Goal: Transaction & Acquisition: Purchase product/service

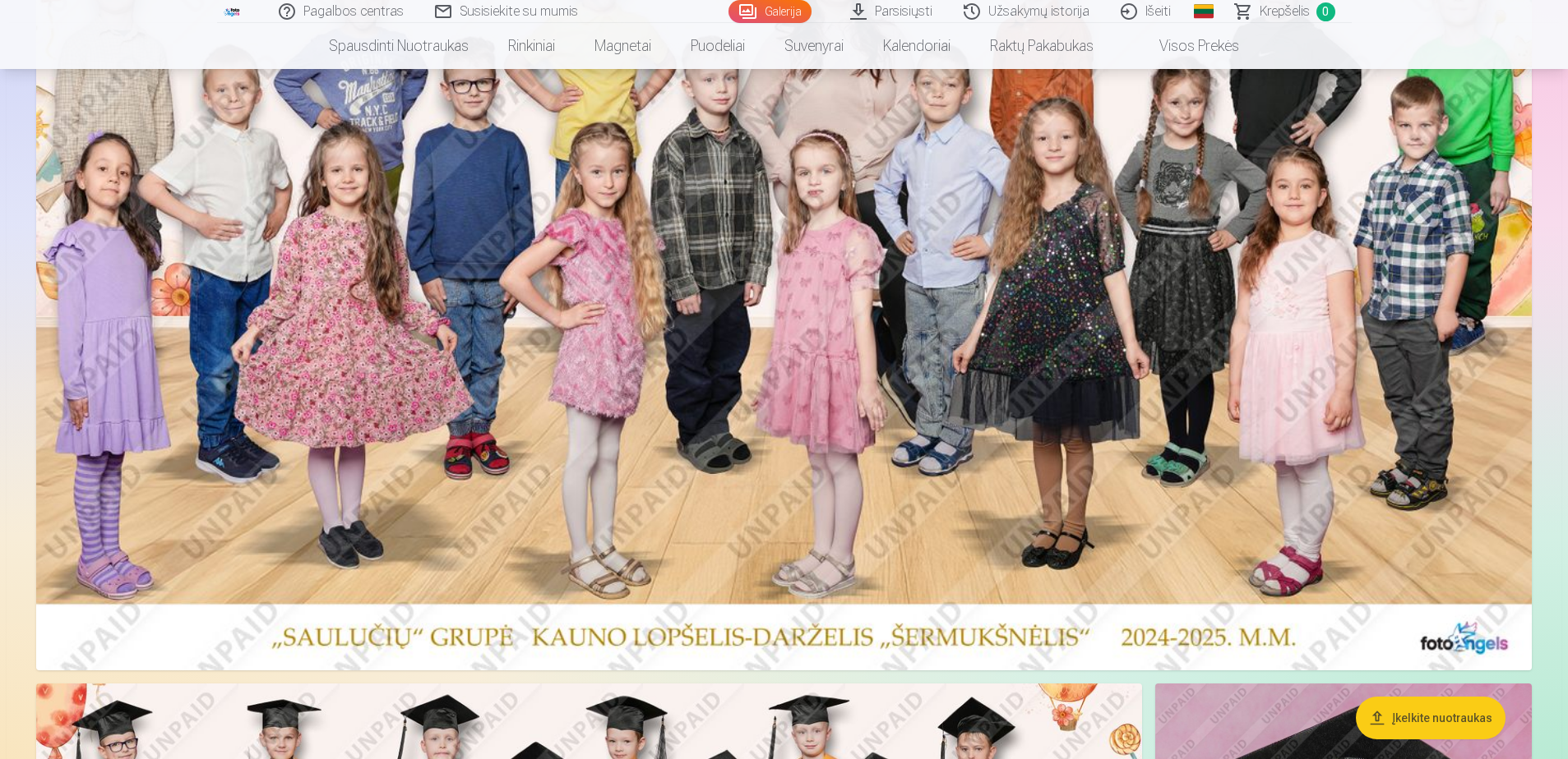
scroll to position [247, 0]
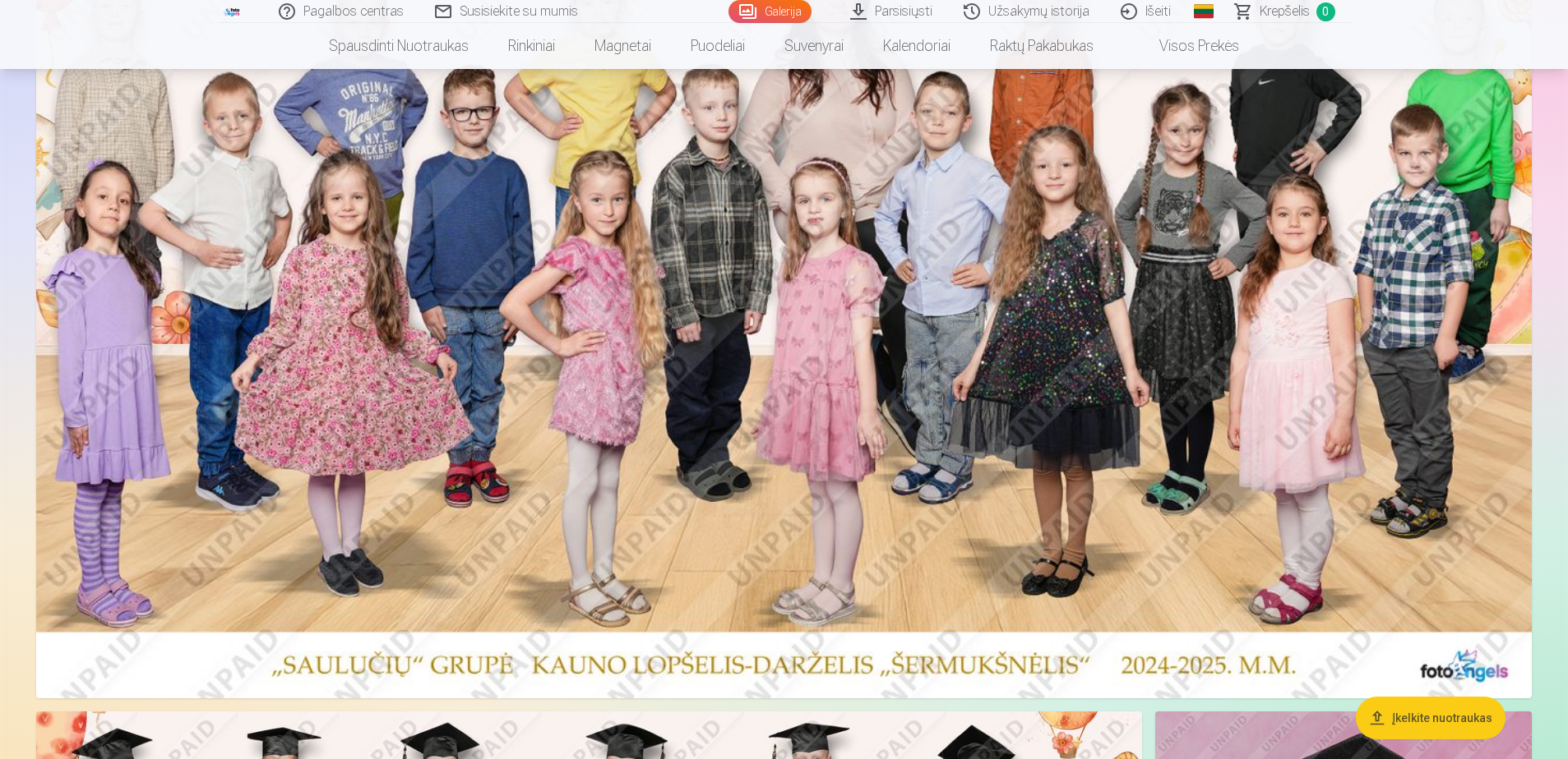
click at [709, 342] on img at bounding box center [784, 316] width 1496 height 764
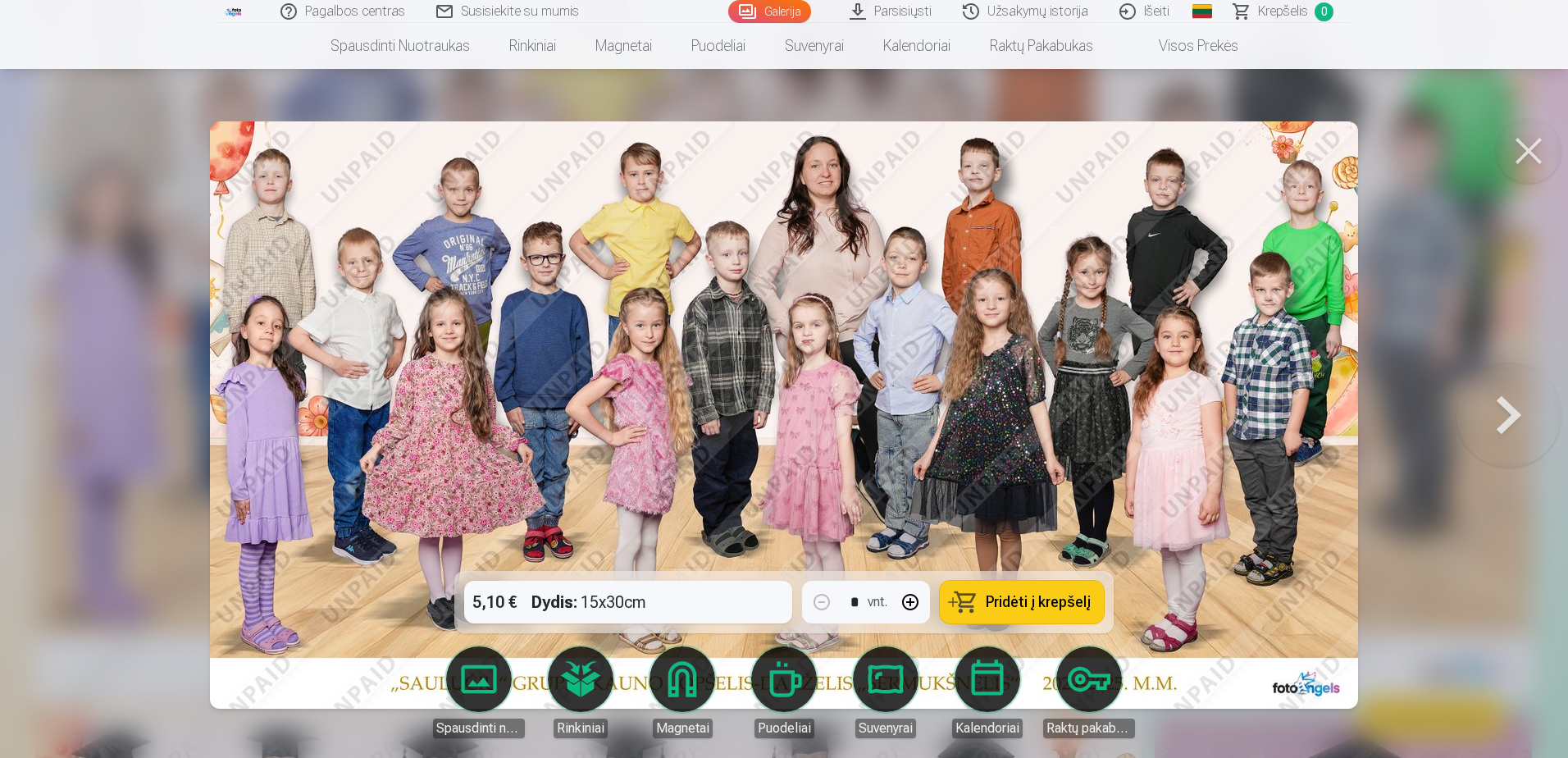
click at [701, 599] on div "5,10 € Dydis : 15x30cm * vnt. Pridėti į krepšelį" at bounding box center [784, 603] width 660 height 62
click at [1075, 604] on span "Pridėti į krepšelį" at bounding box center [1039, 602] width 105 height 15
click at [1501, 409] on button at bounding box center [1509, 415] width 105 height 279
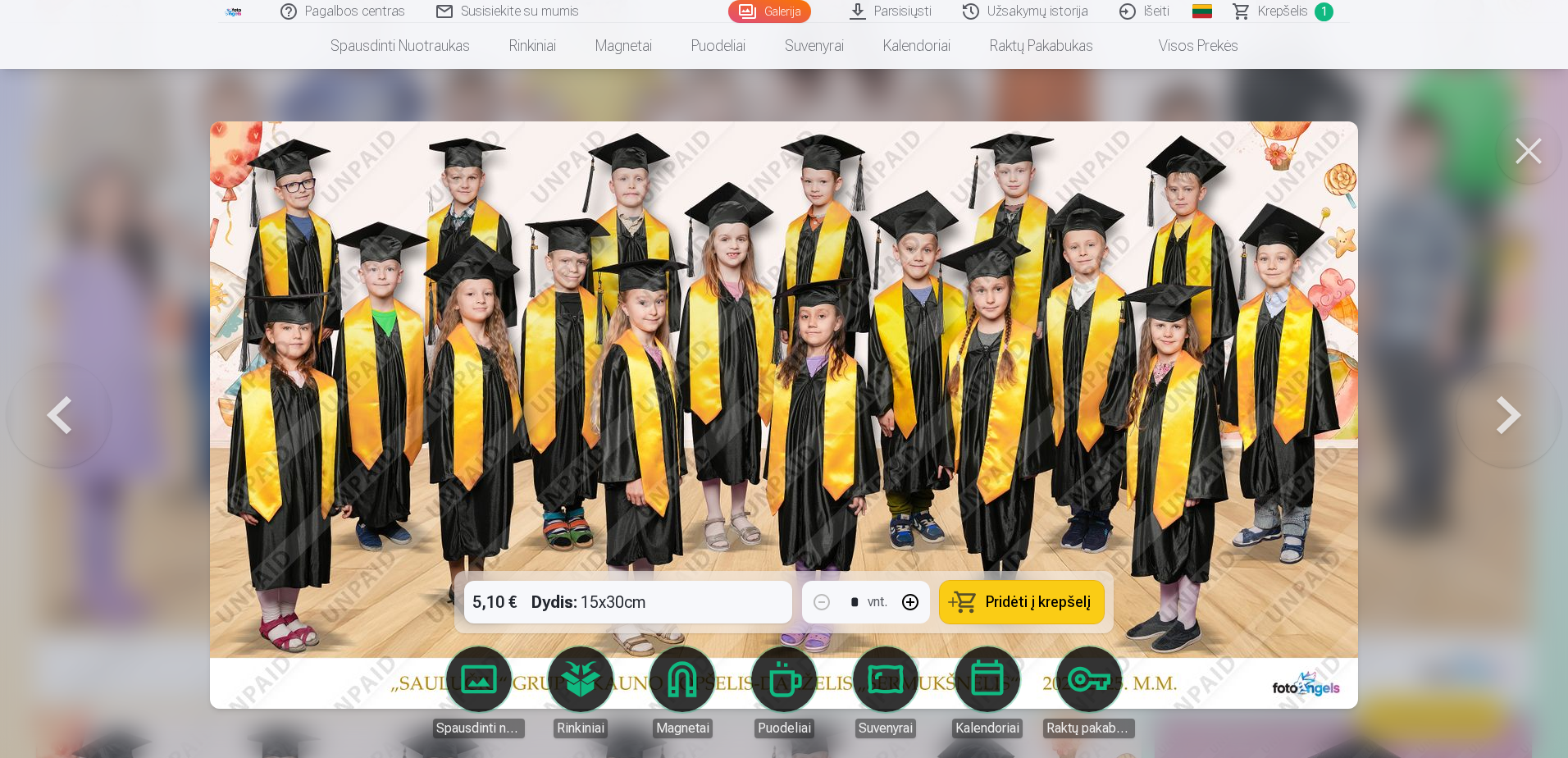
click at [46, 413] on button at bounding box center [59, 415] width 105 height 279
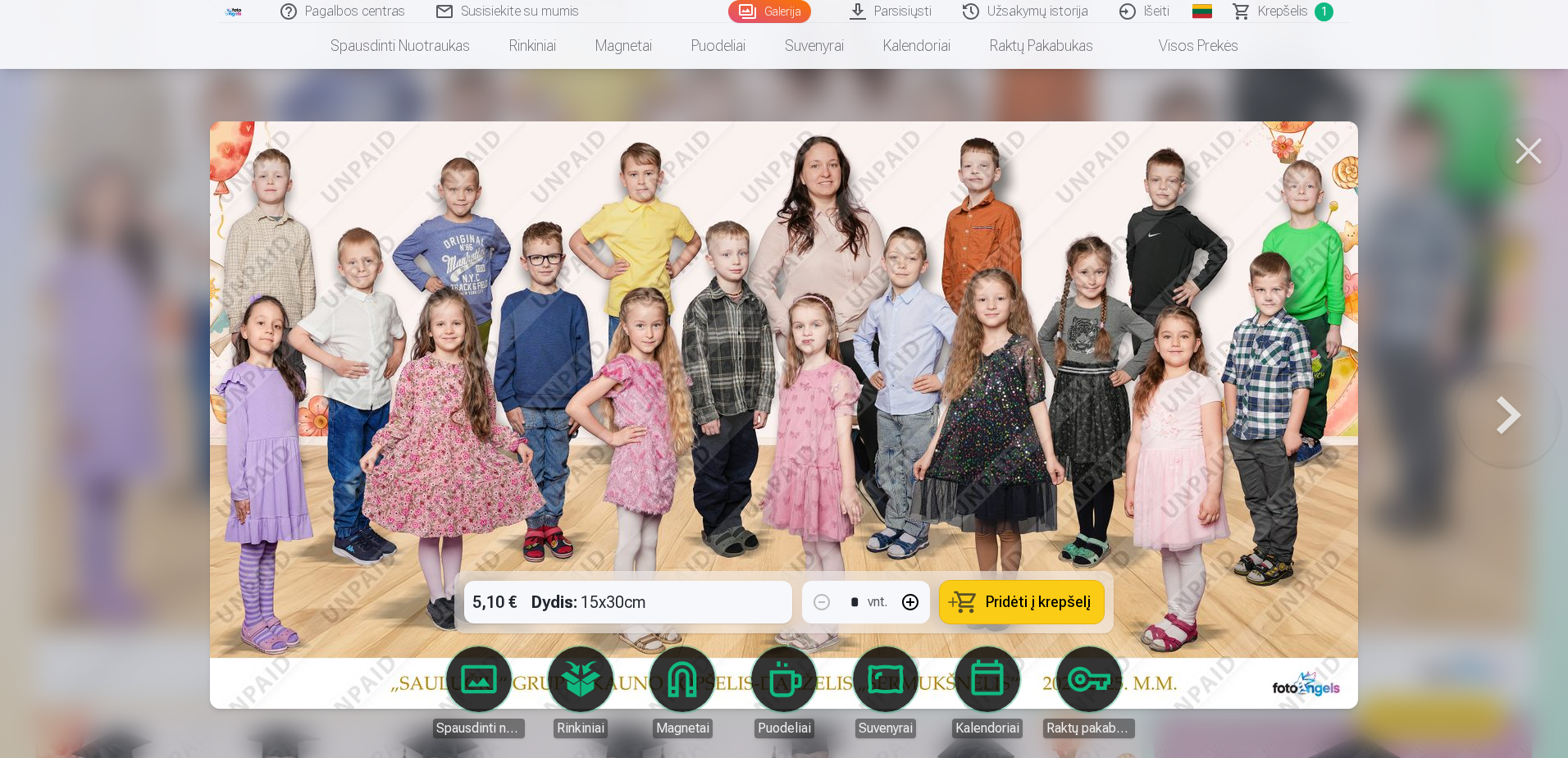
click at [1534, 414] on button at bounding box center [1509, 415] width 105 height 279
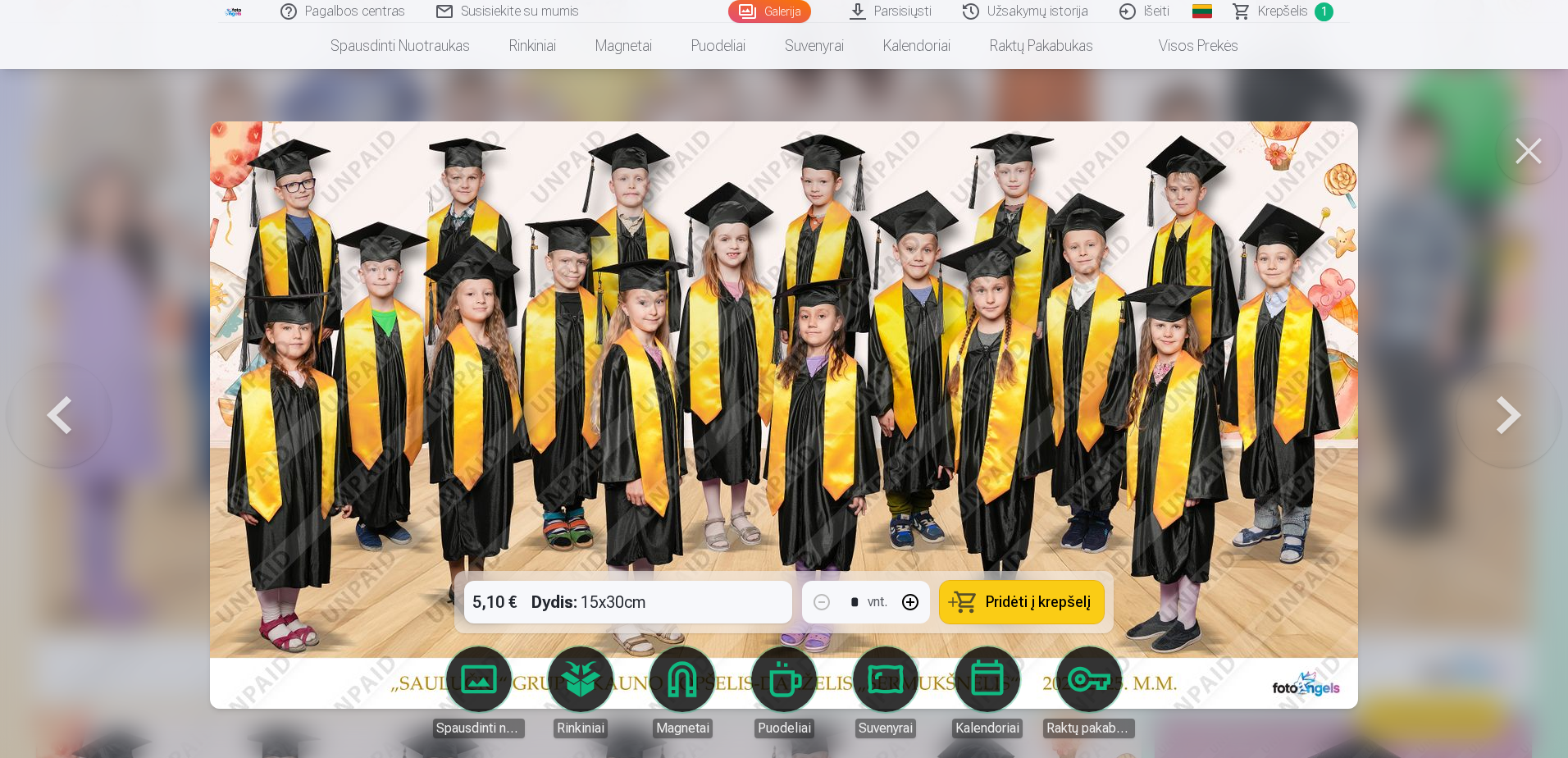
click at [1514, 411] on button at bounding box center [1509, 415] width 105 height 279
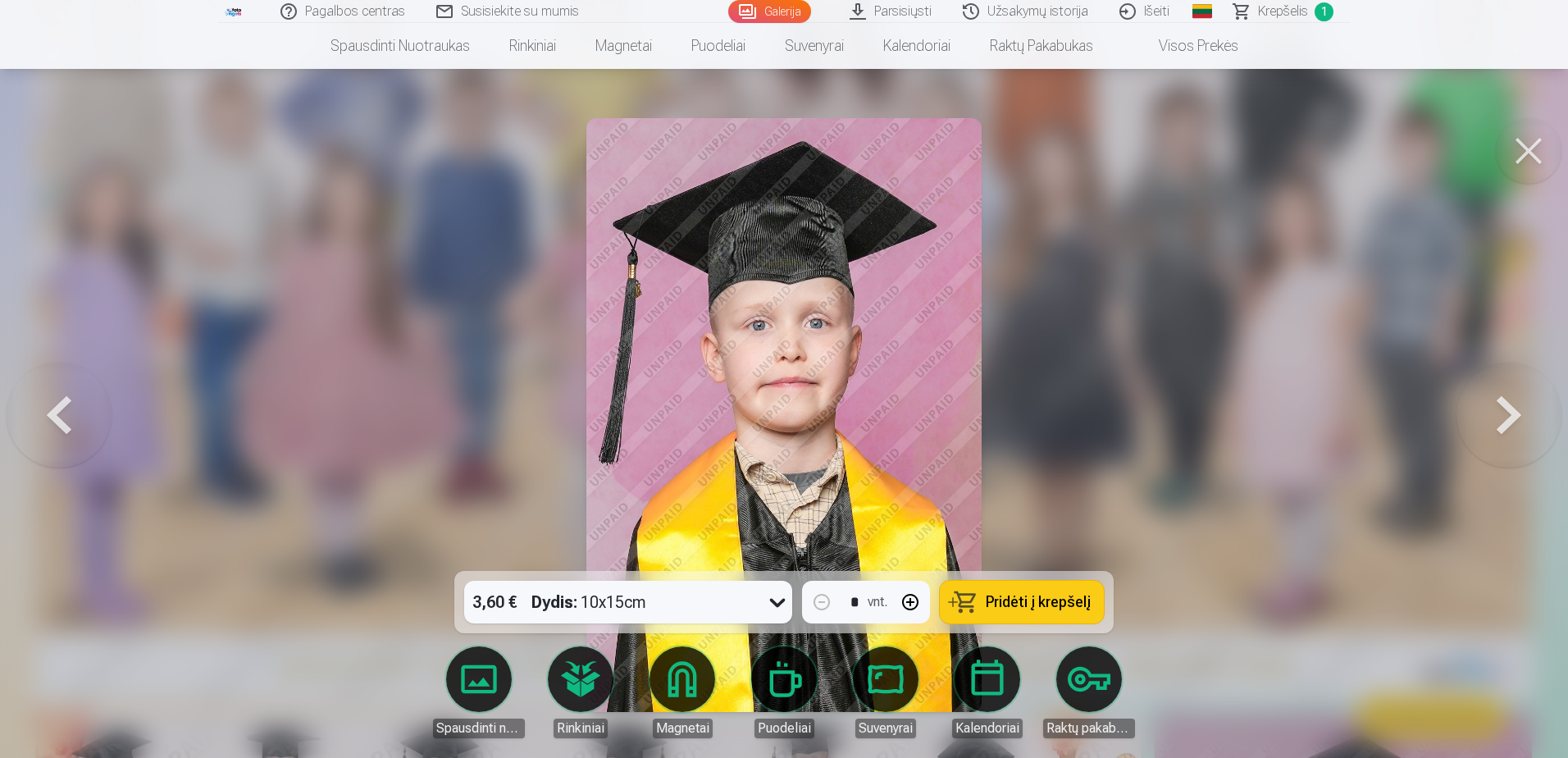
click at [1514, 411] on button at bounding box center [1509, 415] width 105 height 279
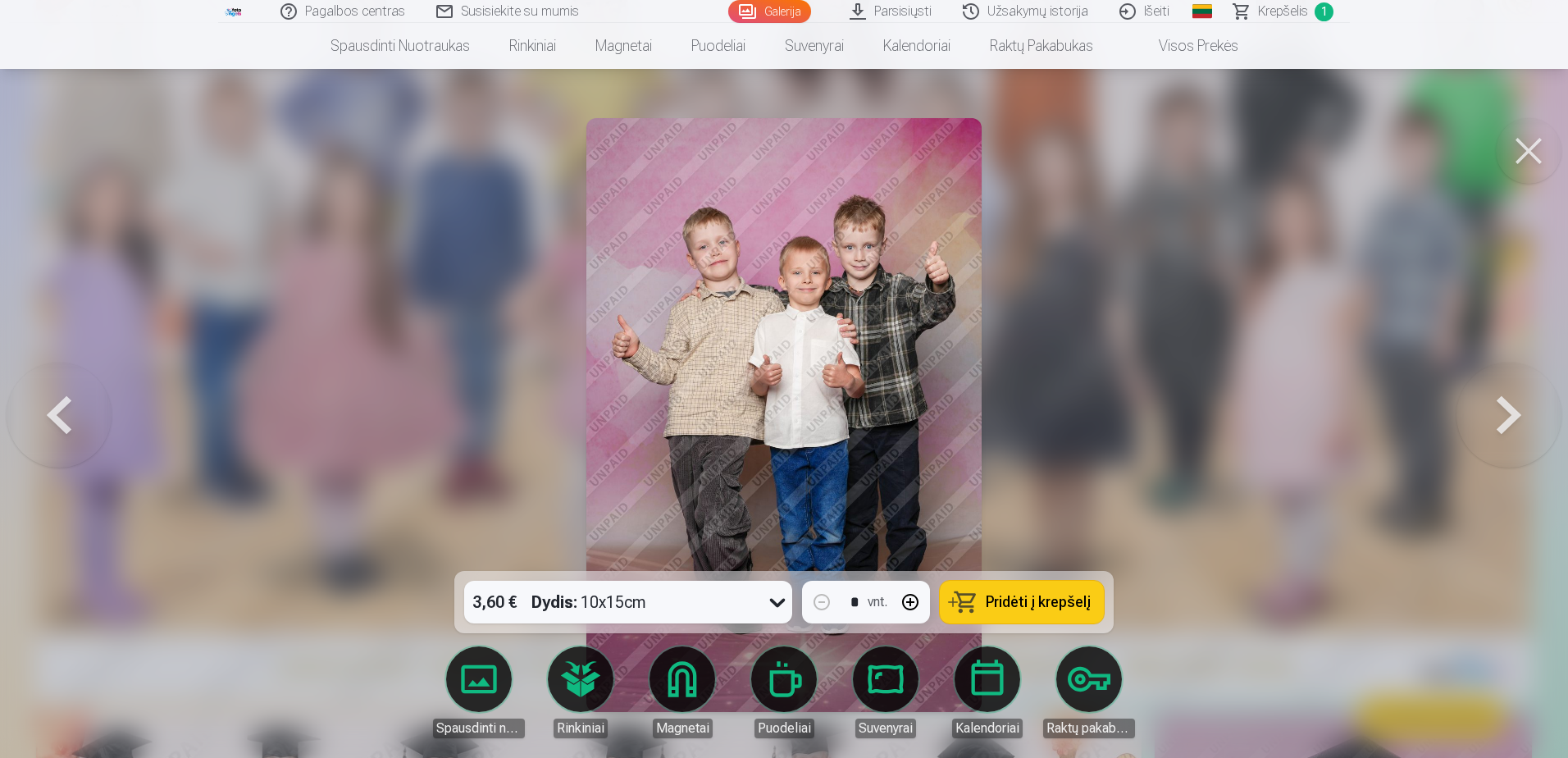
click at [1514, 411] on button at bounding box center [1509, 415] width 105 height 279
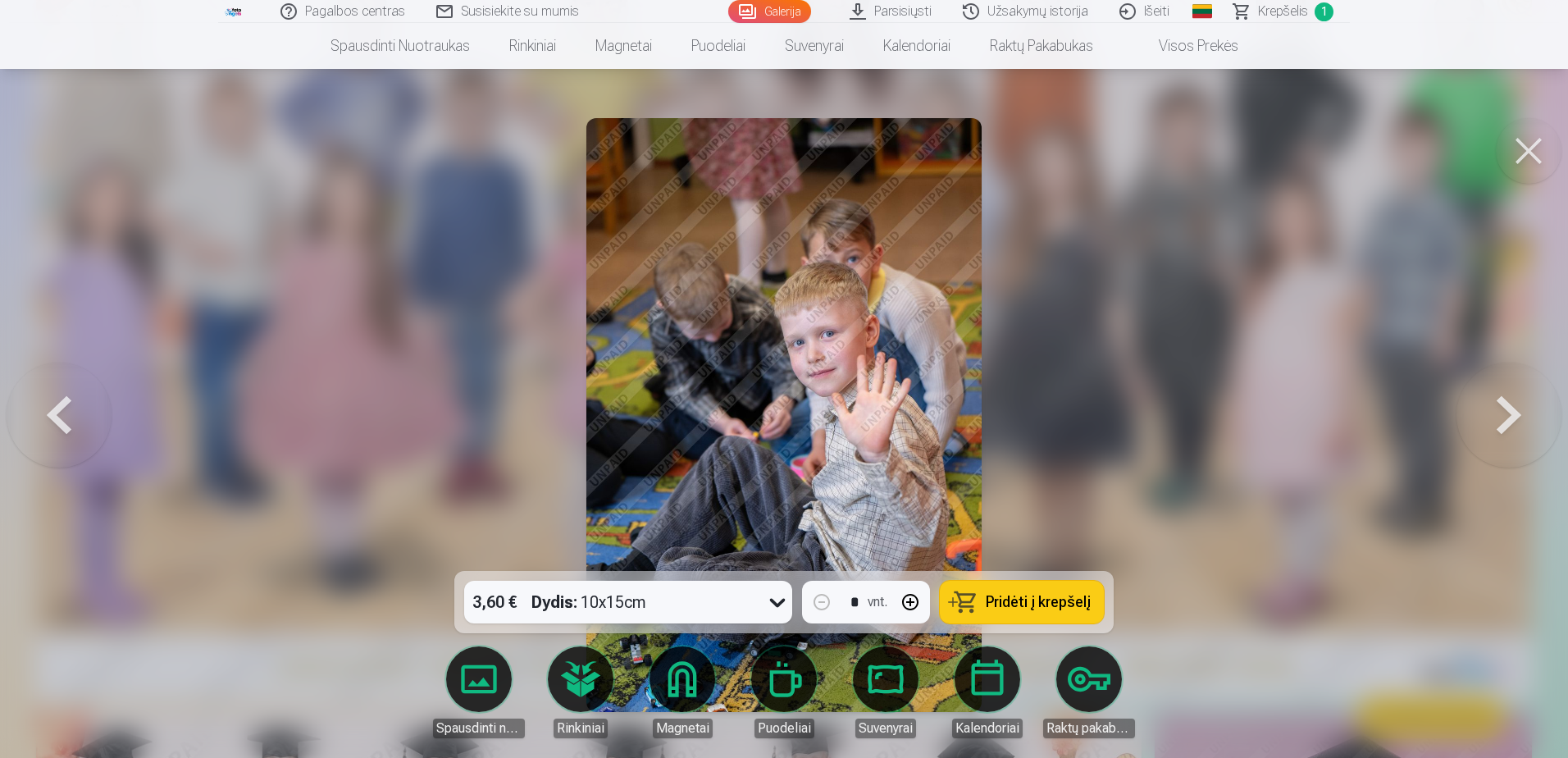
click at [58, 420] on button at bounding box center [59, 415] width 105 height 279
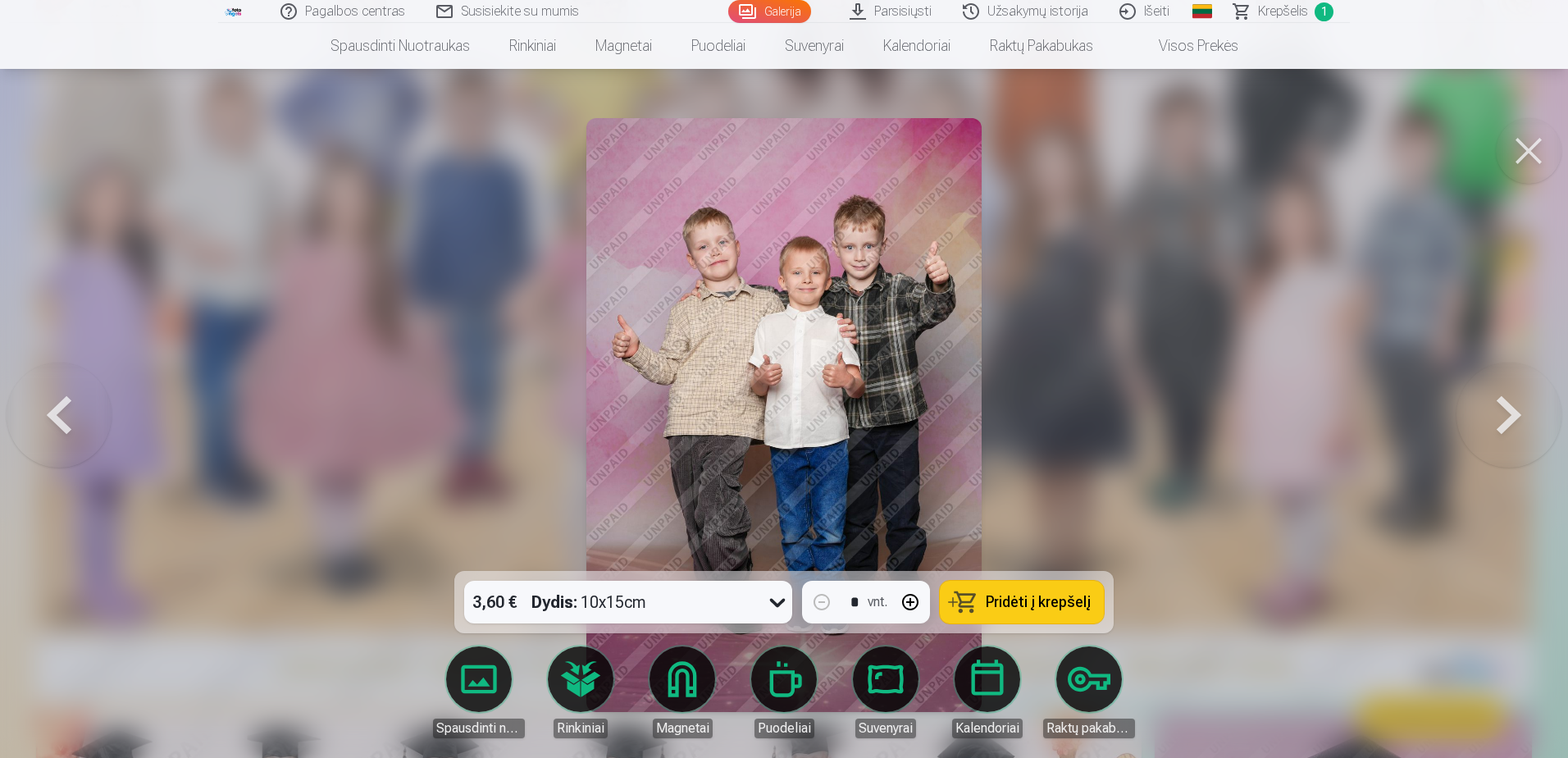
click at [1049, 604] on span "Pridėti į krepšelį" at bounding box center [1039, 602] width 105 height 15
click at [1503, 414] on button at bounding box center [1509, 415] width 105 height 279
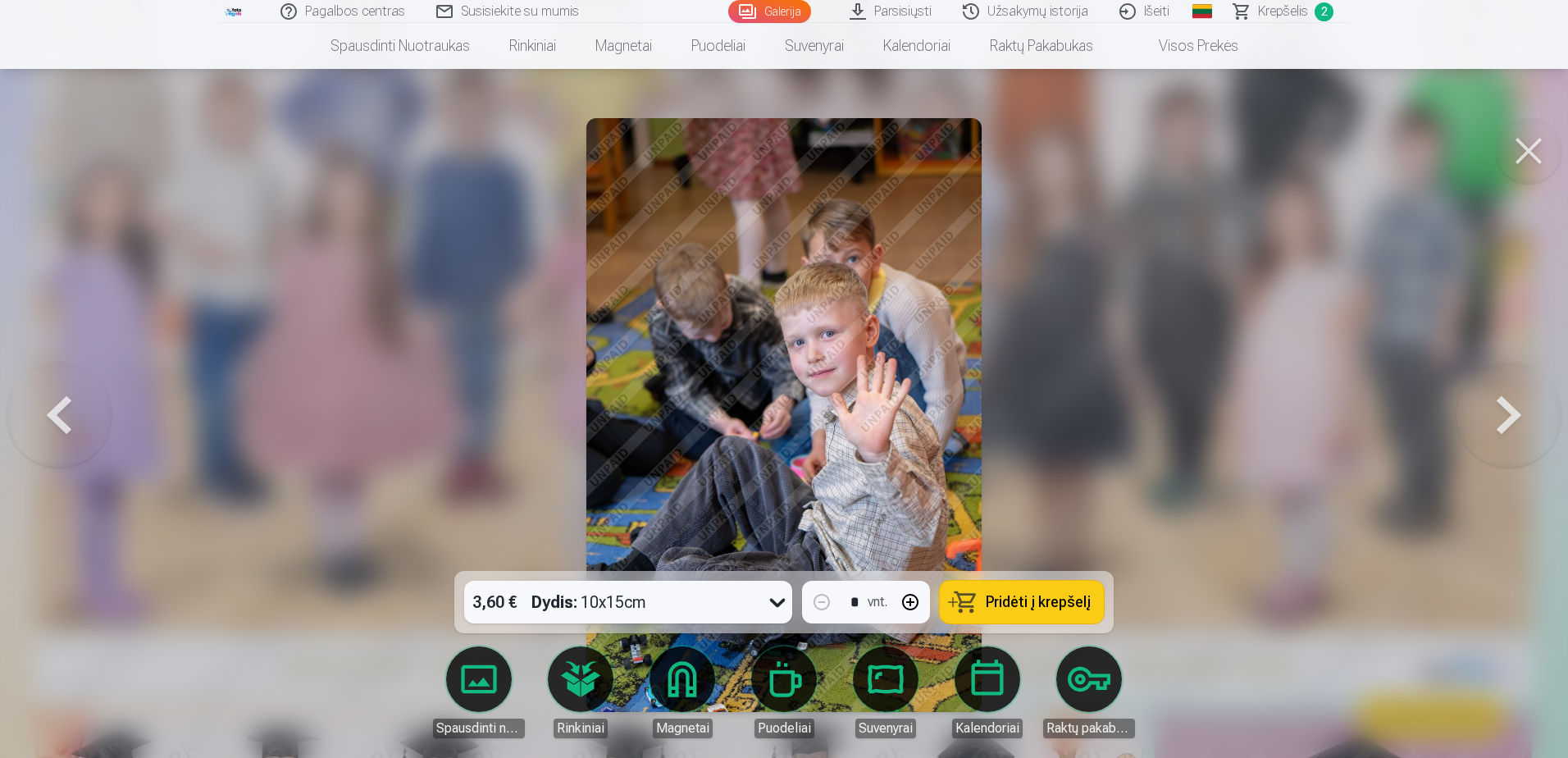
click at [1503, 412] on button at bounding box center [1509, 415] width 105 height 279
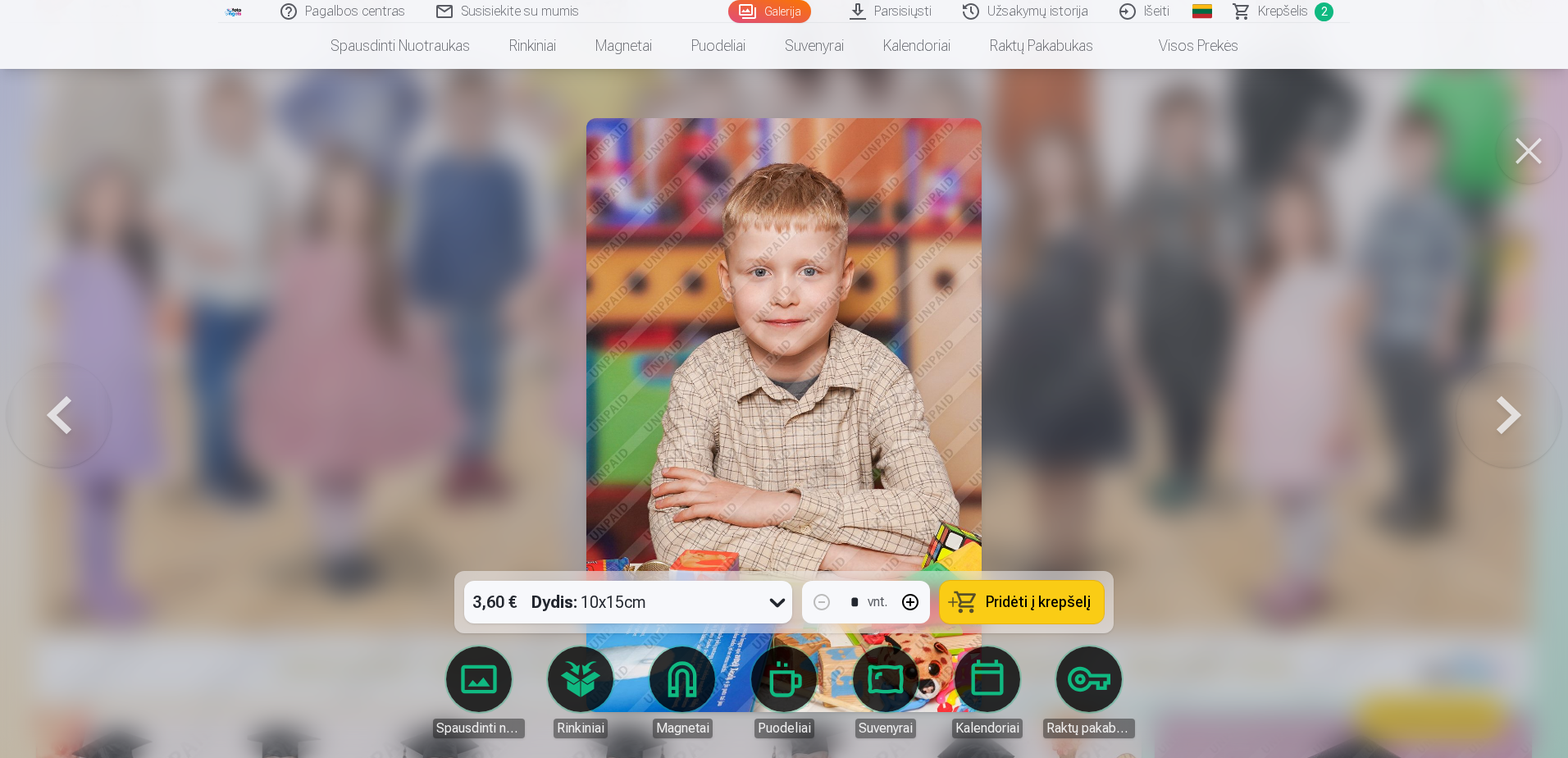
click at [1503, 412] on button at bounding box center [1509, 415] width 105 height 279
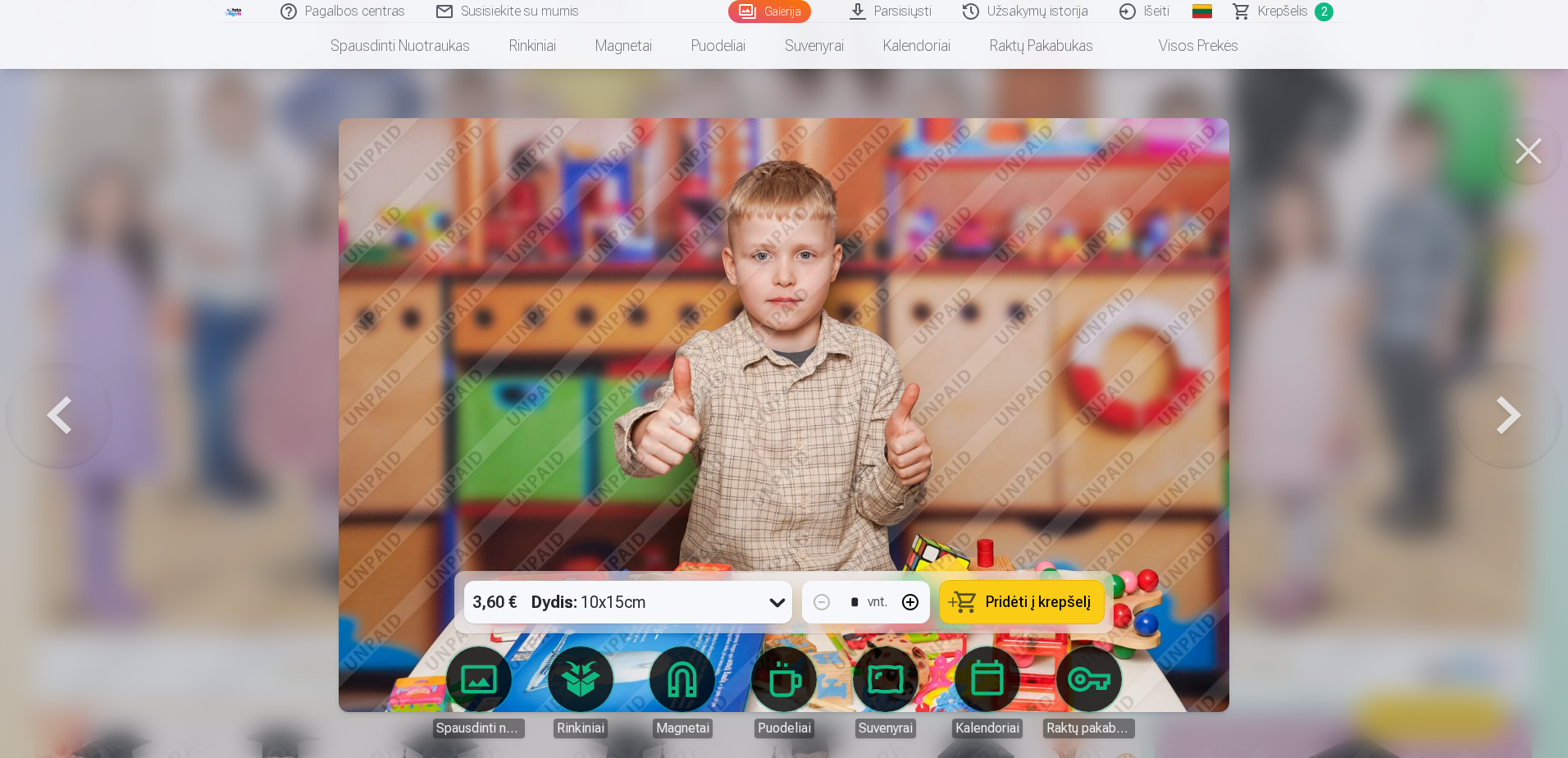
click at [1503, 412] on button at bounding box center [1509, 415] width 105 height 279
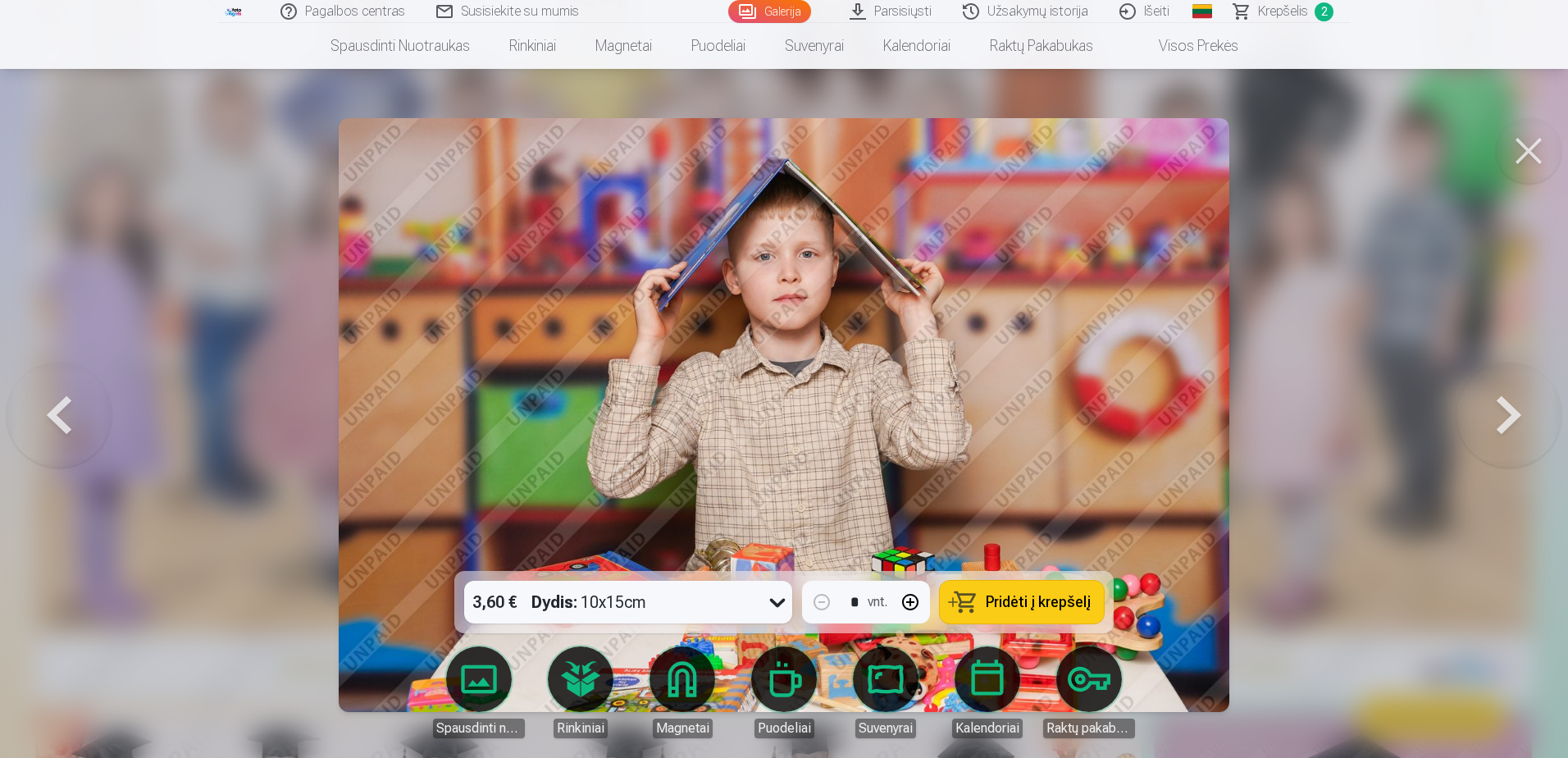
click at [1503, 412] on button at bounding box center [1509, 415] width 105 height 279
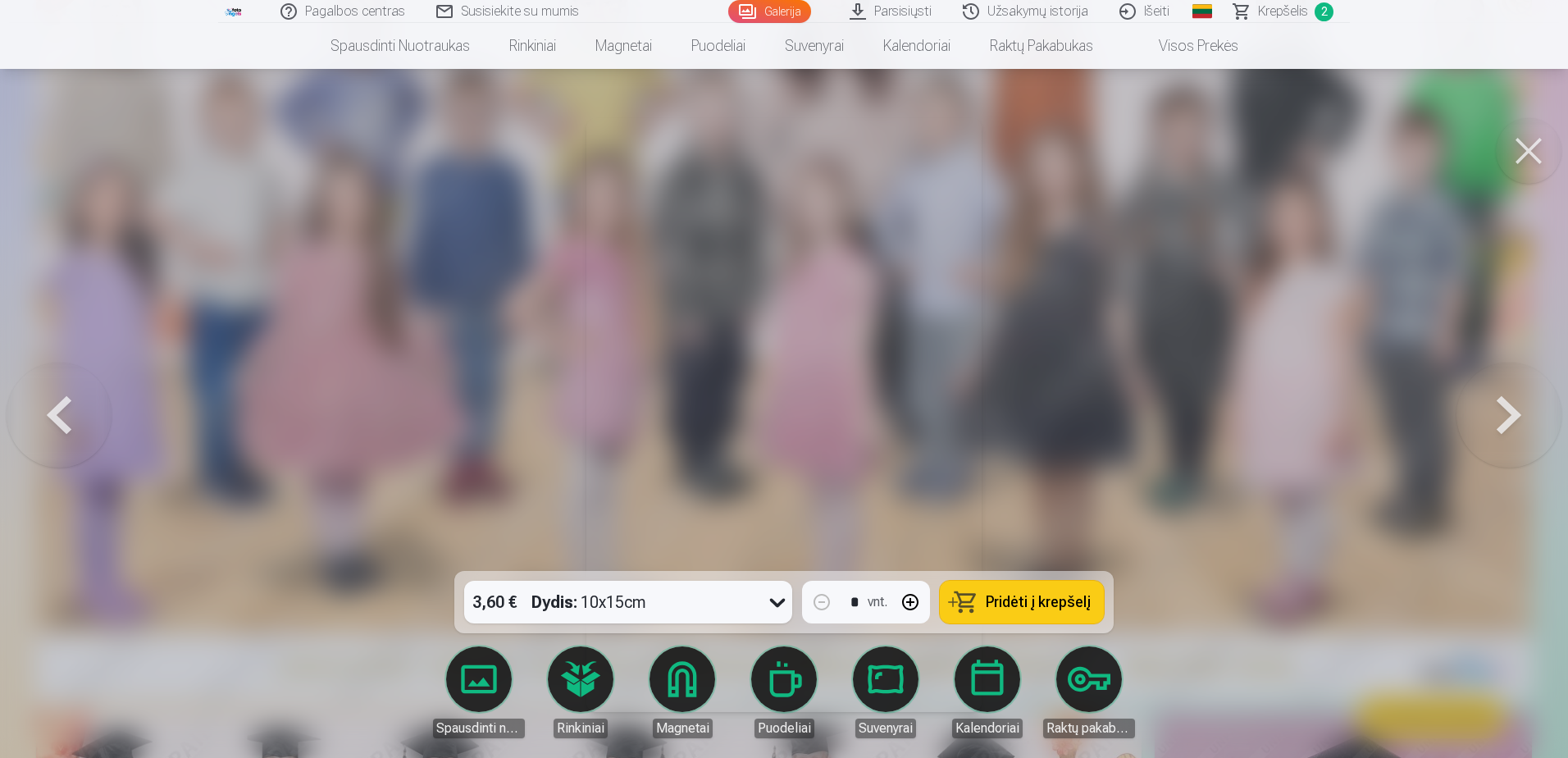
click at [1503, 412] on button at bounding box center [1509, 415] width 105 height 279
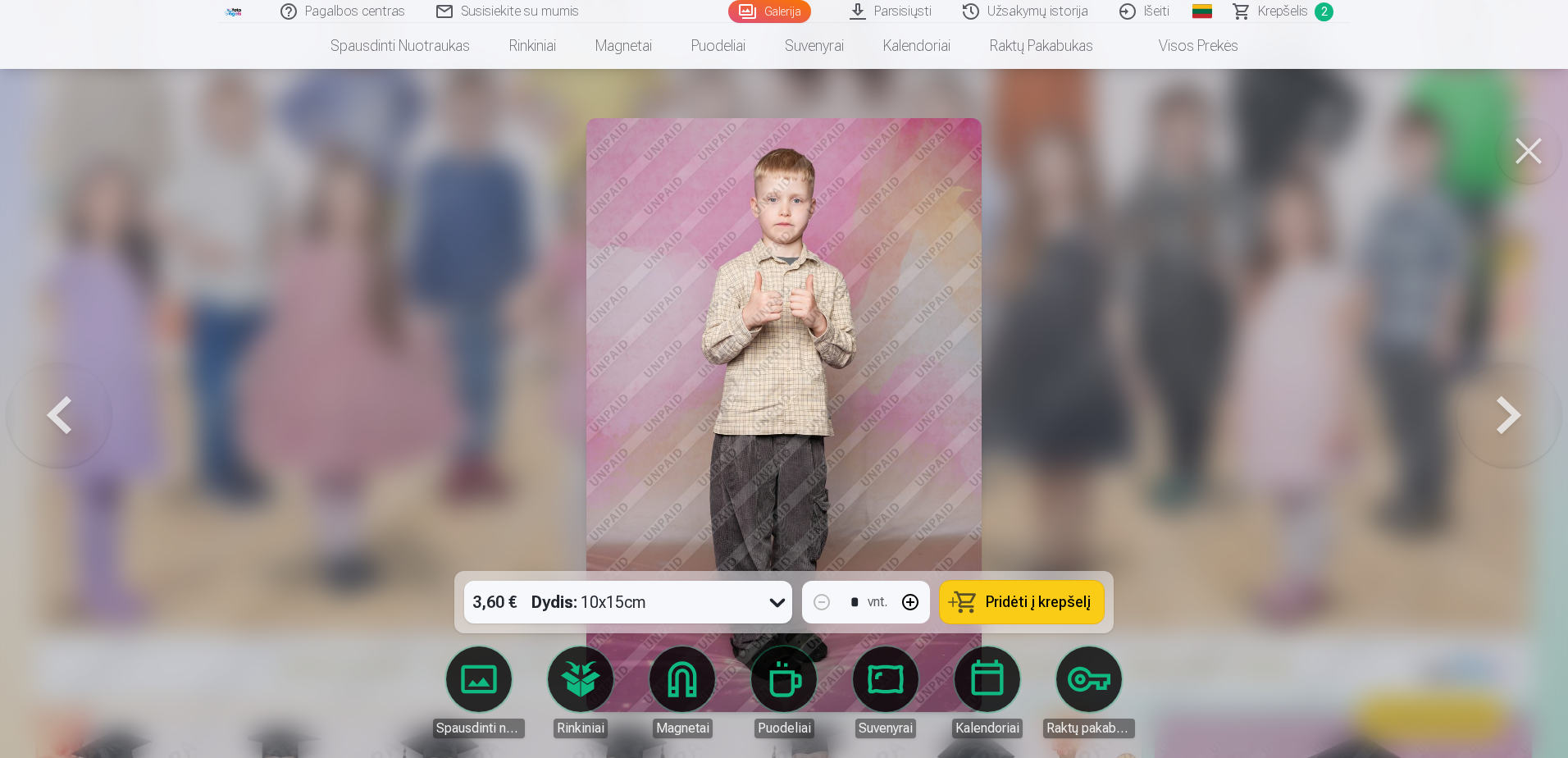
click at [1503, 412] on button at bounding box center [1509, 415] width 105 height 279
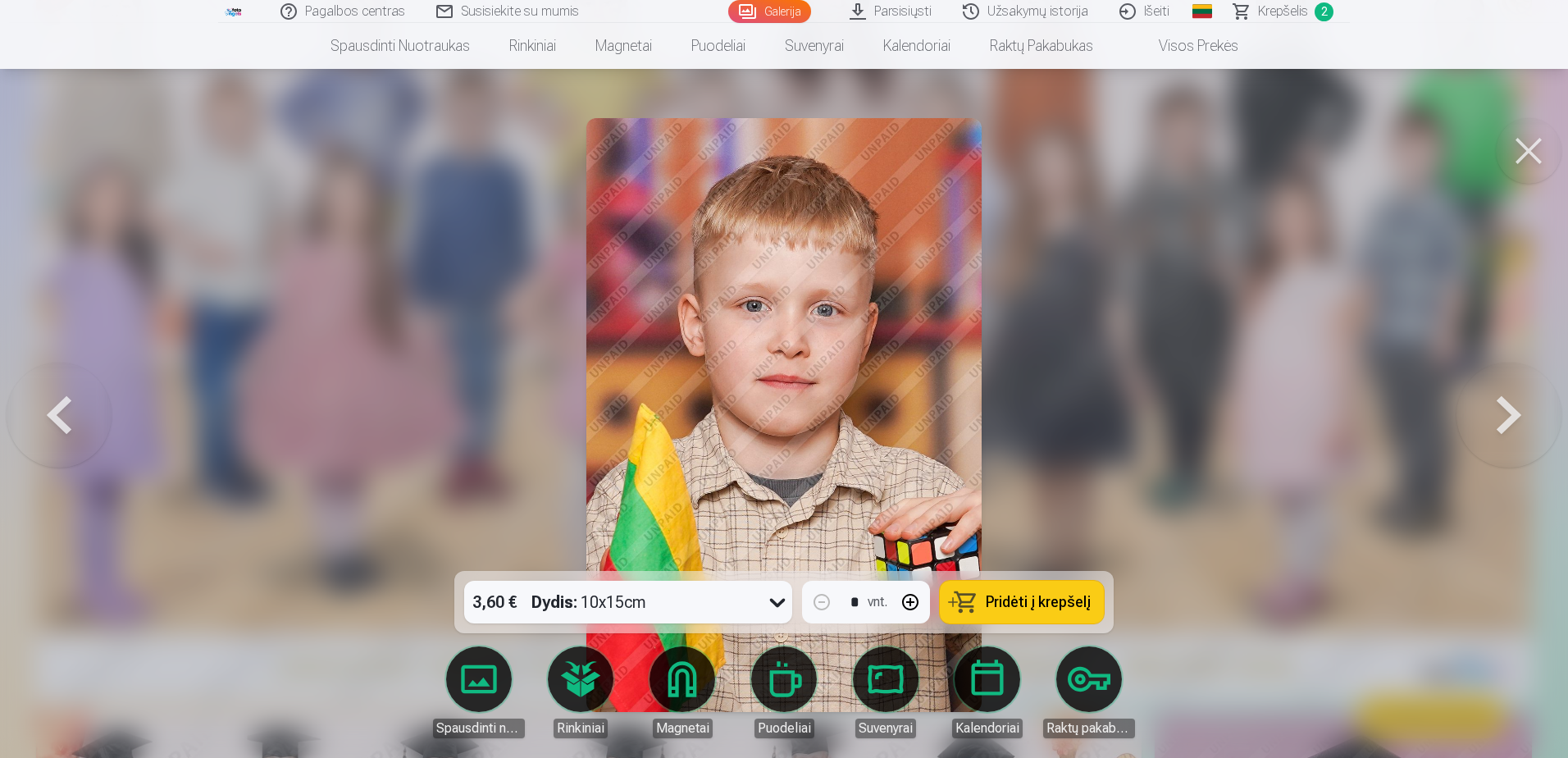
click at [1503, 412] on button at bounding box center [1509, 415] width 105 height 279
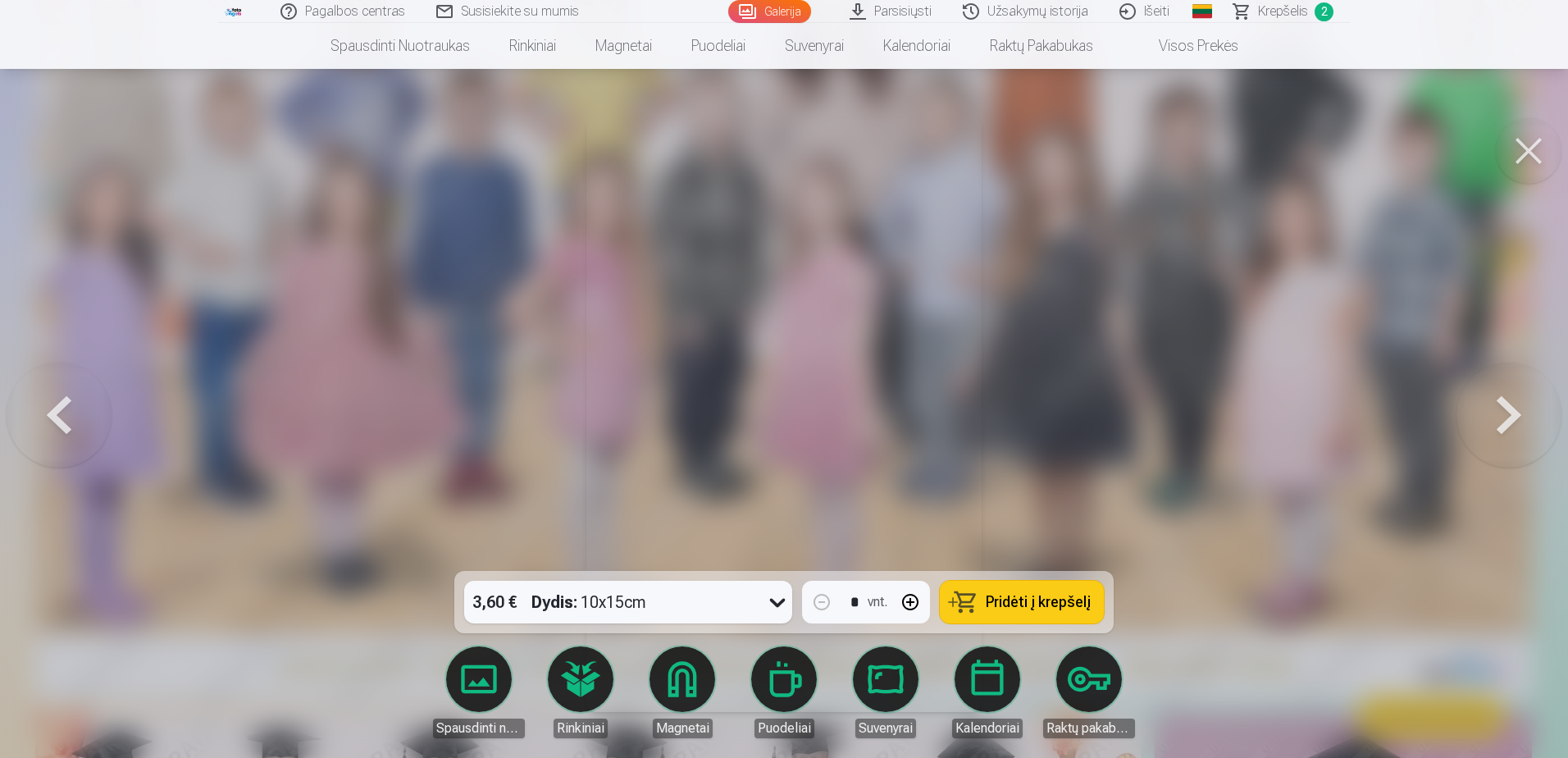
click at [1503, 412] on button at bounding box center [1509, 415] width 105 height 279
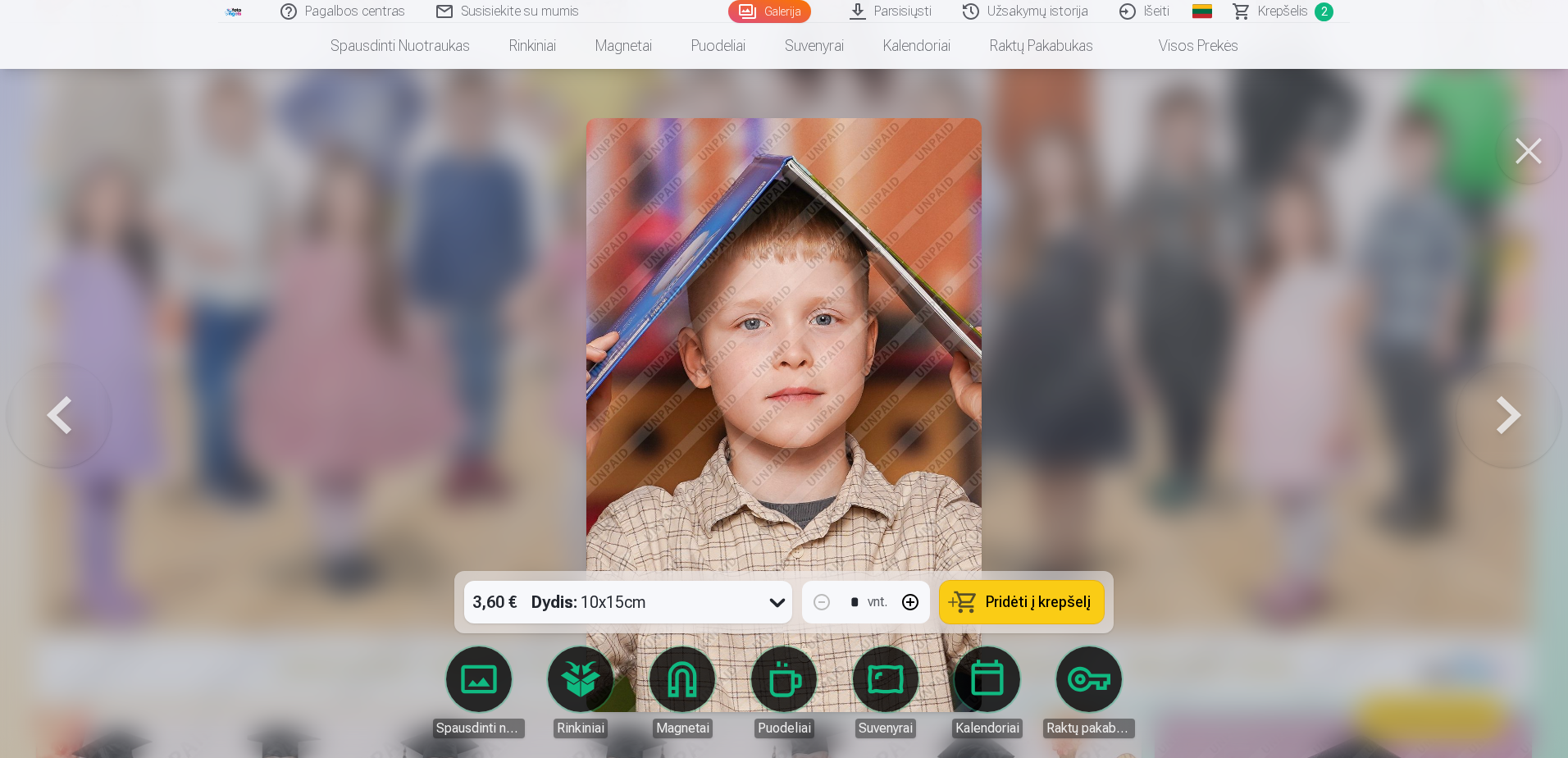
click at [1503, 412] on button at bounding box center [1509, 415] width 105 height 279
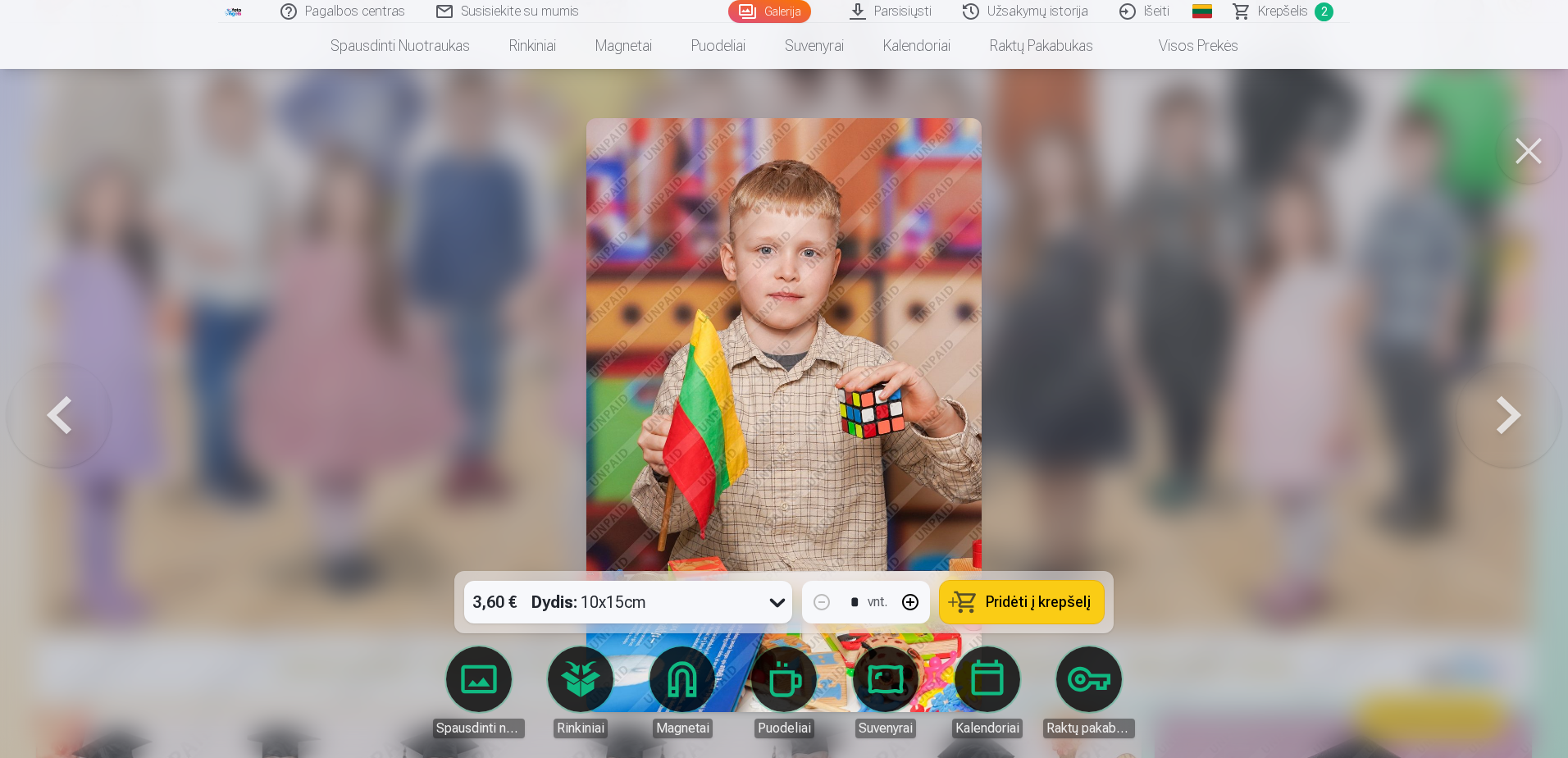
click at [1503, 412] on button at bounding box center [1509, 415] width 105 height 279
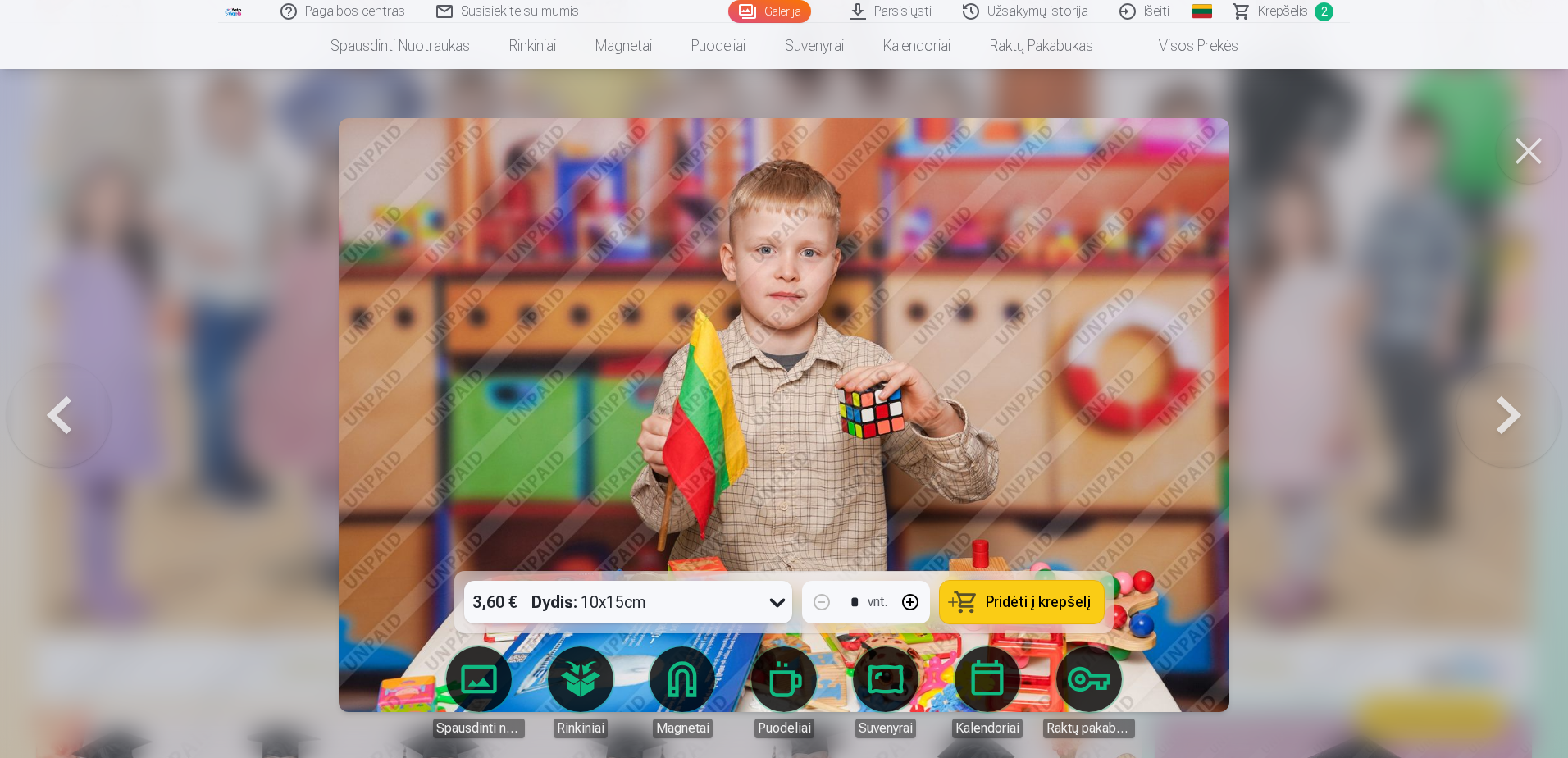
click at [1503, 412] on button at bounding box center [1509, 415] width 105 height 279
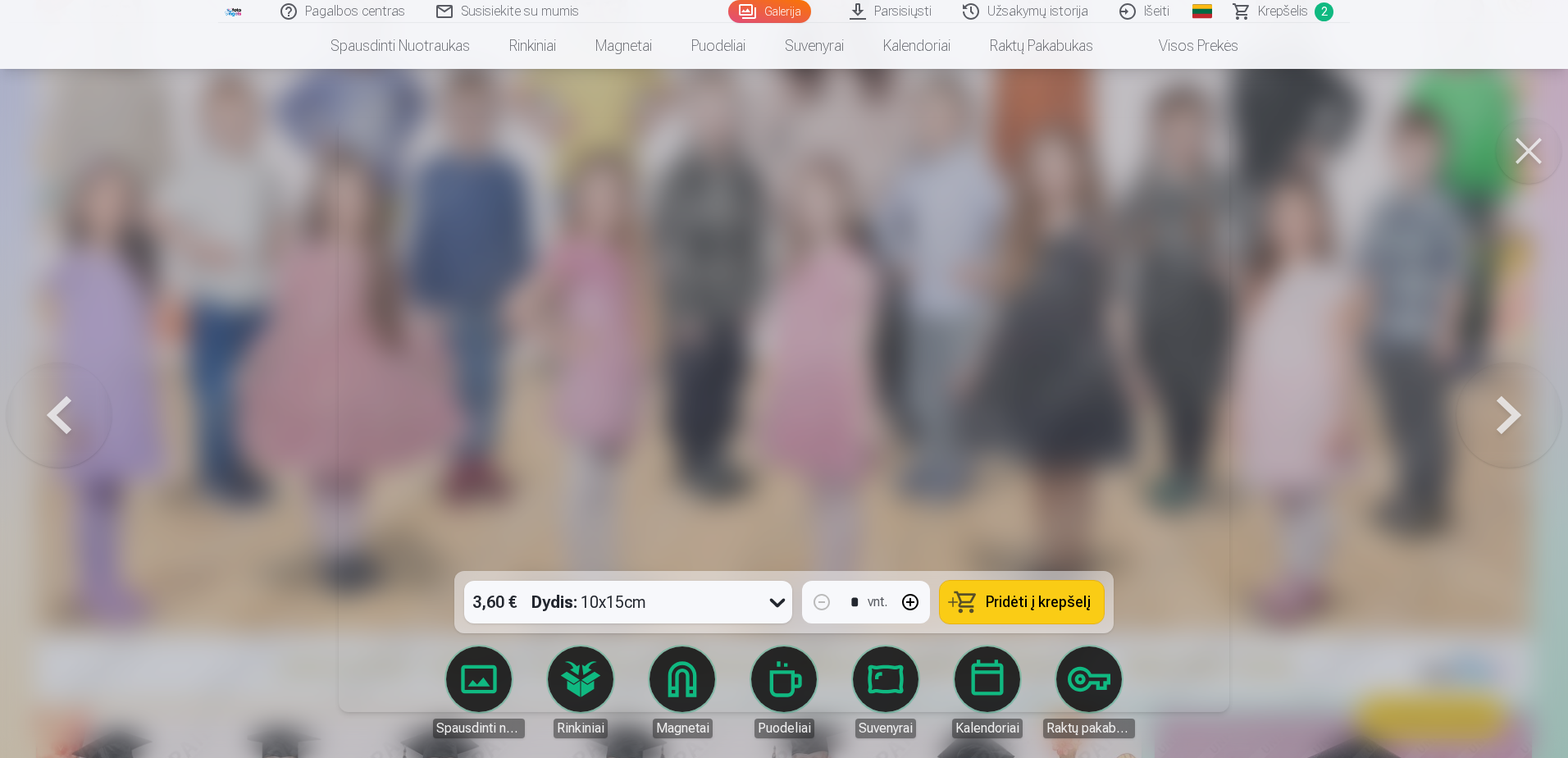
click at [1503, 412] on button at bounding box center [1509, 415] width 105 height 279
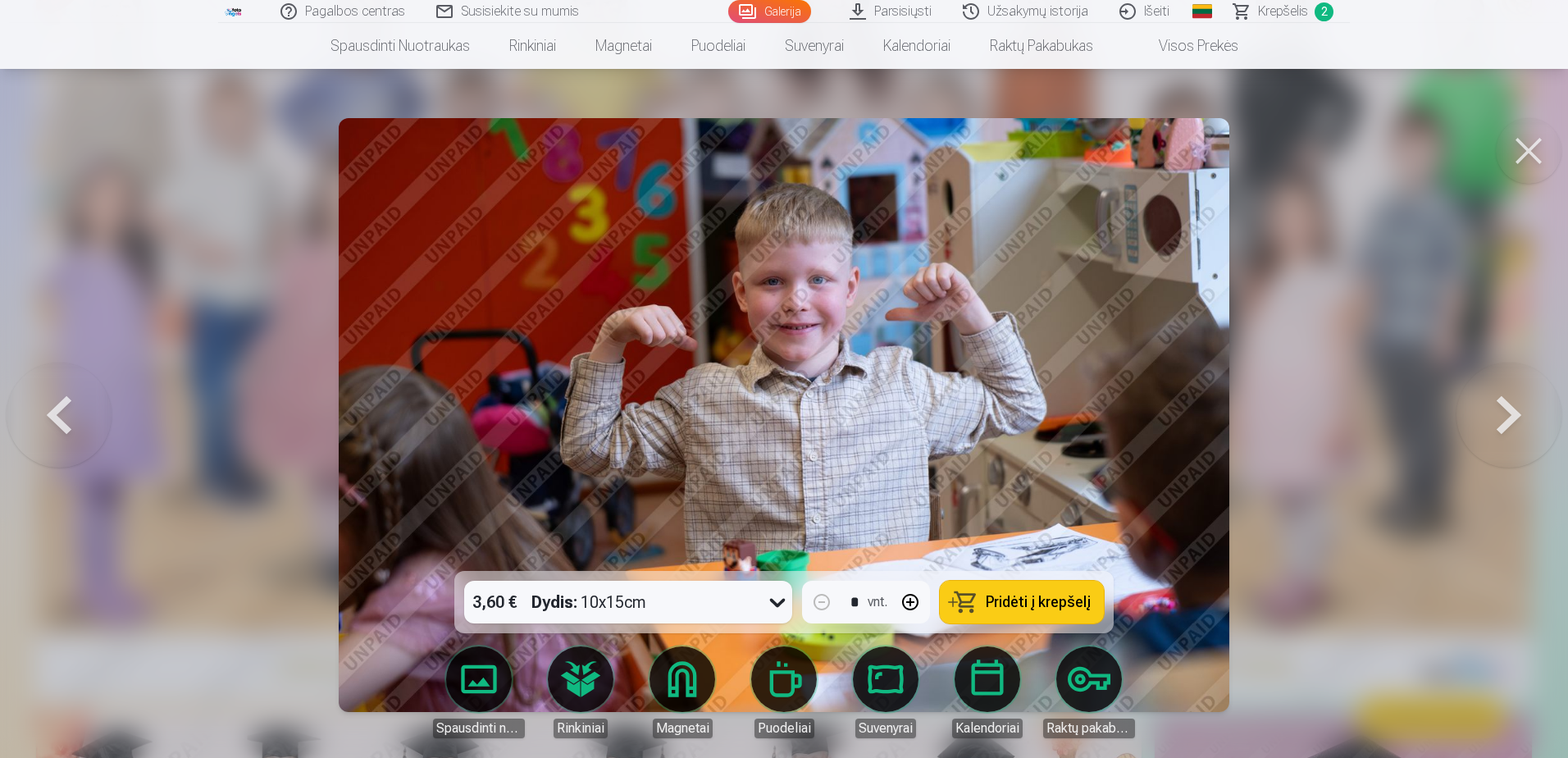
click at [1503, 412] on button at bounding box center [1509, 415] width 105 height 279
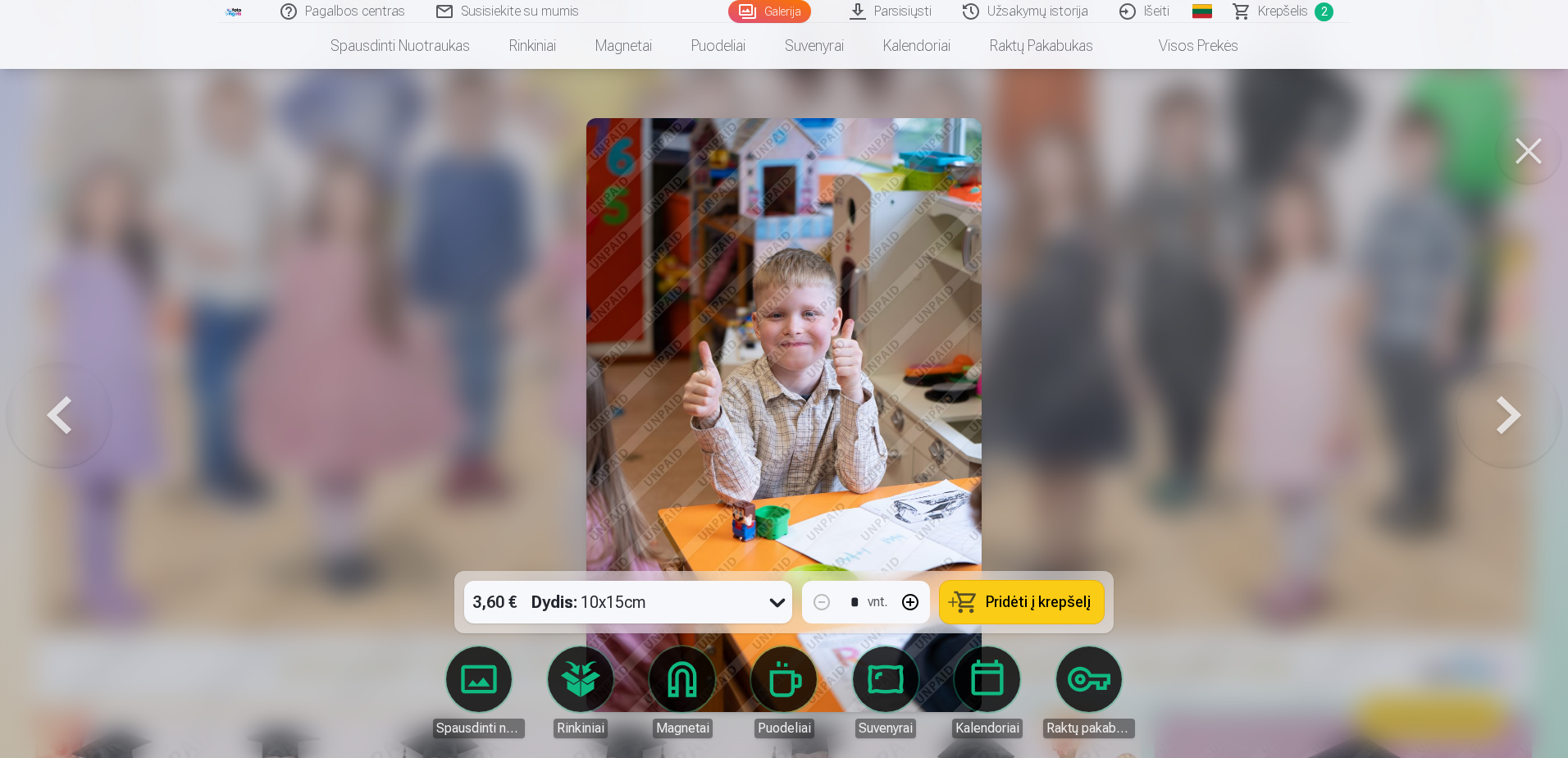
click at [1503, 412] on button at bounding box center [1509, 415] width 105 height 279
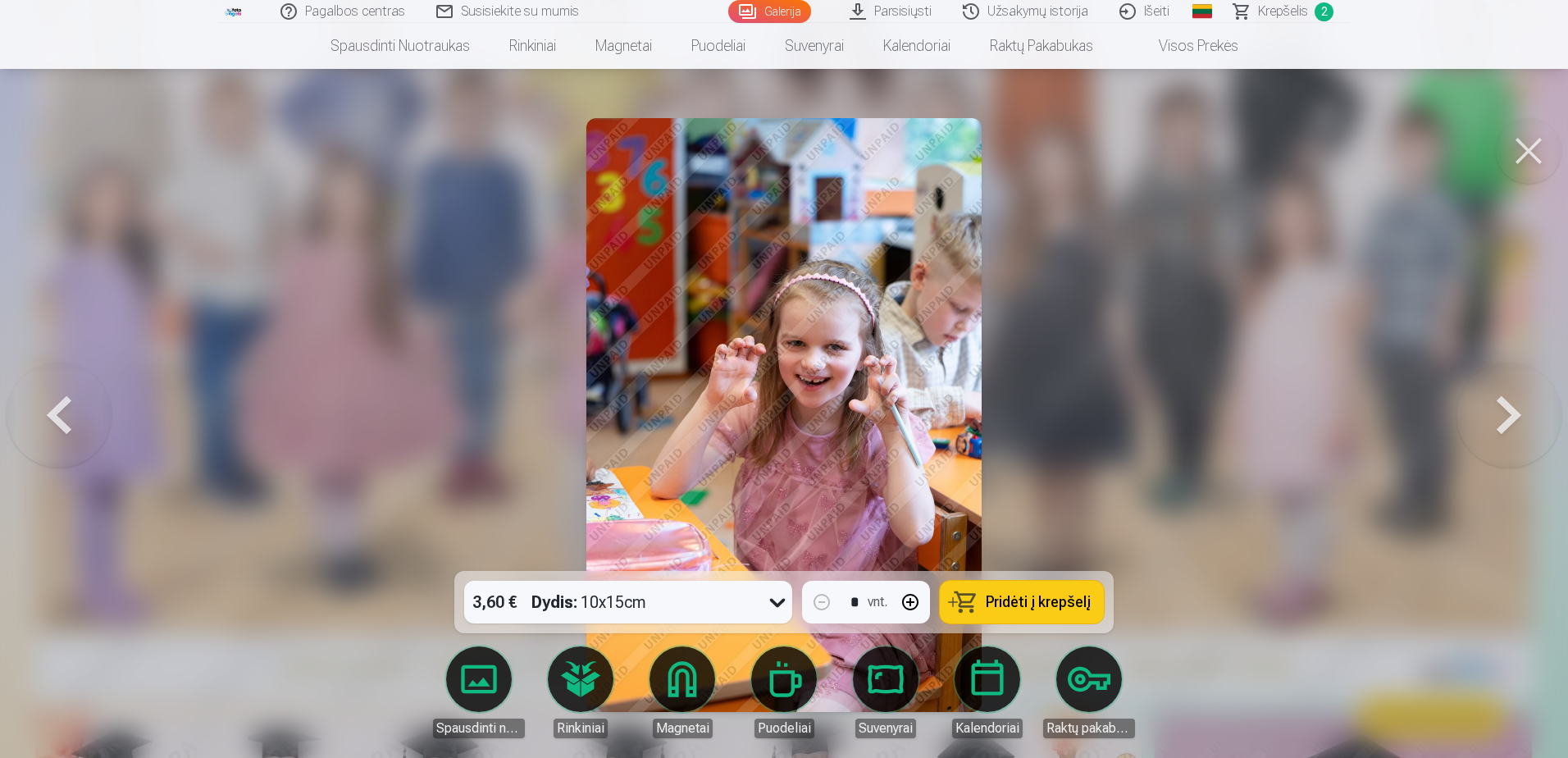
click at [1503, 412] on button at bounding box center [1509, 415] width 105 height 279
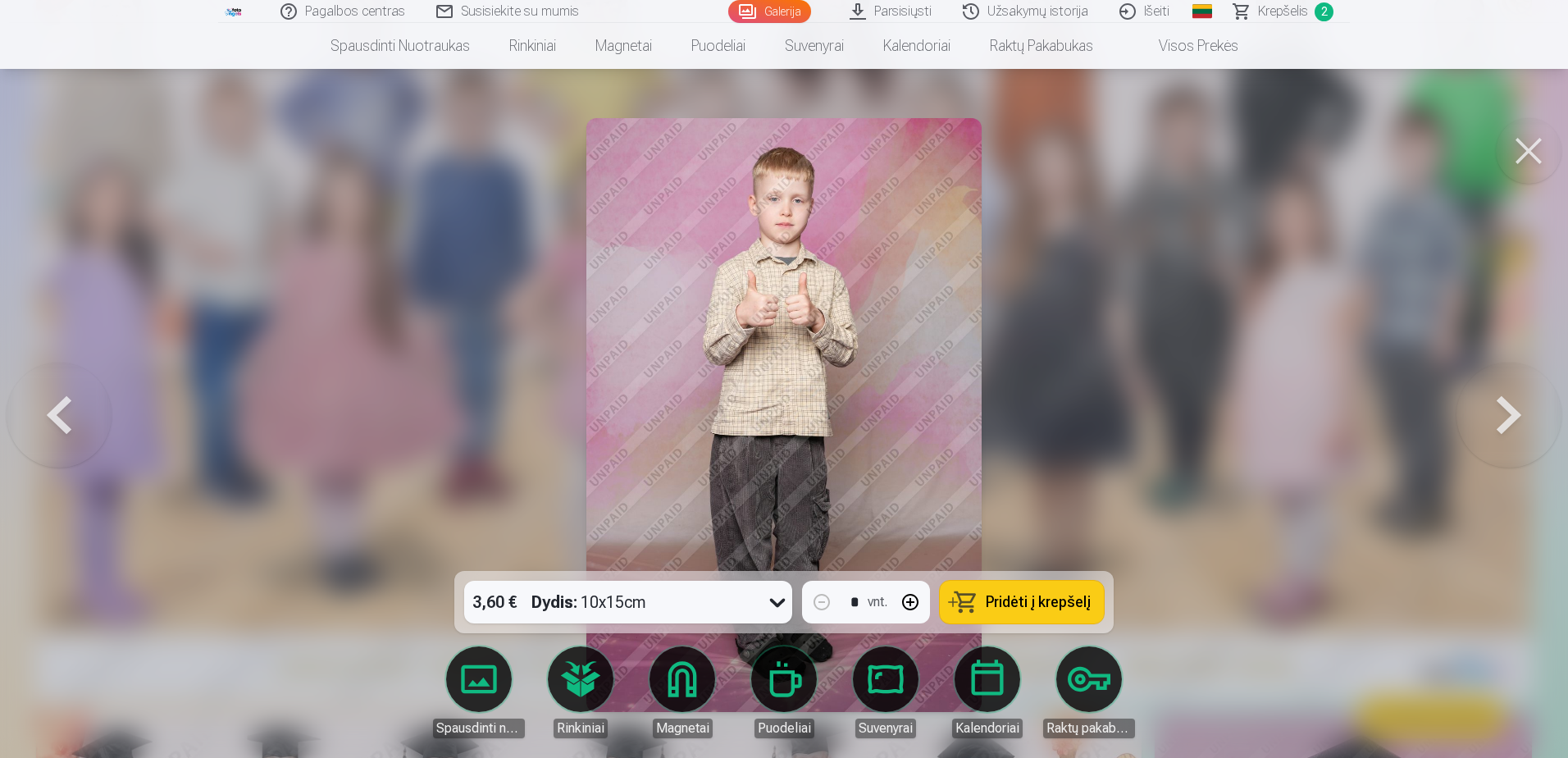
click at [1503, 412] on button at bounding box center [1509, 415] width 105 height 279
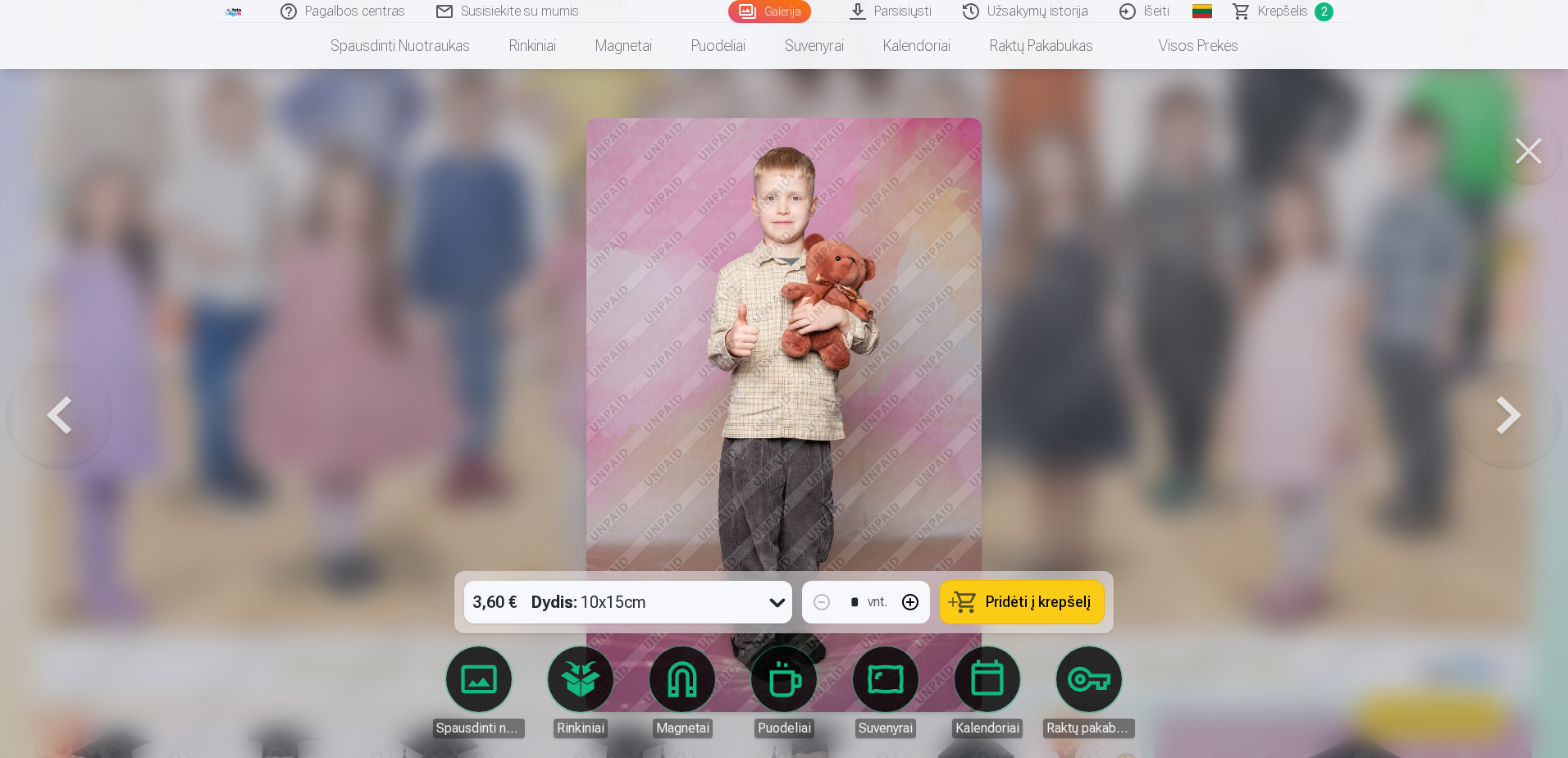
click at [1503, 412] on button at bounding box center [1509, 415] width 105 height 279
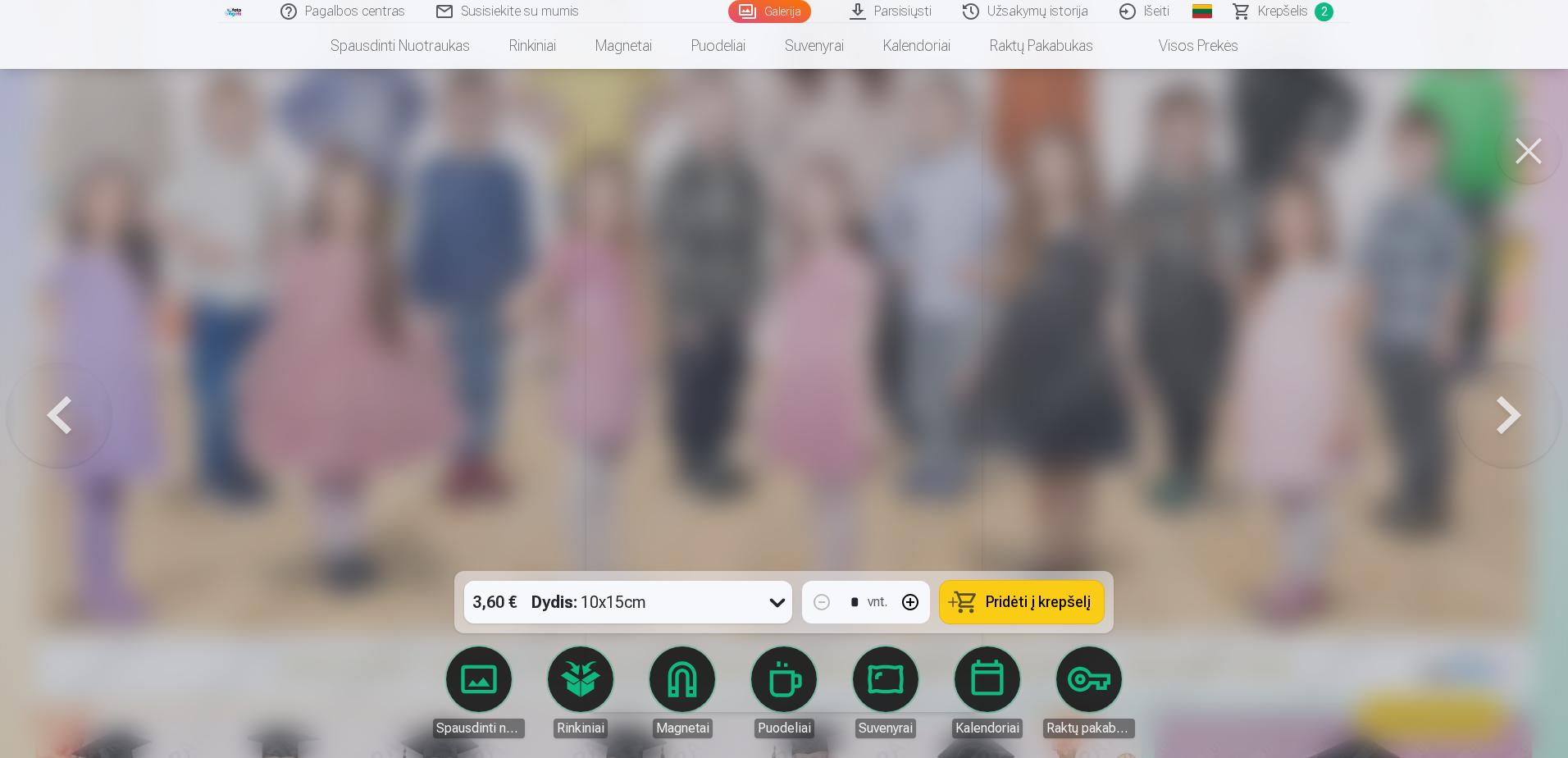
click at [1503, 412] on button at bounding box center [1509, 415] width 105 height 279
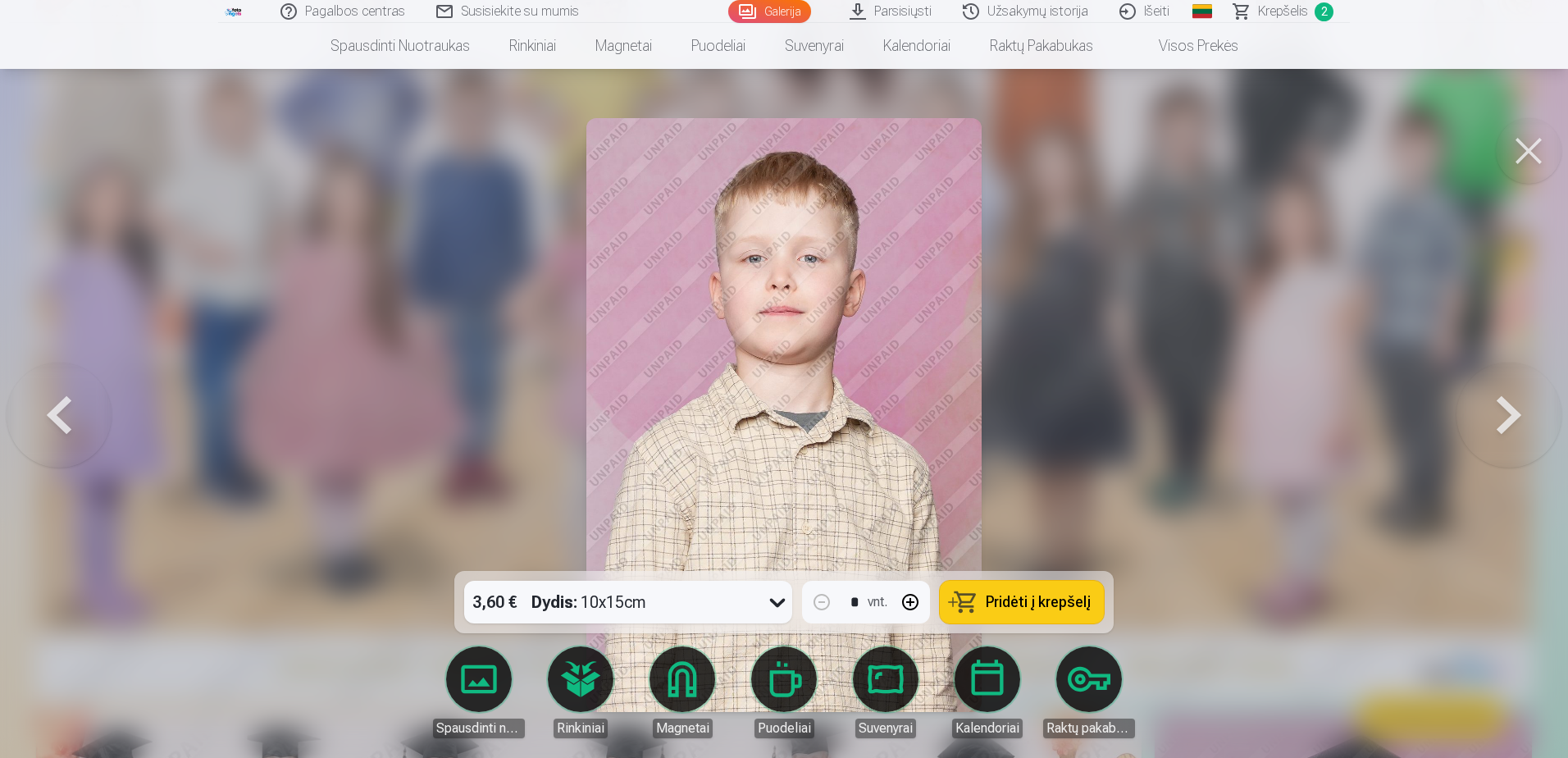
click at [1503, 412] on button at bounding box center [1509, 415] width 105 height 279
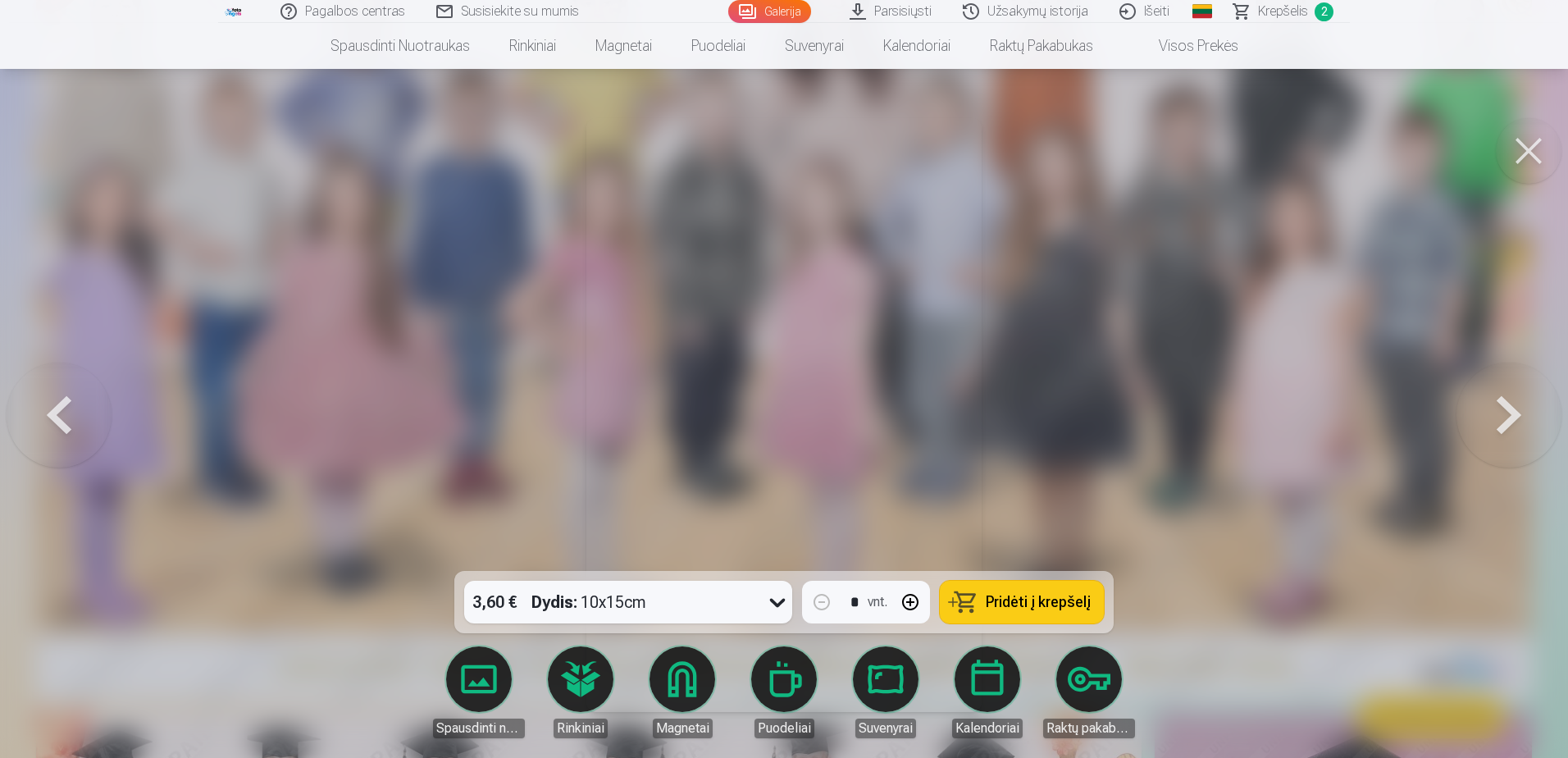
click at [1503, 412] on button at bounding box center [1509, 415] width 105 height 279
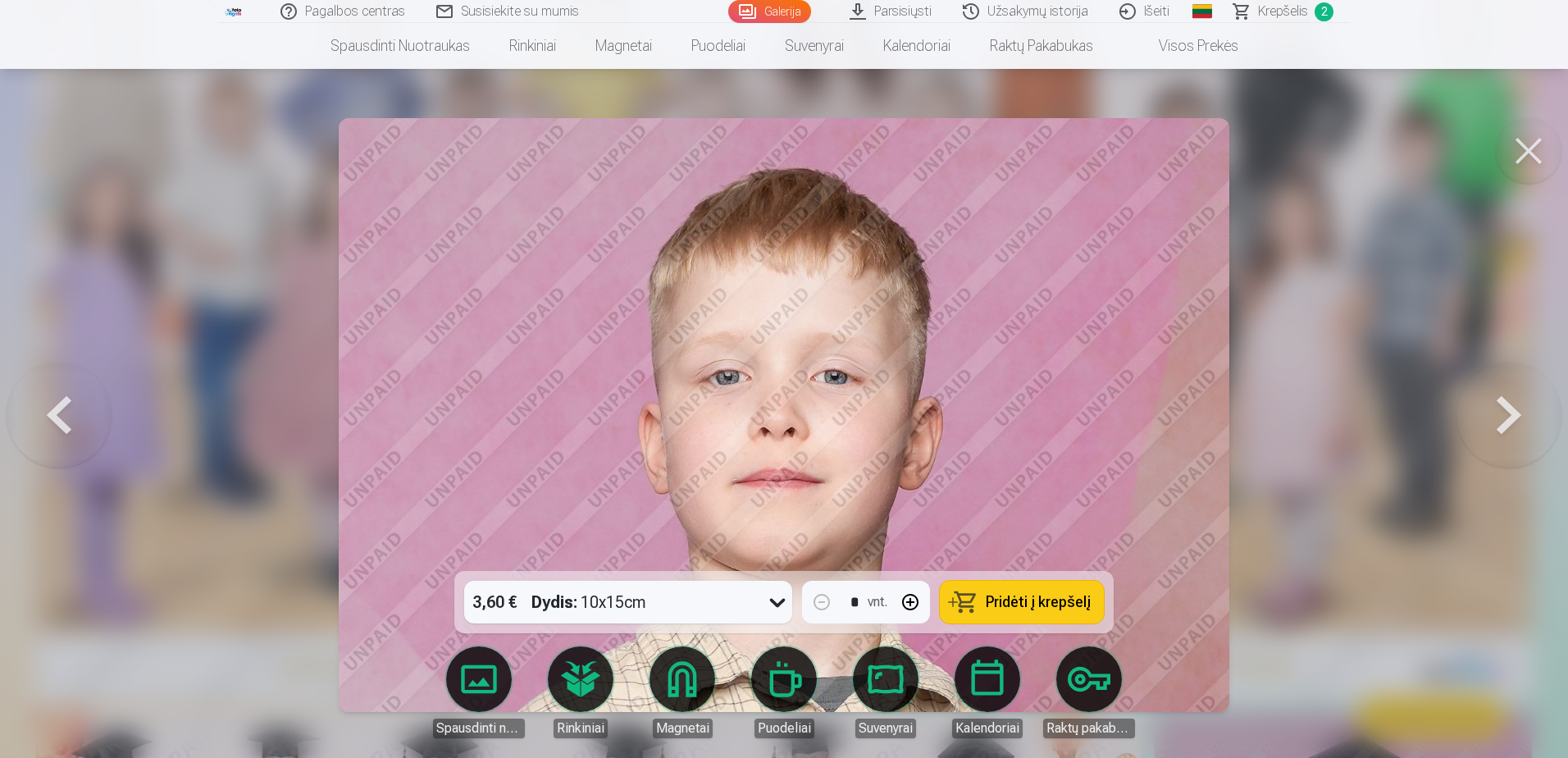
click at [1503, 412] on button at bounding box center [1509, 415] width 105 height 279
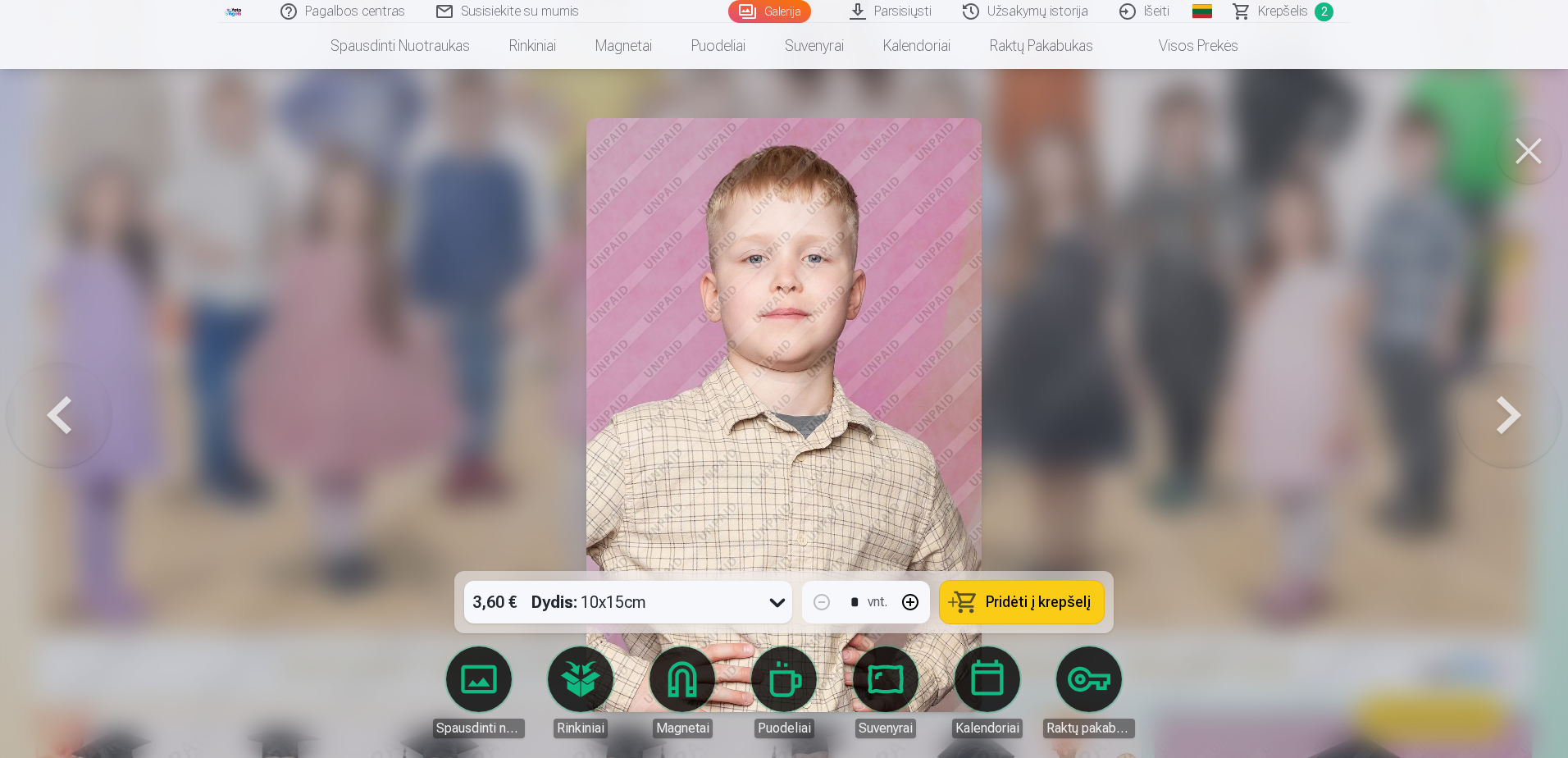
click at [1503, 412] on button at bounding box center [1509, 415] width 105 height 279
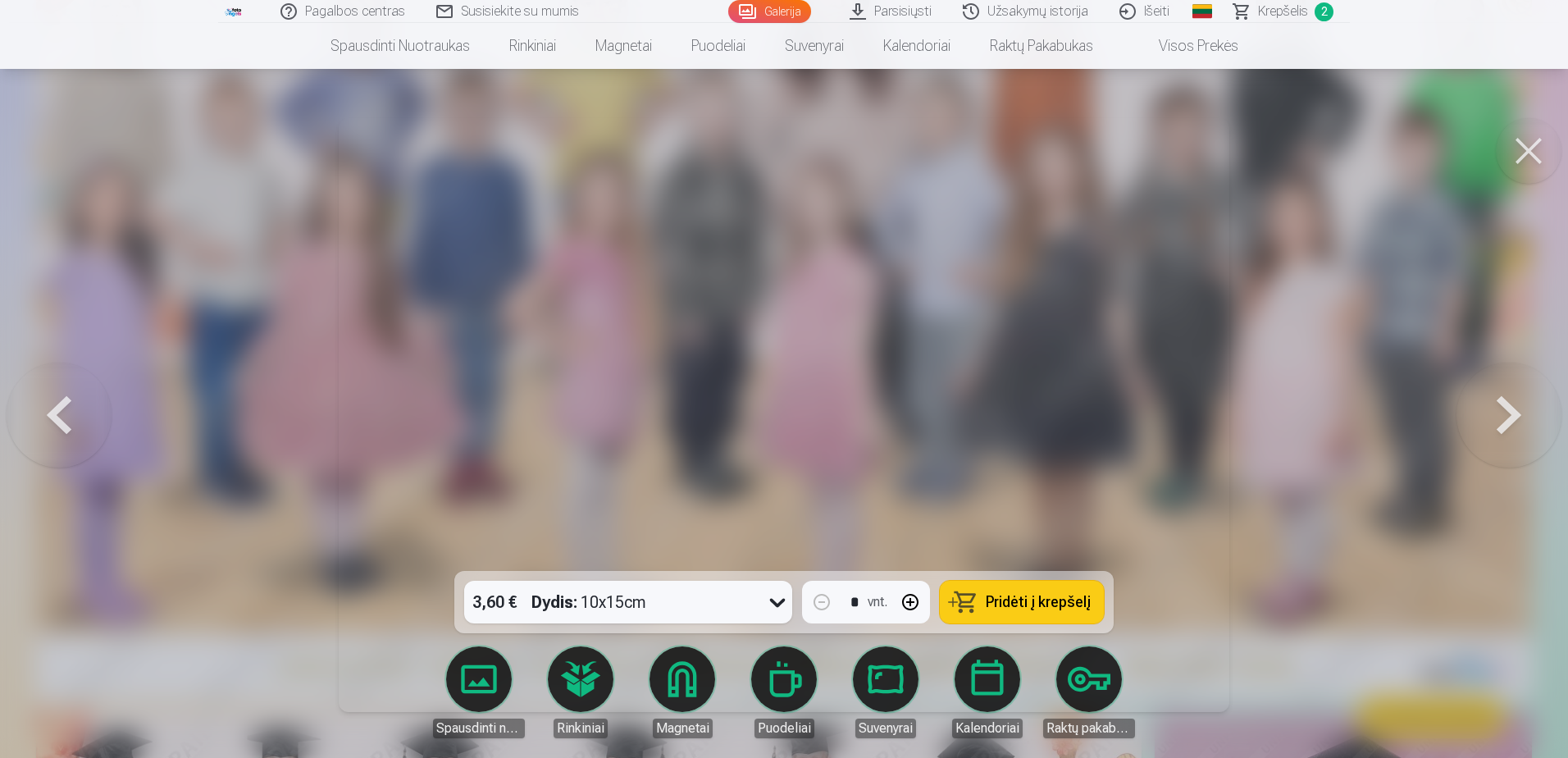
click at [1503, 412] on button at bounding box center [1509, 415] width 105 height 279
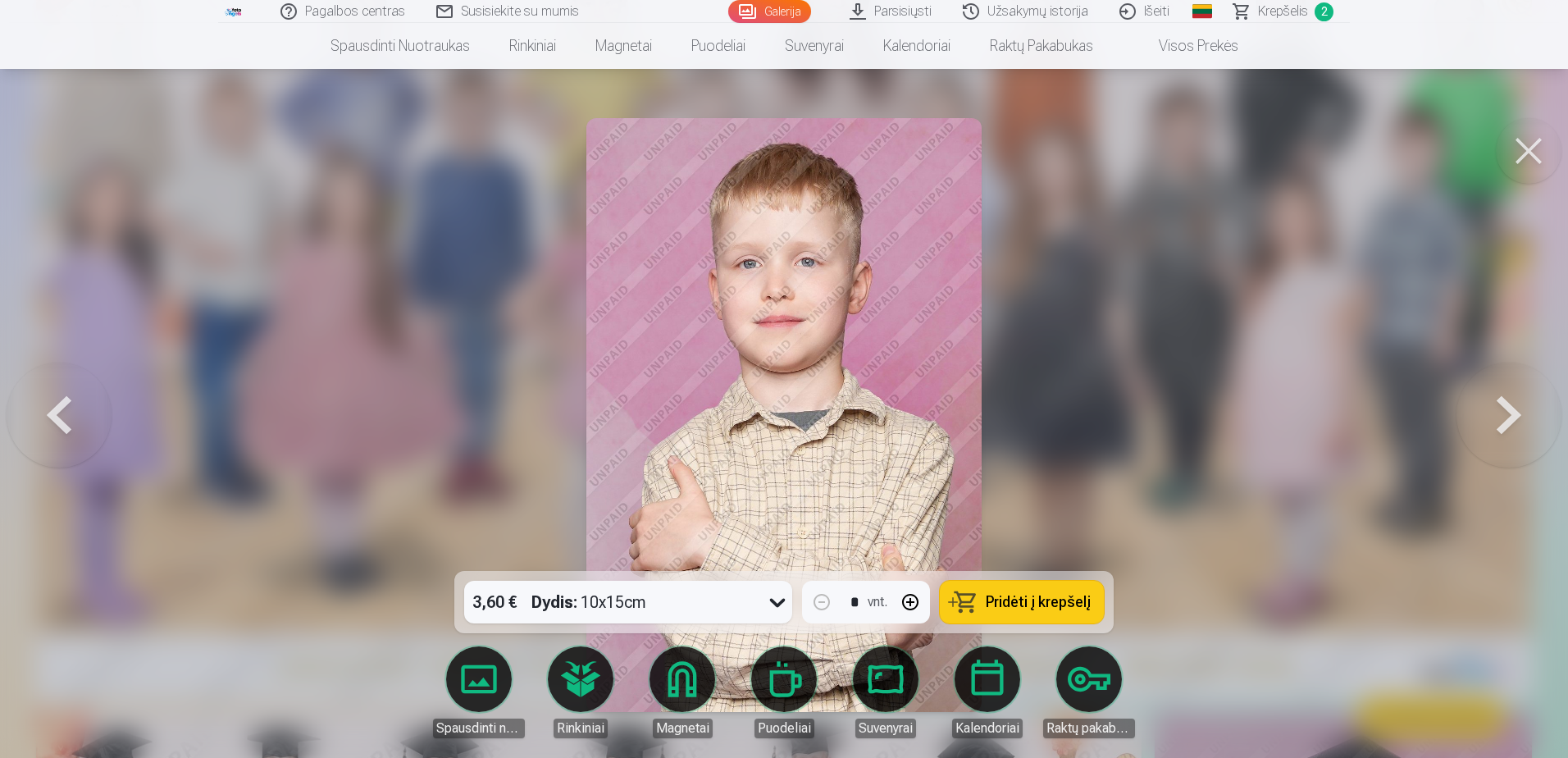
click at [1503, 412] on button at bounding box center [1509, 415] width 105 height 279
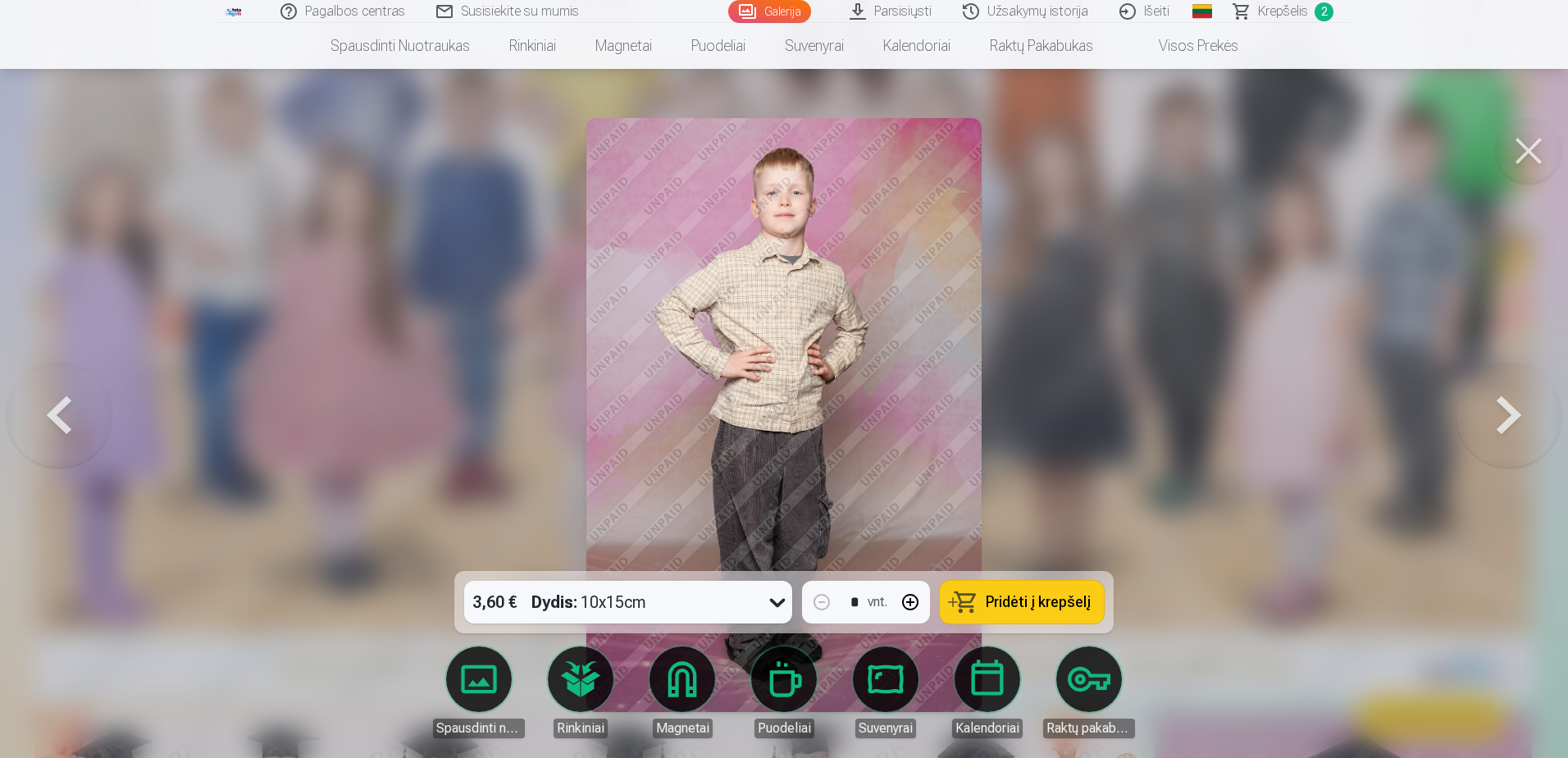
click at [1503, 412] on button at bounding box center [1509, 415] width 105 height 279
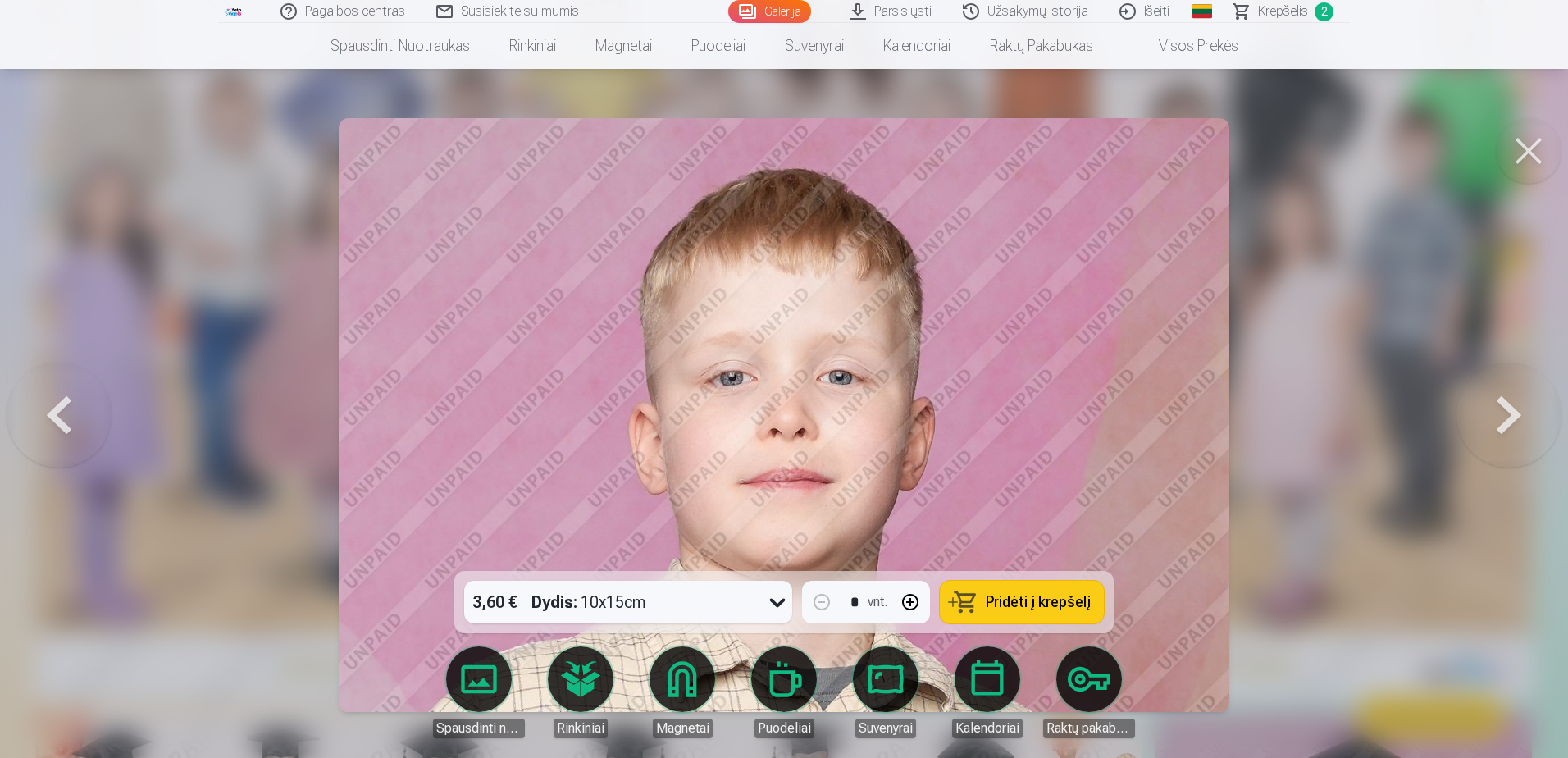
click at [1503, 412] on button at bounding box center [1509, 415] width 105 height 279
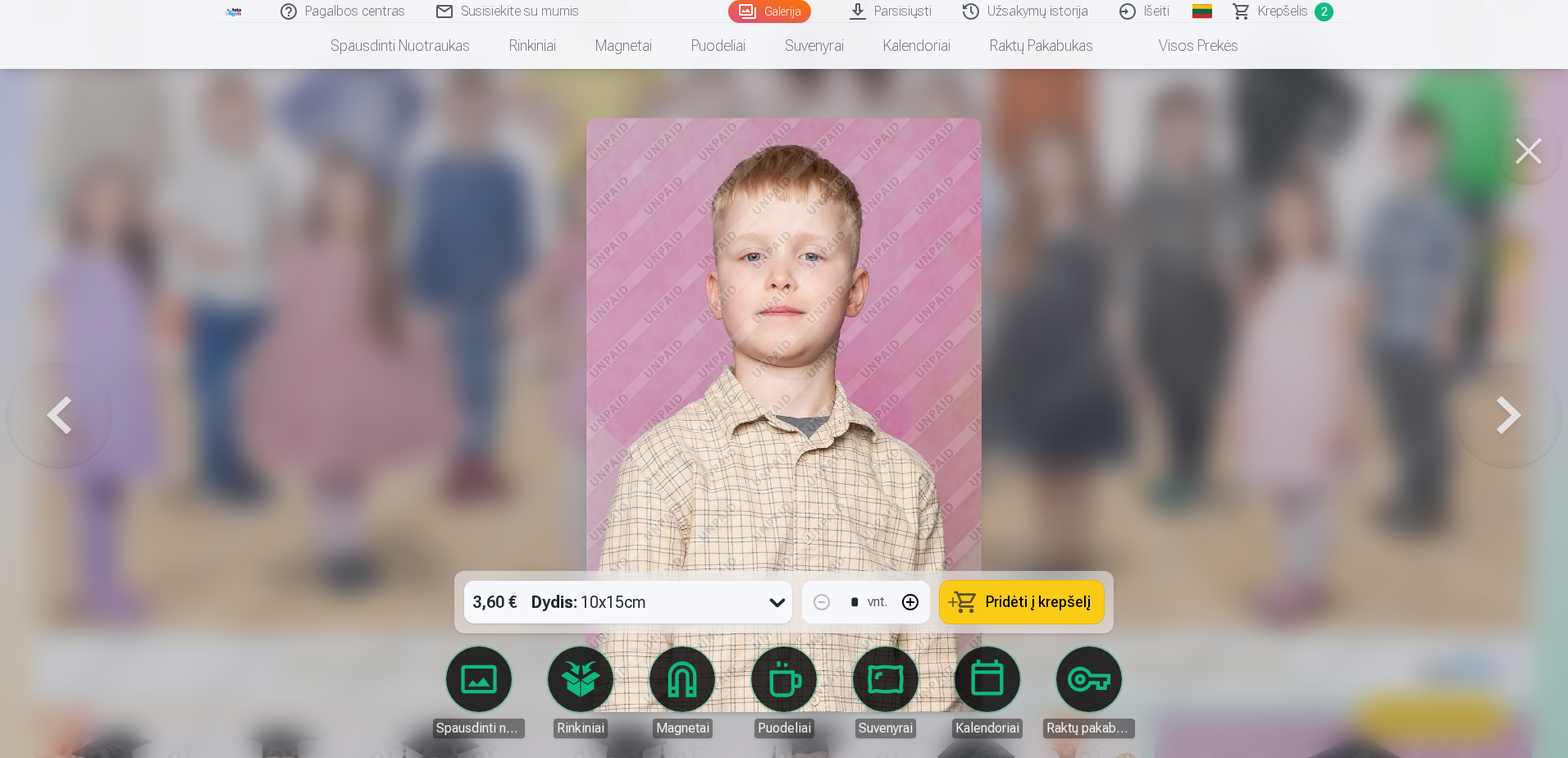
click at [1503, 412] on button at bounding box center [1509, 415] width 105 height 279
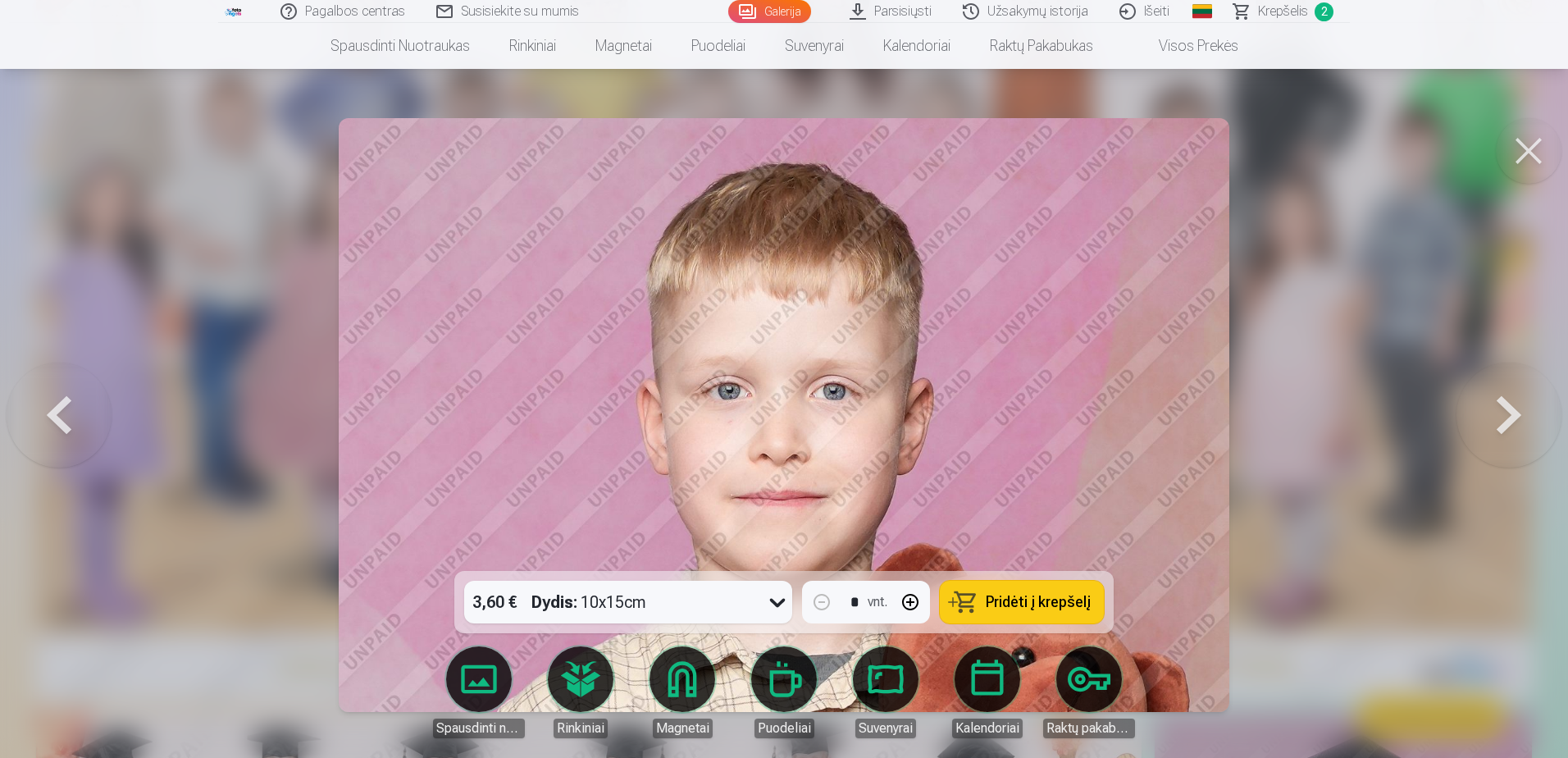
click at [1503, 412] on button at bounding box center [1509, 415] width 105 height 279
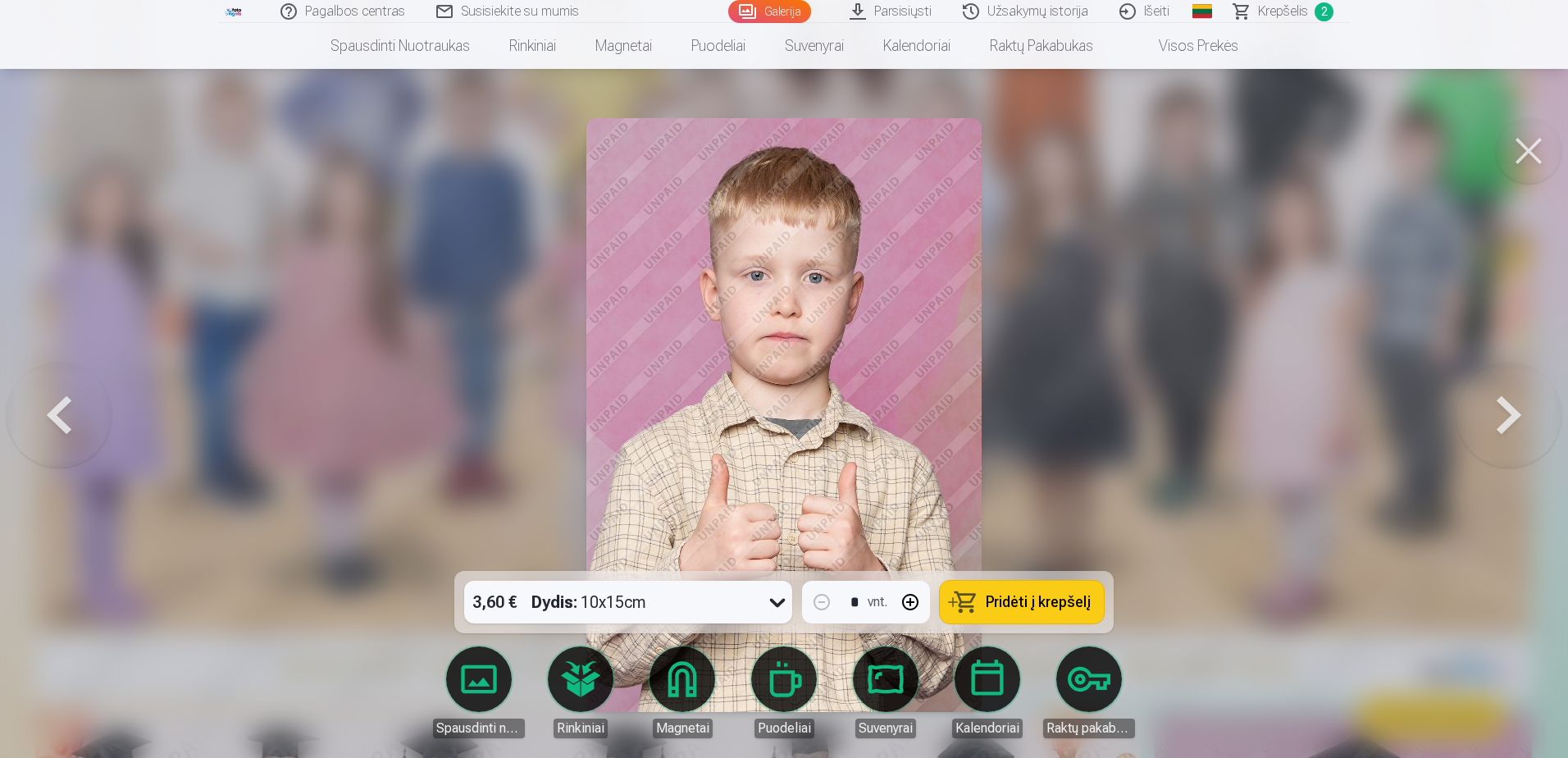
click at [1503, 412] on button at bounding box center [1509, 415] width 105 height 279
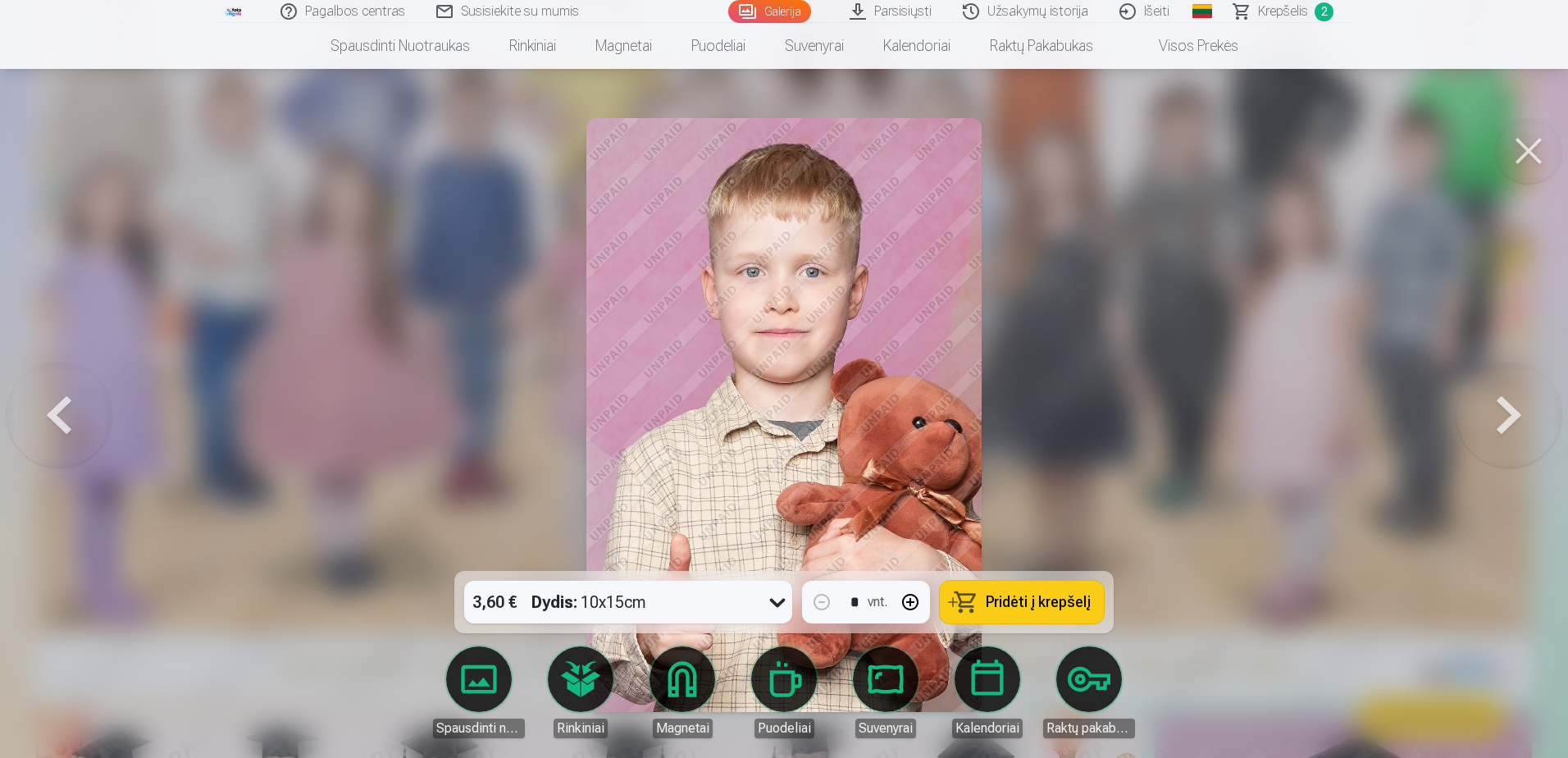
click at [1503, 412] on button at bounding box center [1509, 415] width 105 height 279
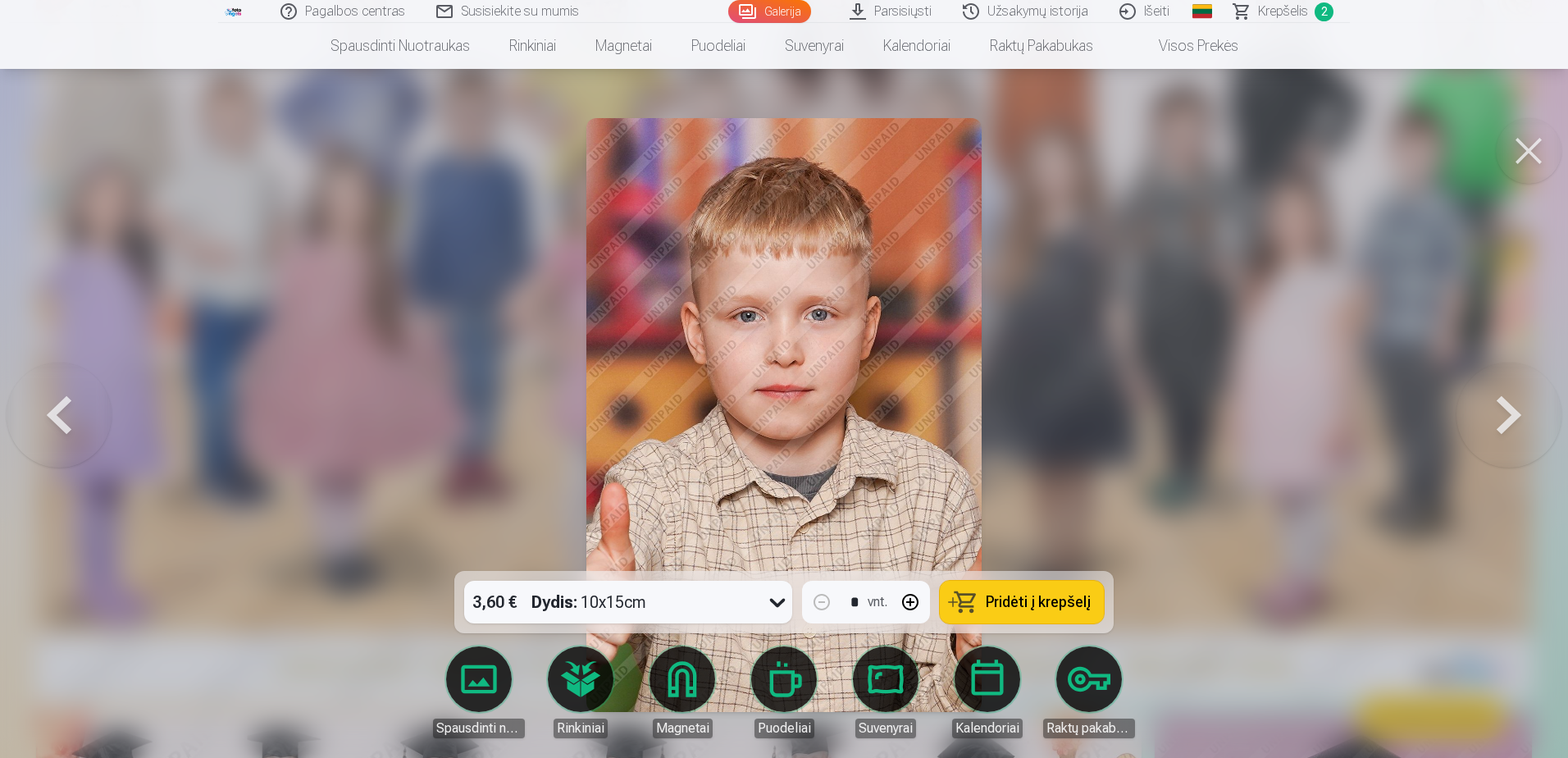
click at [1503, 412] on button at bounding box center [1509, 415] width 105 height 279
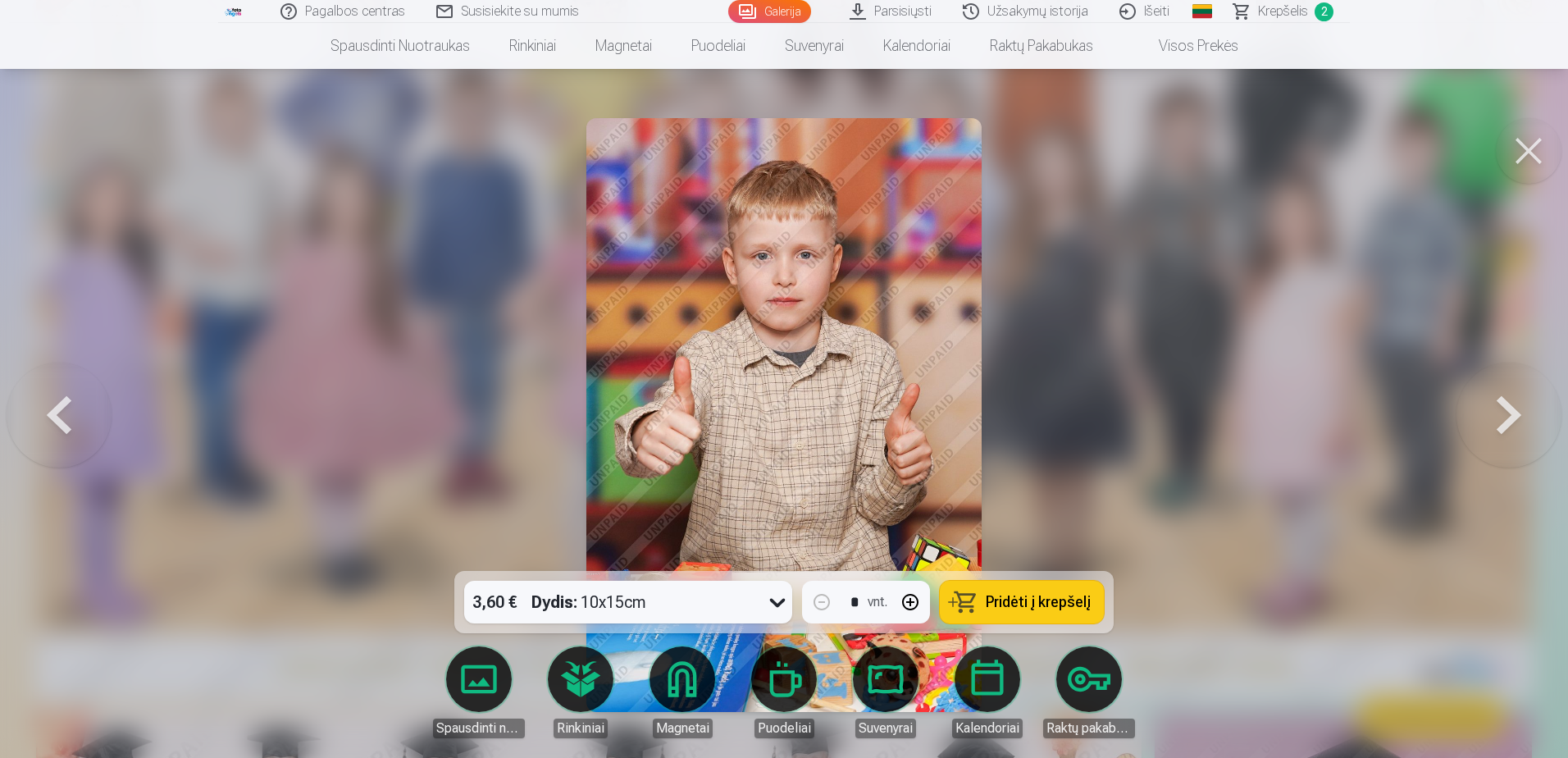
drag, startPoint x: 71, startPoint y: 429, endPoint x: 209, endPoint y: 413, distance: 138.9
click at [72, 429] on button at bounding box center [59, 415] width 105 height 279
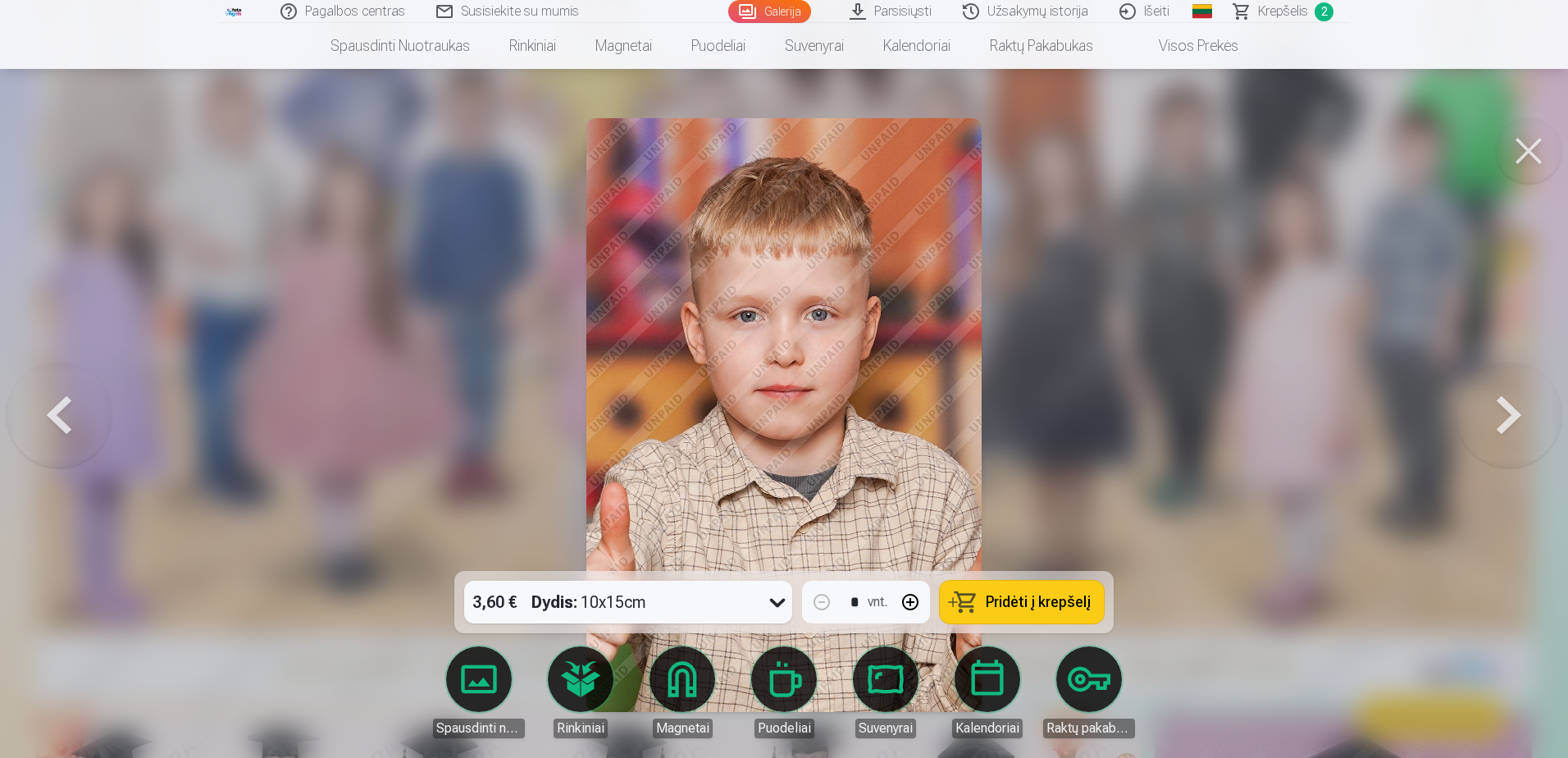
click at [1510, 408] on button at bounding box center [1509, 415] width 105 height 279
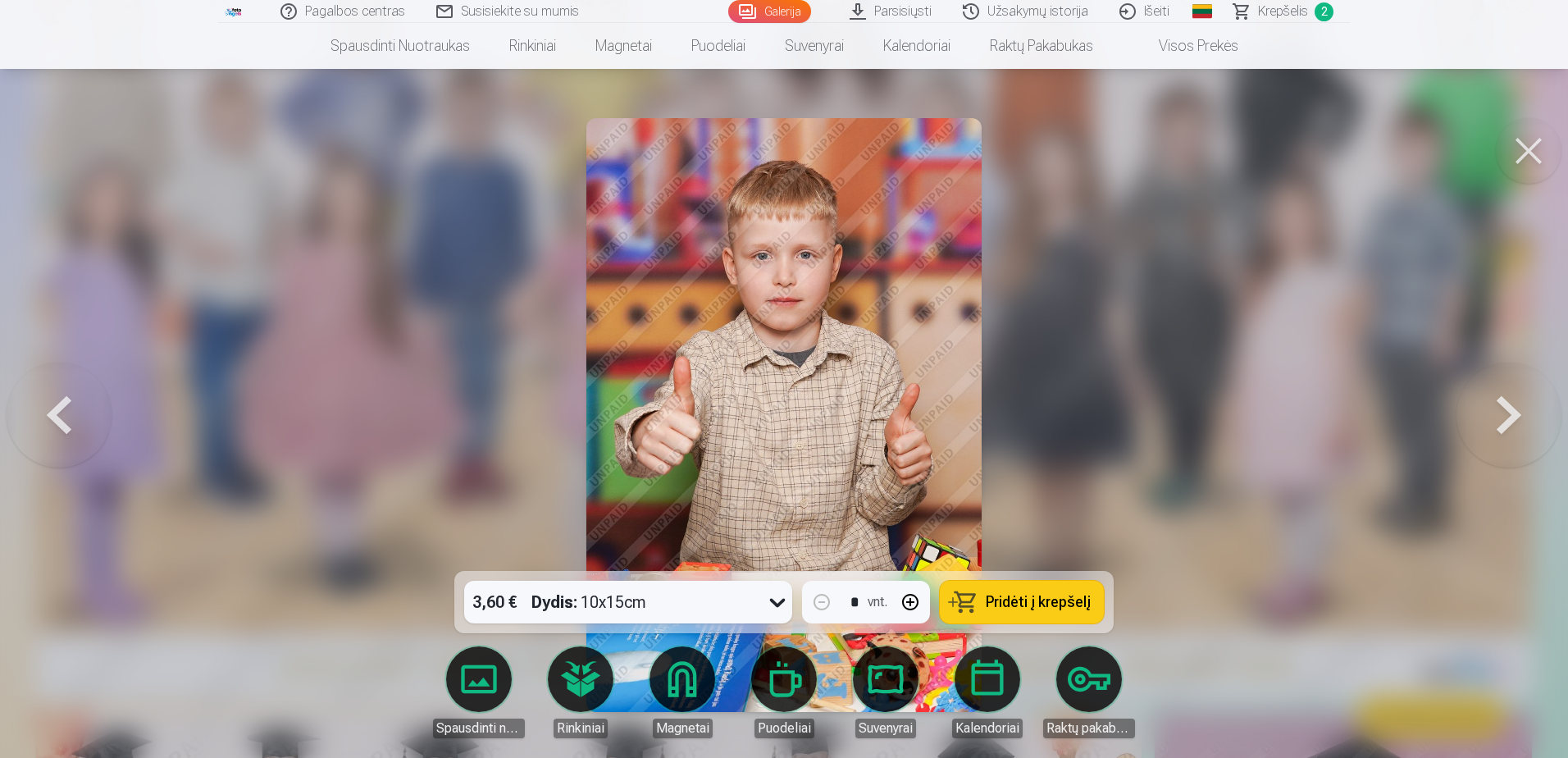
click at [1510, 408] on button at bounding box center [1509, 415] width 105 height 279
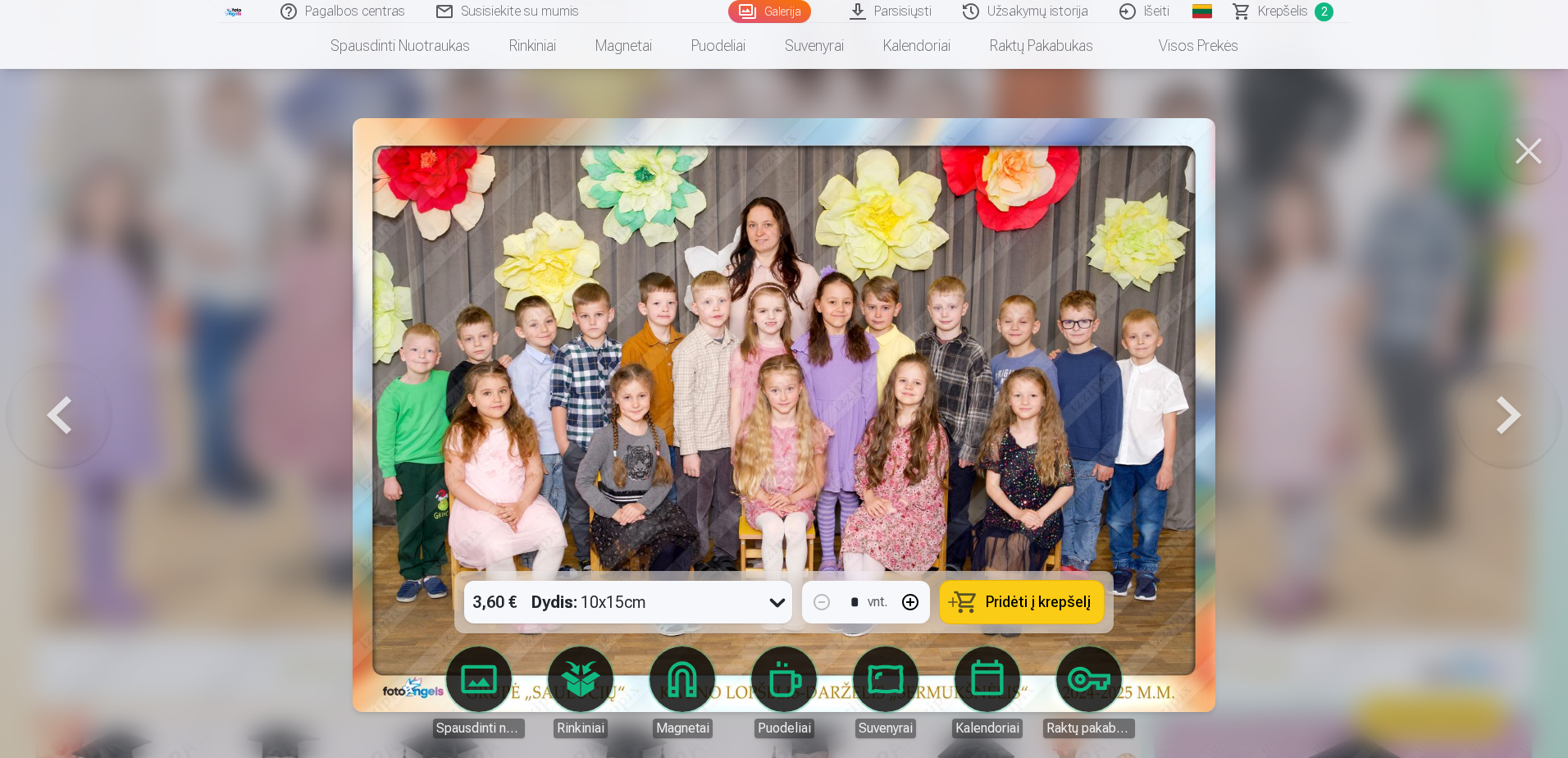
click at [1510, 408] on button at bounding box center [1509, 415] width 105 height 279
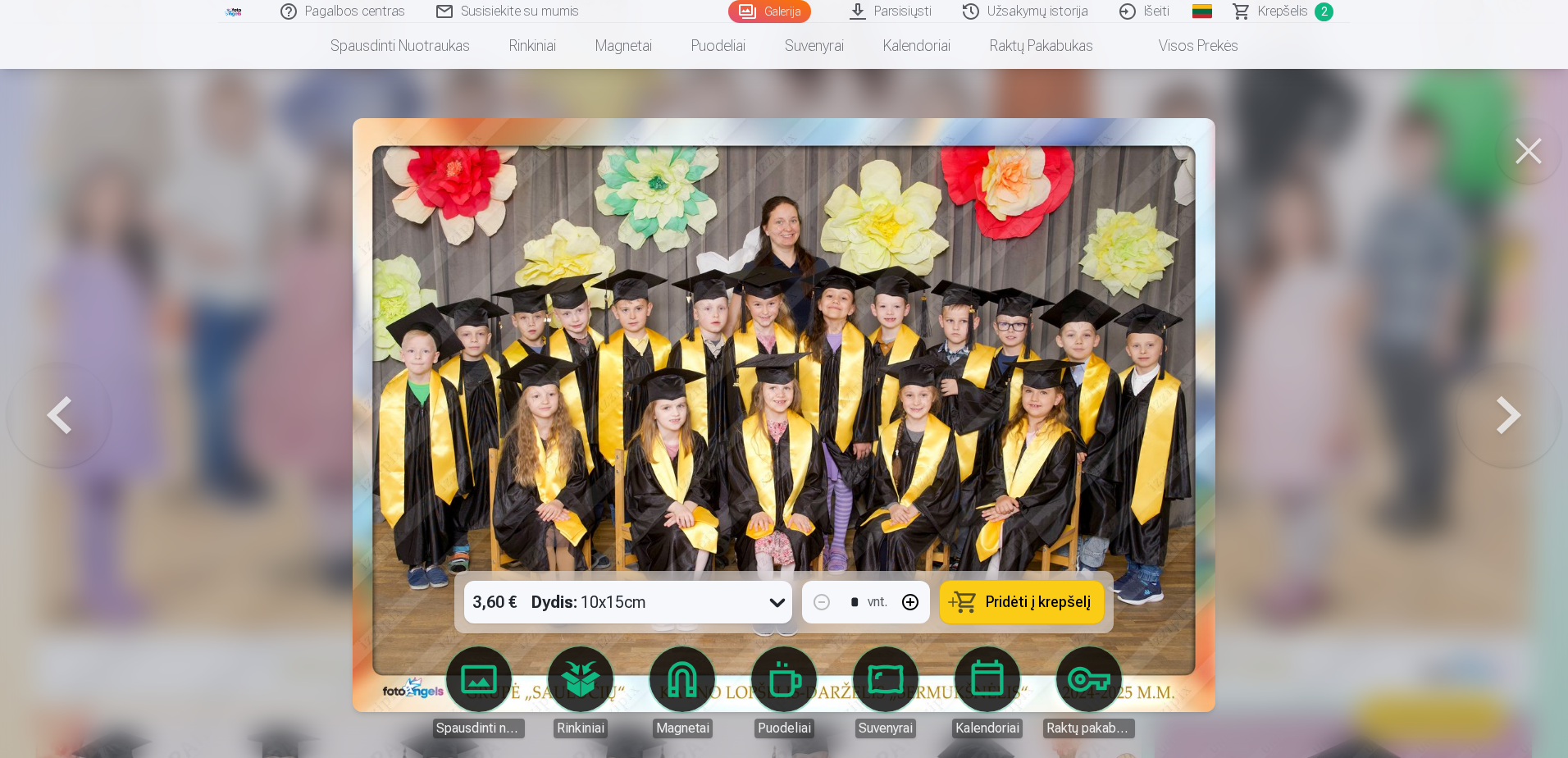
click at [34, 417] on button at bounding box center [59, 415] width 105 height 279
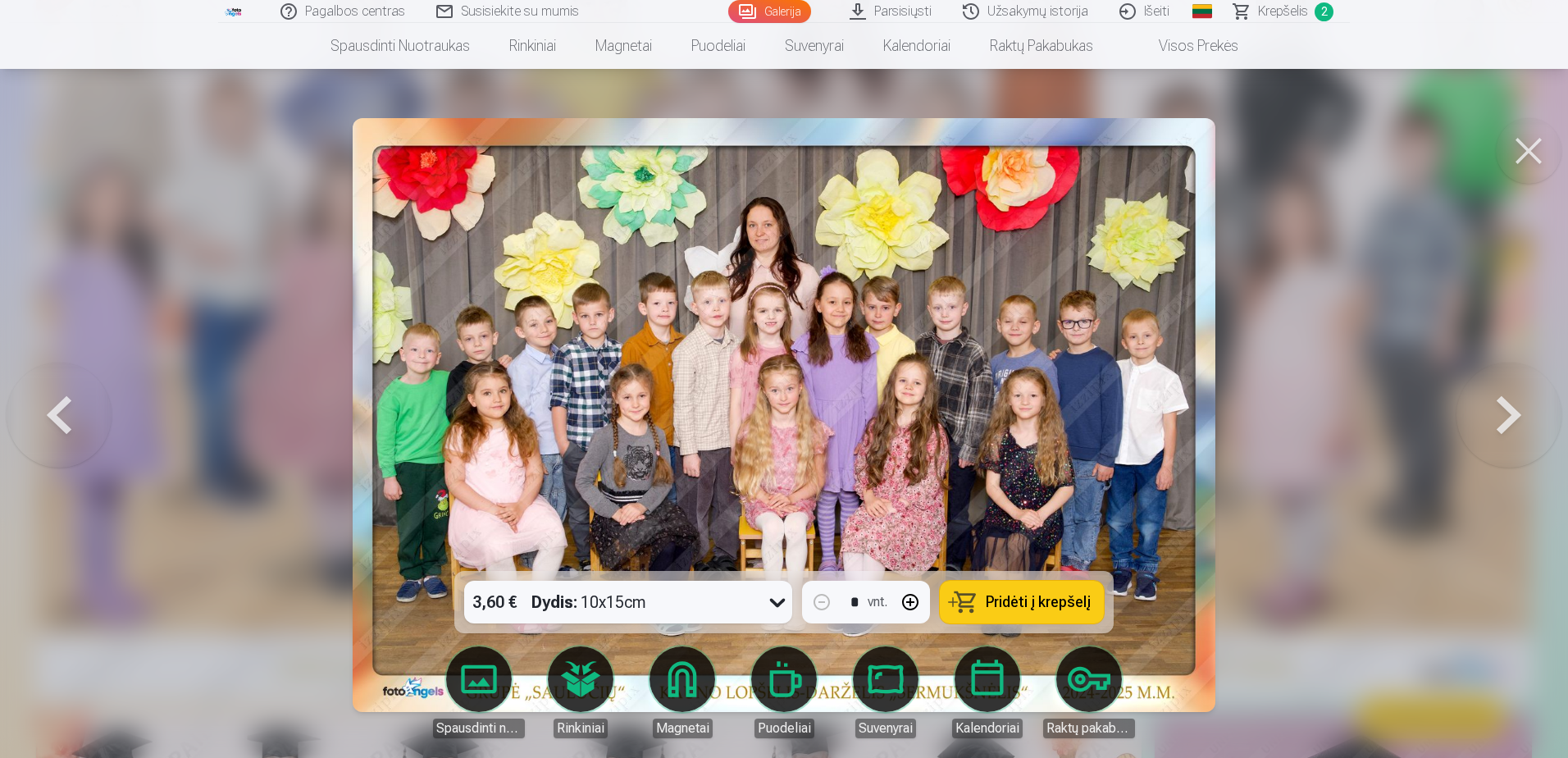
click at [908, 593] on button "button" at bounding box center [910, 603] width 39 height 39
click at [1033, 604] on span "Pridėti į krepšelį" at bounding box center [1039, 602] width 105 height 15
type input "*"
click at [1523, 434] on button at bounding box center [1509, 415] width 105 height 279
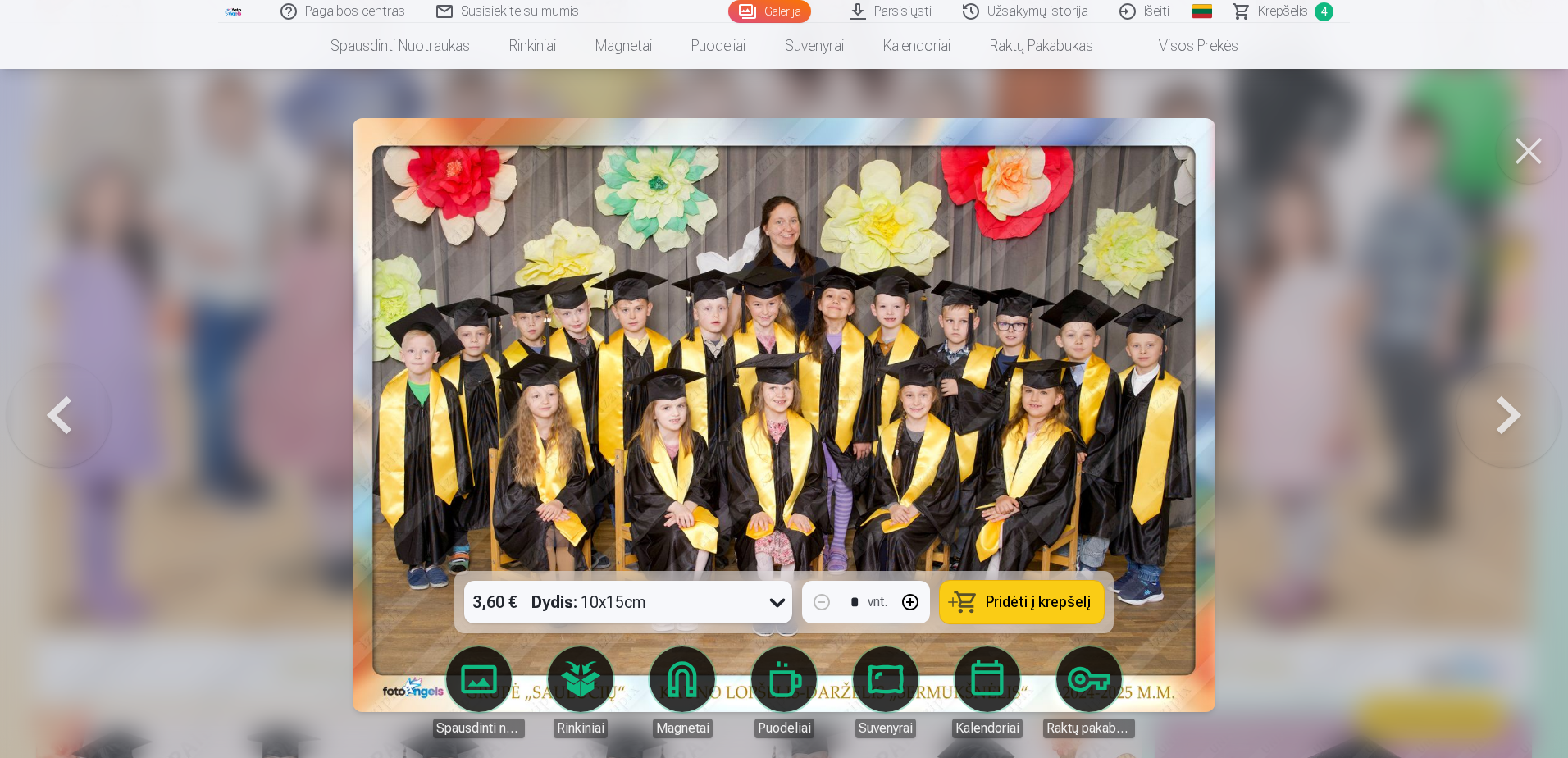
click at [1523, 434] on button at bounding box center [1509, 415] width 105 height 279
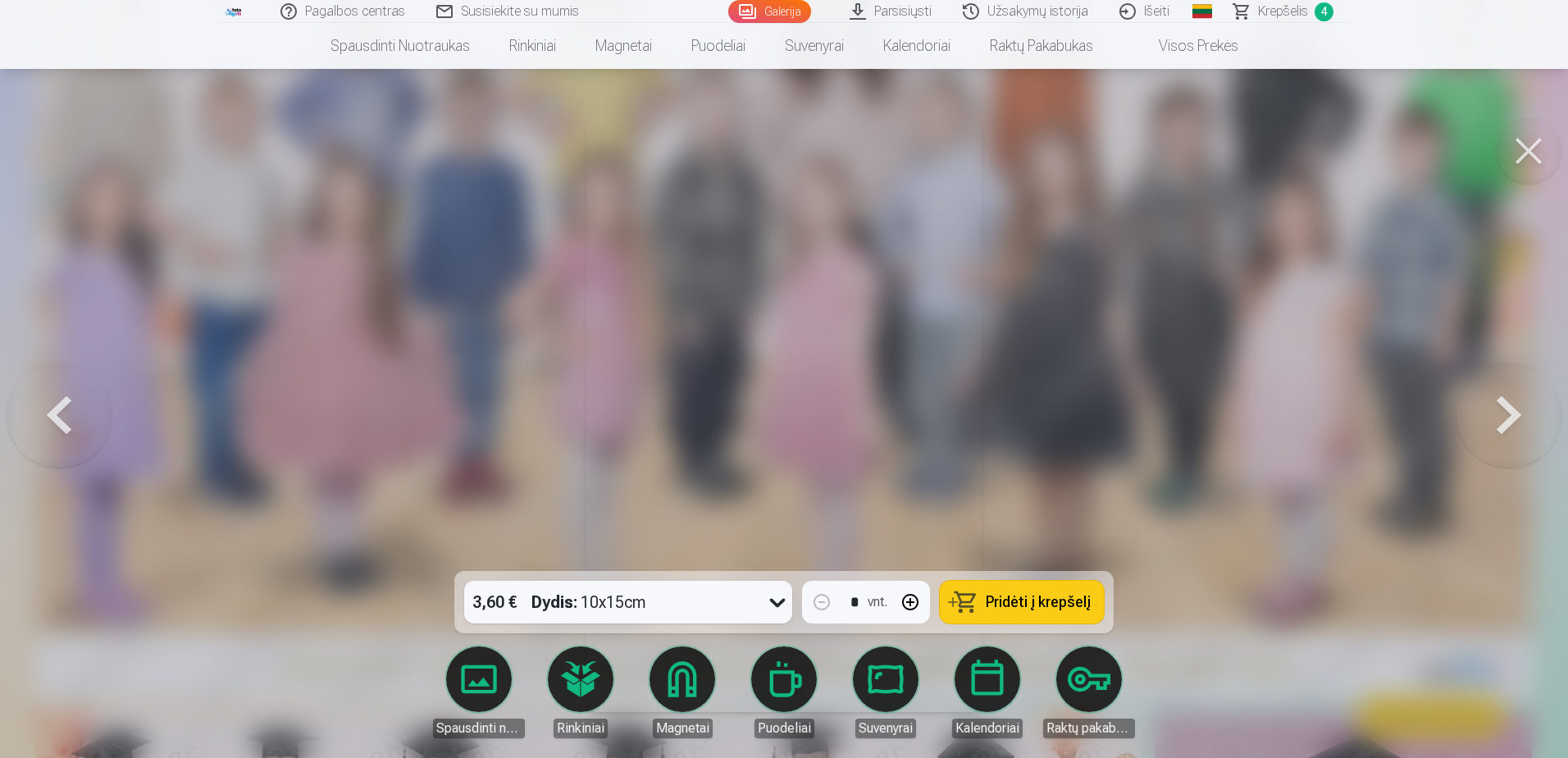
click at [1523, 434] on button at bounding box center [1509, 415] width 105 height 279
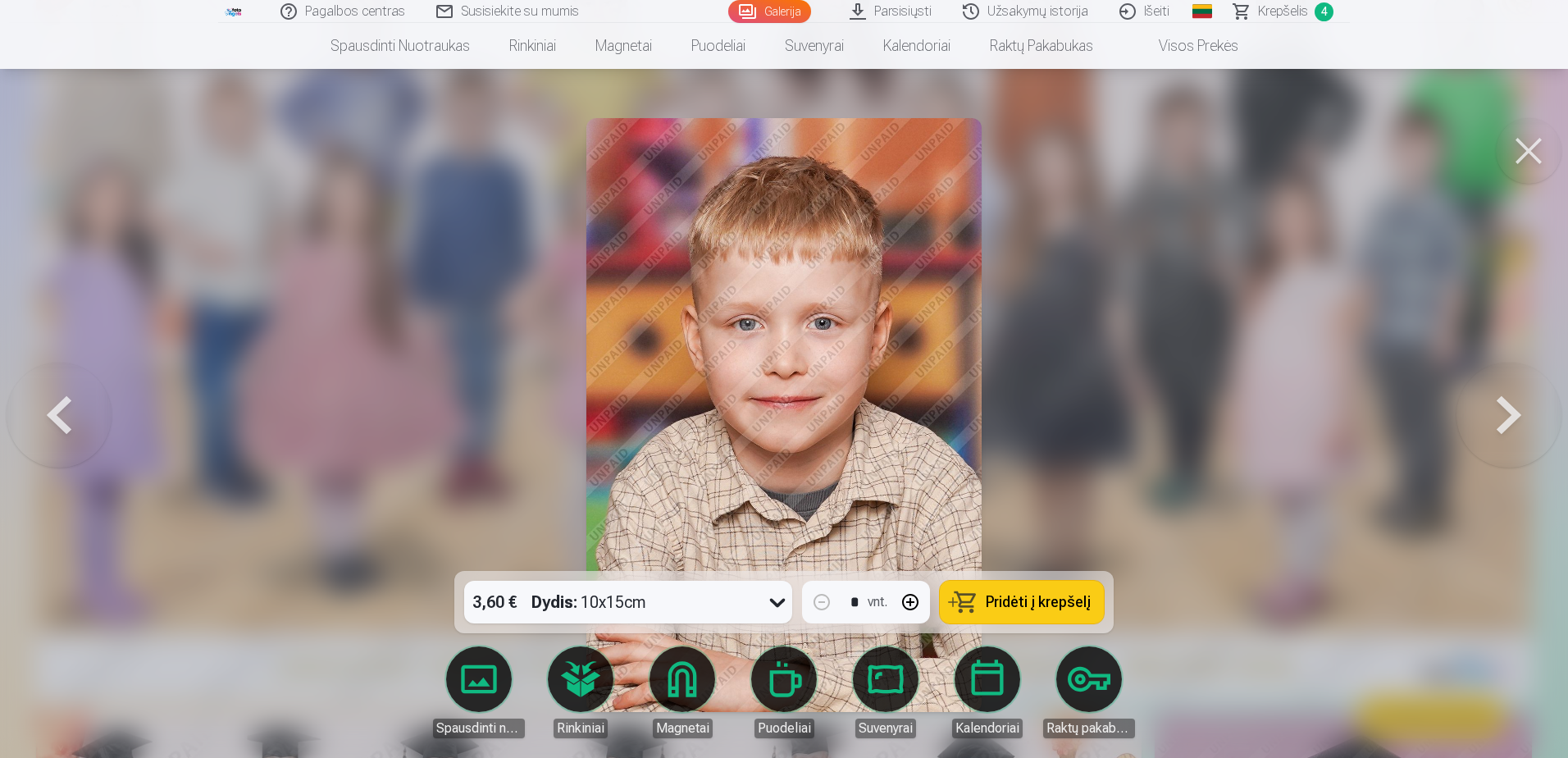
click at [1523, 434] on button at bounding box center [1509, 415] width 105 height 279
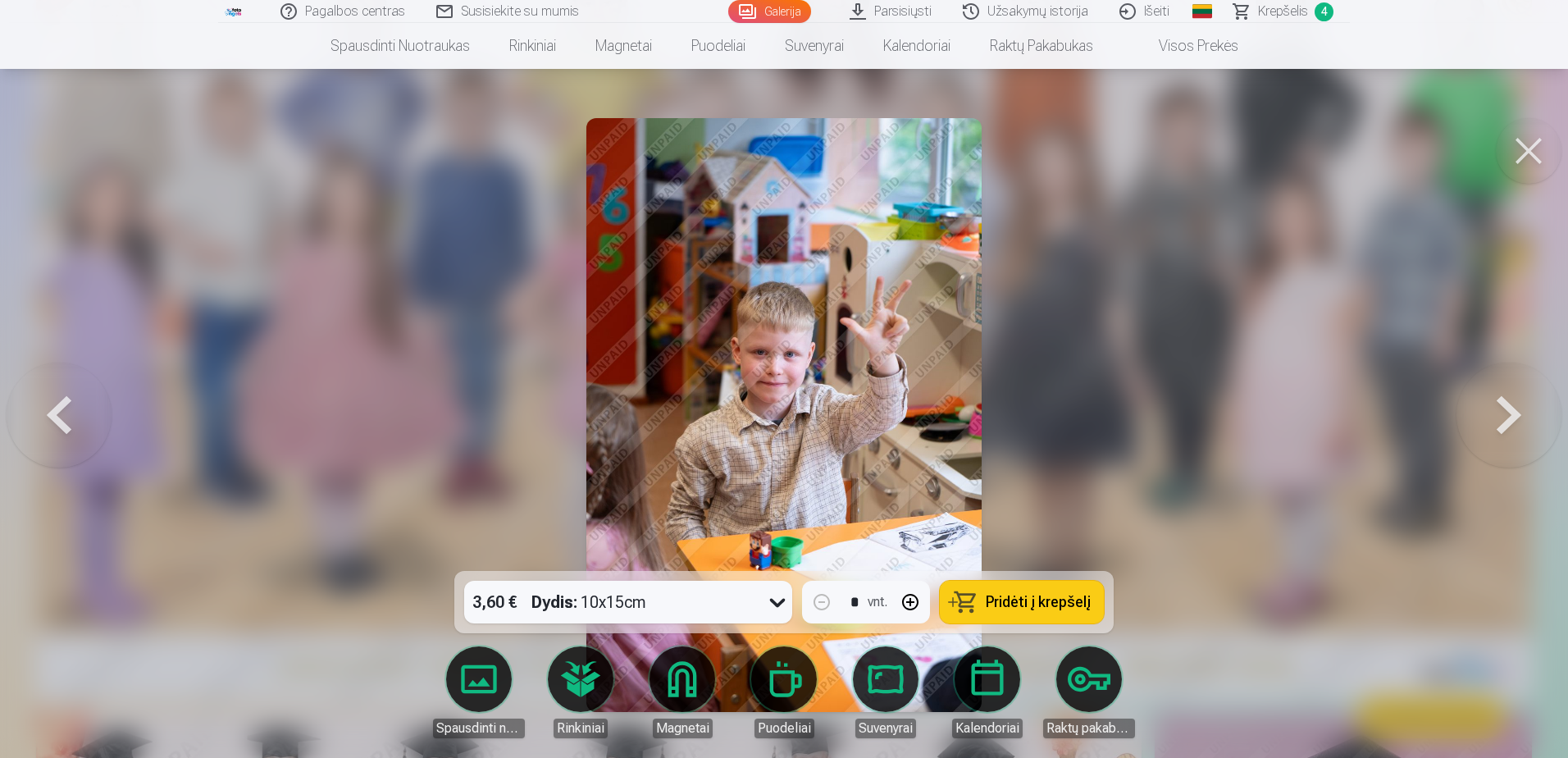
click at [1523, 434] on button at bounding box center [1509, 415] width 105 height 279
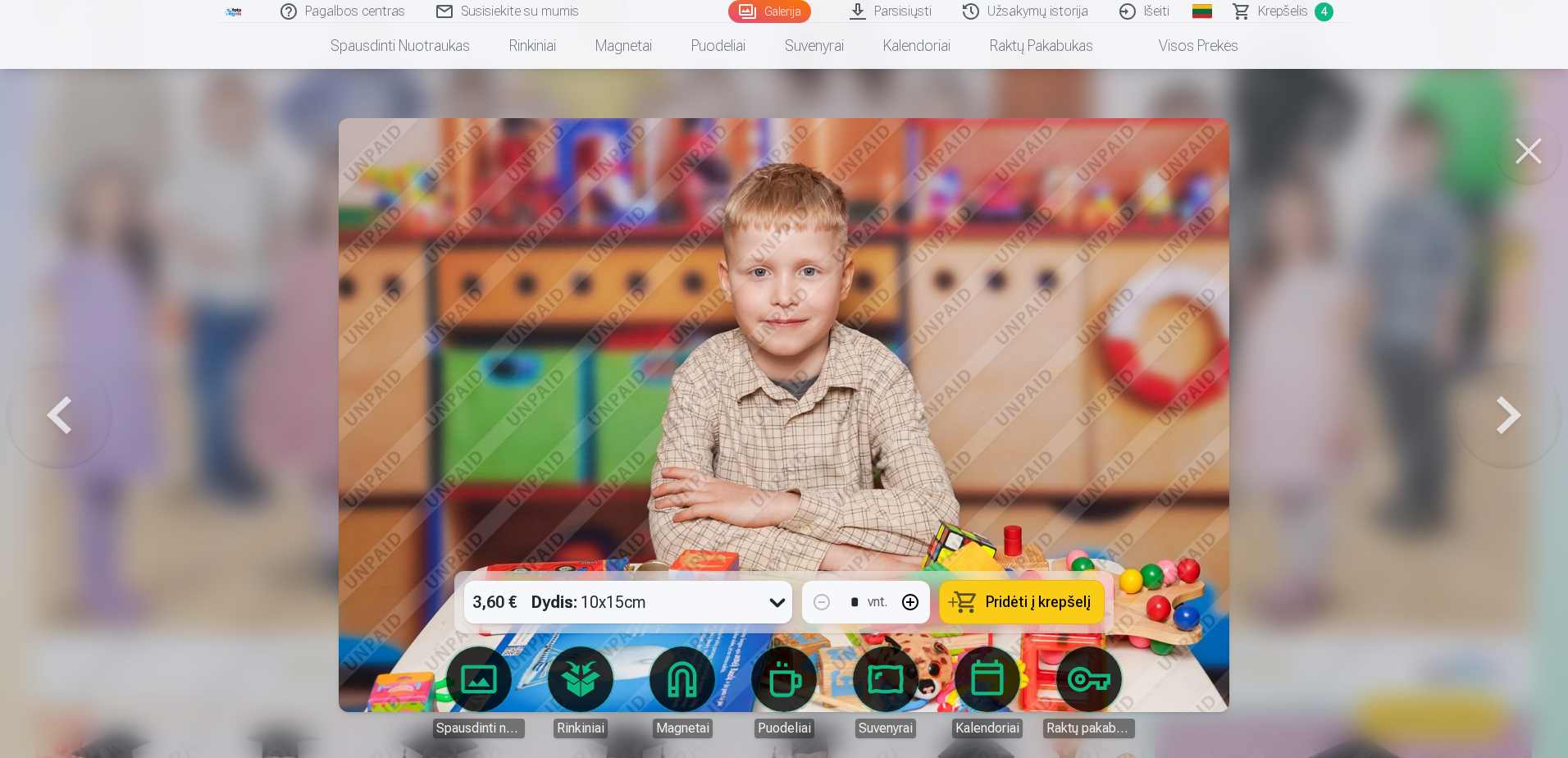
click at [1523, 434] on button at bounding box center [1509, 415] width 105 height 279
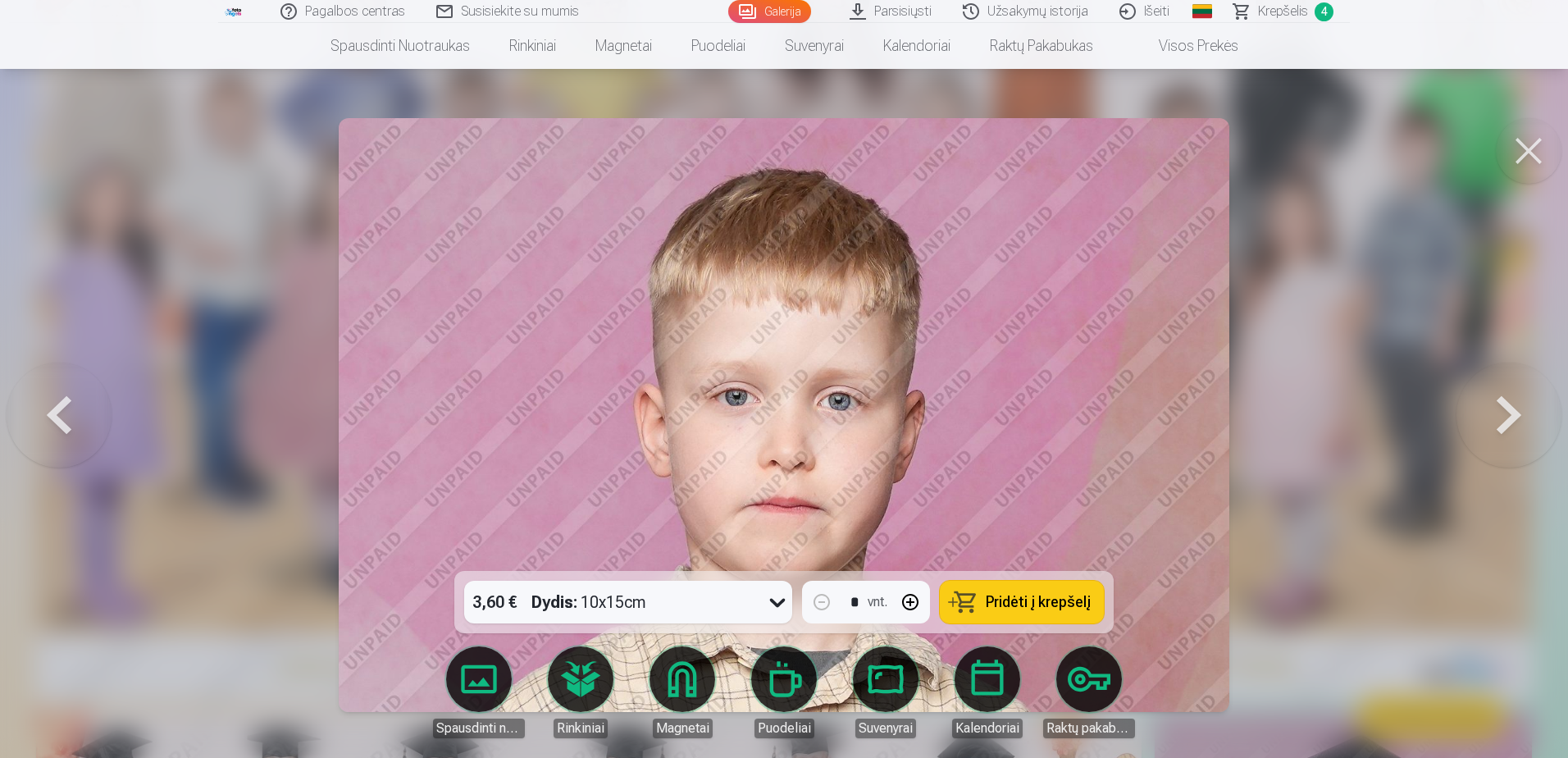
click at [1523, 434] on button at bounding box center [1509, 415] width 105 height 279
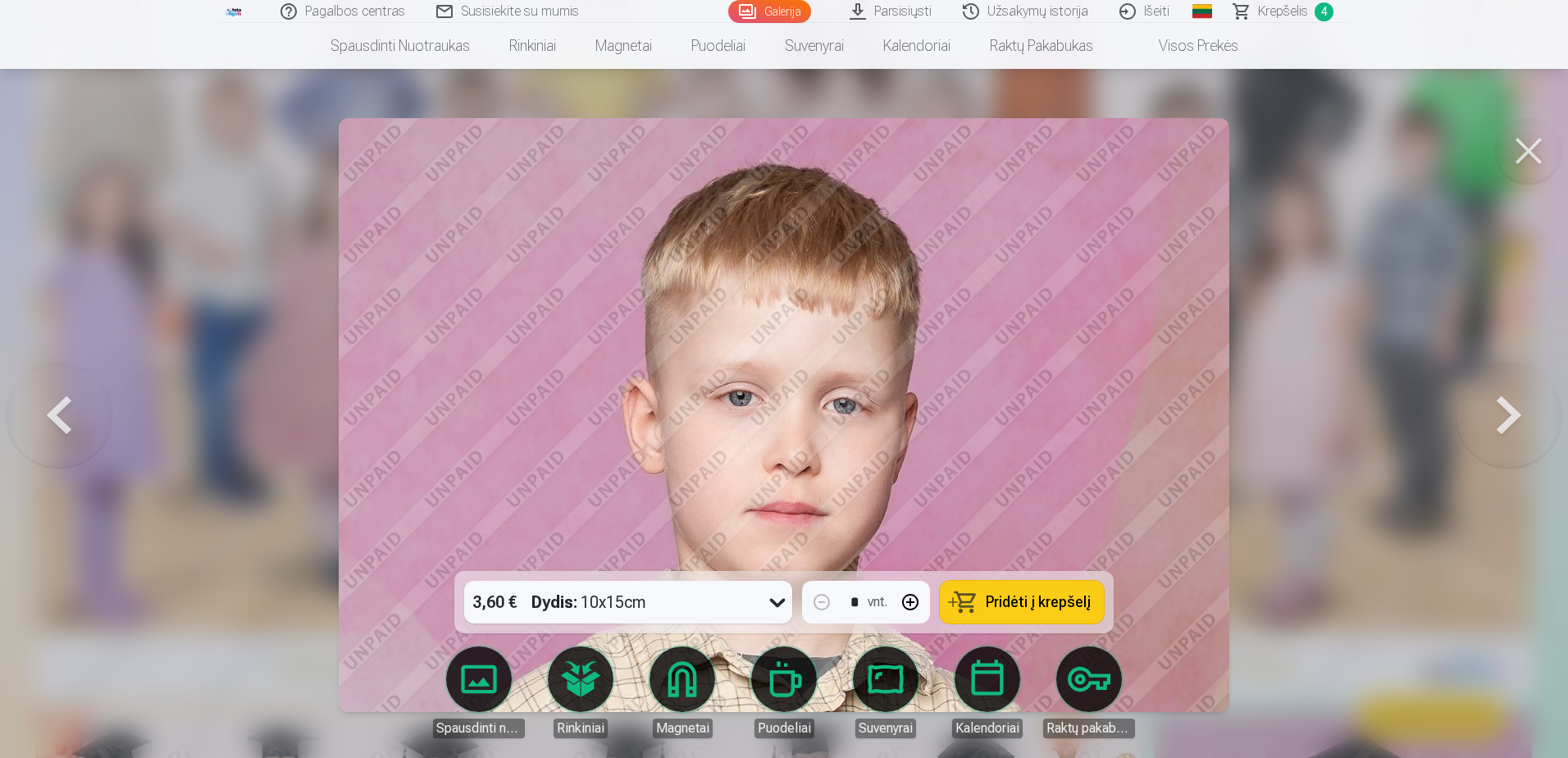
click at [1523, 434] on button at bounding box center [1509, 415] width 105 height 279
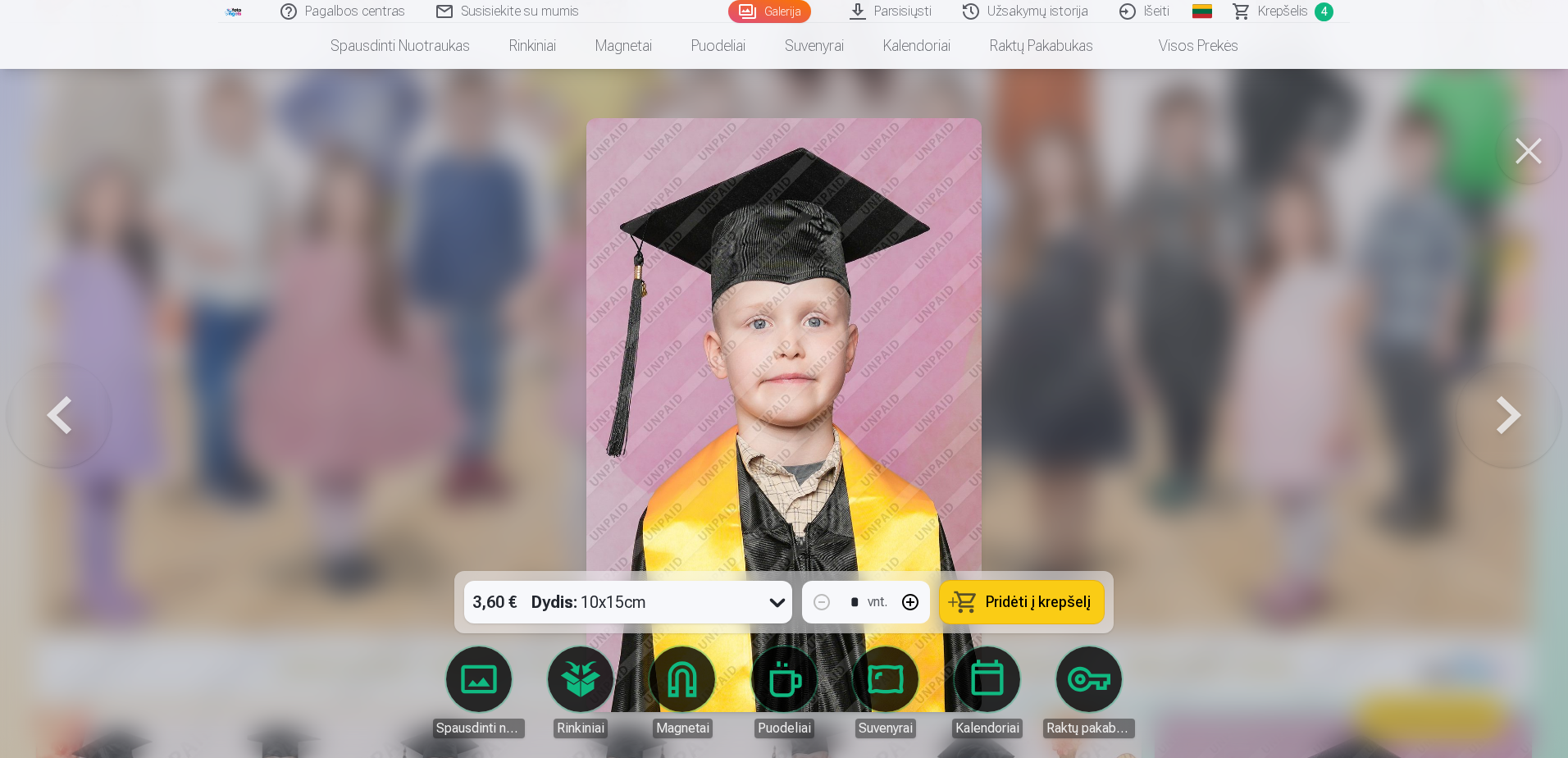
click at [1523, 434] on button at bounding box center [1509, 415] width 105 height 279
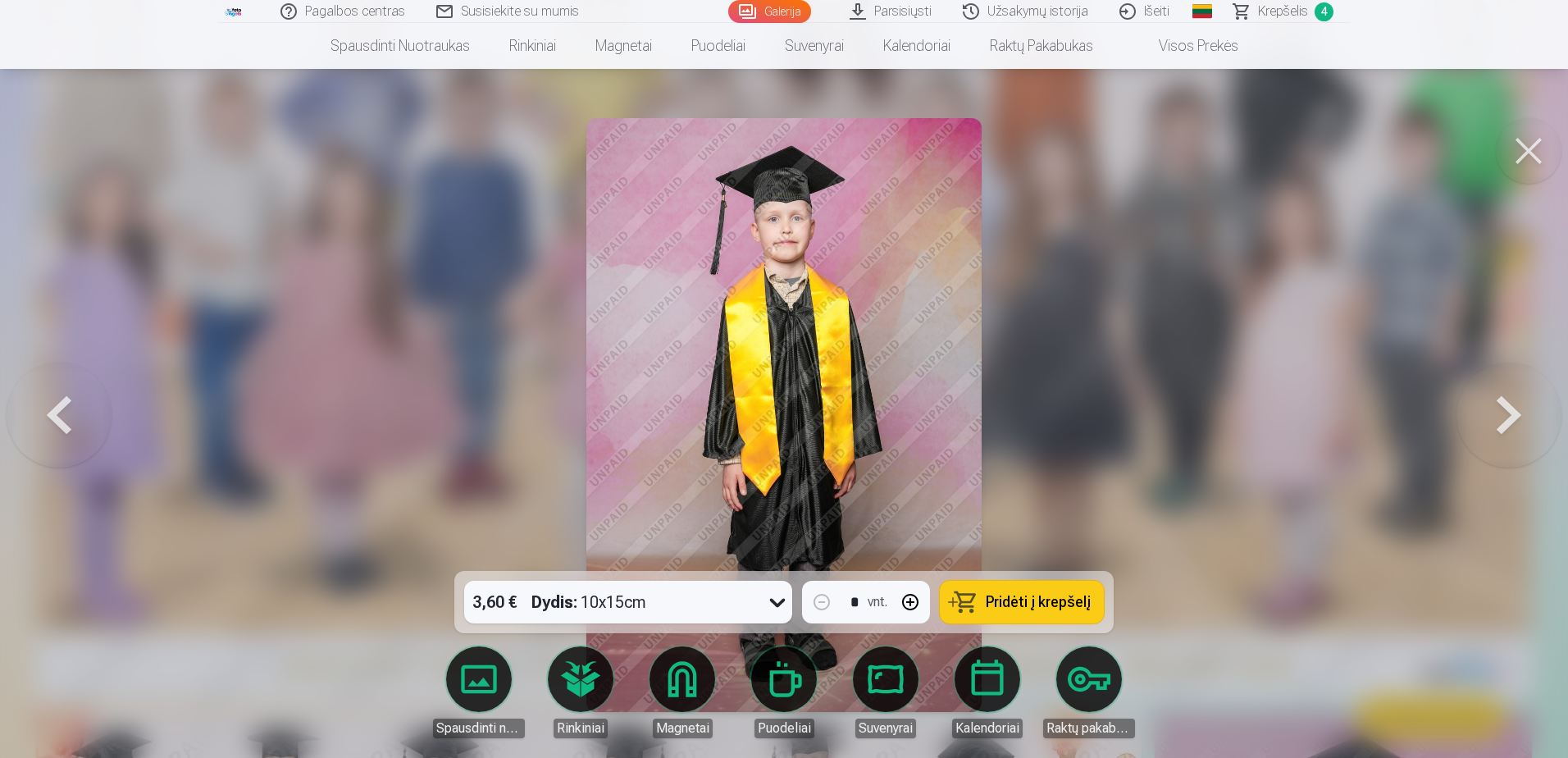
click at [1523, 434] on button at bounding box center [1509, 415] width 105 height 279
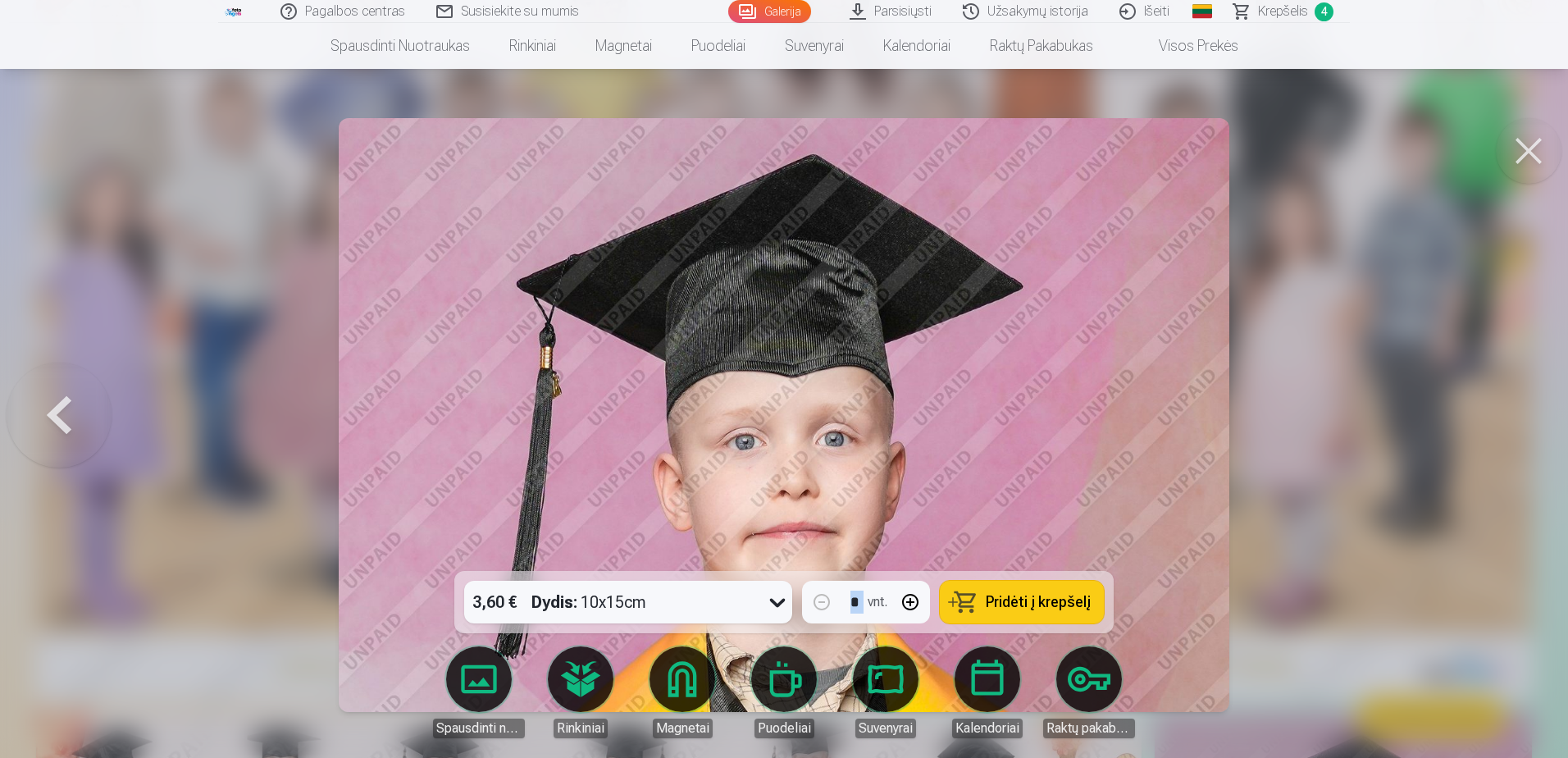
click at [1523, 434] on div at bounding box center [784, 379] width 1568 height 758
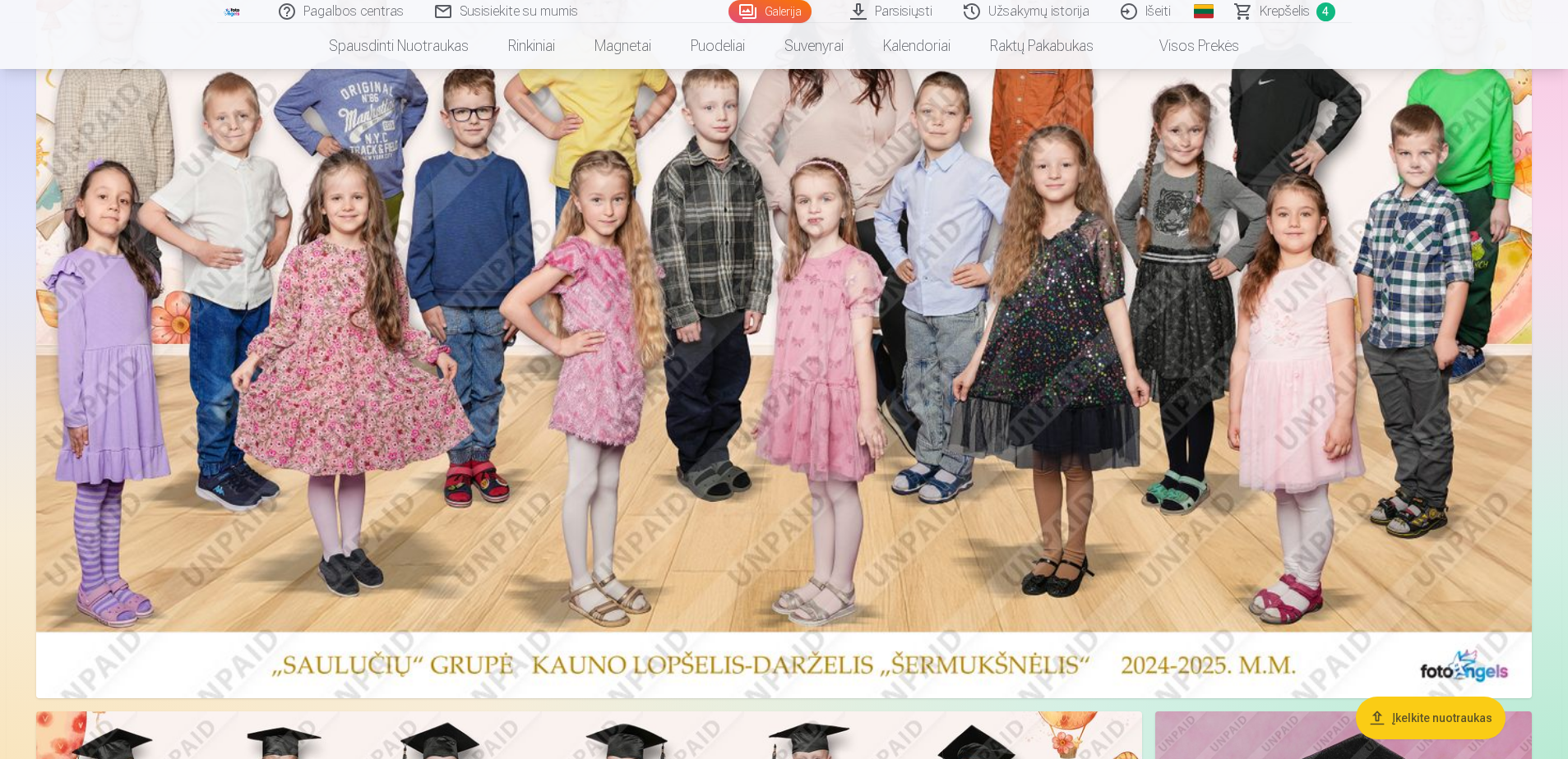
click at [1422, 442] on img at bounding box center [784, 316] width 1496 height 764
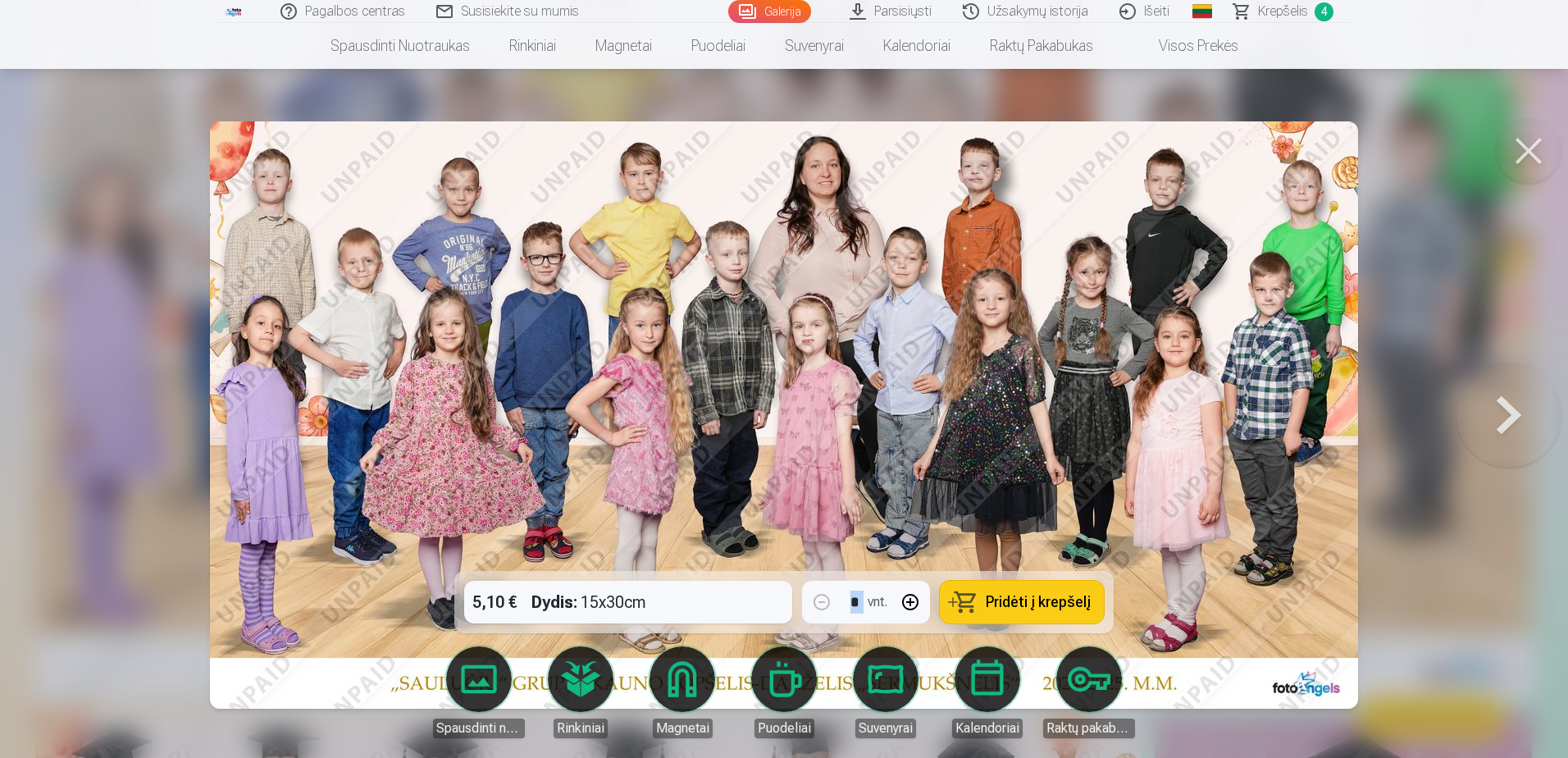
click at [1509, 414] on button at bounding box center [1509, 415] width 105 height 279
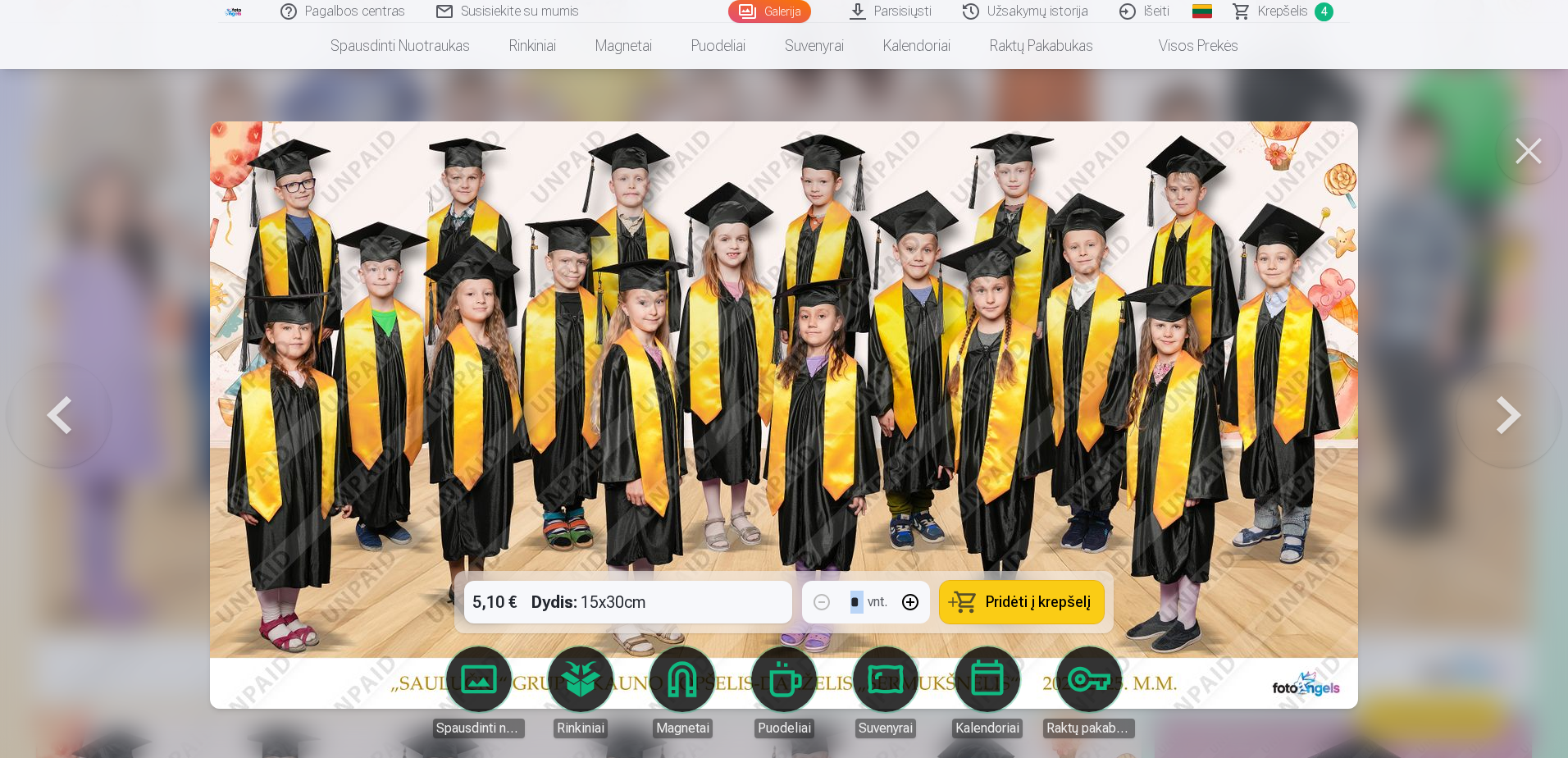
click at [1509, 414] on button at bounding box center [1509, 415] width 105 height 279
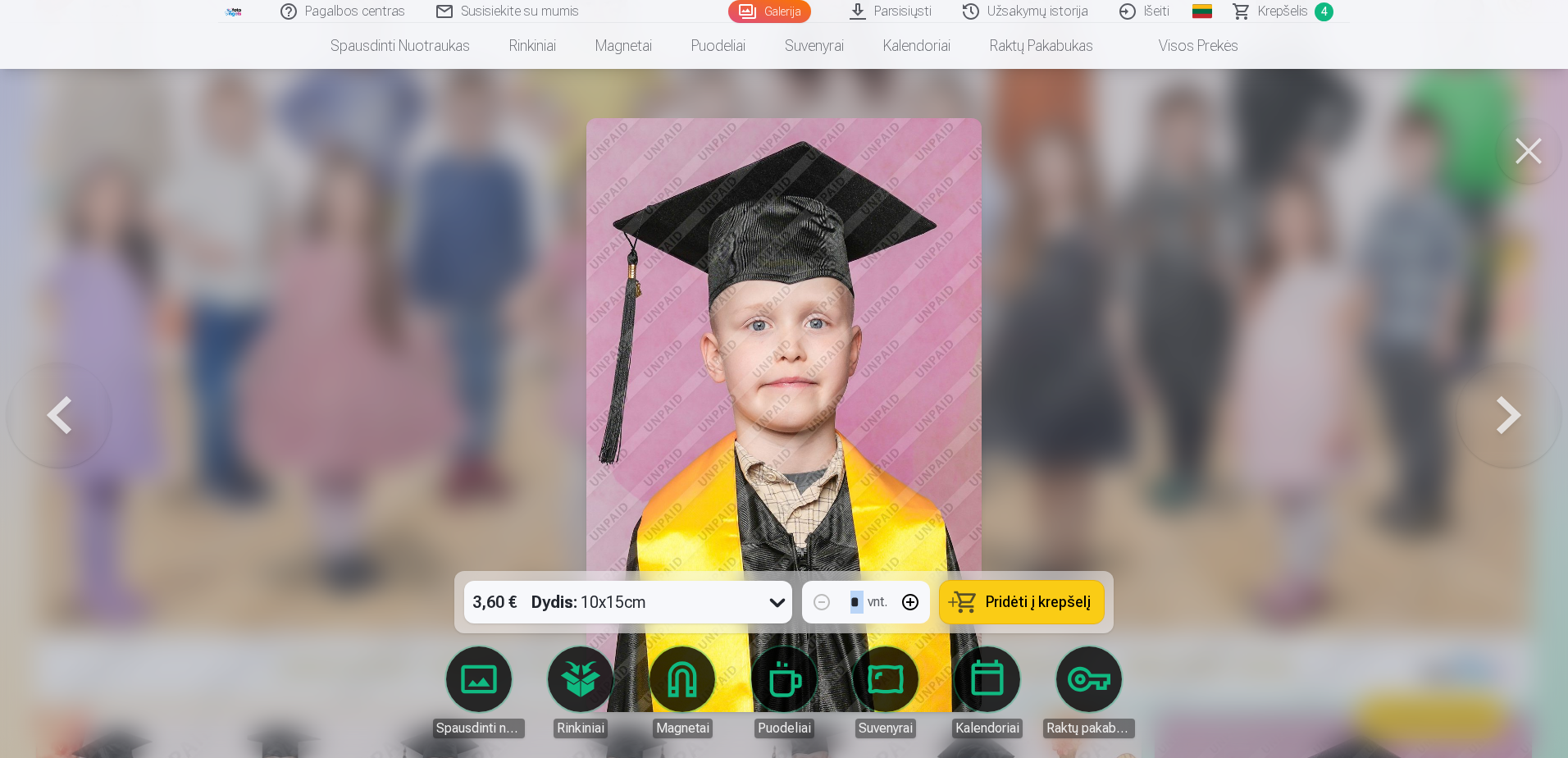
click at [1509, 414] on button at bounding box center [1509, 415] width 105 height 279
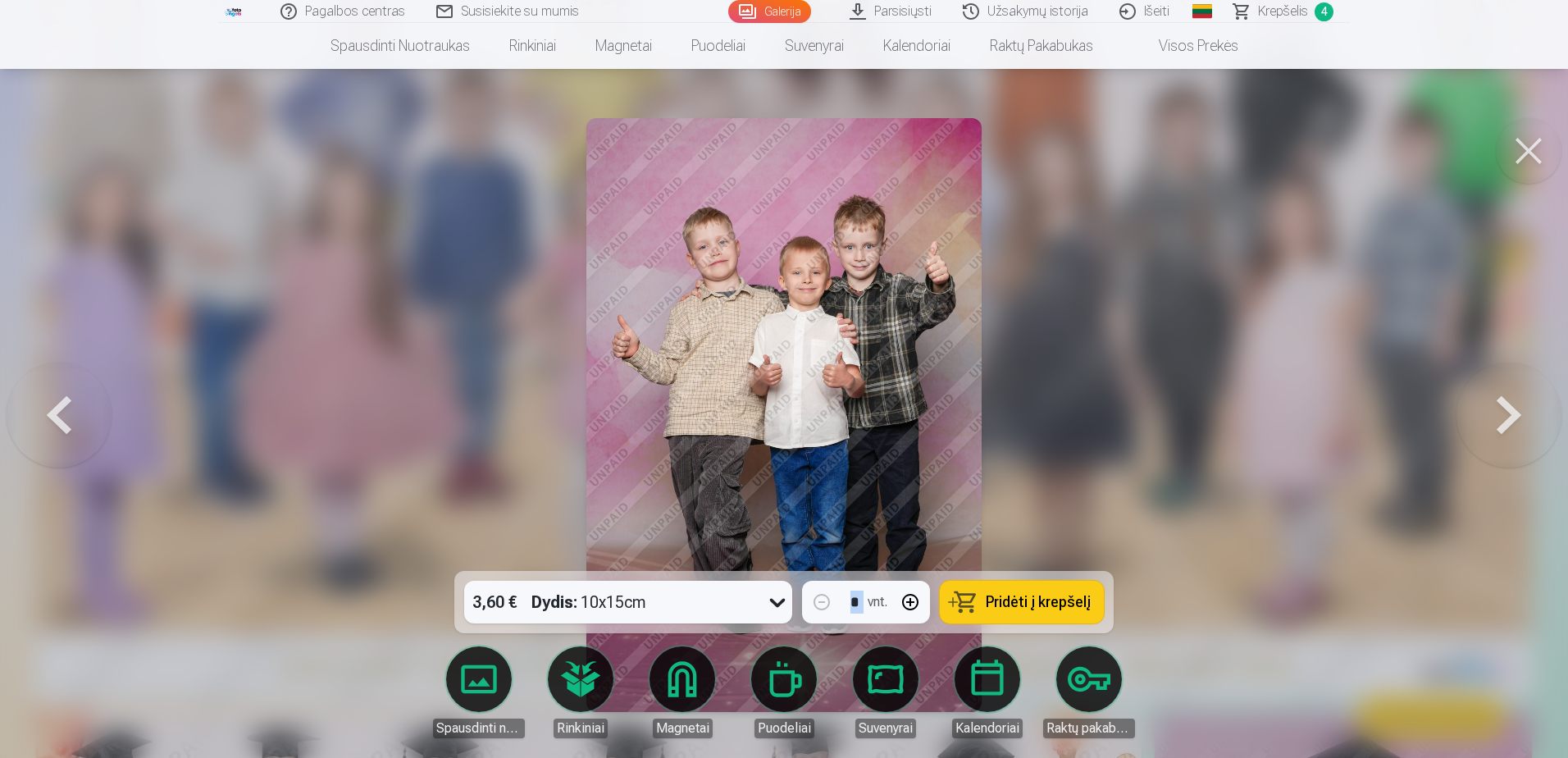
click at [1509, 414] on button at bounding box center [1509, 415] width 105 height 279
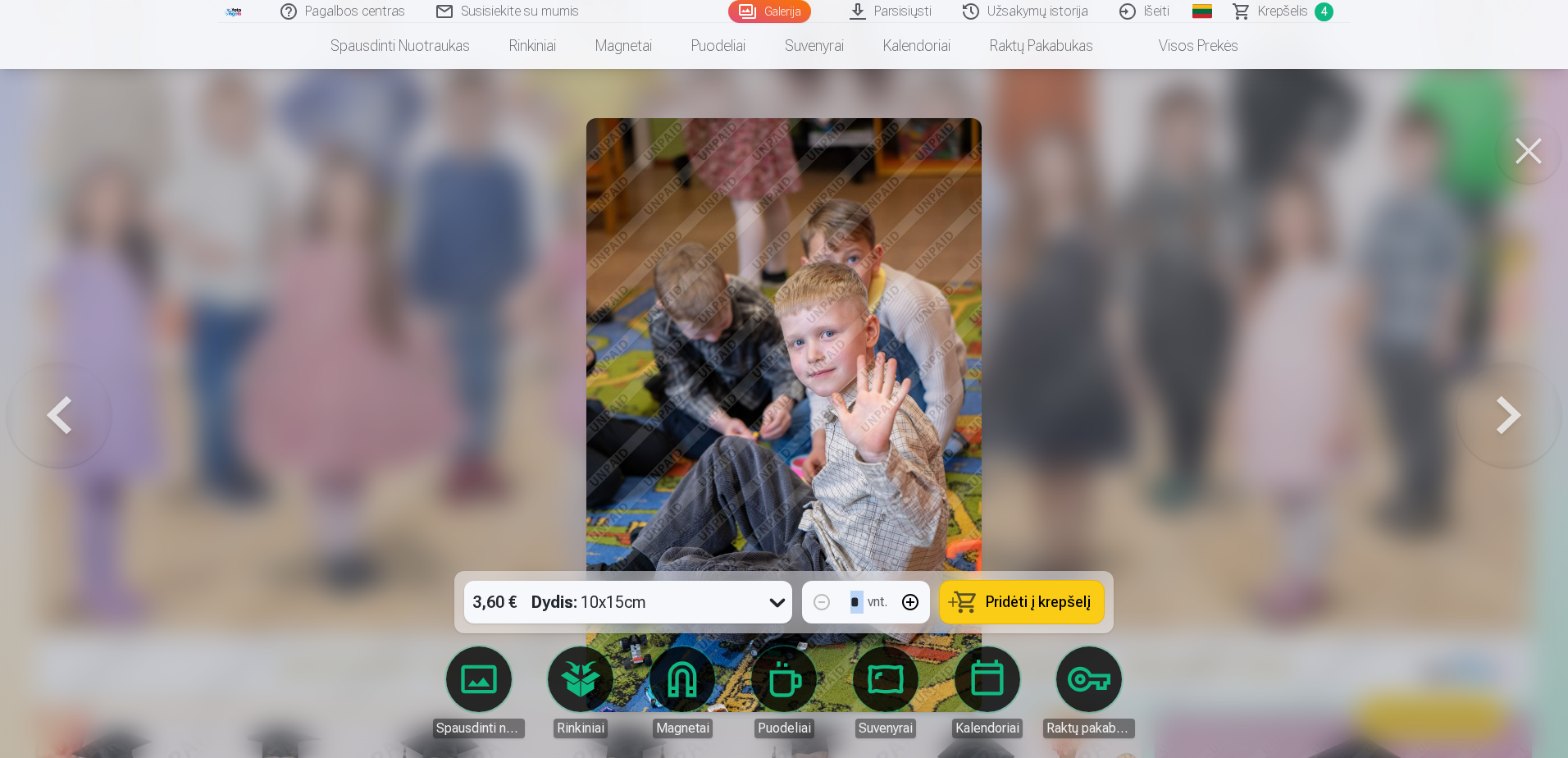
click at [1509, 414] on button at bounding box center [1509, 415] width 105 height 279
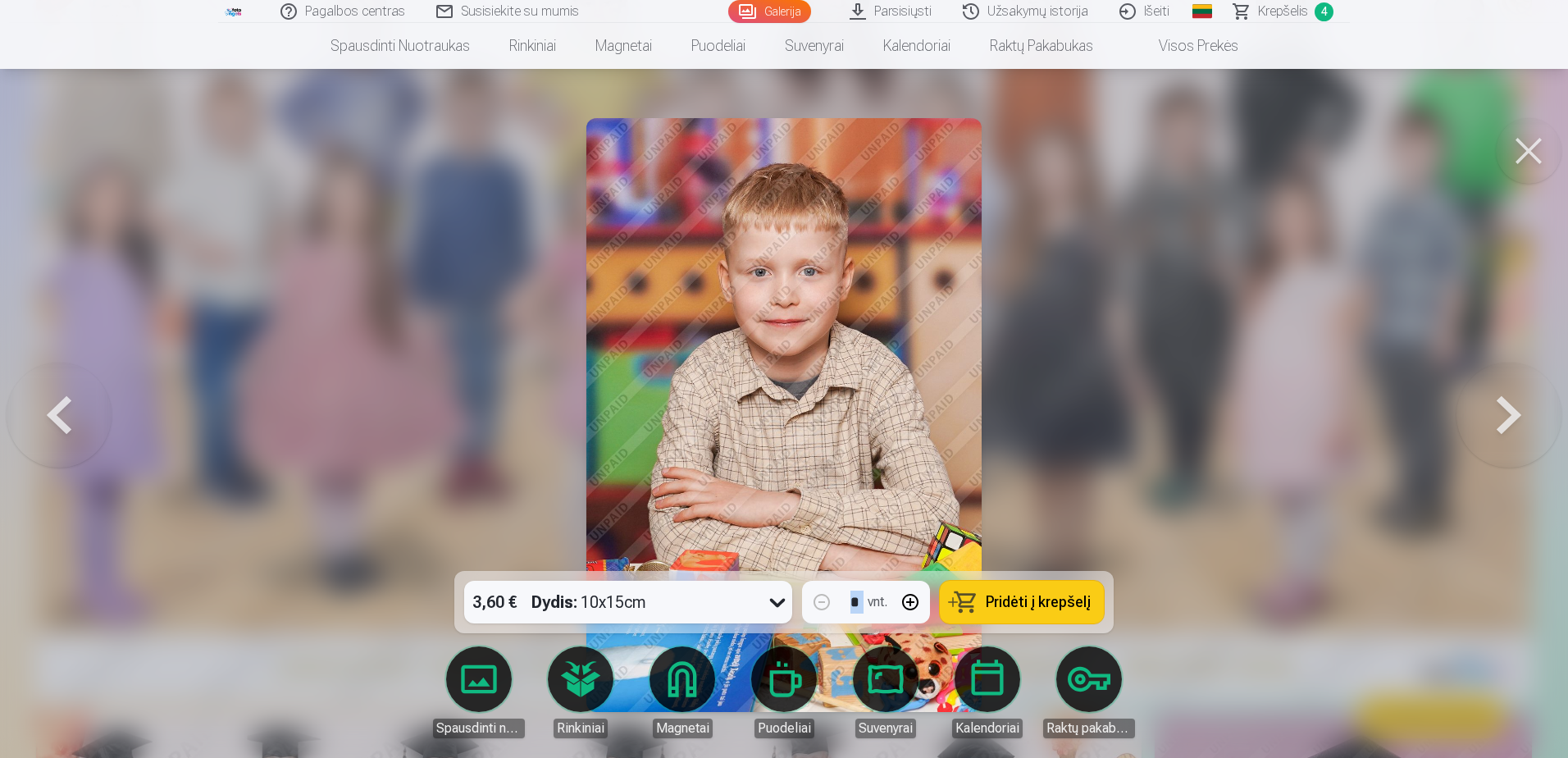
click at [1509, 414] on button at bounding box center [1509, 415] width 105 height 279
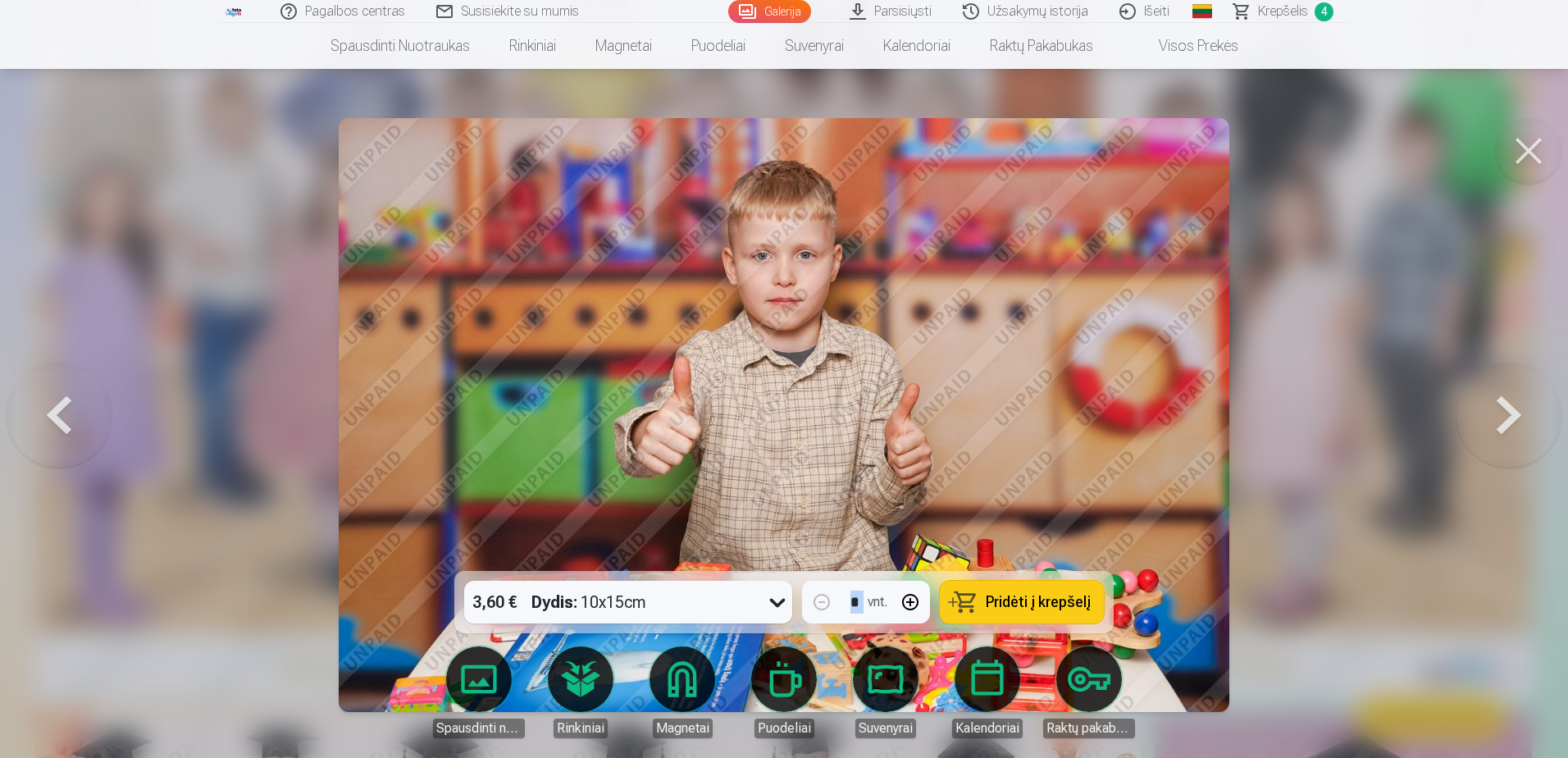
click at [74, 404] on button at bounding box center [59, 415] width 105 height 279
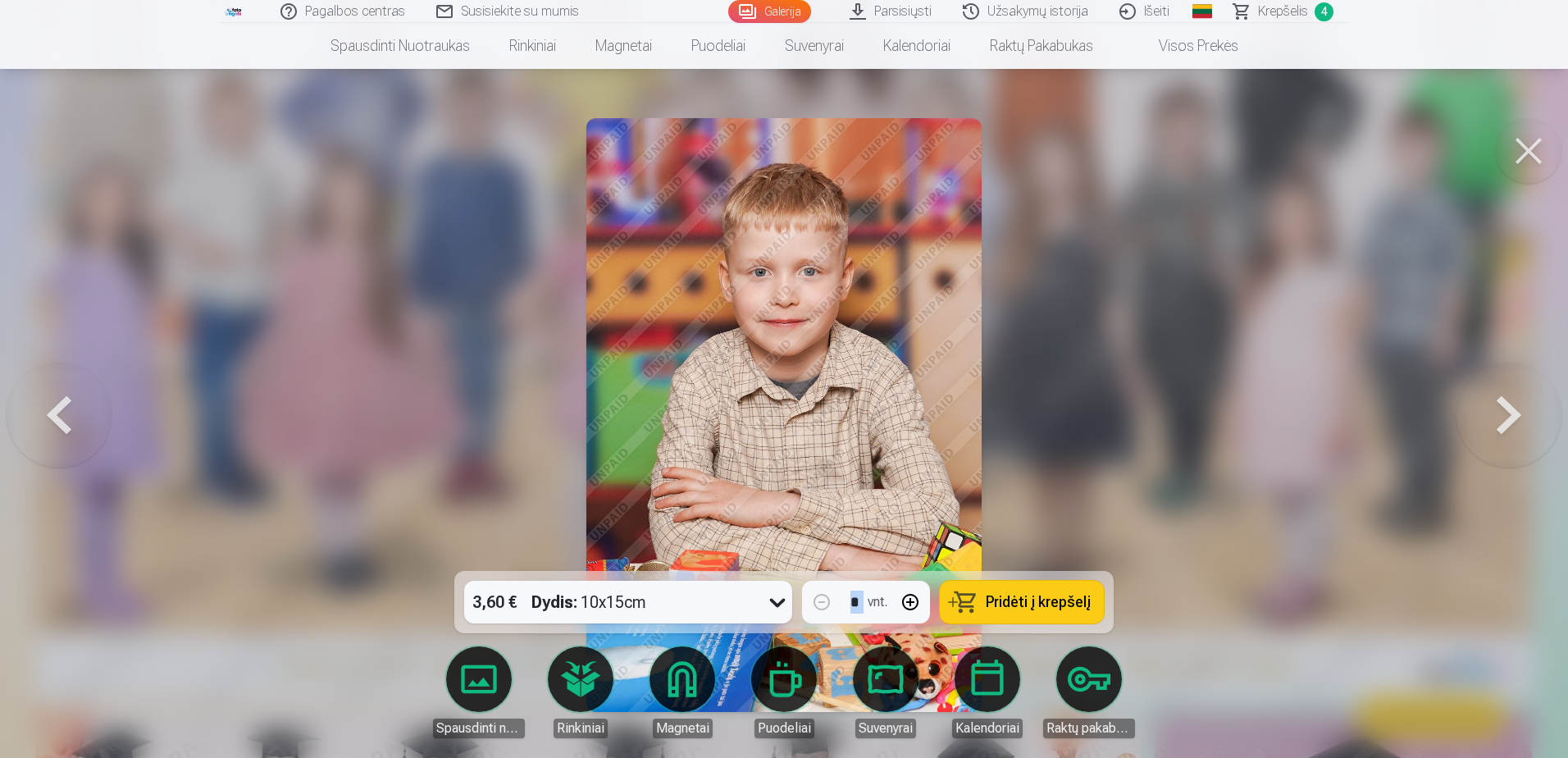
click at [1028, 592] on button "Pridėti į krepšelį" at bounding box center [1022, 603] width 164 height 43
click at [1531, 157] on button at bounding box center [1529, 151] width 66 height 66
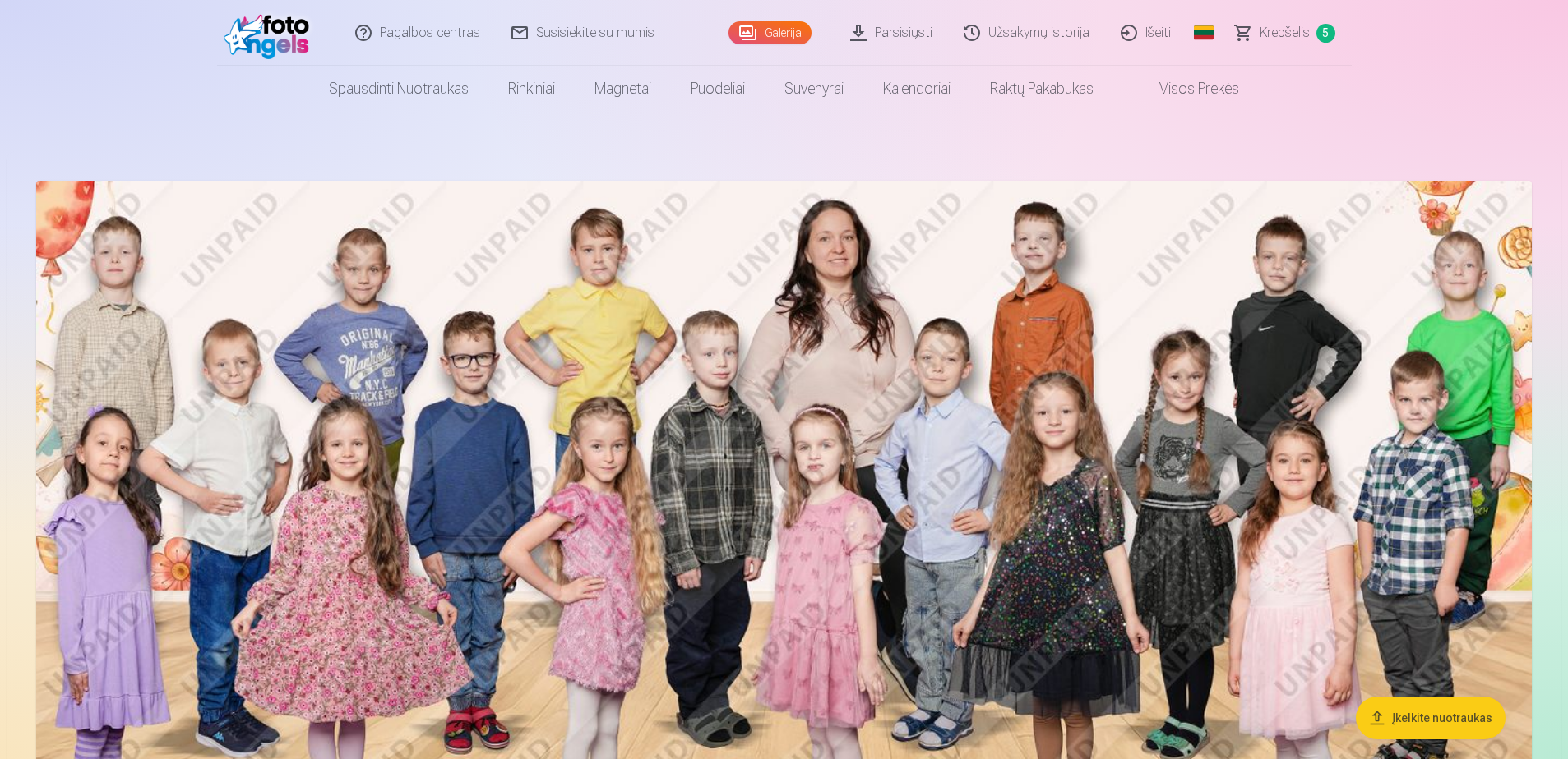
click at [1290, 39] on span "Krepšelis" at bounding box center [1284, 33] width 50 height 20
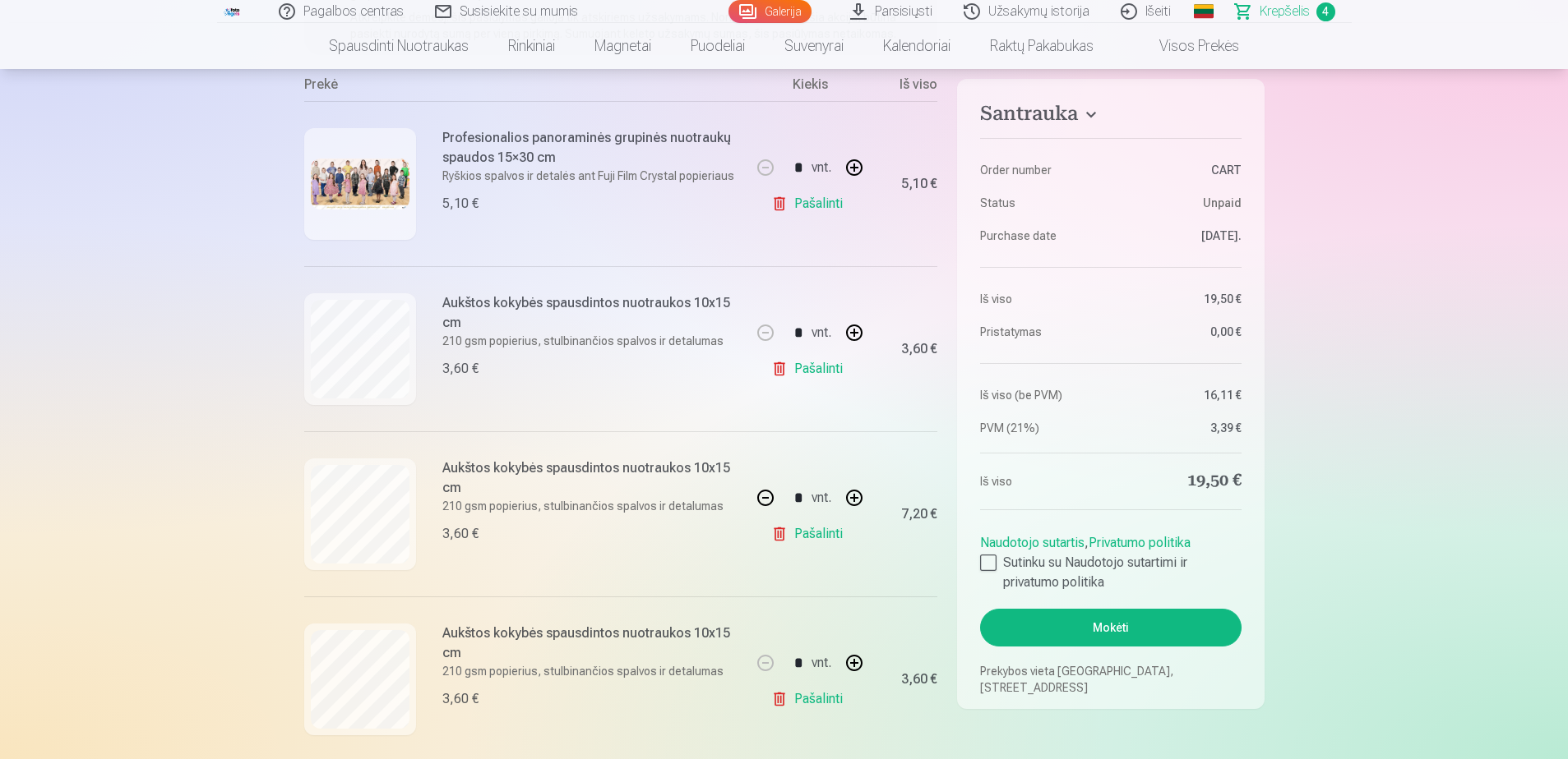
scroll to position [329, 0]
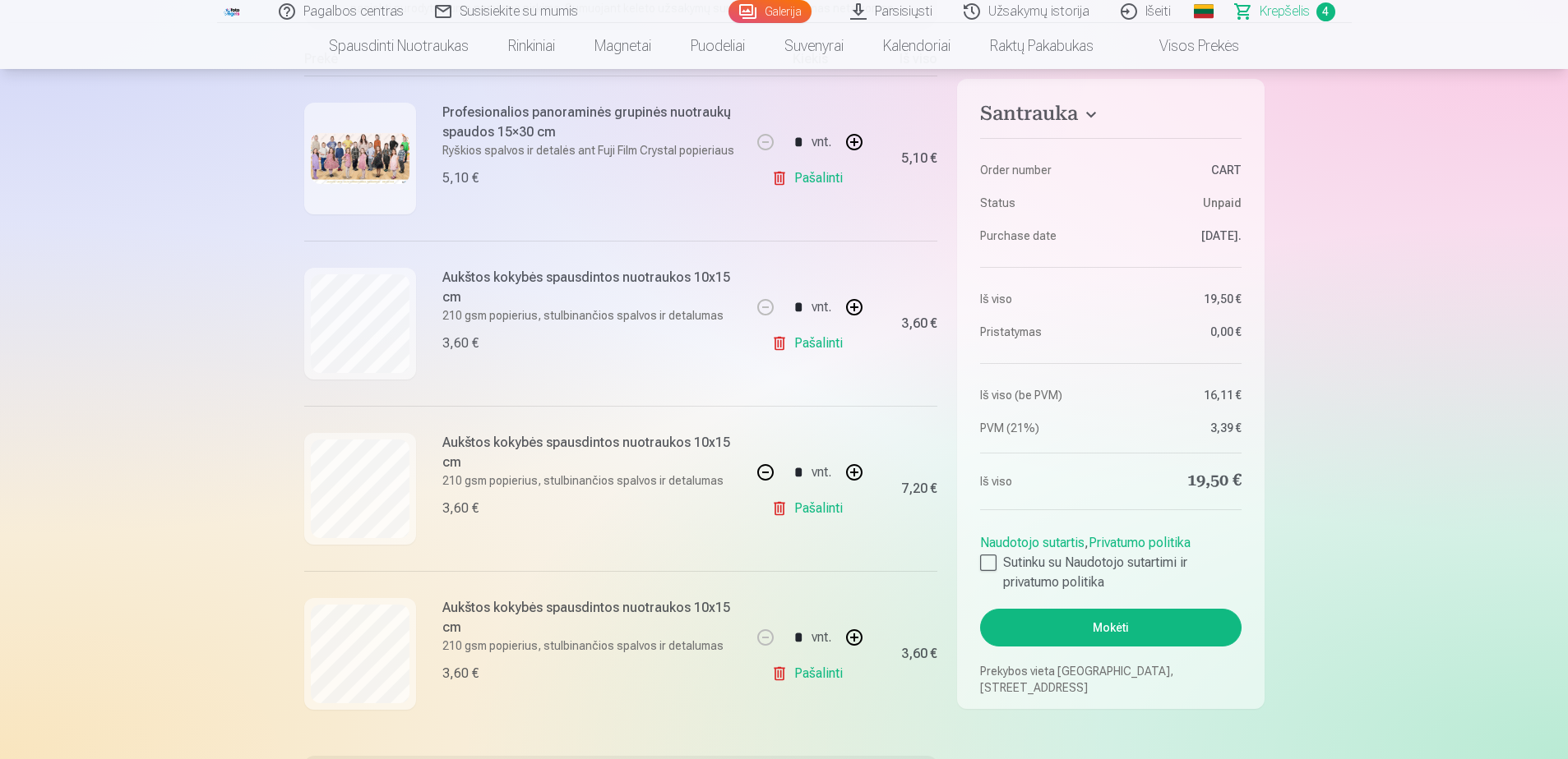
click at [382, 152] on img at bounding box center [360, 158] width 98 height 50
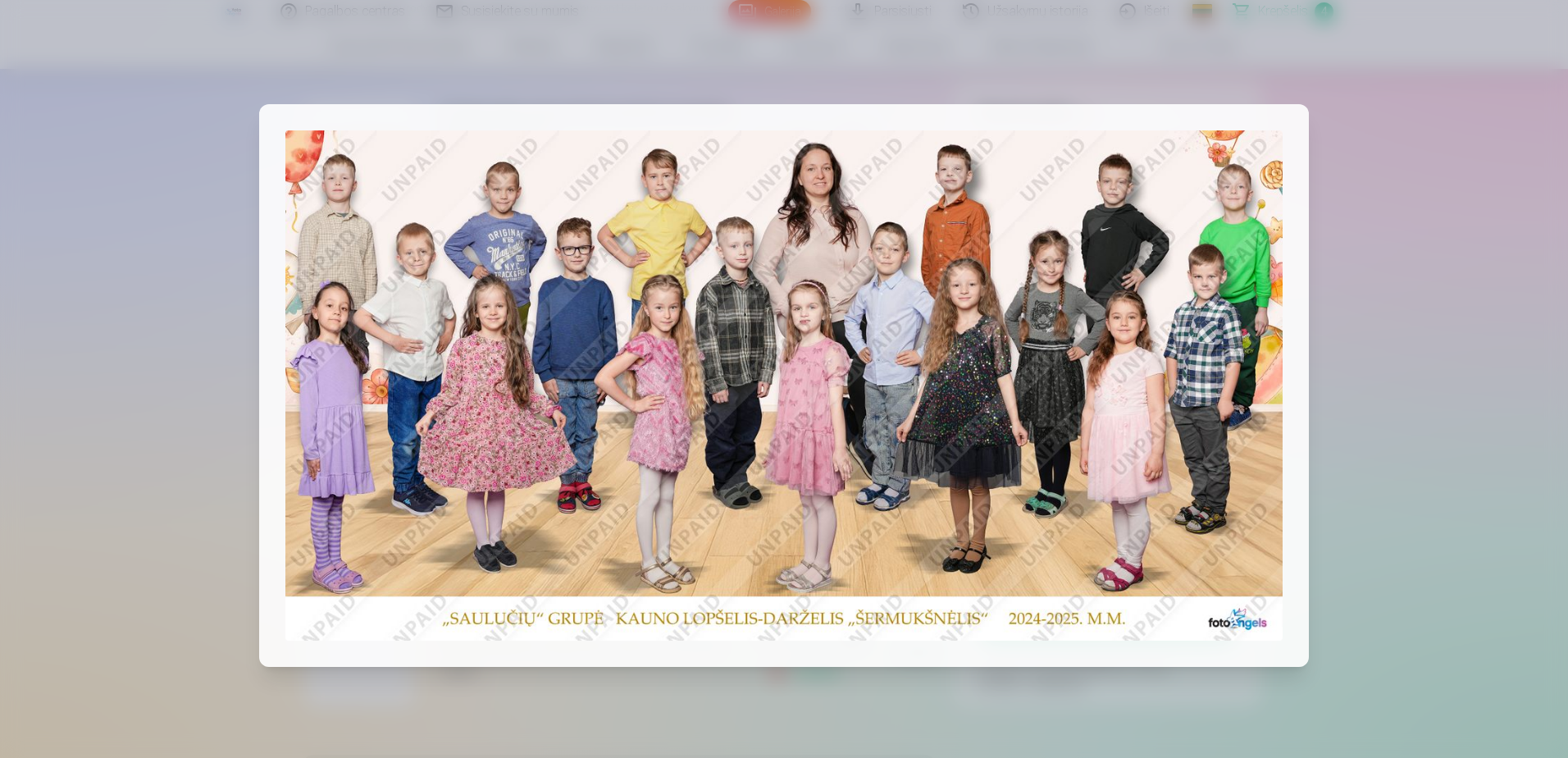
click at [67, 147] on div at bounding box center [784, 379] width 1568 height 758
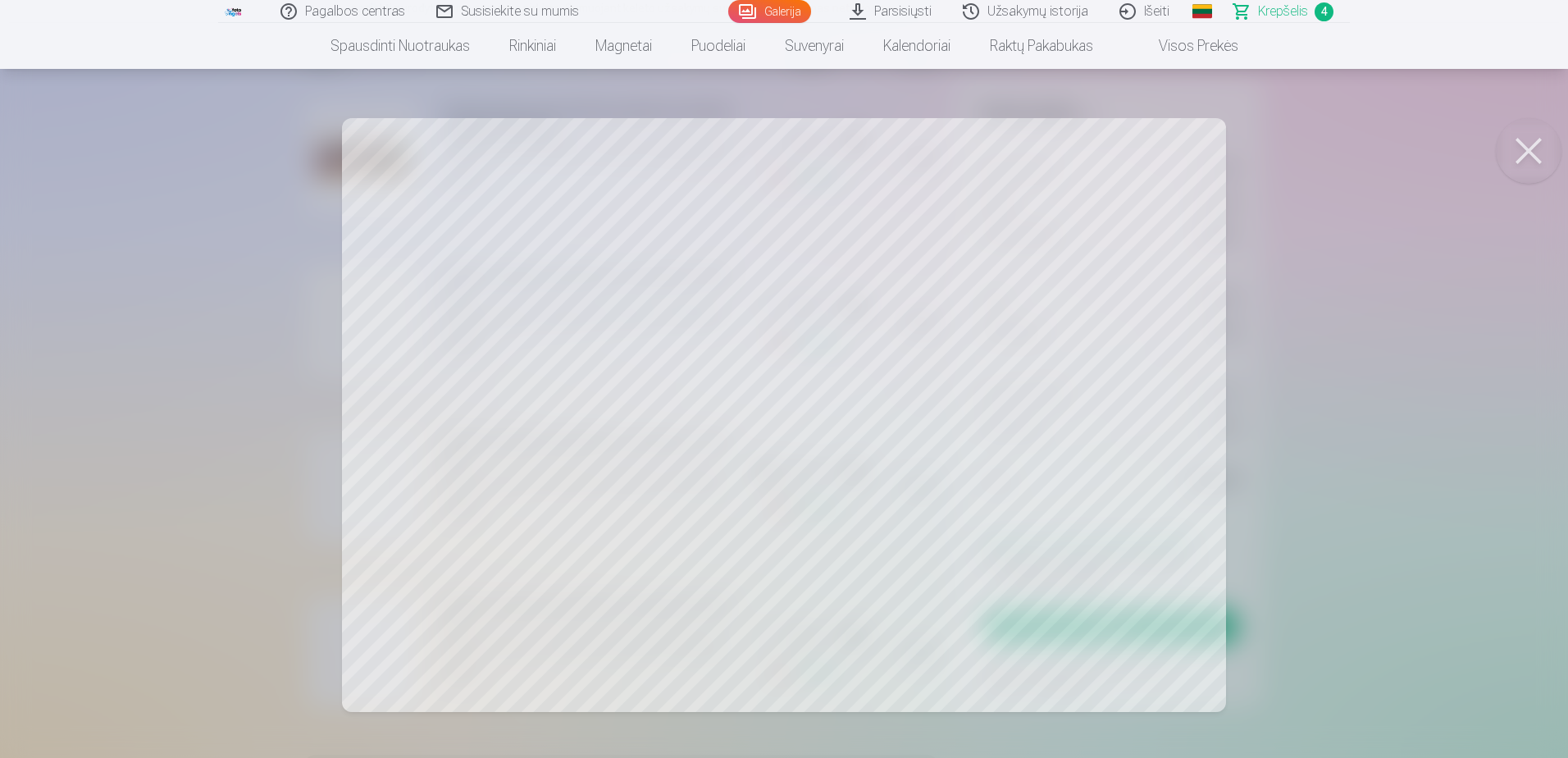
click at [129, 291] on div at bounding box center [784, 379] width 1568 height 758
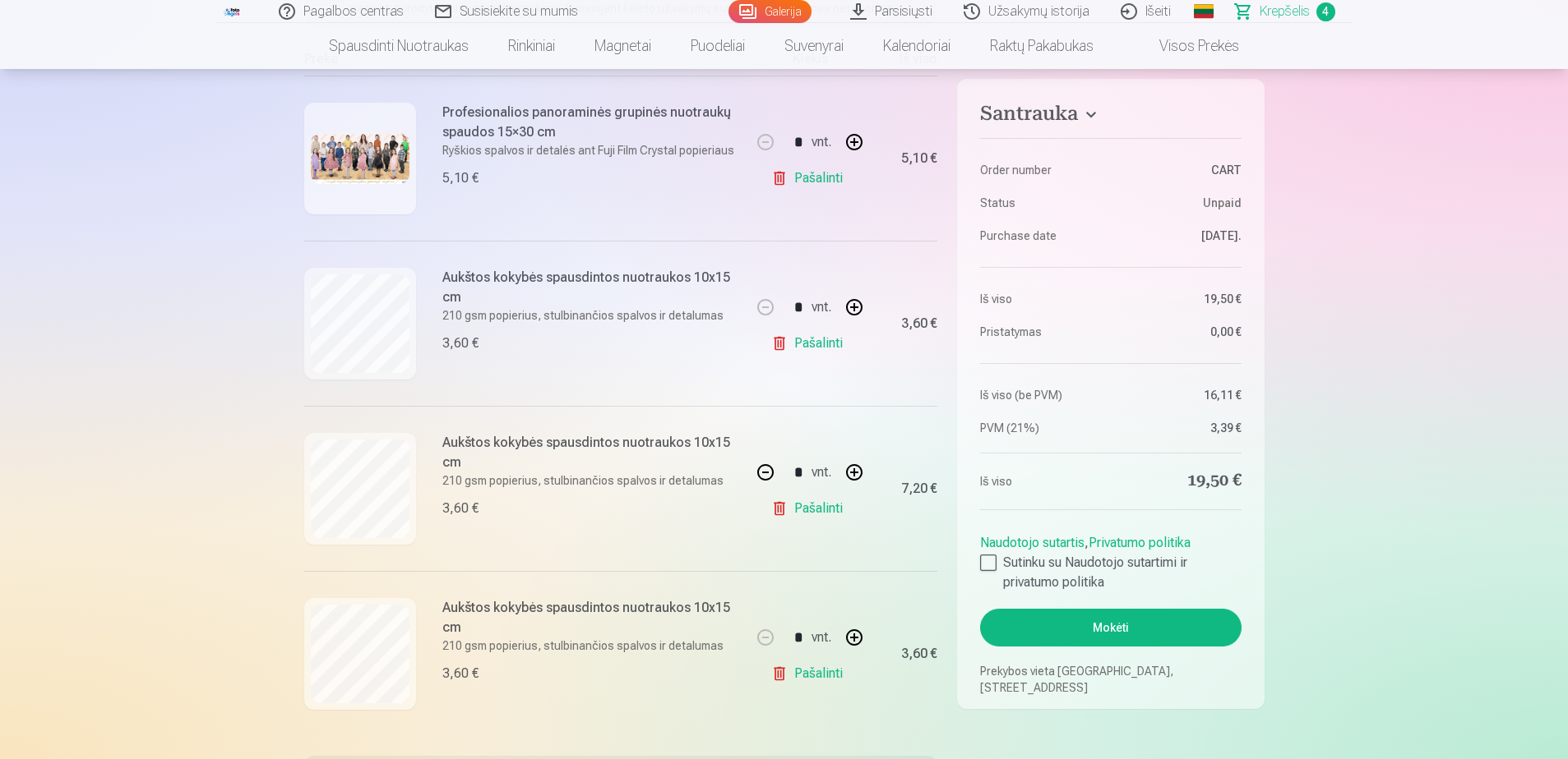
drag, startPoint x: 827, startPoint y: 181, endPoint x: 912, endPoint y: 198, distance: 86.7
click at [827, 181] on link "Pašalinti" at bounding box center [809, 178] width 78 height 33
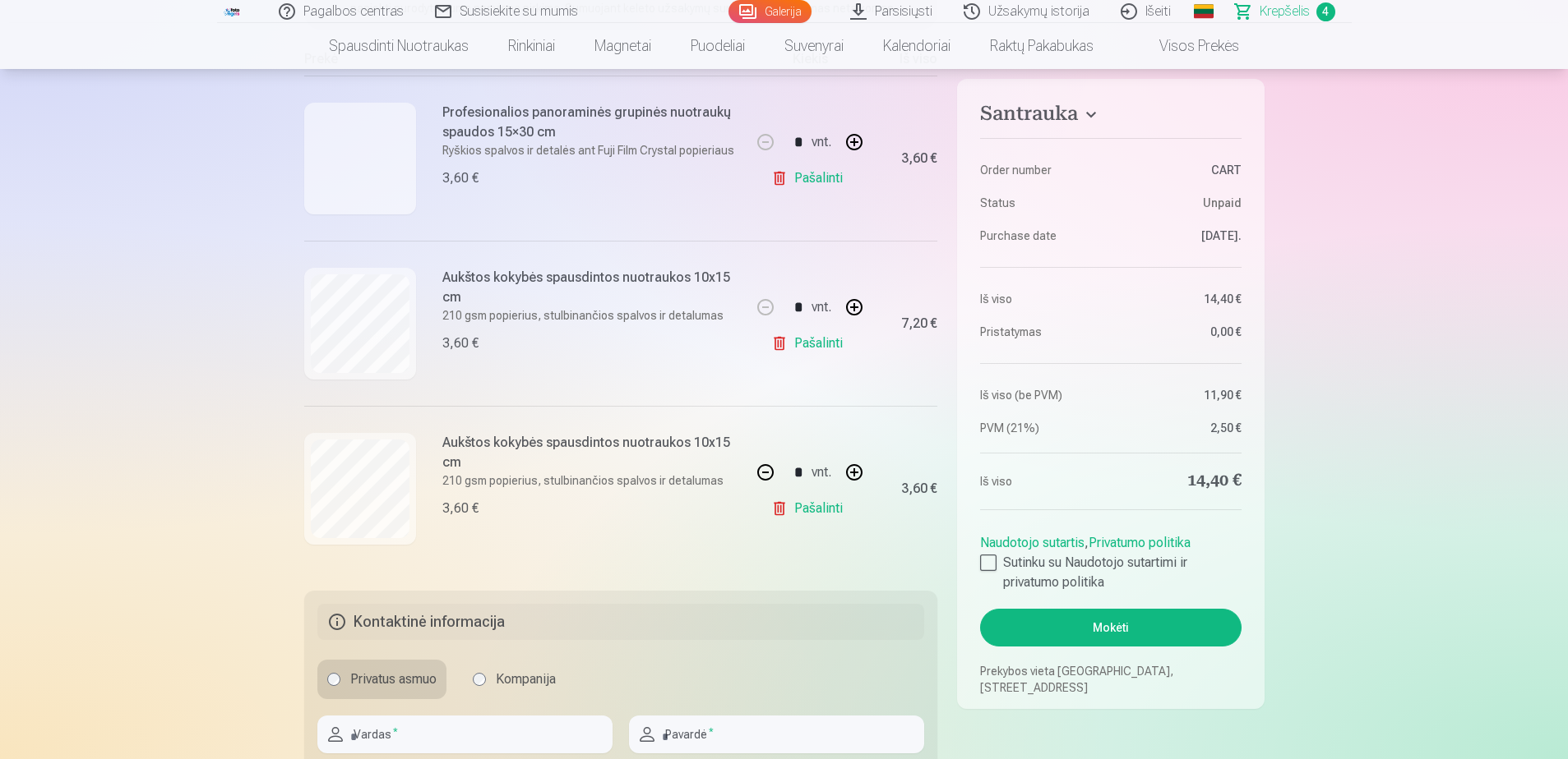
type input "*"
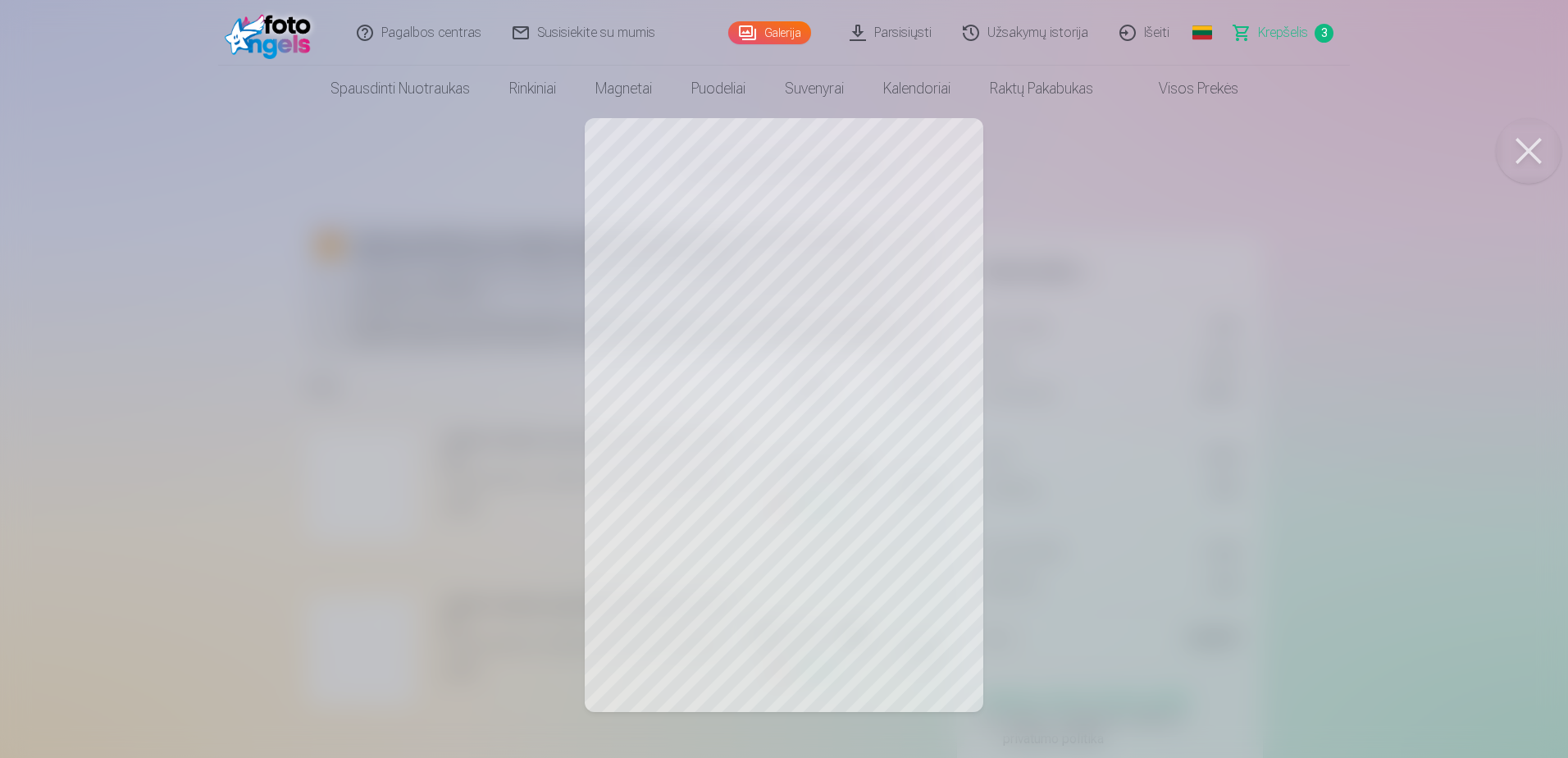
click at [1526, 145] on button at bounding box center [1529, 151] width 66 height 66
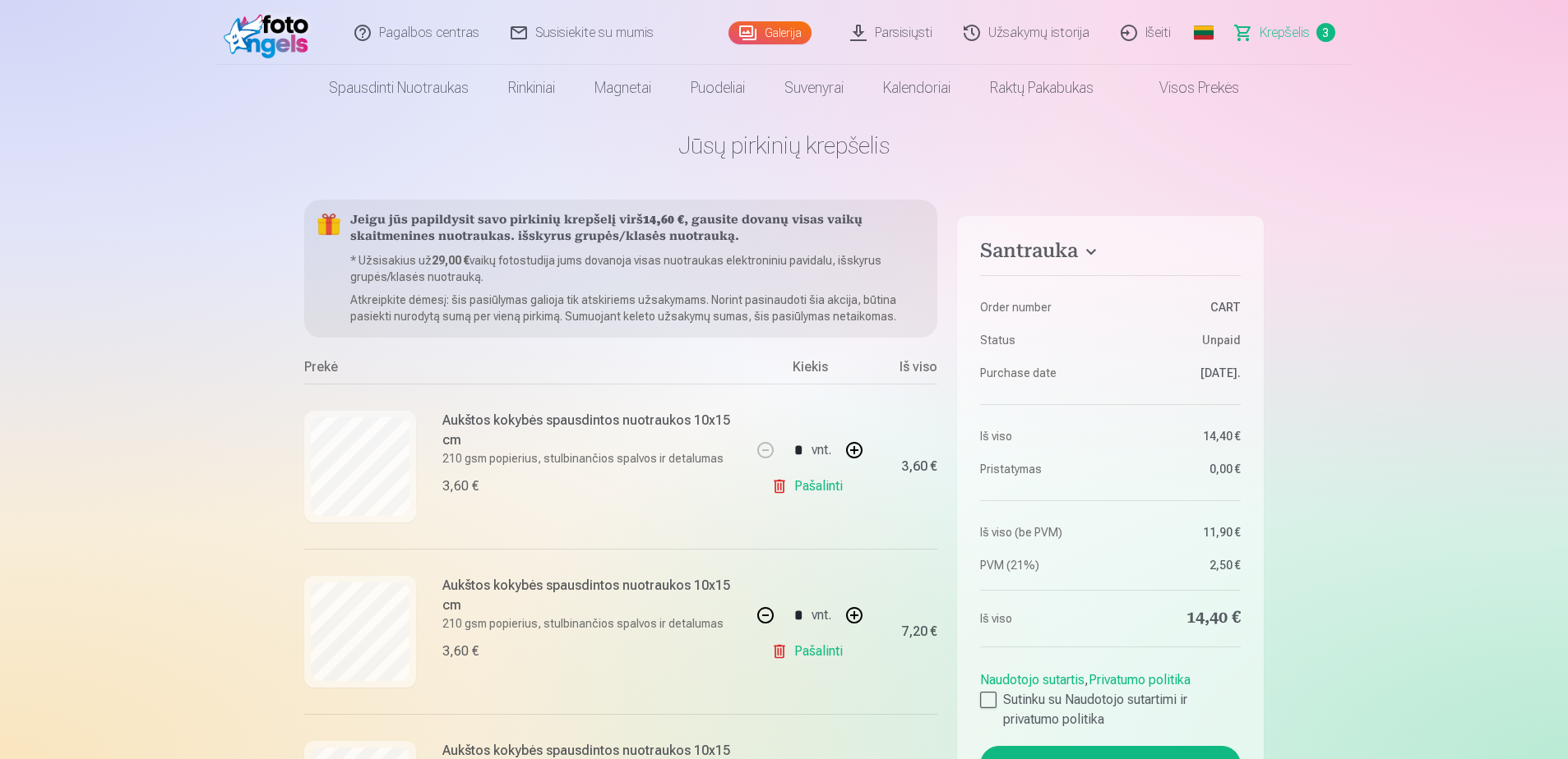
scroll to position [164, 0]
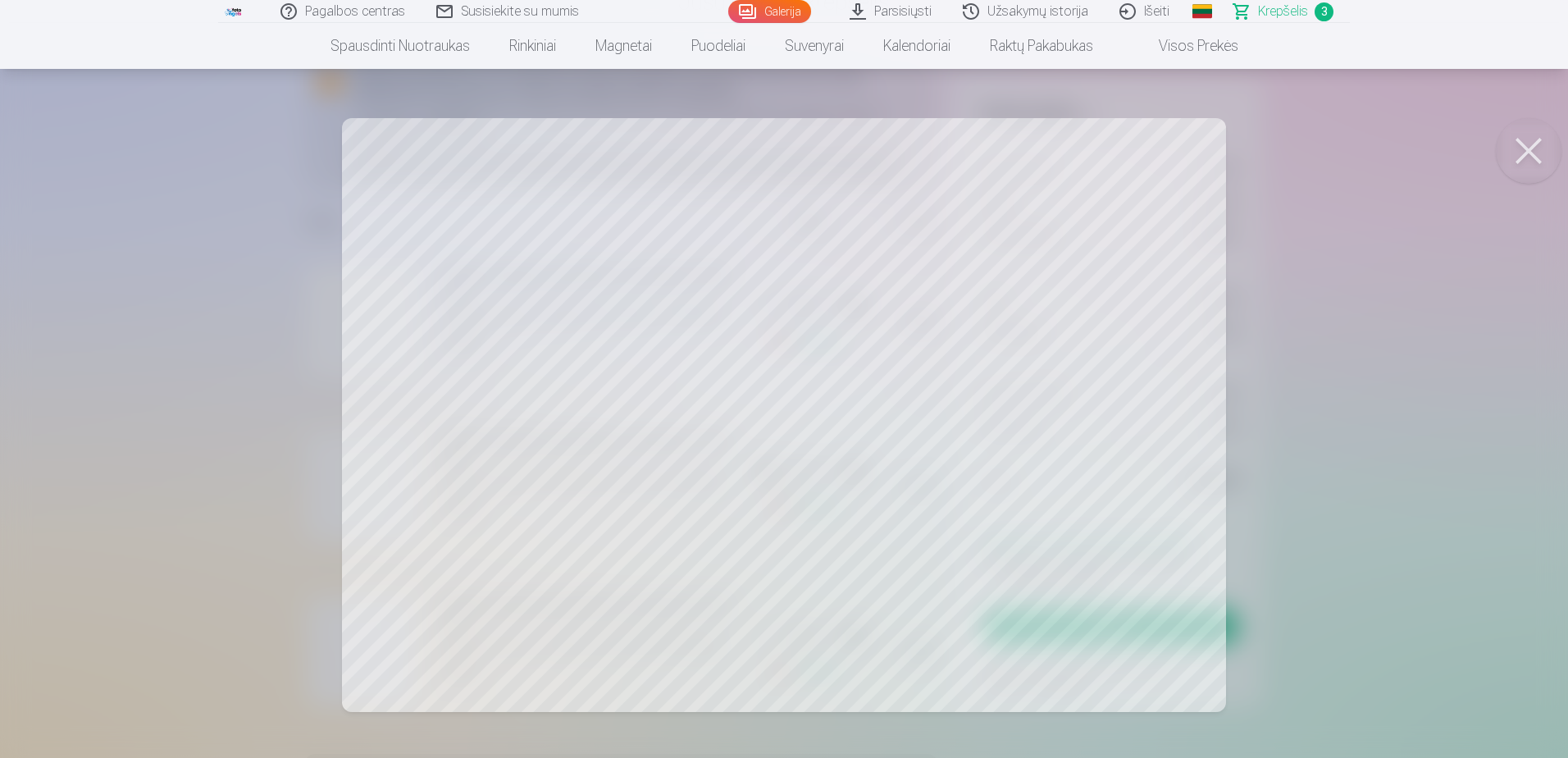
click at [1529, 141] on button at bounding box center [1529, 151] width 66 height 66
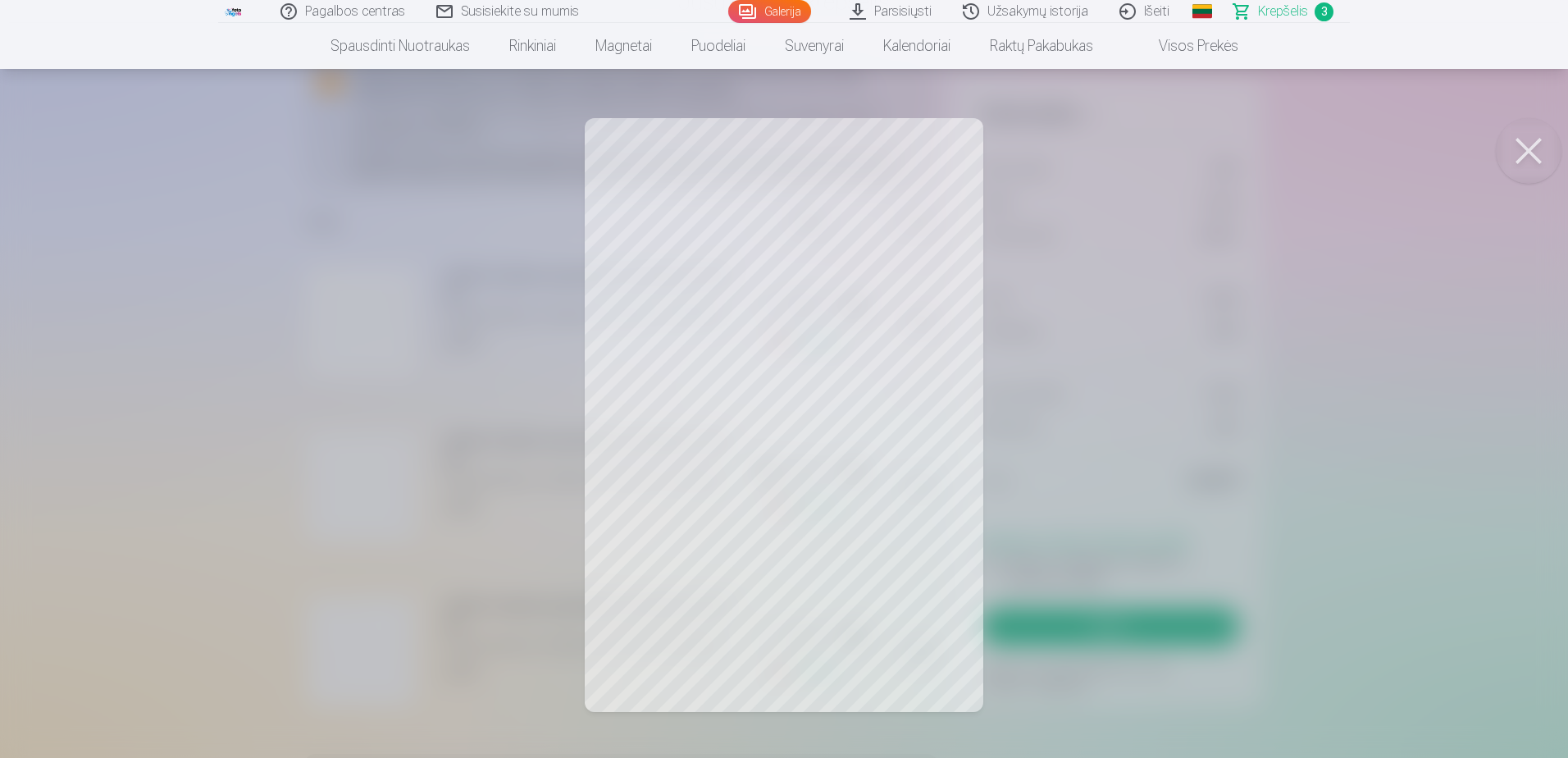
click at [1539, 122] on button at bounding box center [1529, 151] width 66 height 66
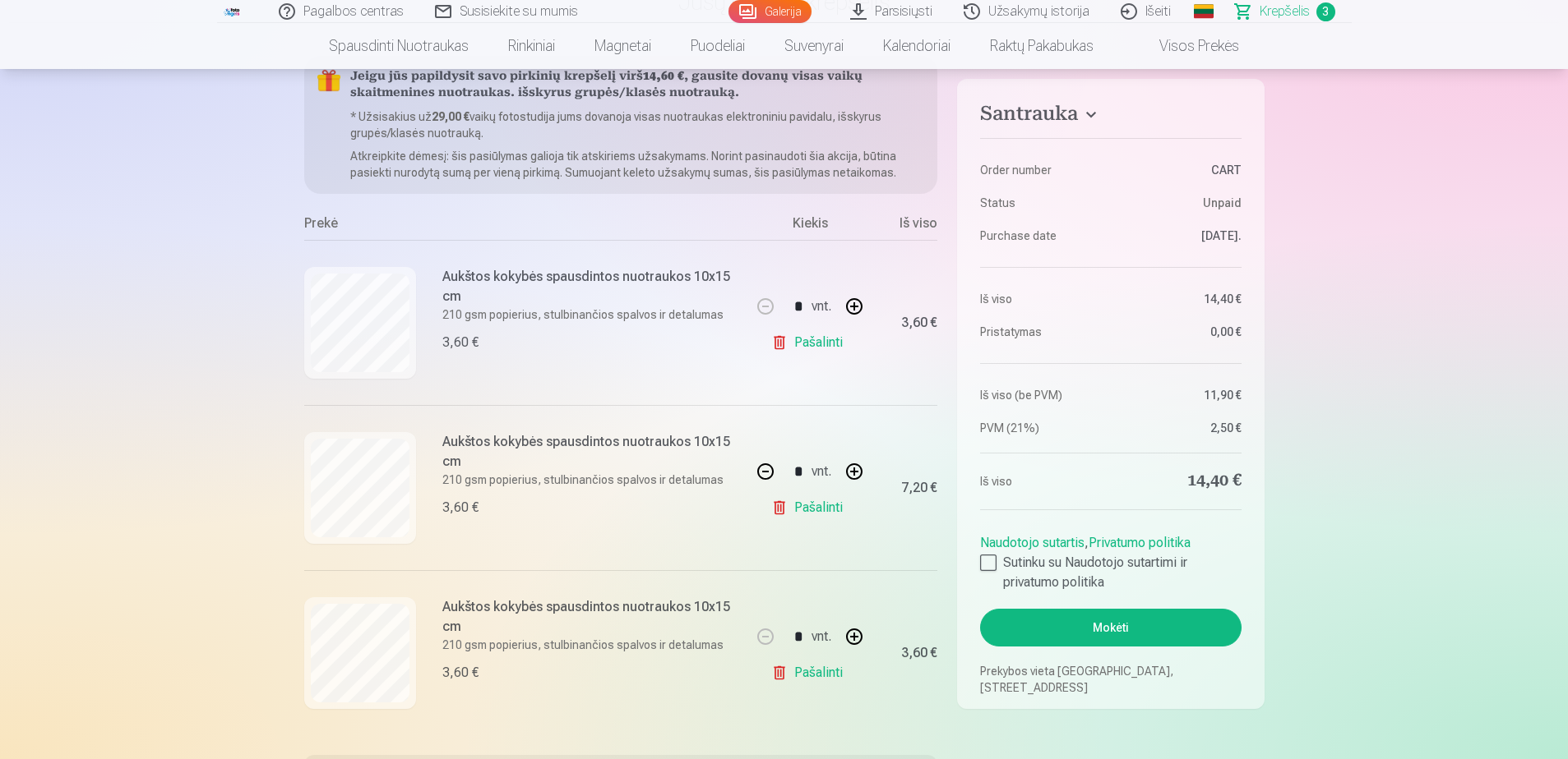
scroll to position [247, 0]
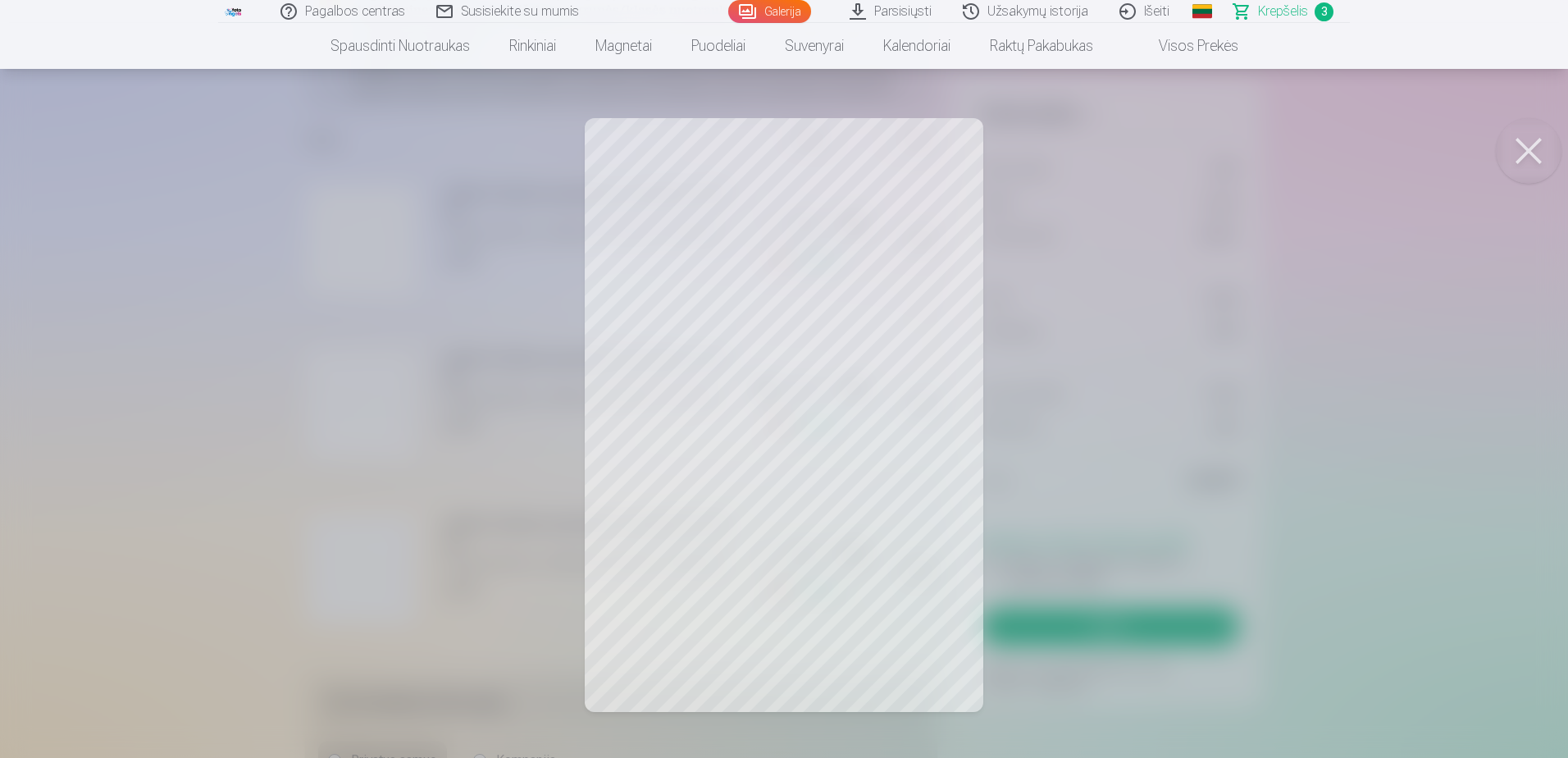
click at [1539, 149] on button at bounding box center [1529, 151] width 66 height 66
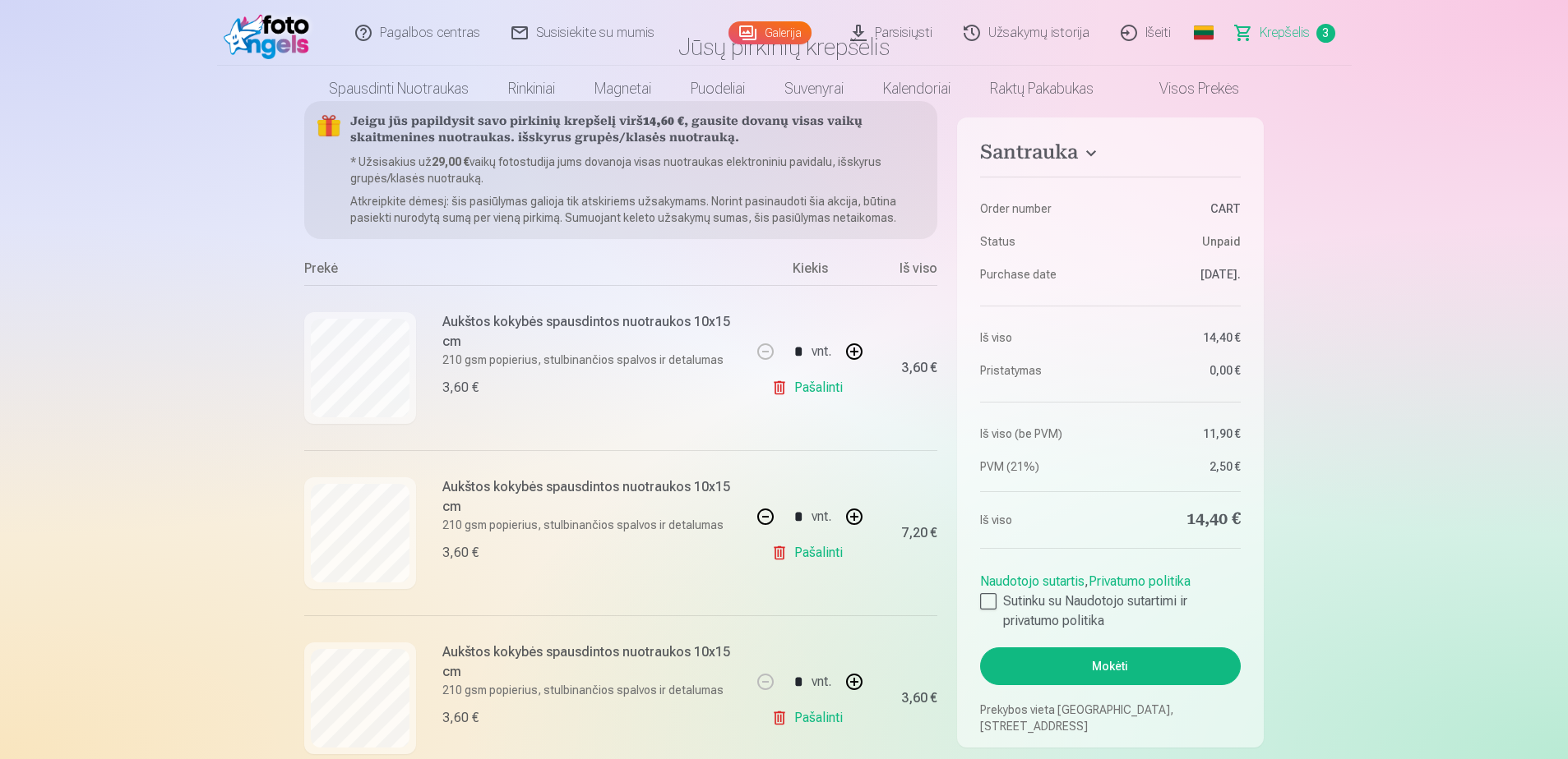
scroll to position [0, 0]
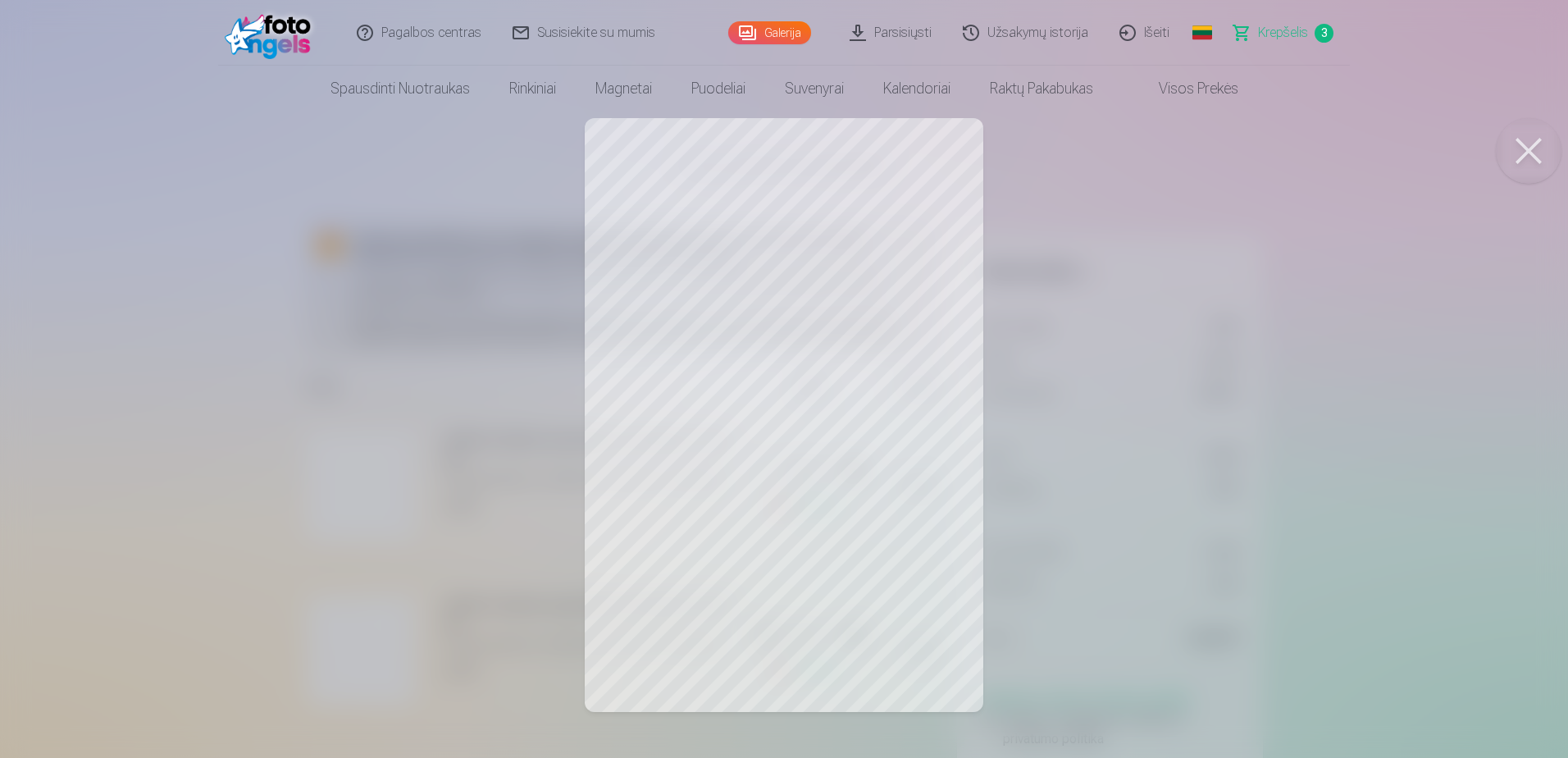
click at [734, 372] on div at bounding box center [784, 379] width 1568 height 758
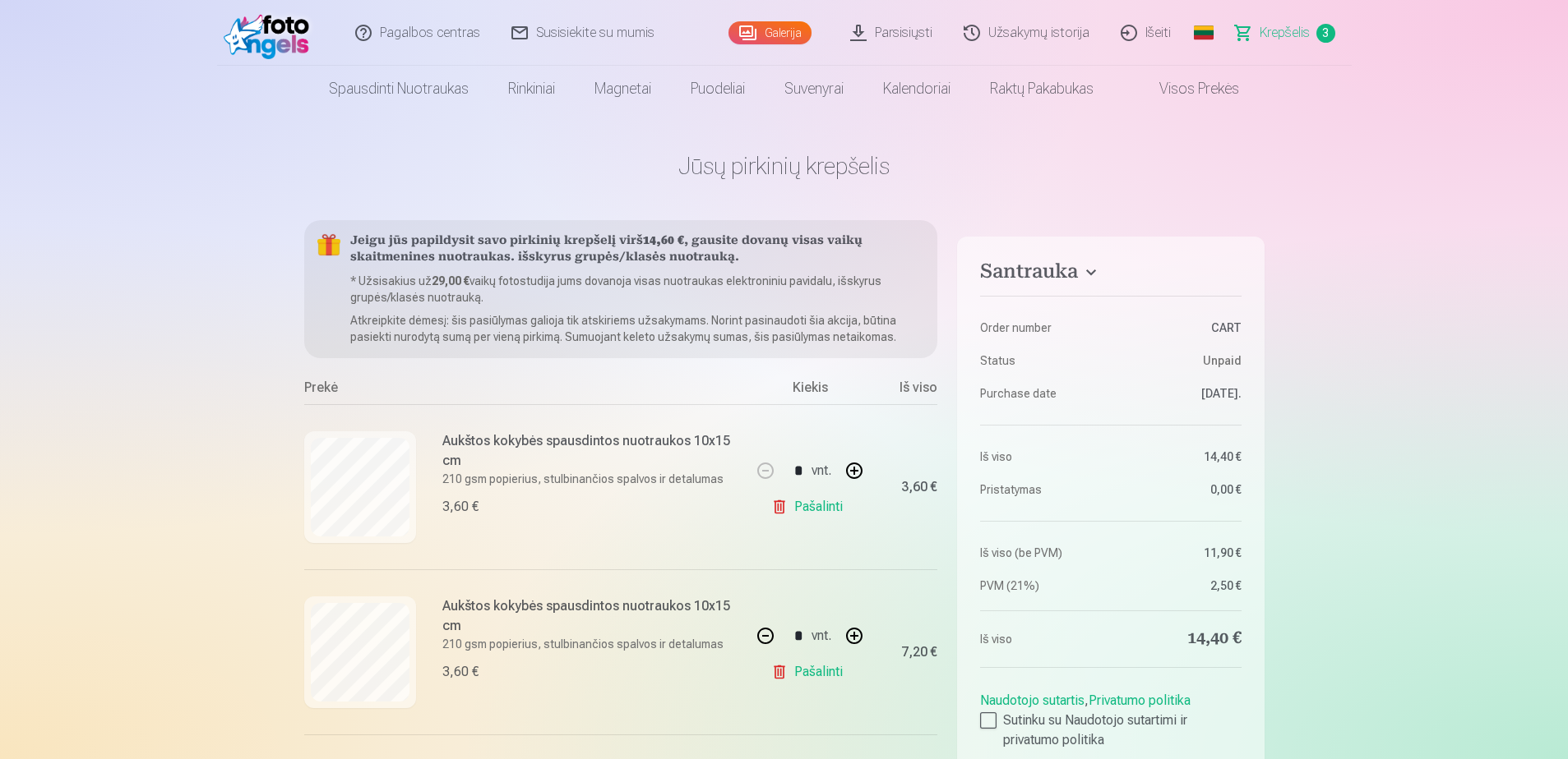
click at [774, 33] on link "Galerija" at bounding box center [769, 33] width 83 height 23
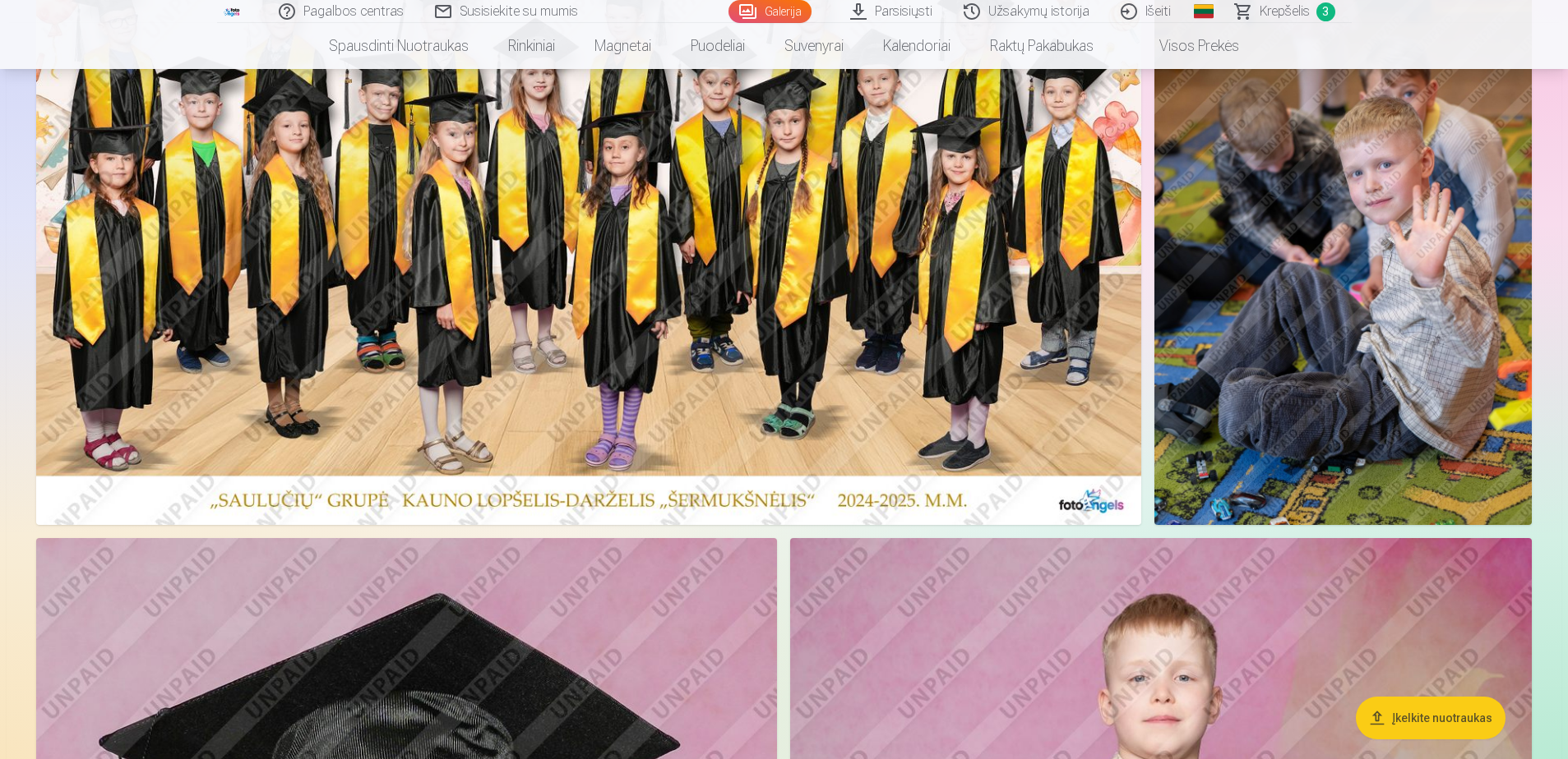
scroll to position [904, 0]
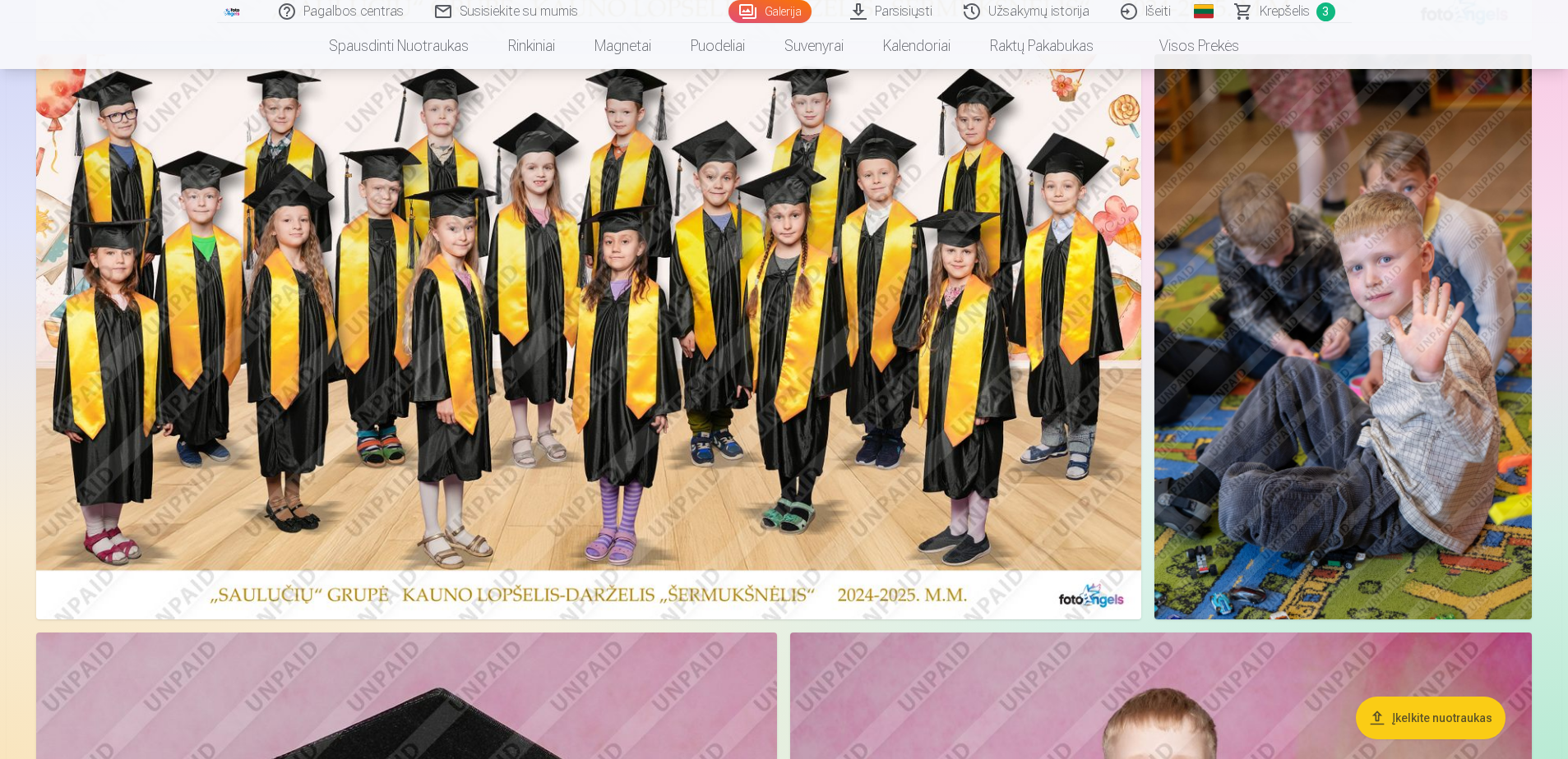
click at [721, 329] on img at bounding box center [588, 337] width 1105 height 565
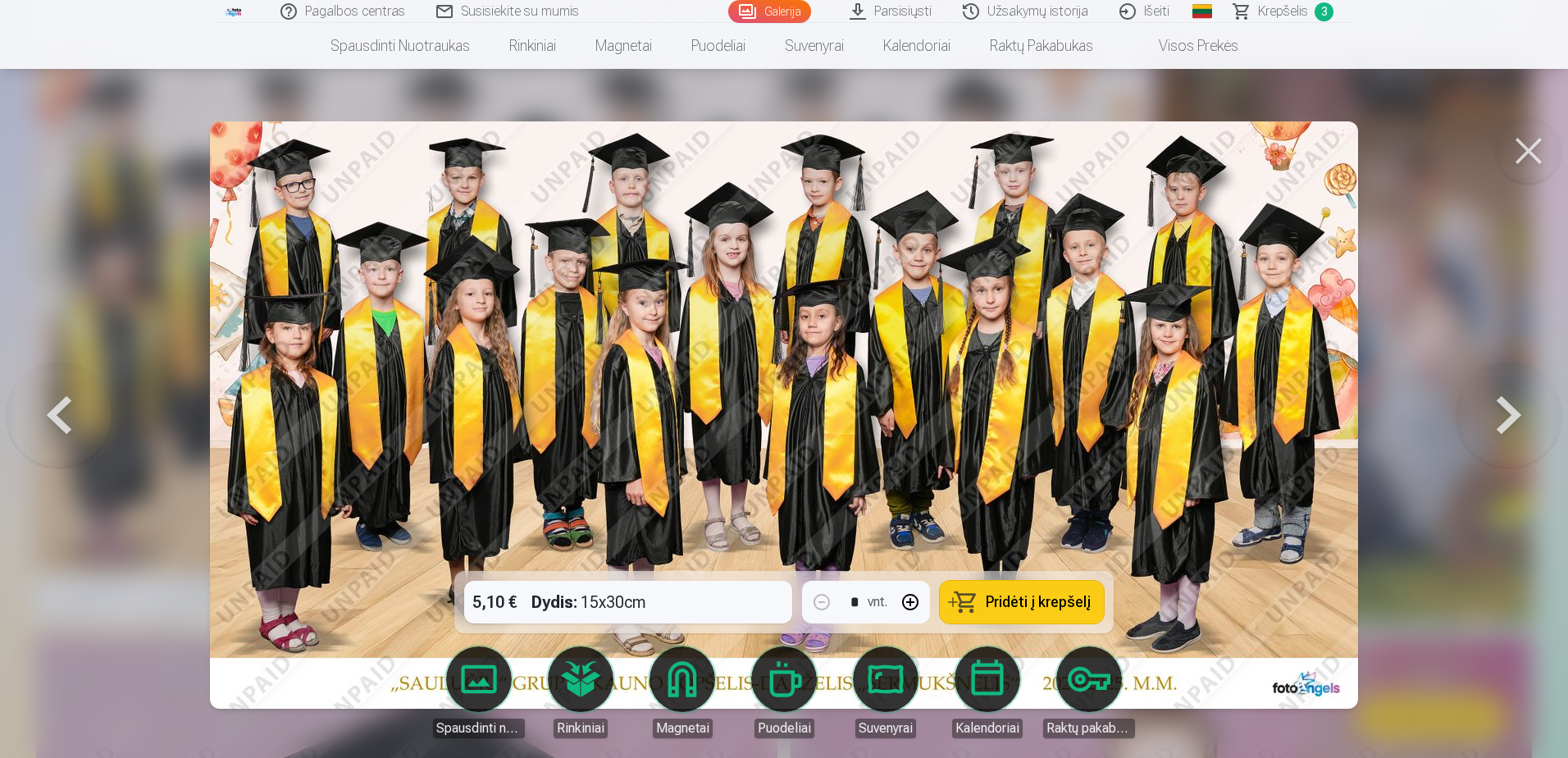
click at [1489, 409] on button at bounding box center [1509, 415] width 105 height 279
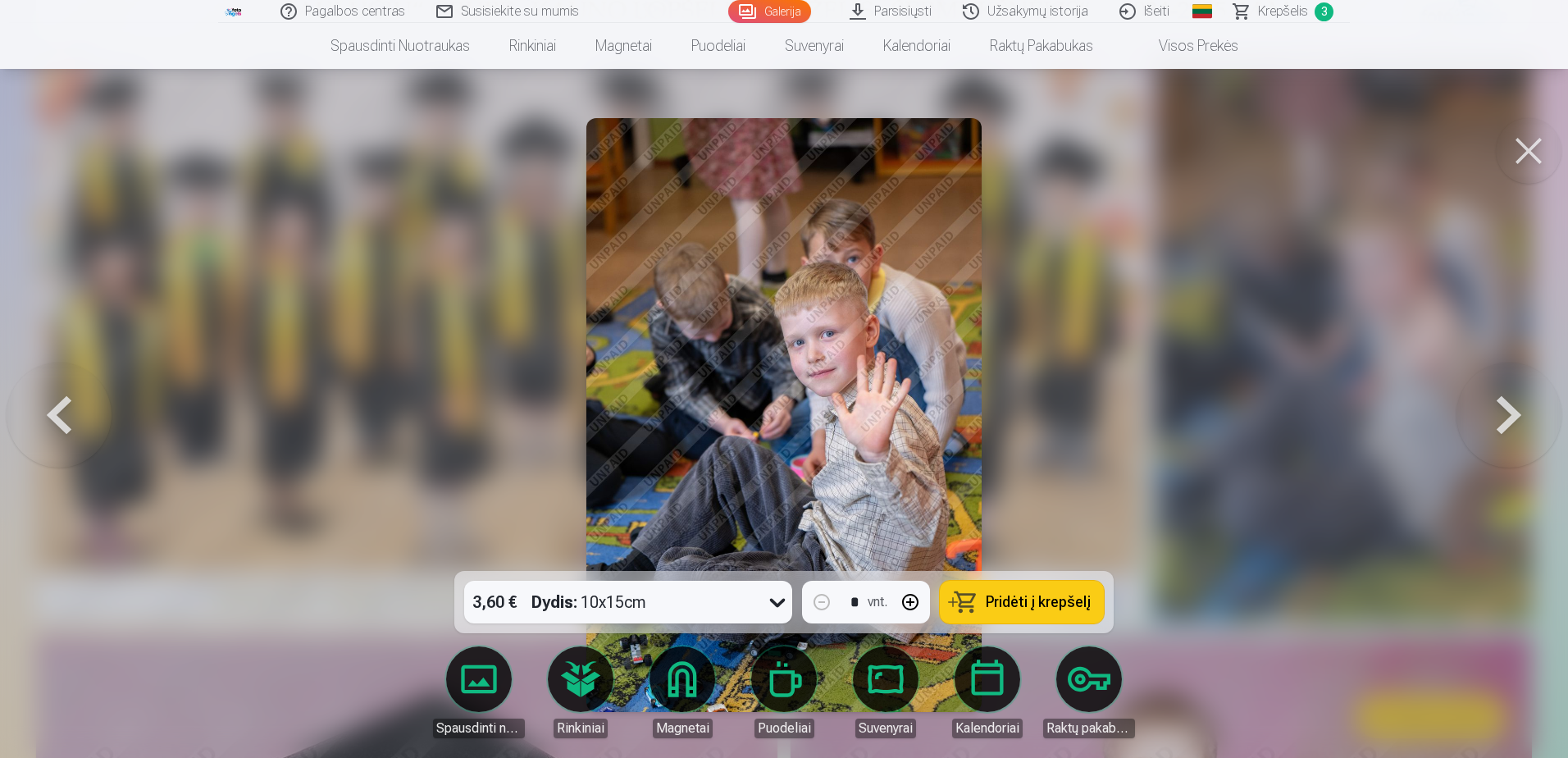
click at [1489, 409] on button at bounding box center [1509, 415] width 105 height 279
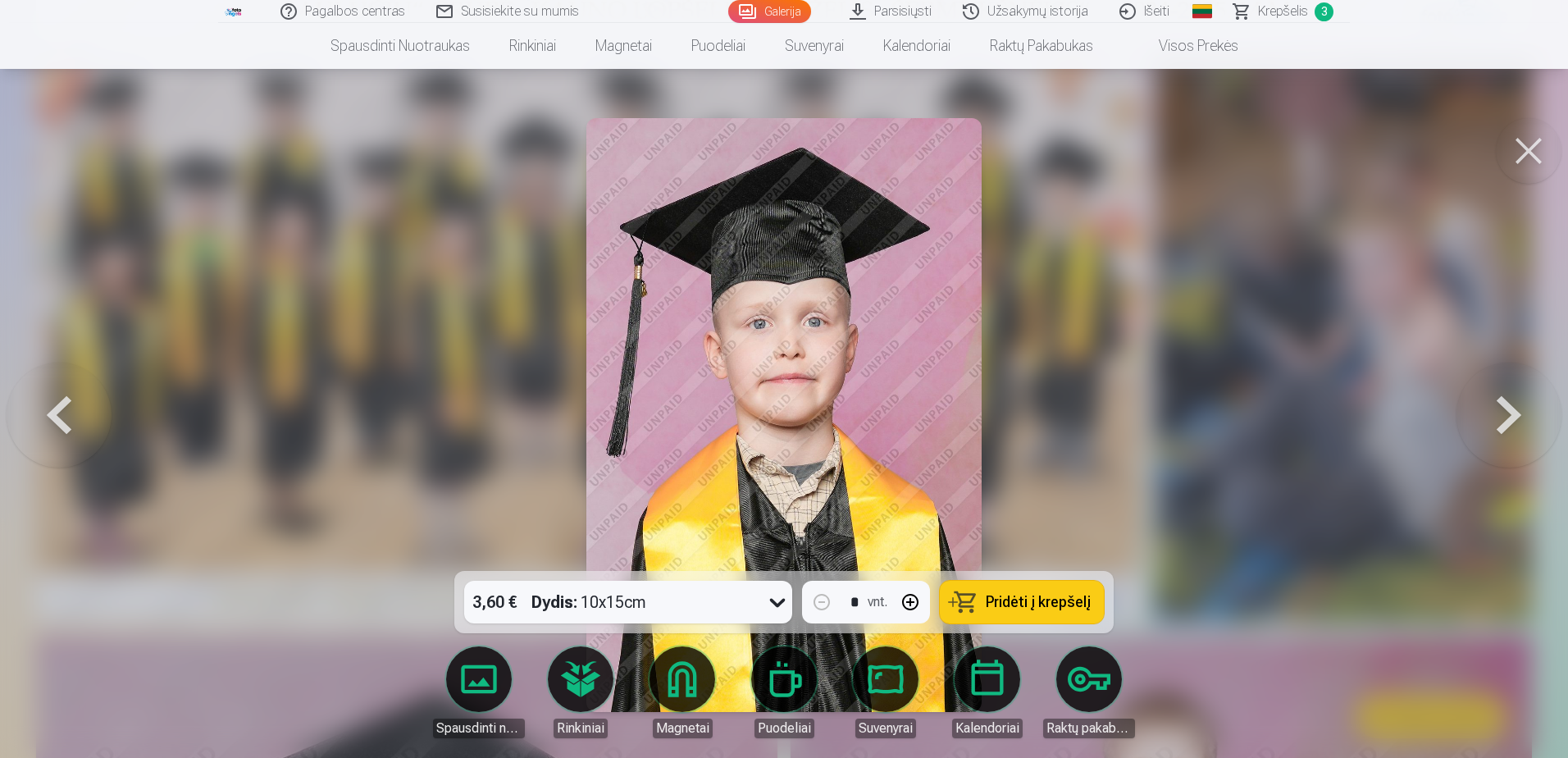
click at [1489, 409] on button at bounding box center [1509, 415] width 105 height 279
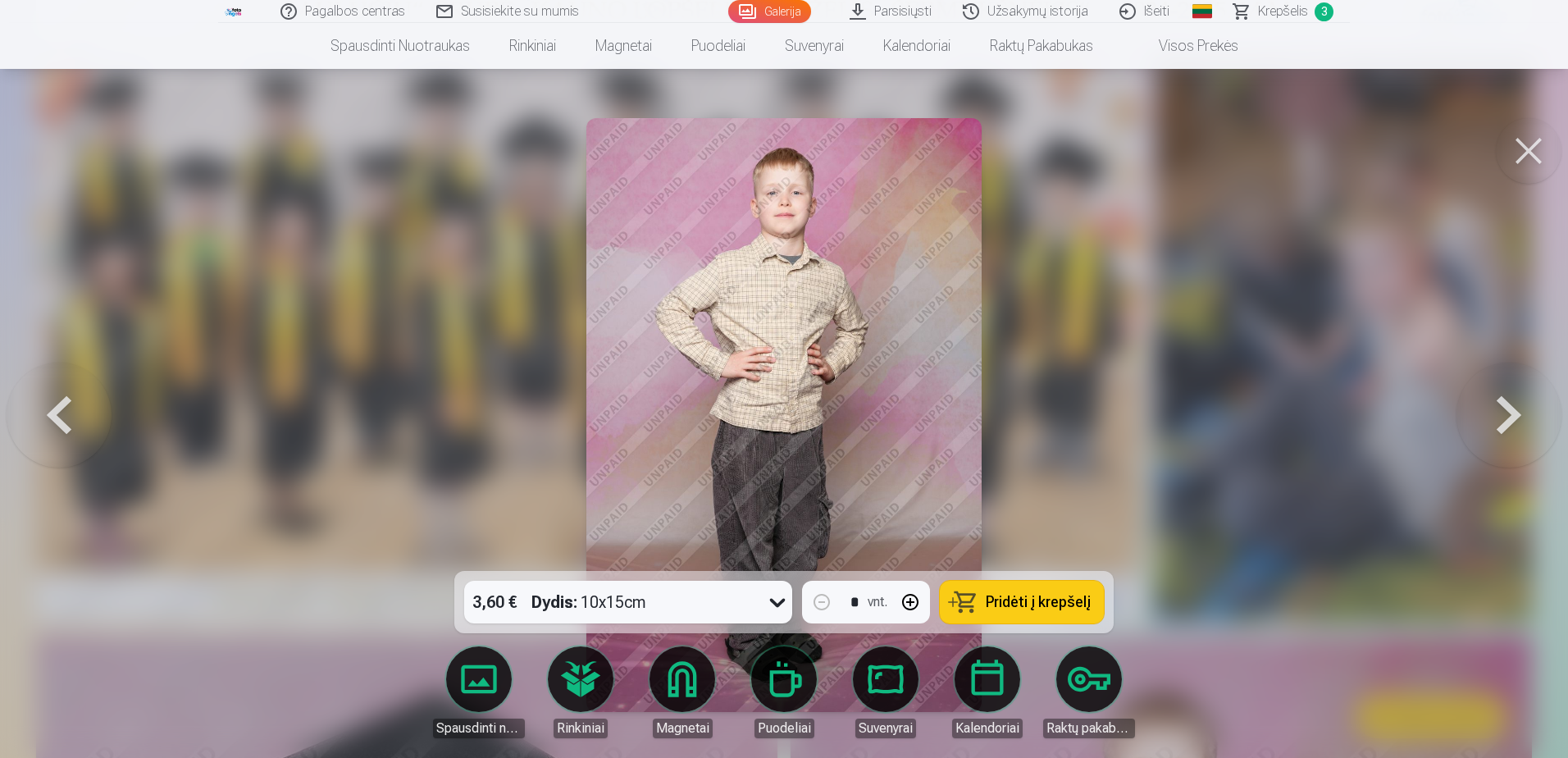
click at [1489, 409] on button at bounding box center [1509, 415] width 105 height 279
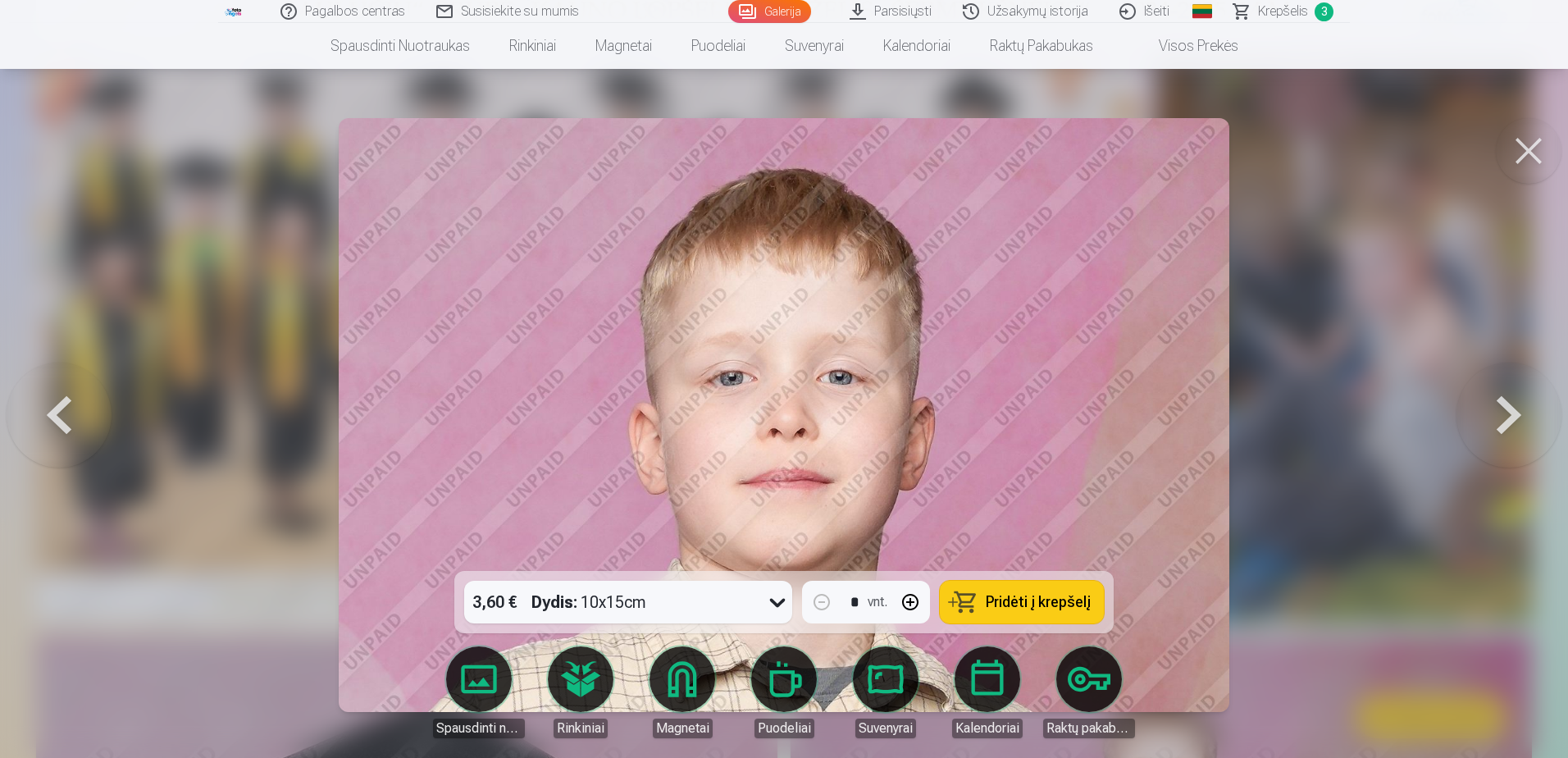
click at [1489, 409] on button at bounding box center [1509, 415] width 105 height 279
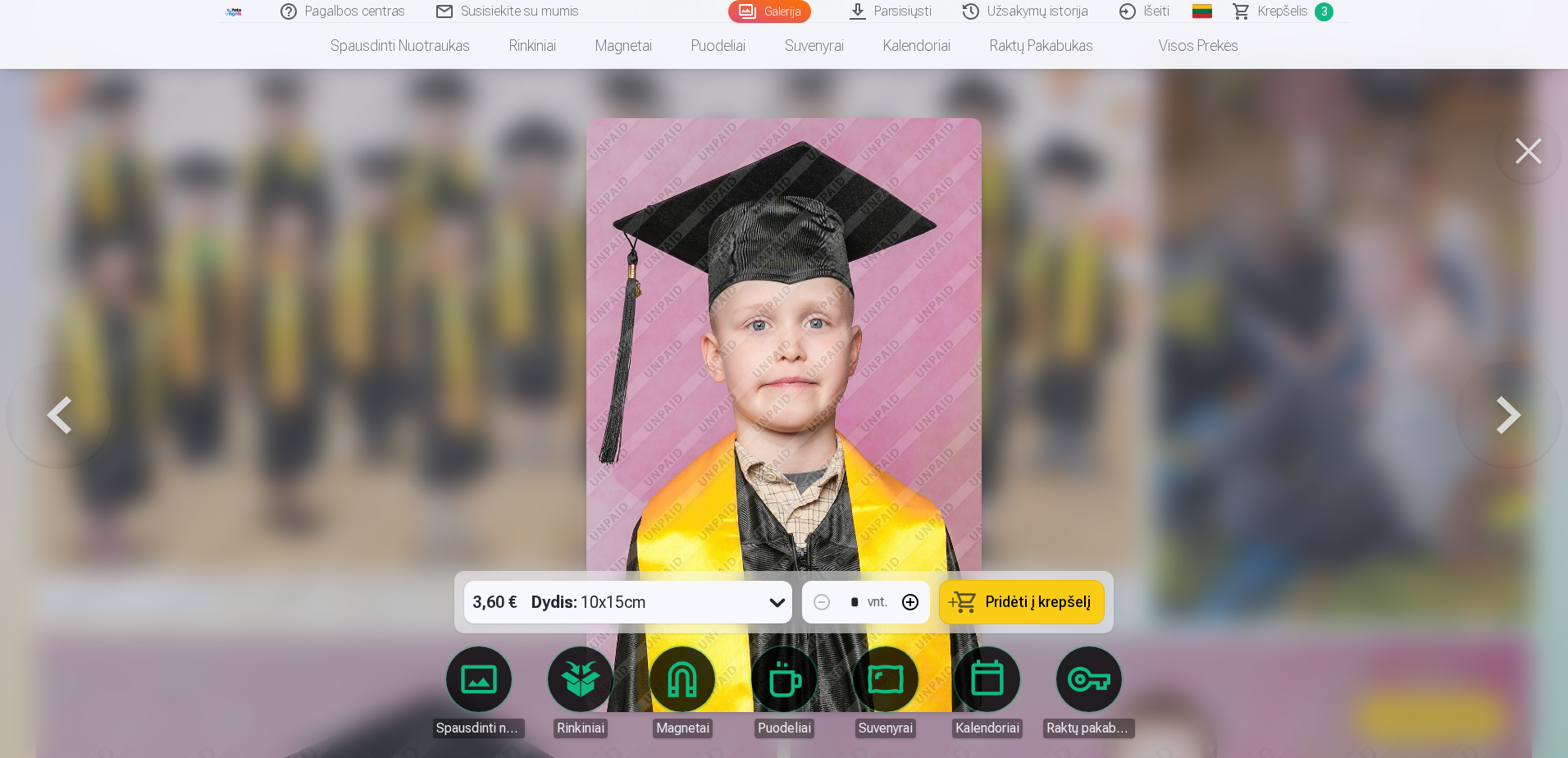
click at [1489, 409] on button at bounding box center [1509, 415] width 105 height 279
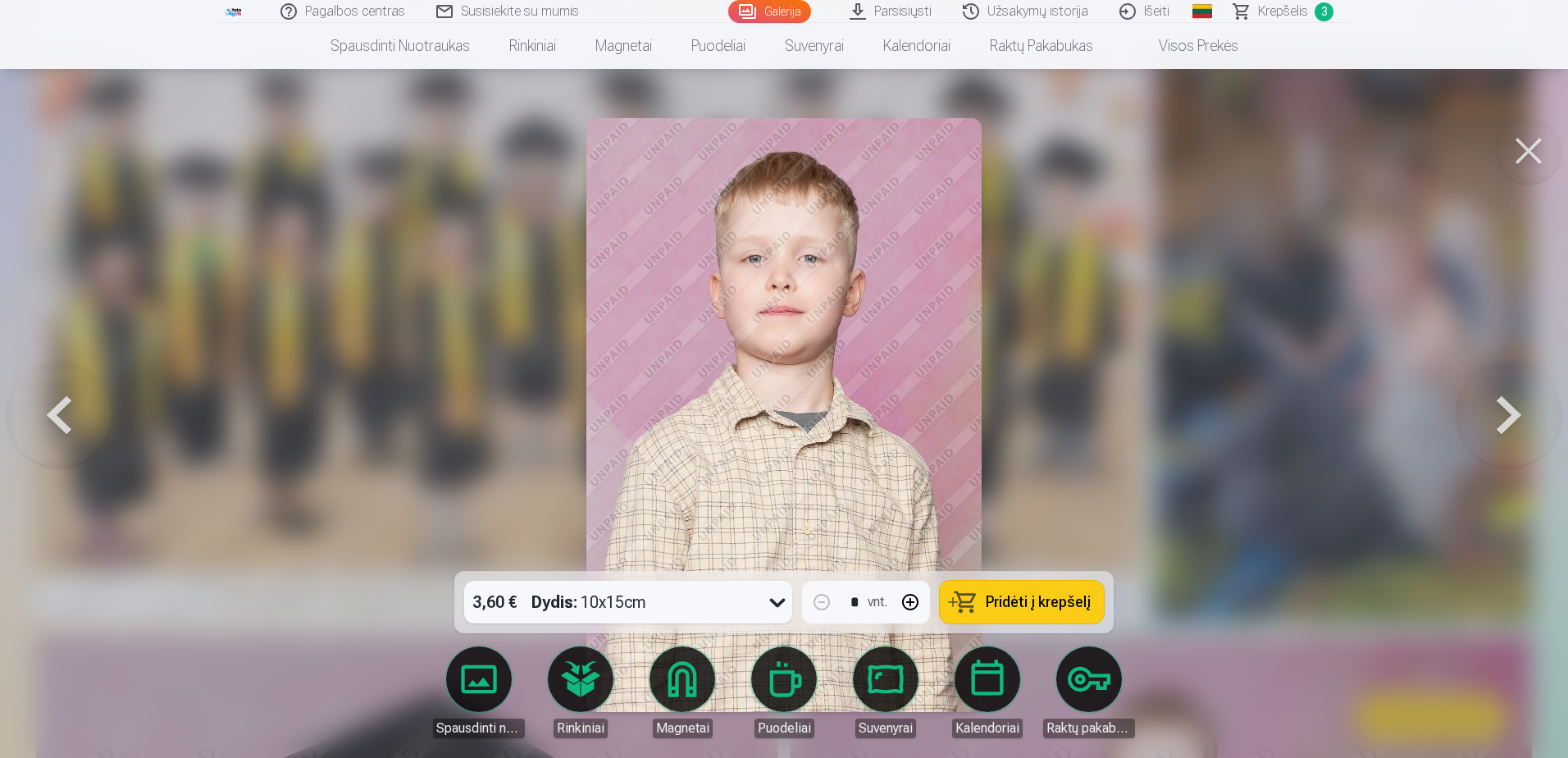
click at [1489, 409] on button at bounding box center [1509, 415] width 105 height 279
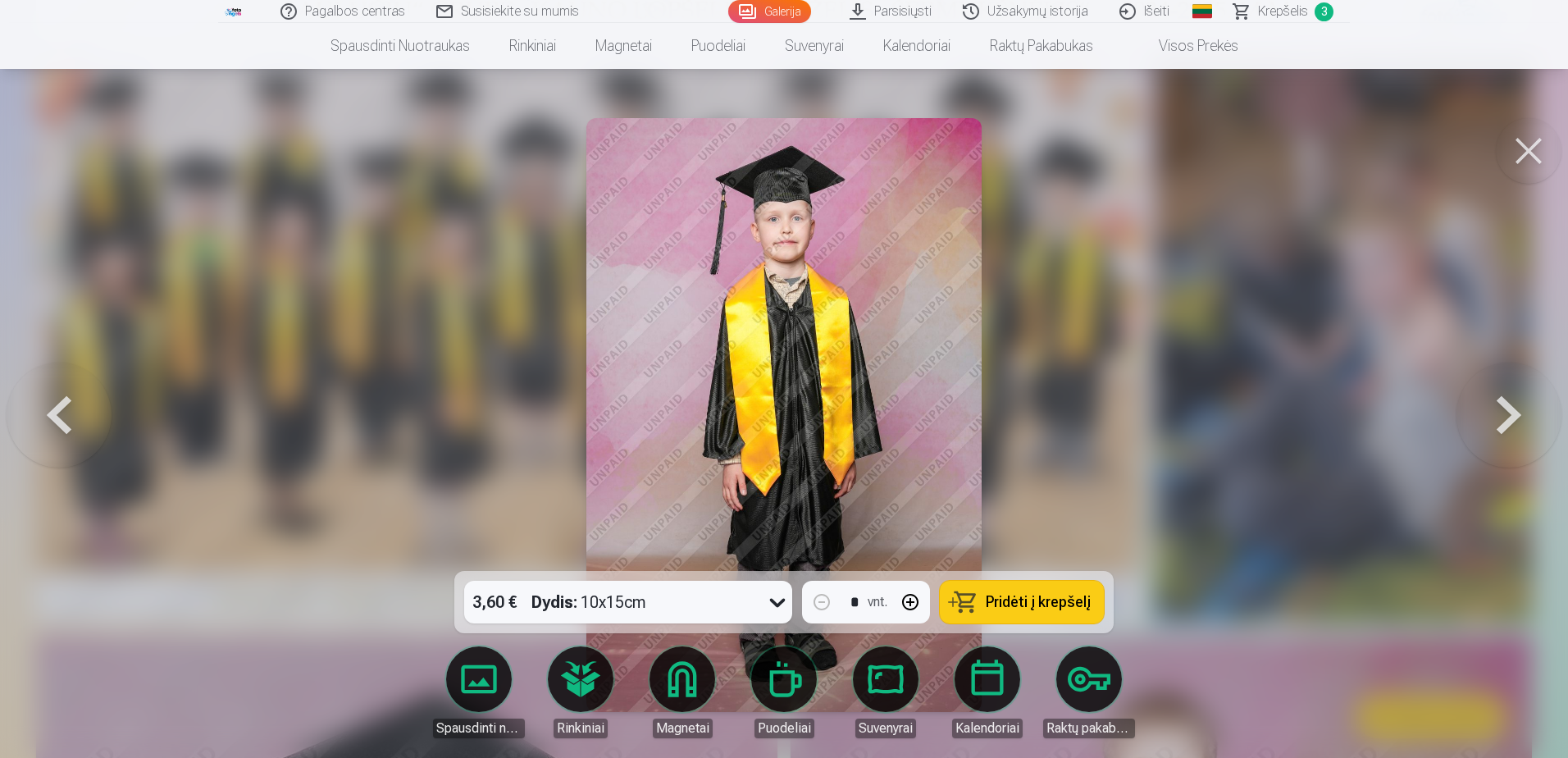
click at [1489, 409] on button at bounding box center [1509, 415] width 105 height 279
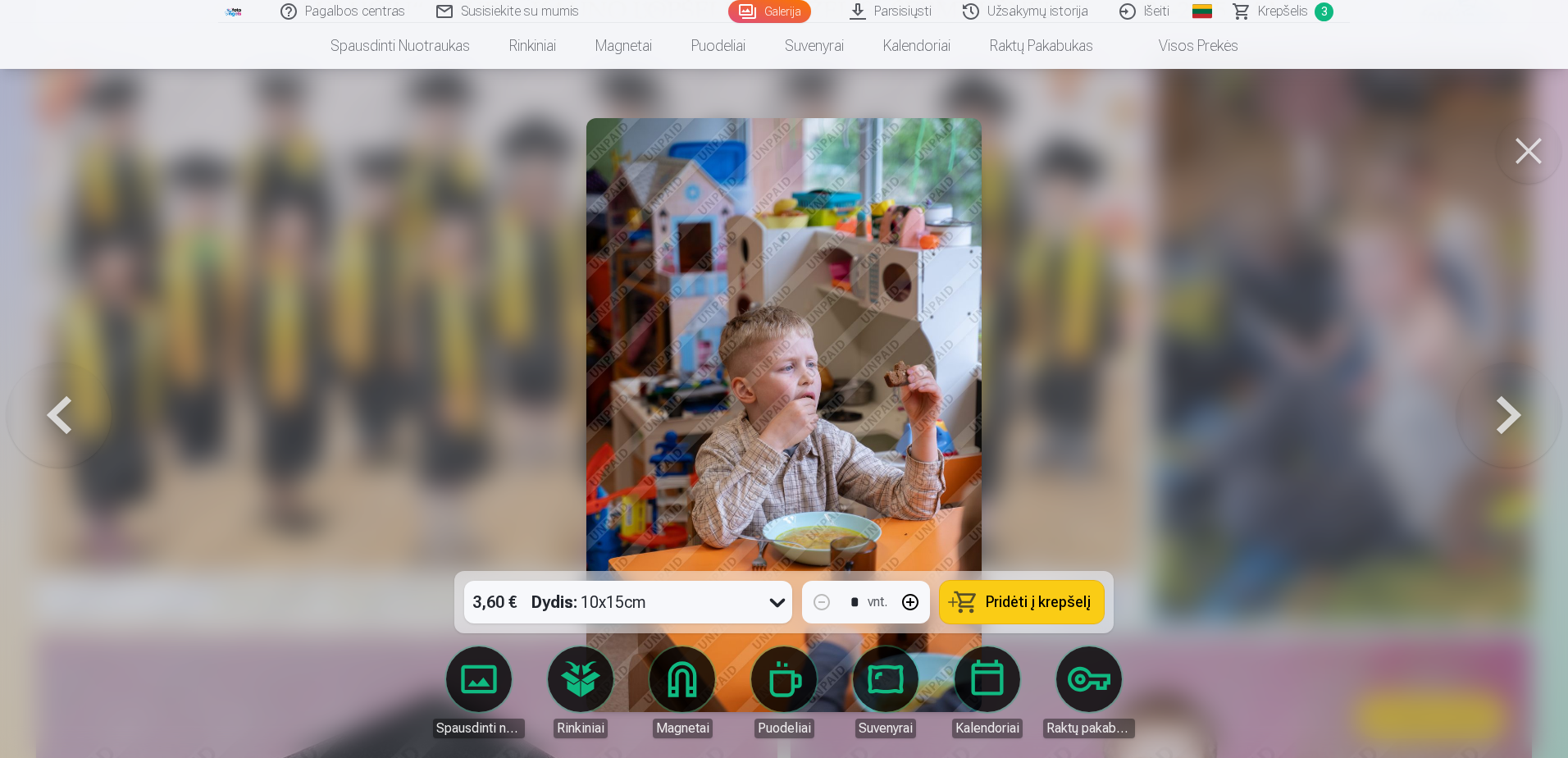
click at [1489, 409] on button at bounding box center [1509, 415] width 105 height 279
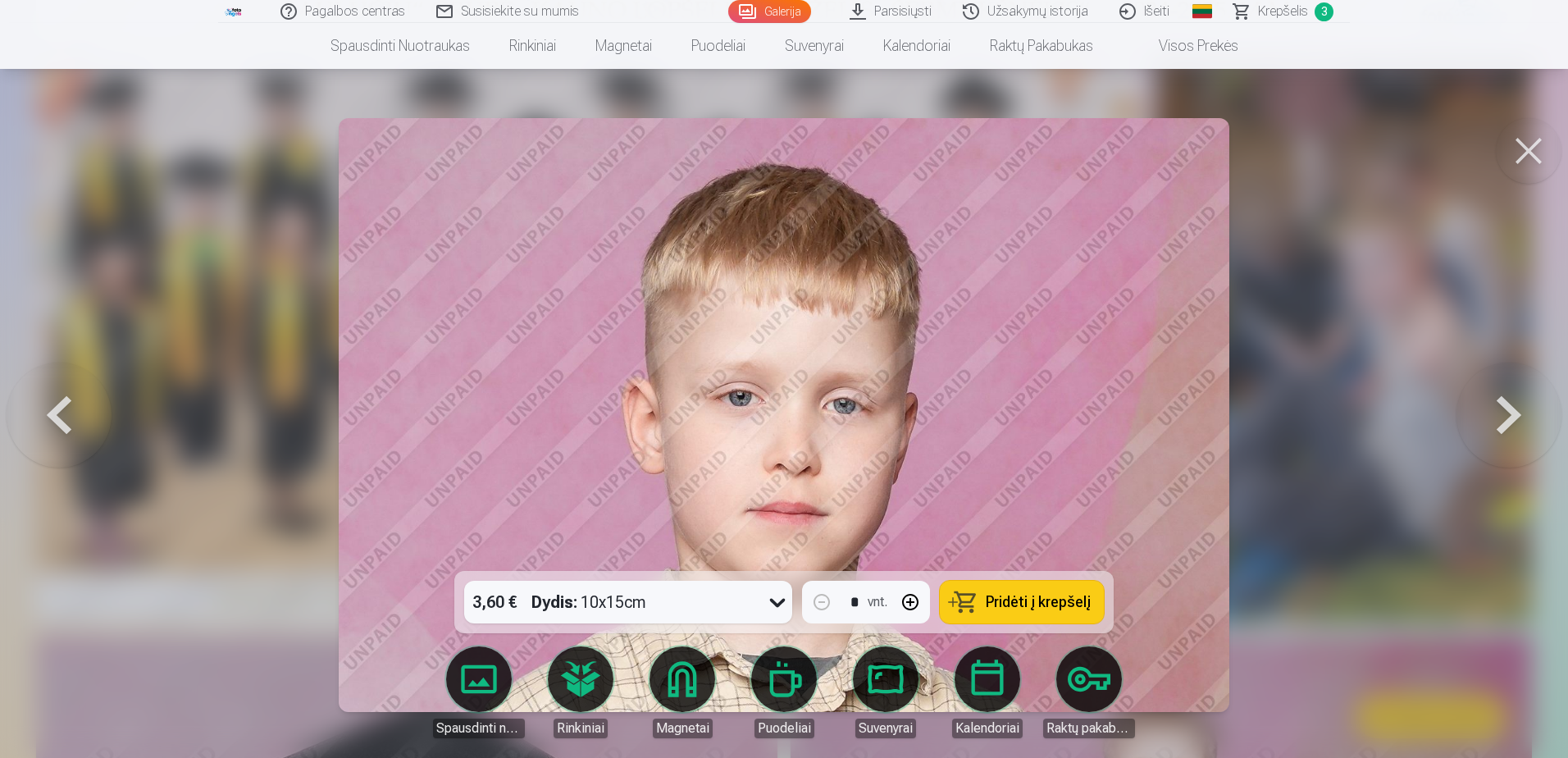
click at [1489, 409] on button at bounding box center [1509, 415] width 105 height 279
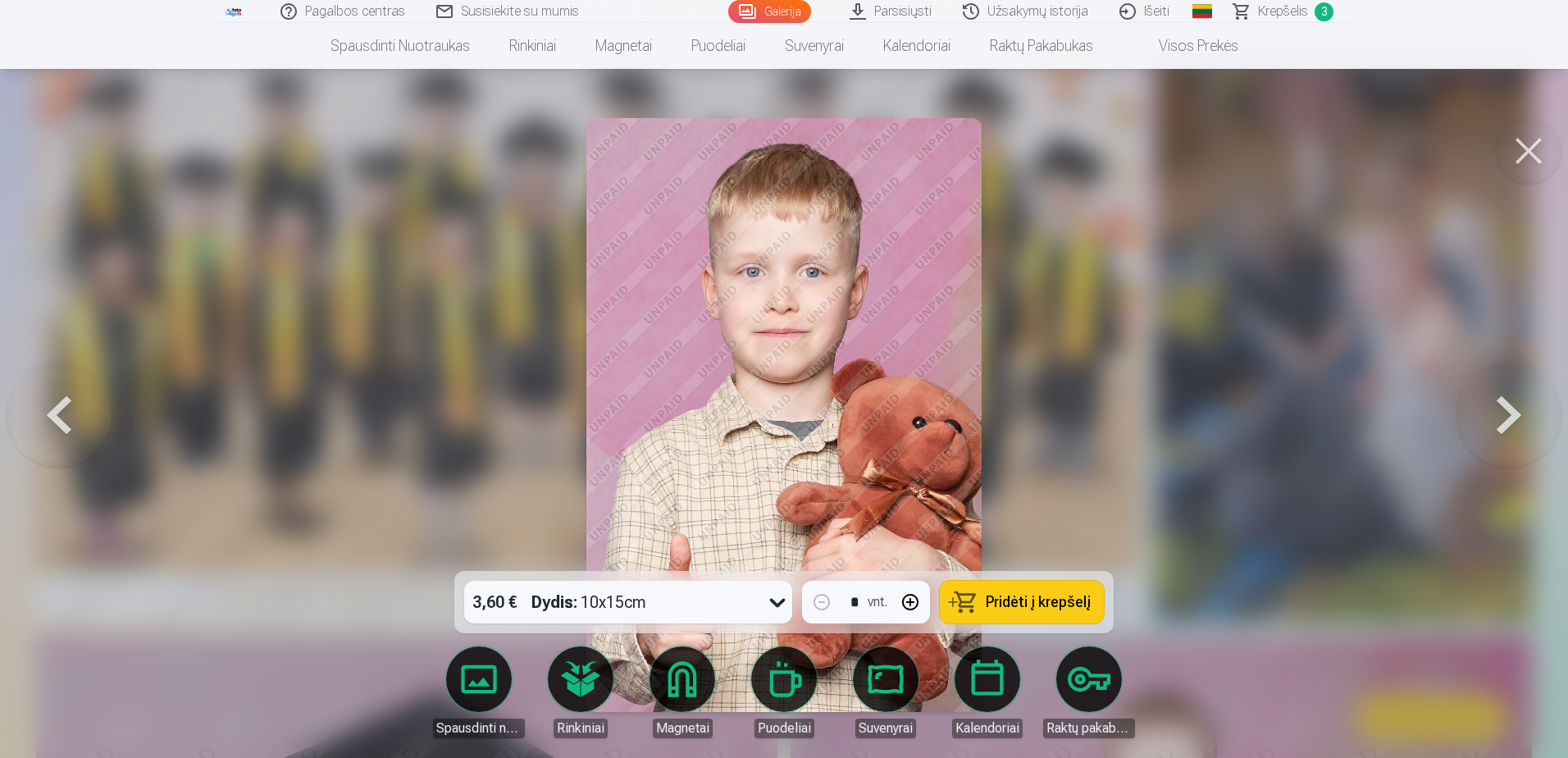
click at [1489, 409] on button at bounding box center [1509, 415] width 105 height 279
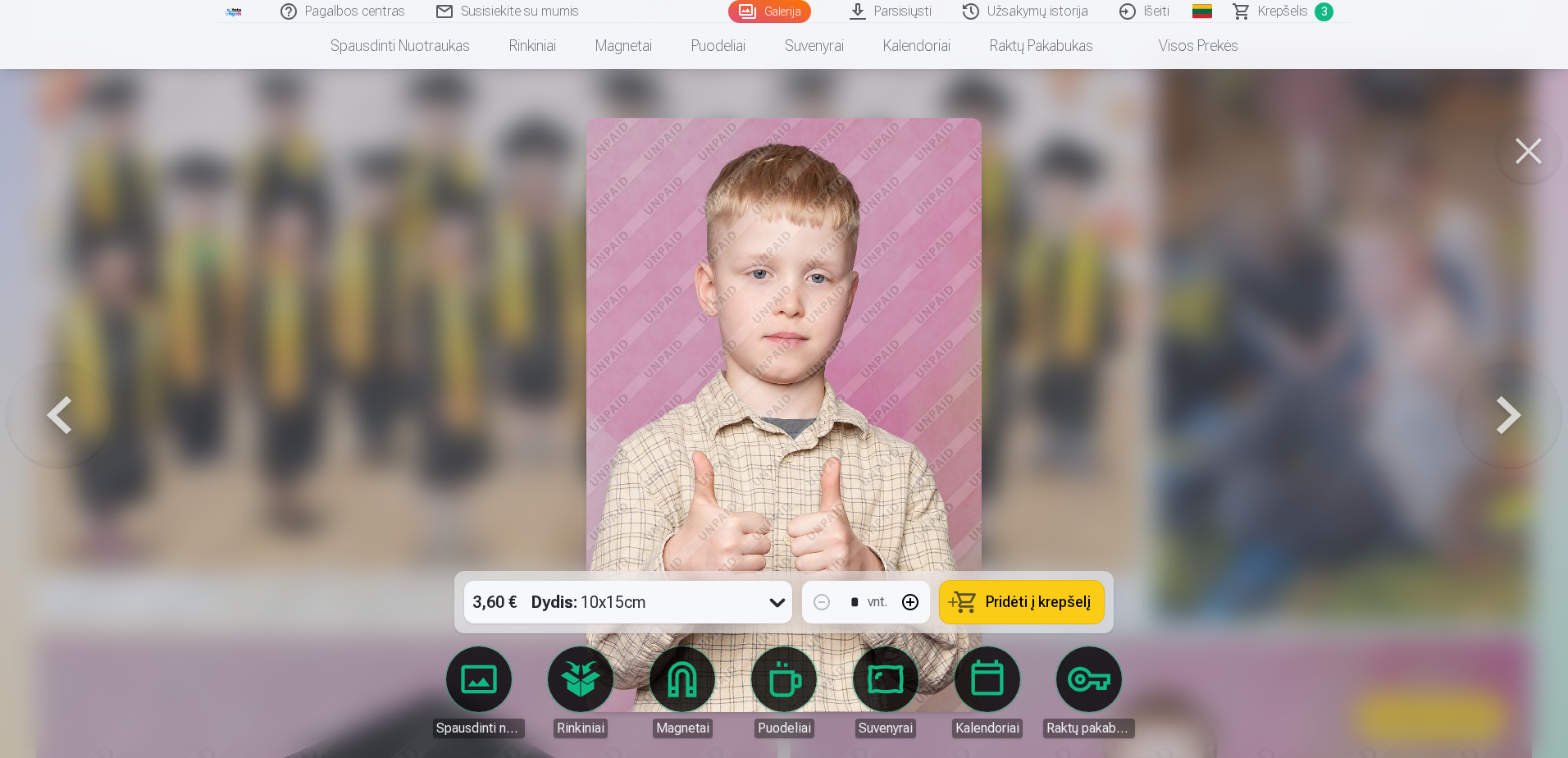
click at [1489, 409] on button at bounding box center [1509, 415] width 105 height 279
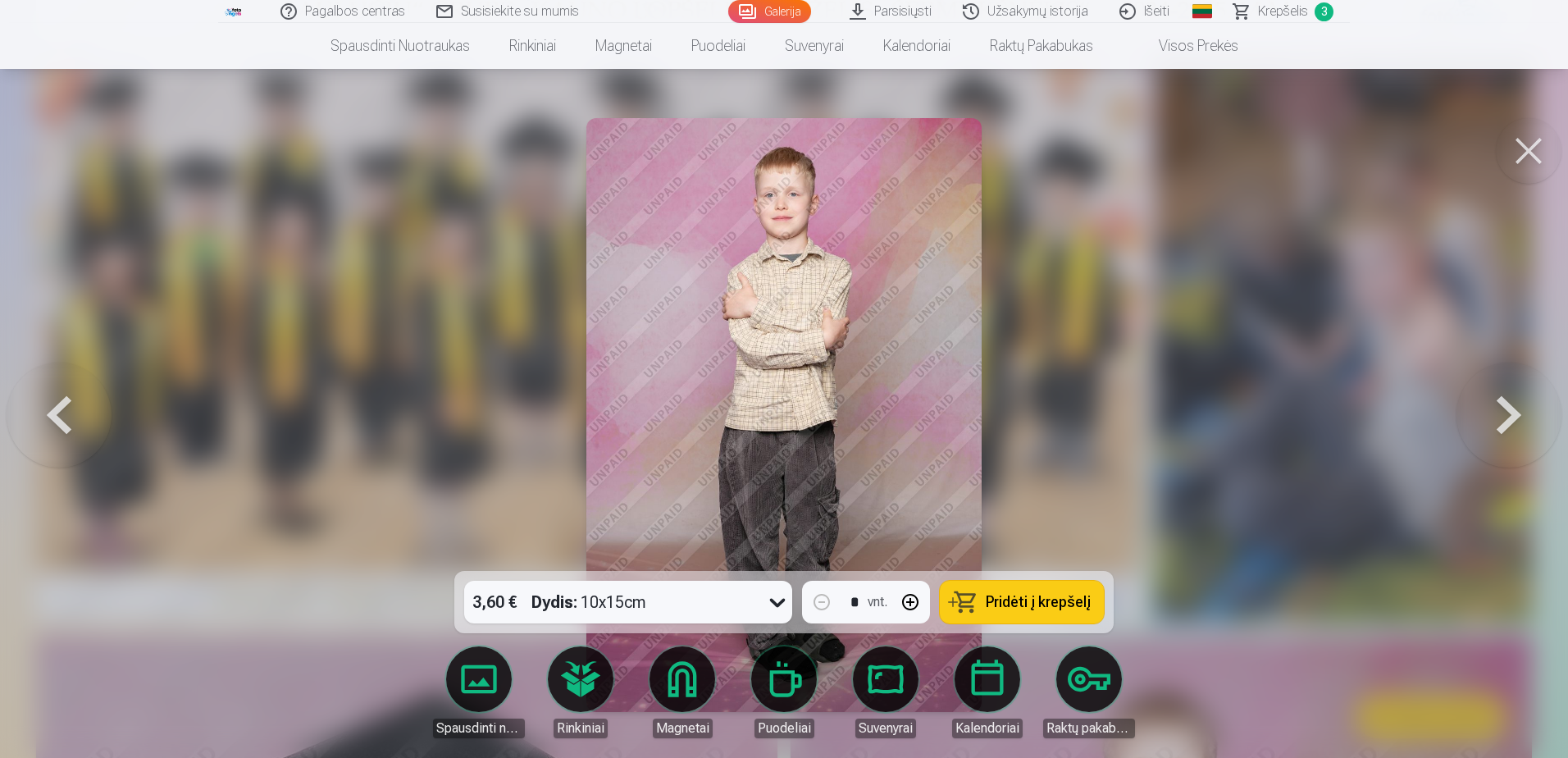
click at [1489, 409] on button at bounding box center [1509, 415] width 105 height 279
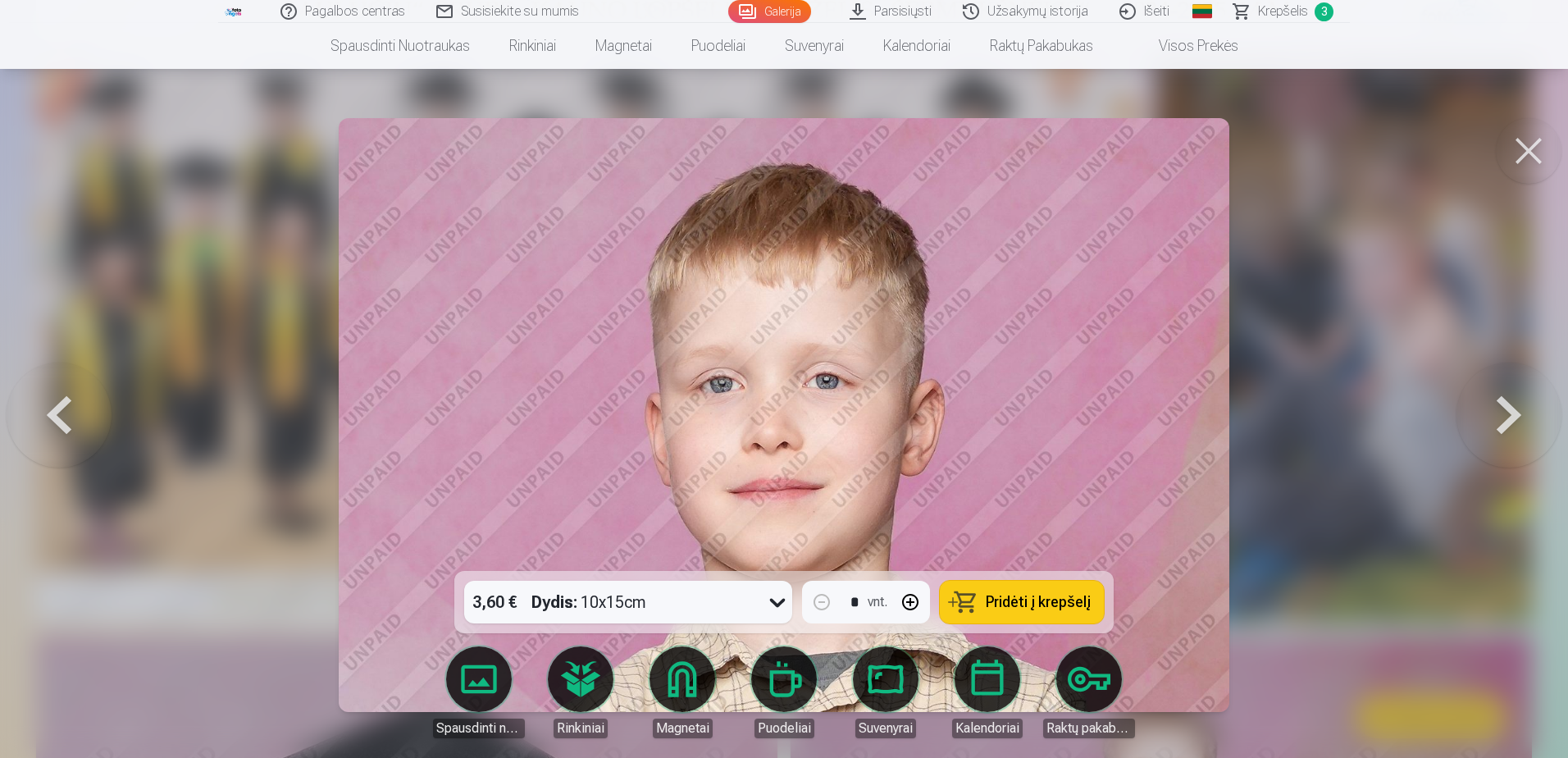
click at [1489, 409] on button at bounding box center [1509, 415] width 105 height 279
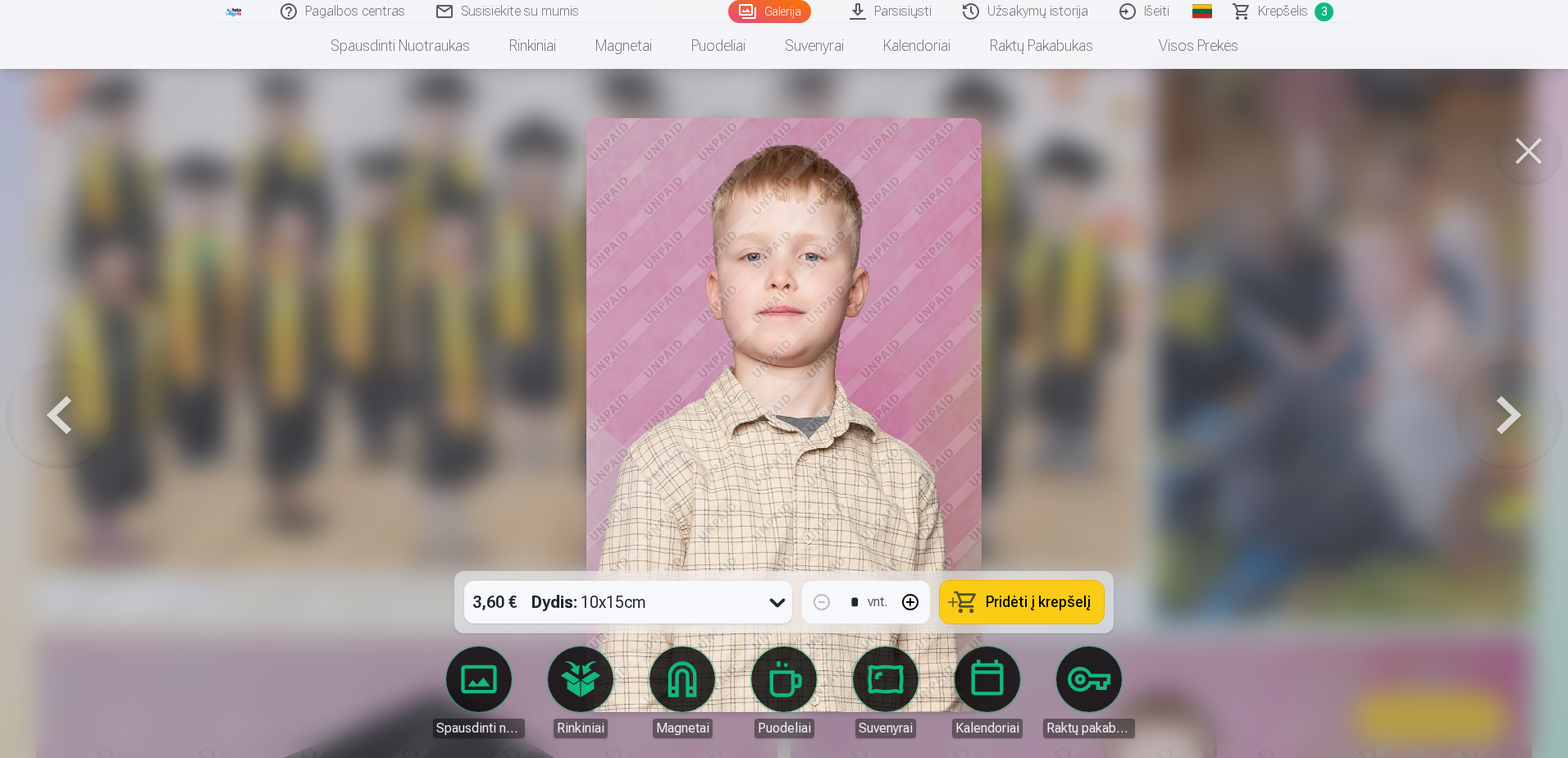
click at [1489, 409] on button at bounding box center [1509, 415] width 105 height 279
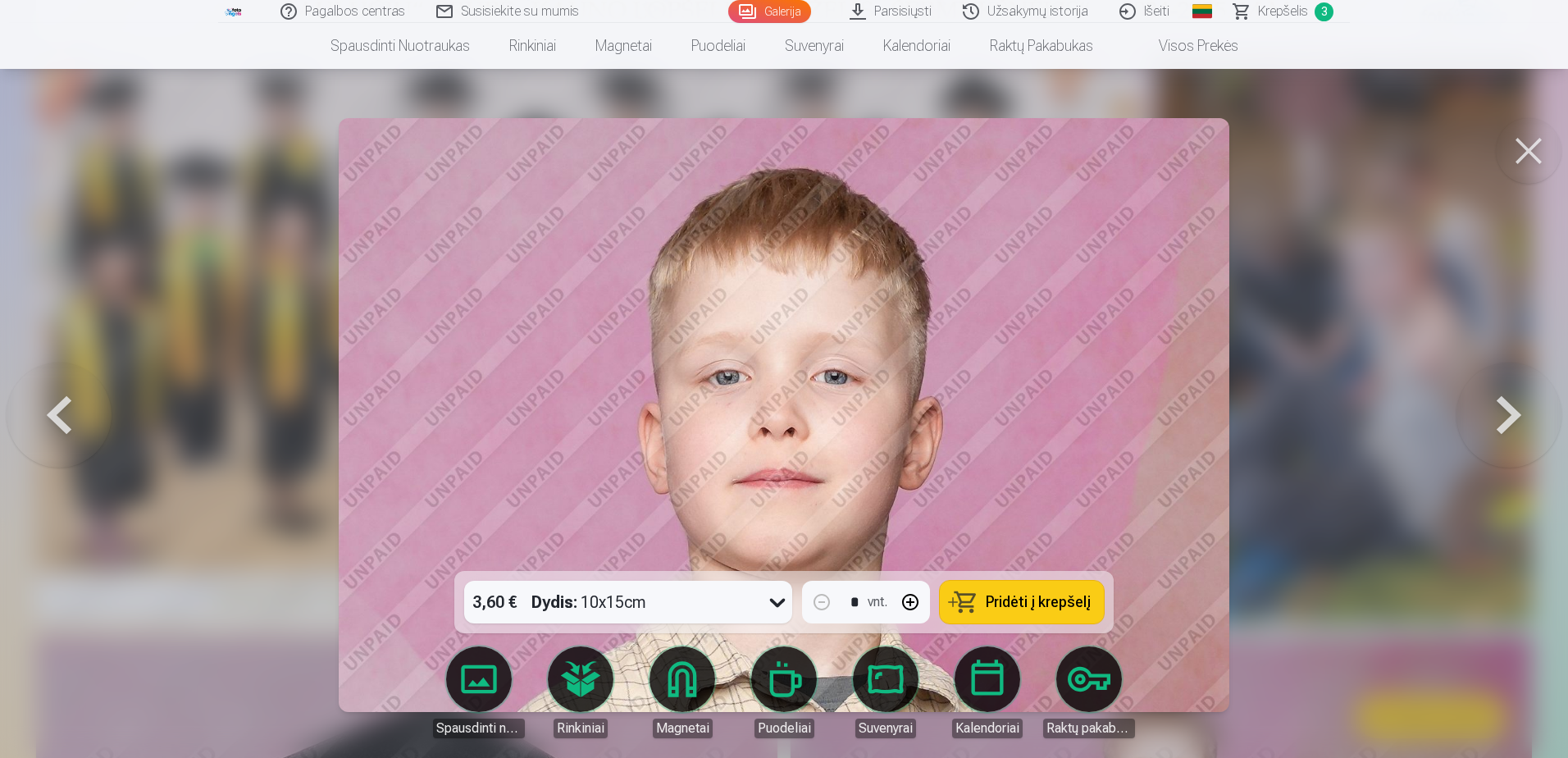
click at [1489, 409] on button at bounding box center [1509, 415] width 105 height 279
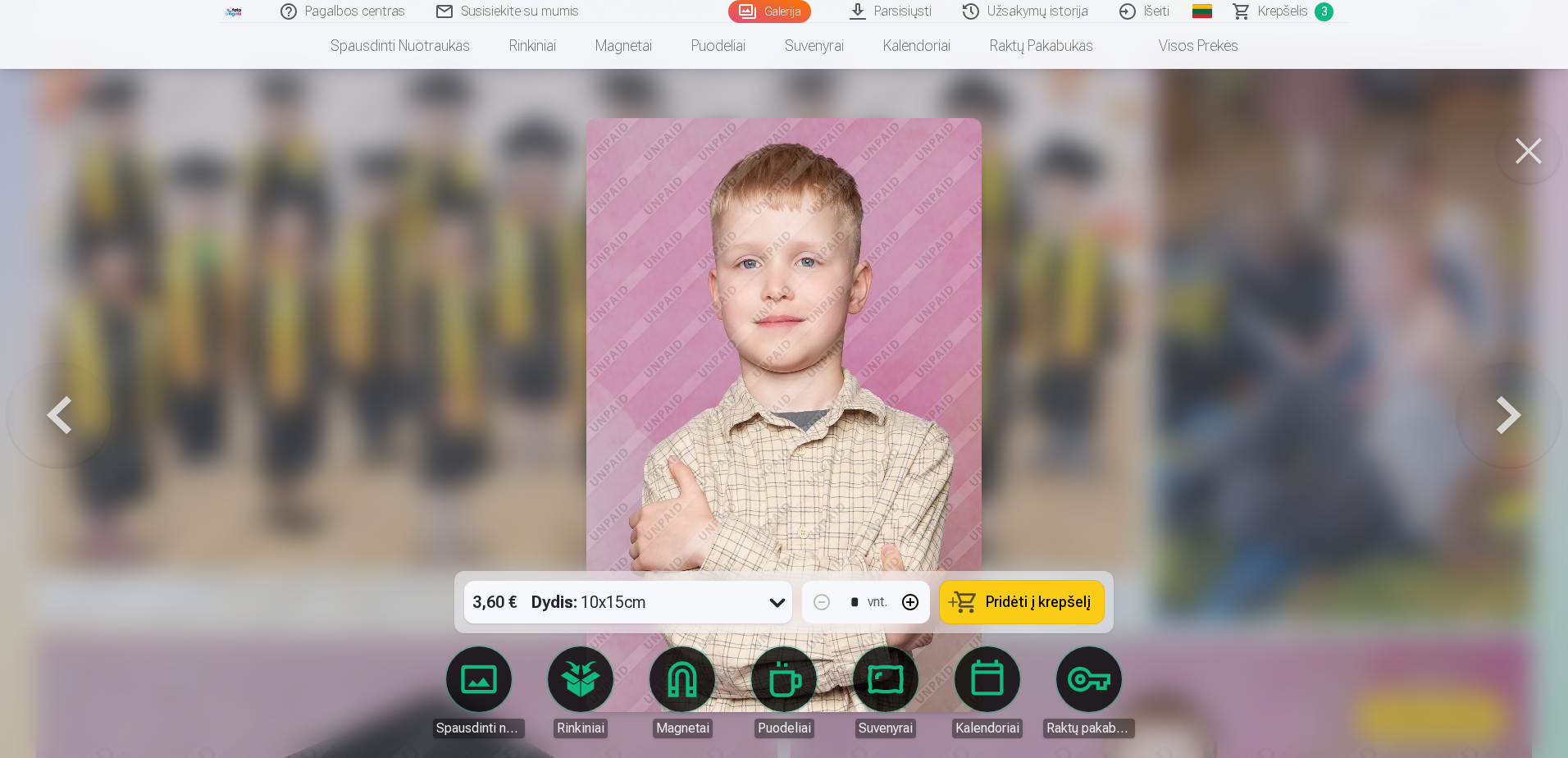
click at [1489, 409] on button at bounding box center [1509, 415] width 105 height 279
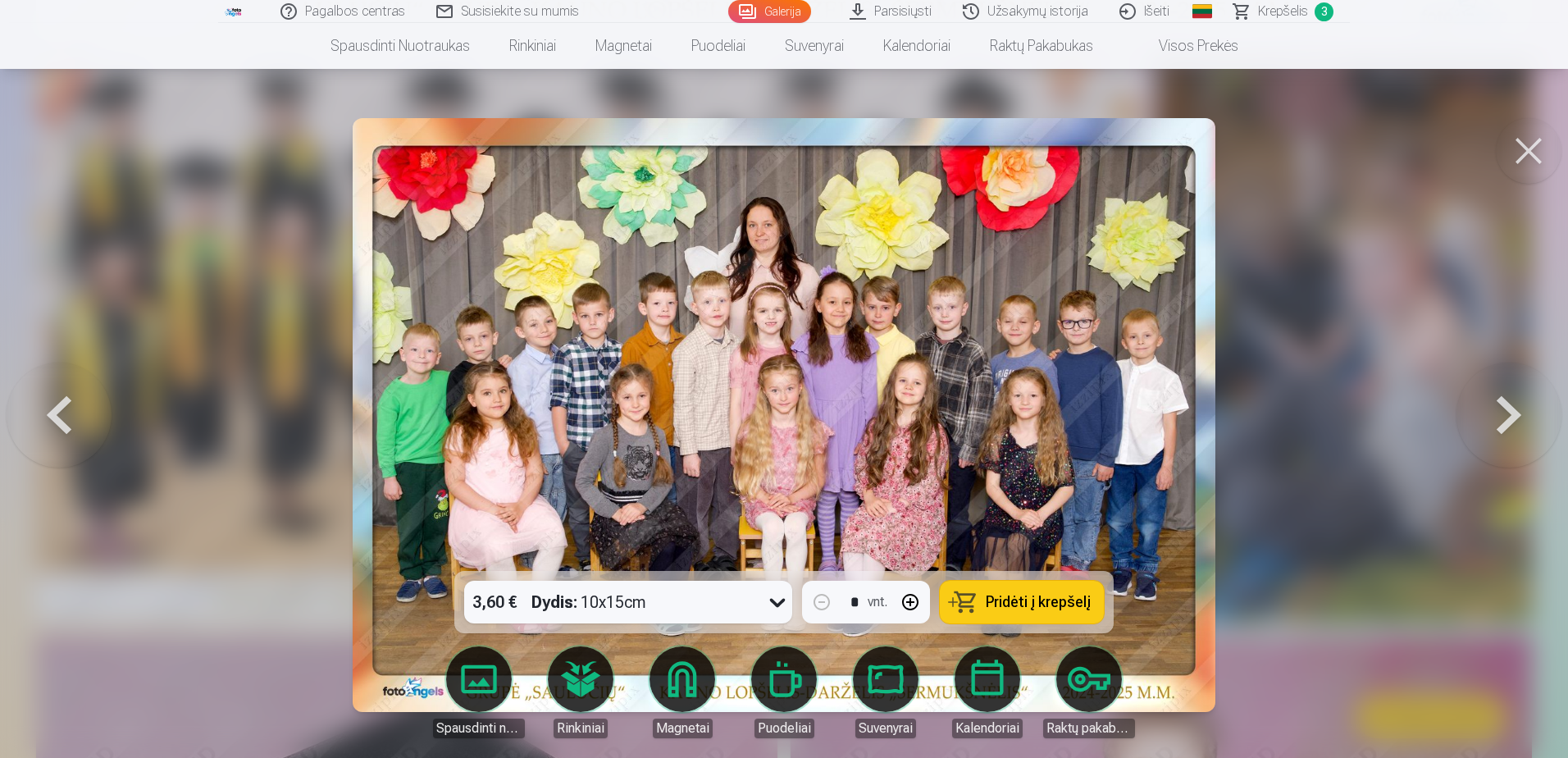
click at [1489, 409] on button at bounding box center [1509, 415] width 105 height 279
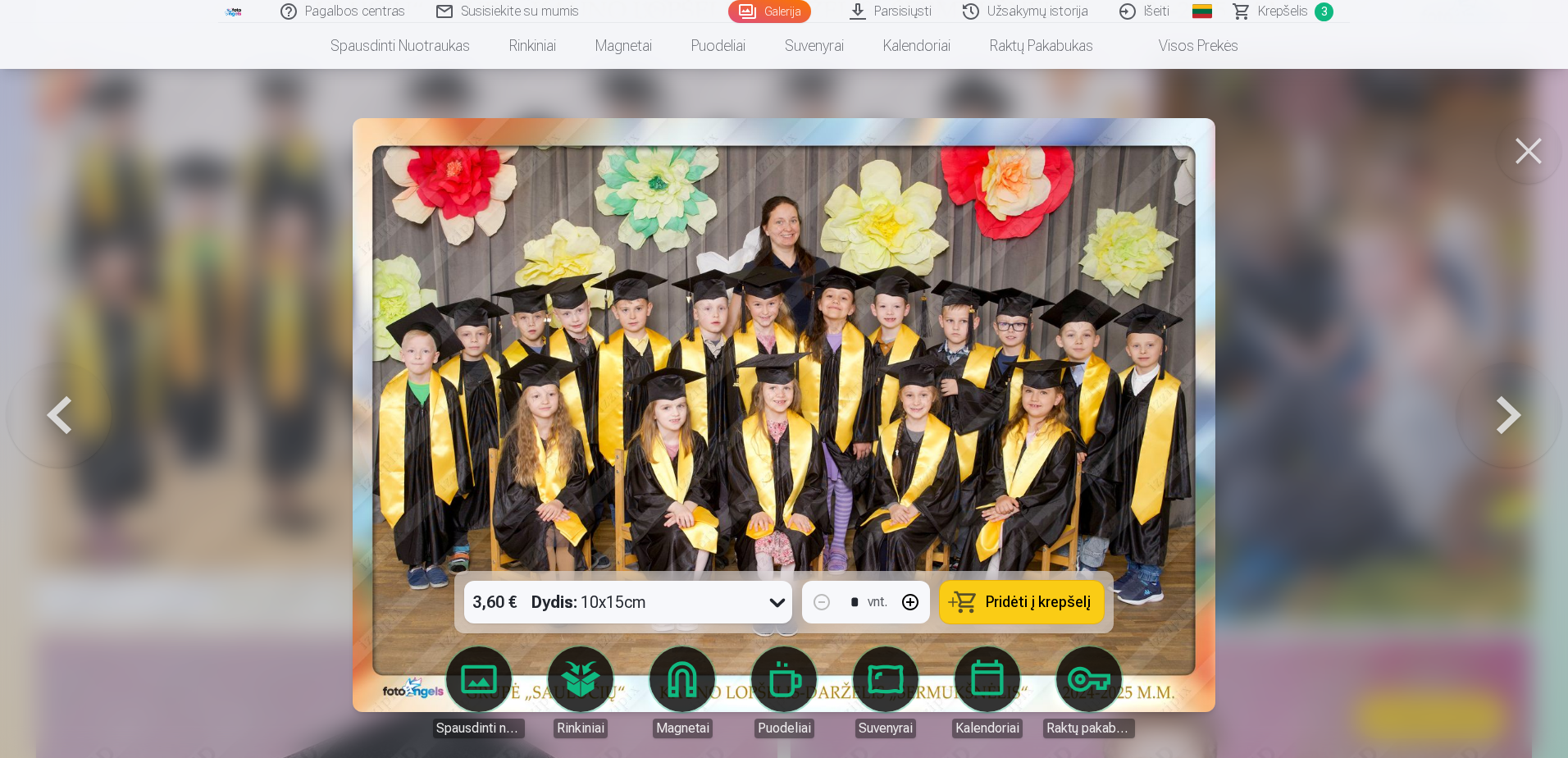
click at [1489, 409] on button at bounding box center [1509, 415] width 105 height 279
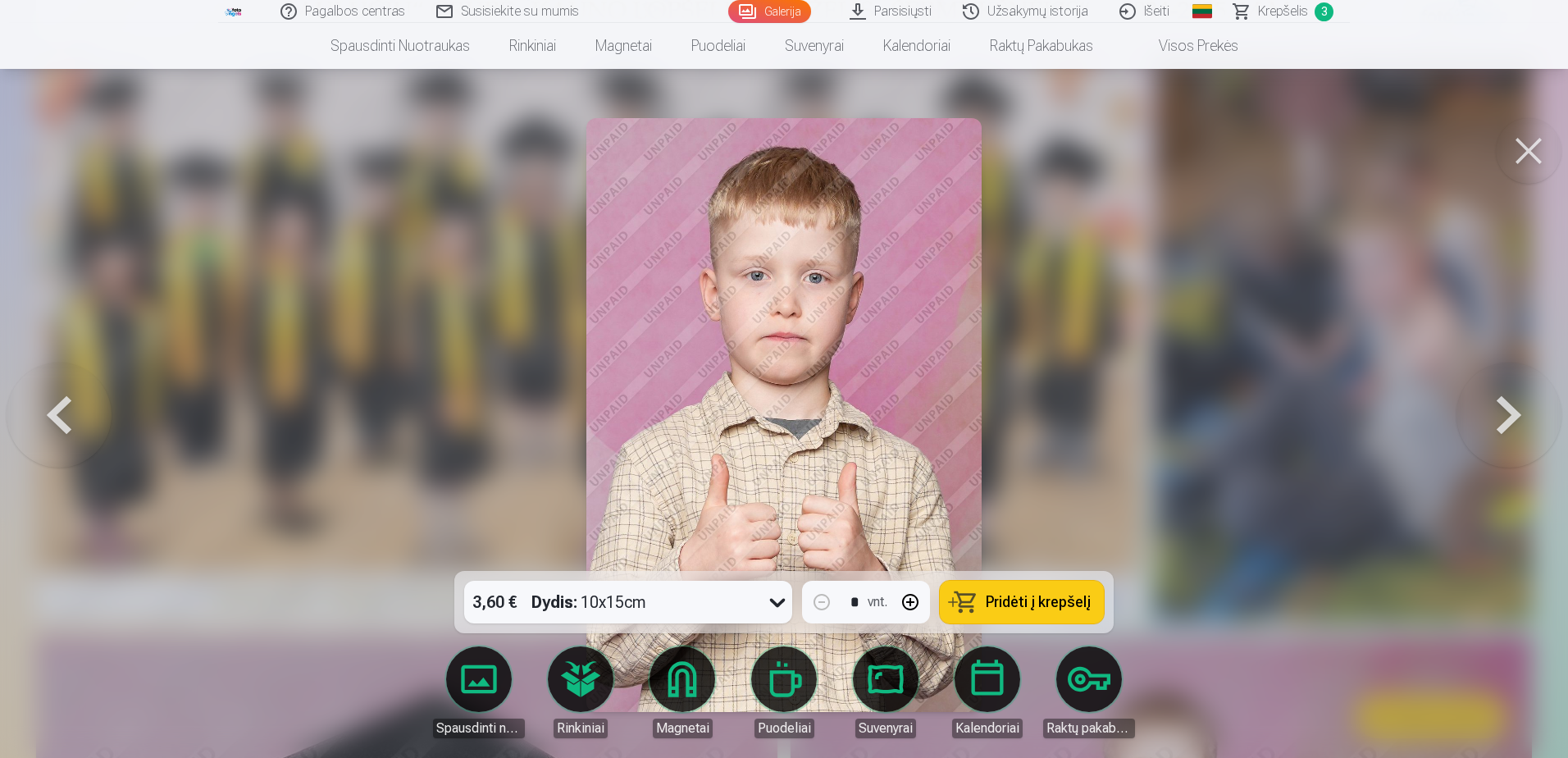
click at [1489, 409] on button at bounding box center [1509, 415] width 105 height 279
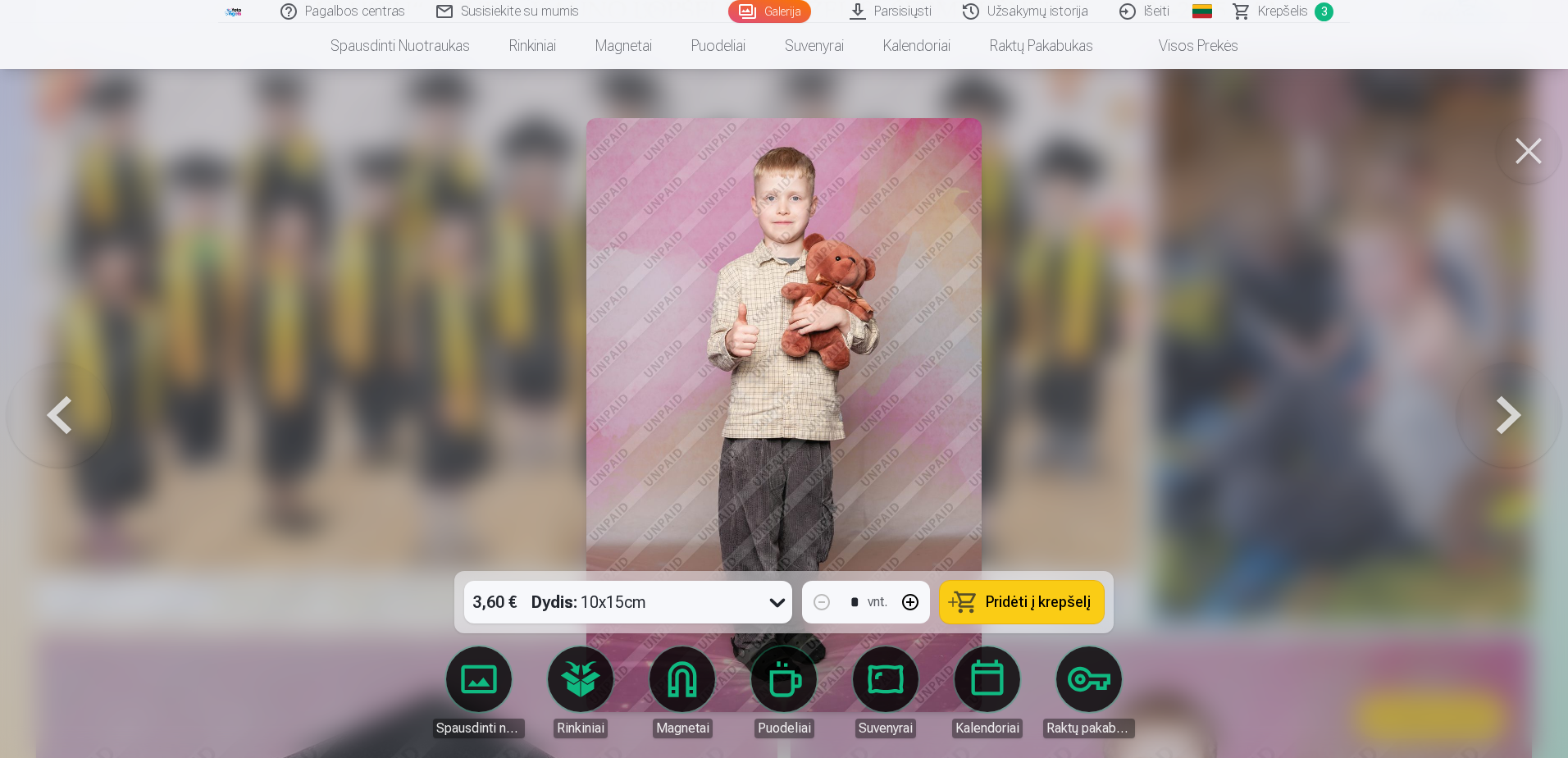
click at [1489, 409] on button at bounding box center [1509, 415] width 105 height 279
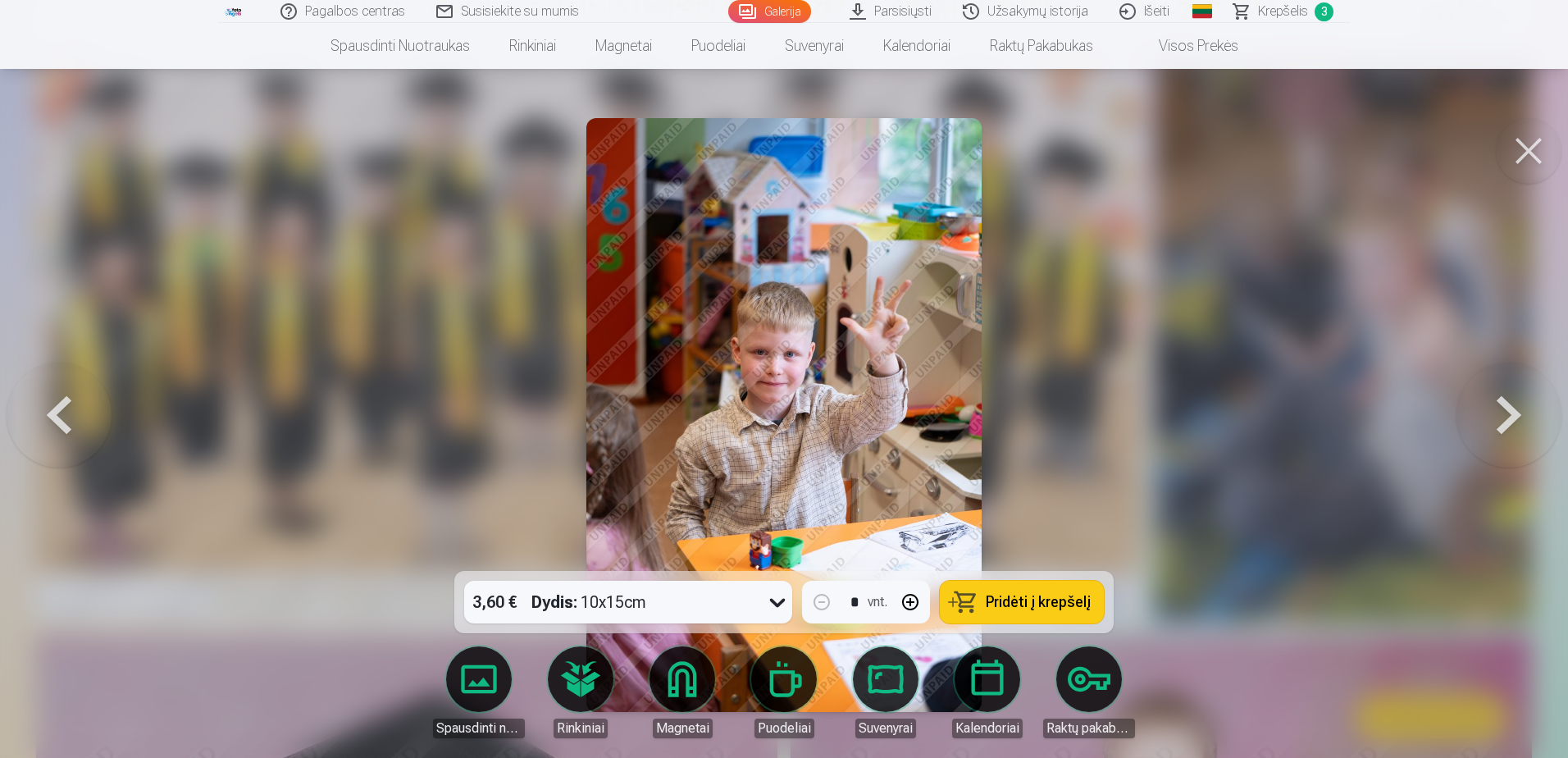
click at [1489, 409] on button at bounding box center [1509, 415] width 105 height 279
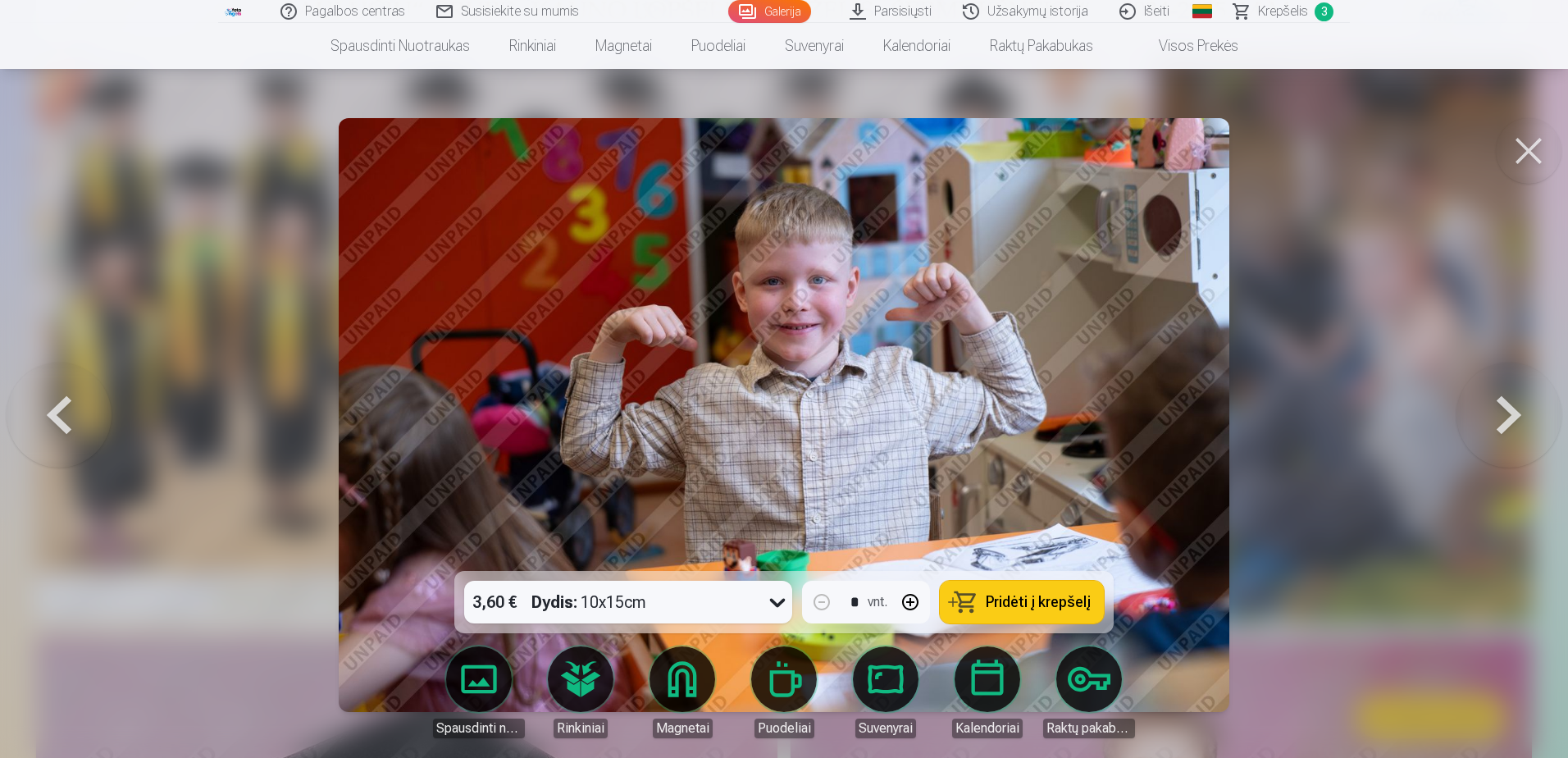
click at [1489, 409] on button at bounding box center [1509, 415] width 105 height 279
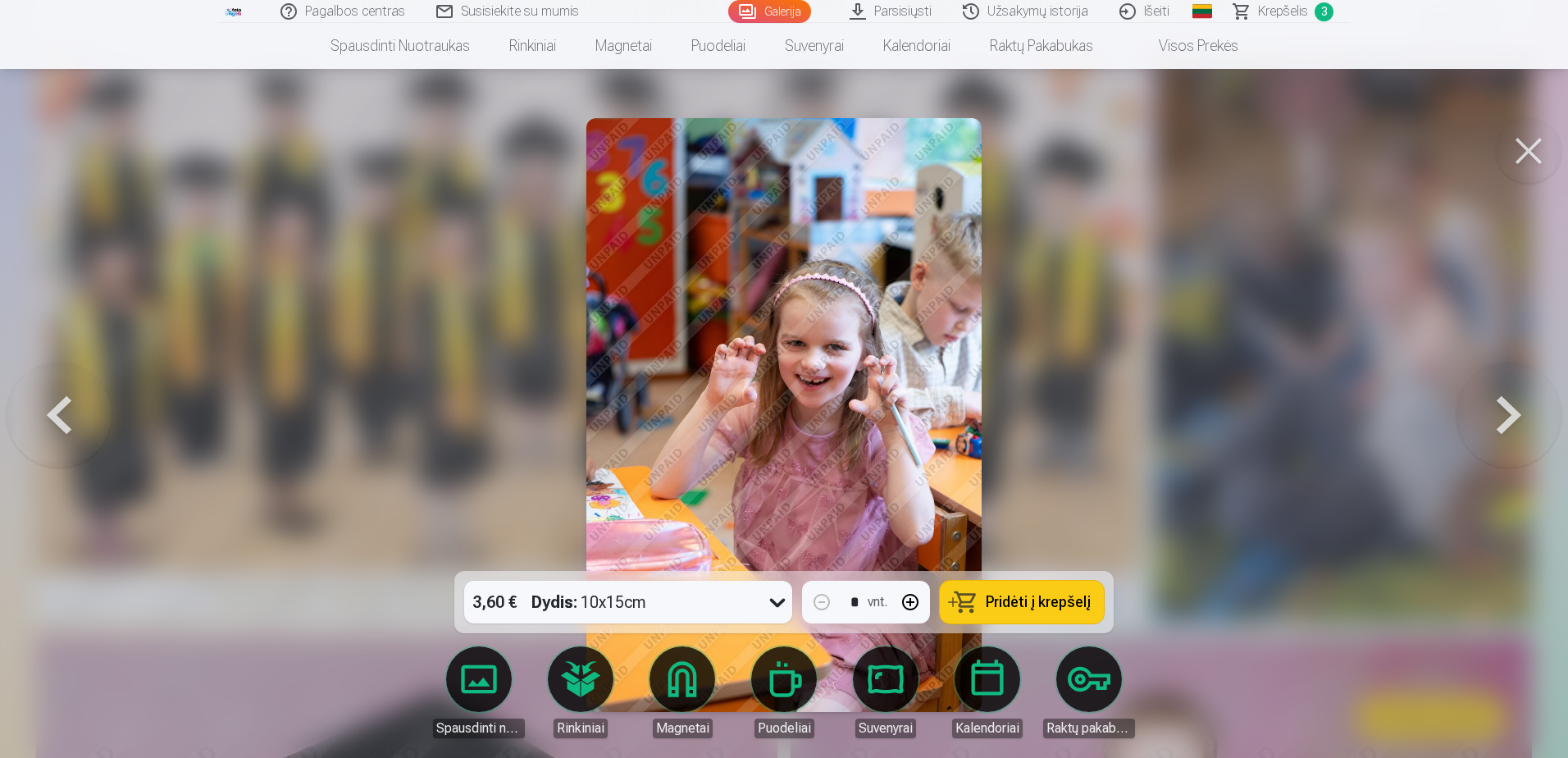
click at [1489, 409] on button at bounding box center [1509, 415] width 105 height 279
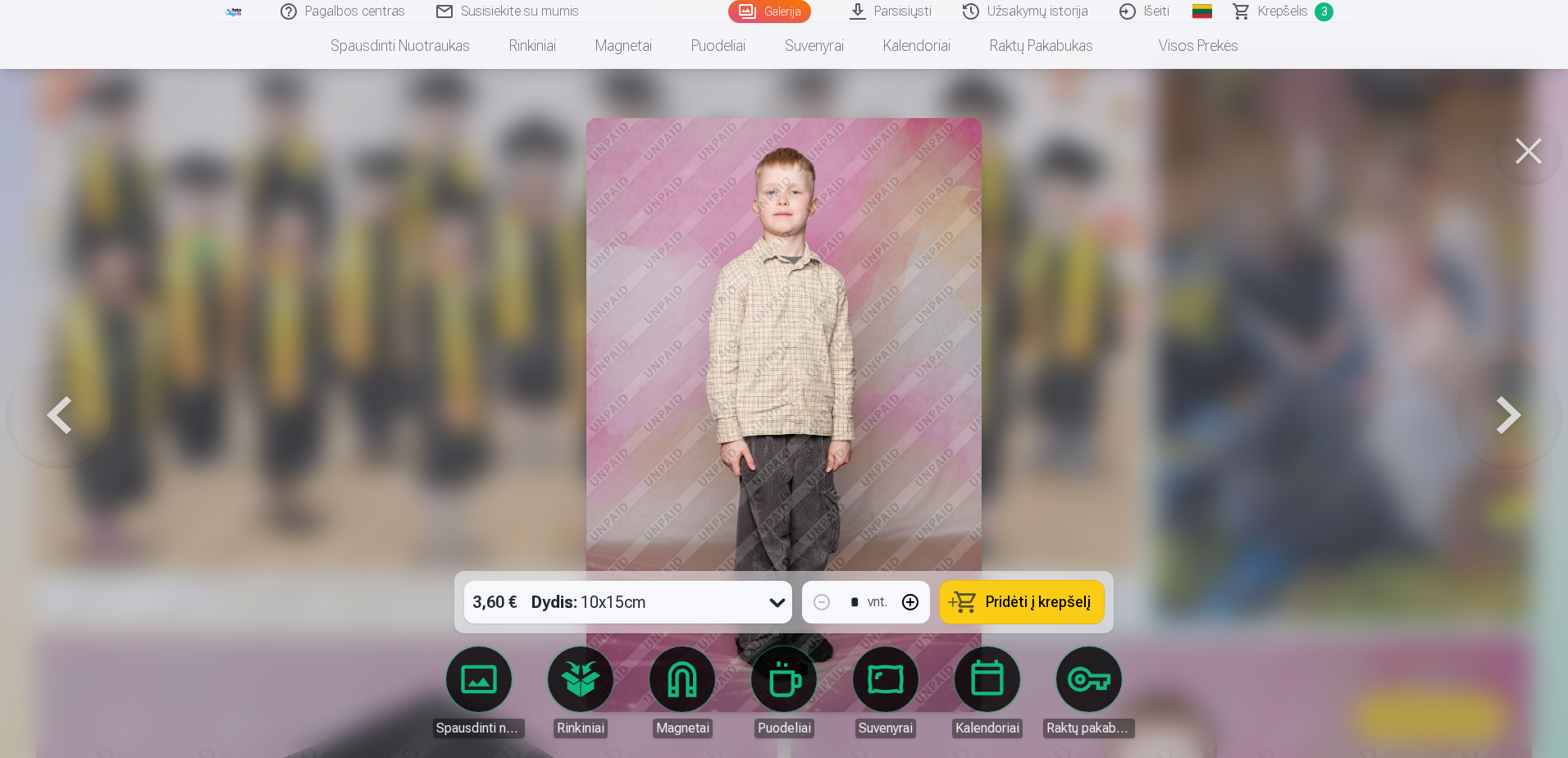
click at [1489, 409] on button at bounding box center [1509, 415] width 105 height 279
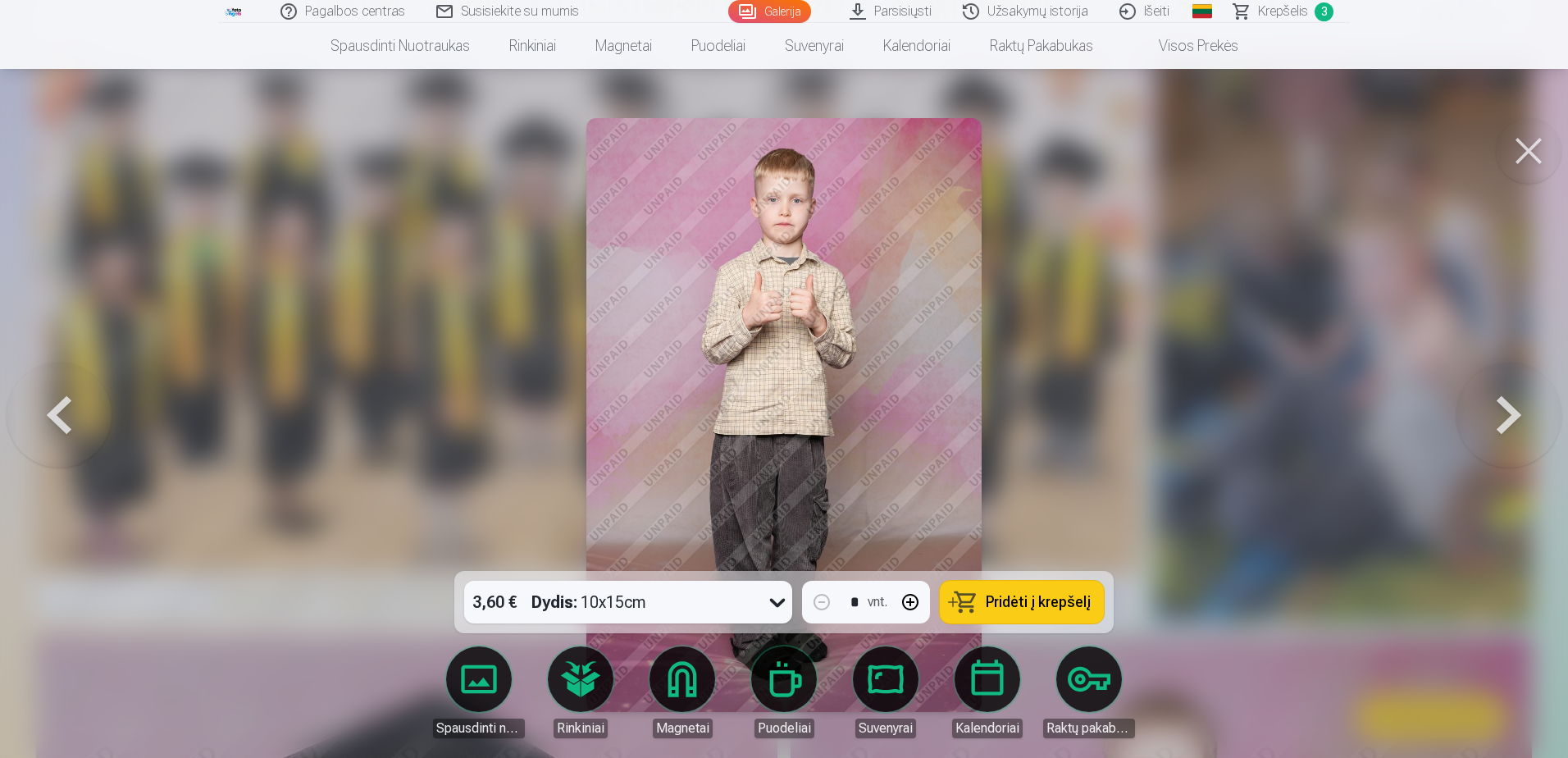
click at [1489, 409] on button at bounding box center [1509, 415] width 105 height 279
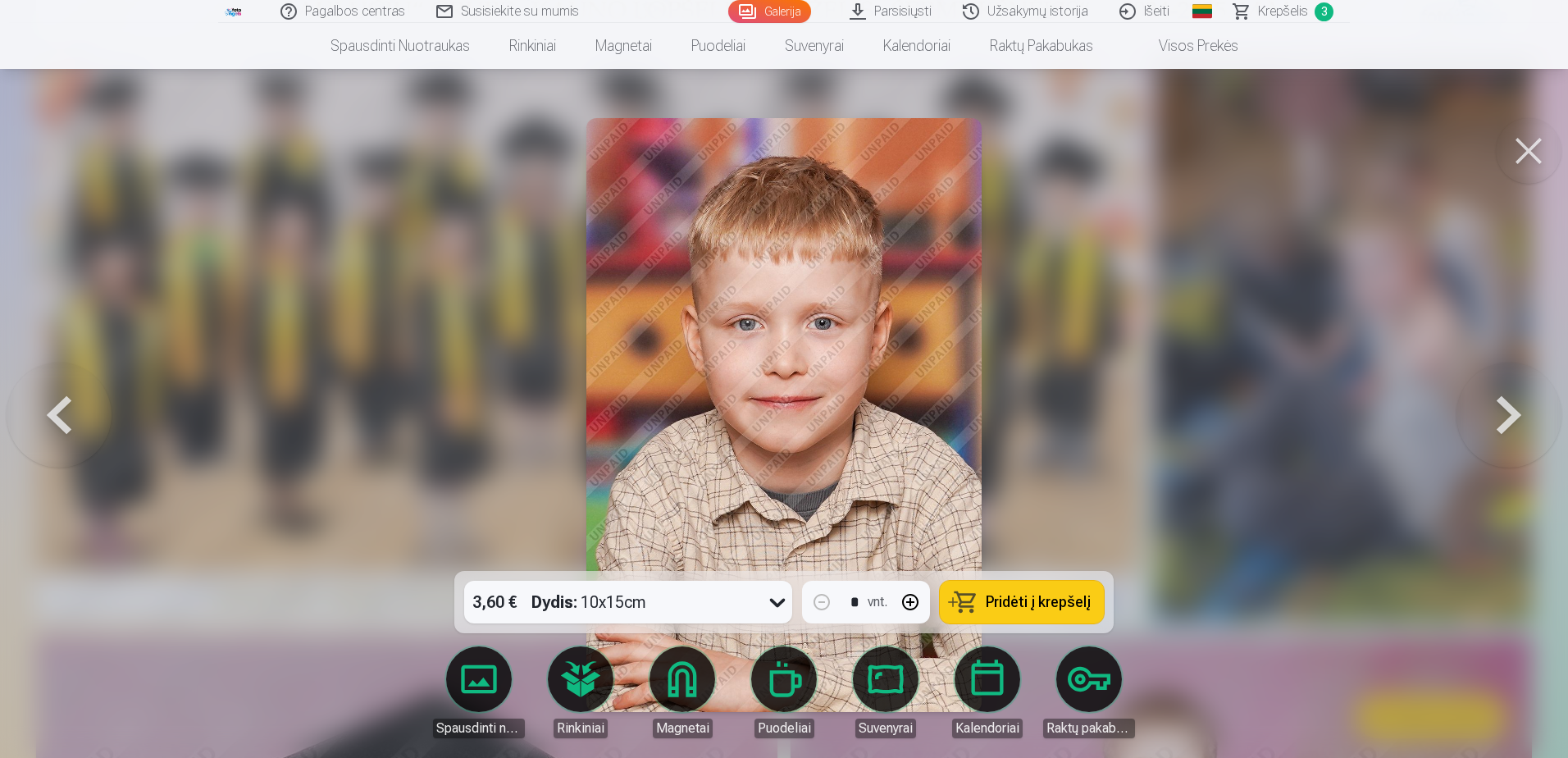
click at [1489, 409] on button at bounding box center [1509, 415] width 105 height 279
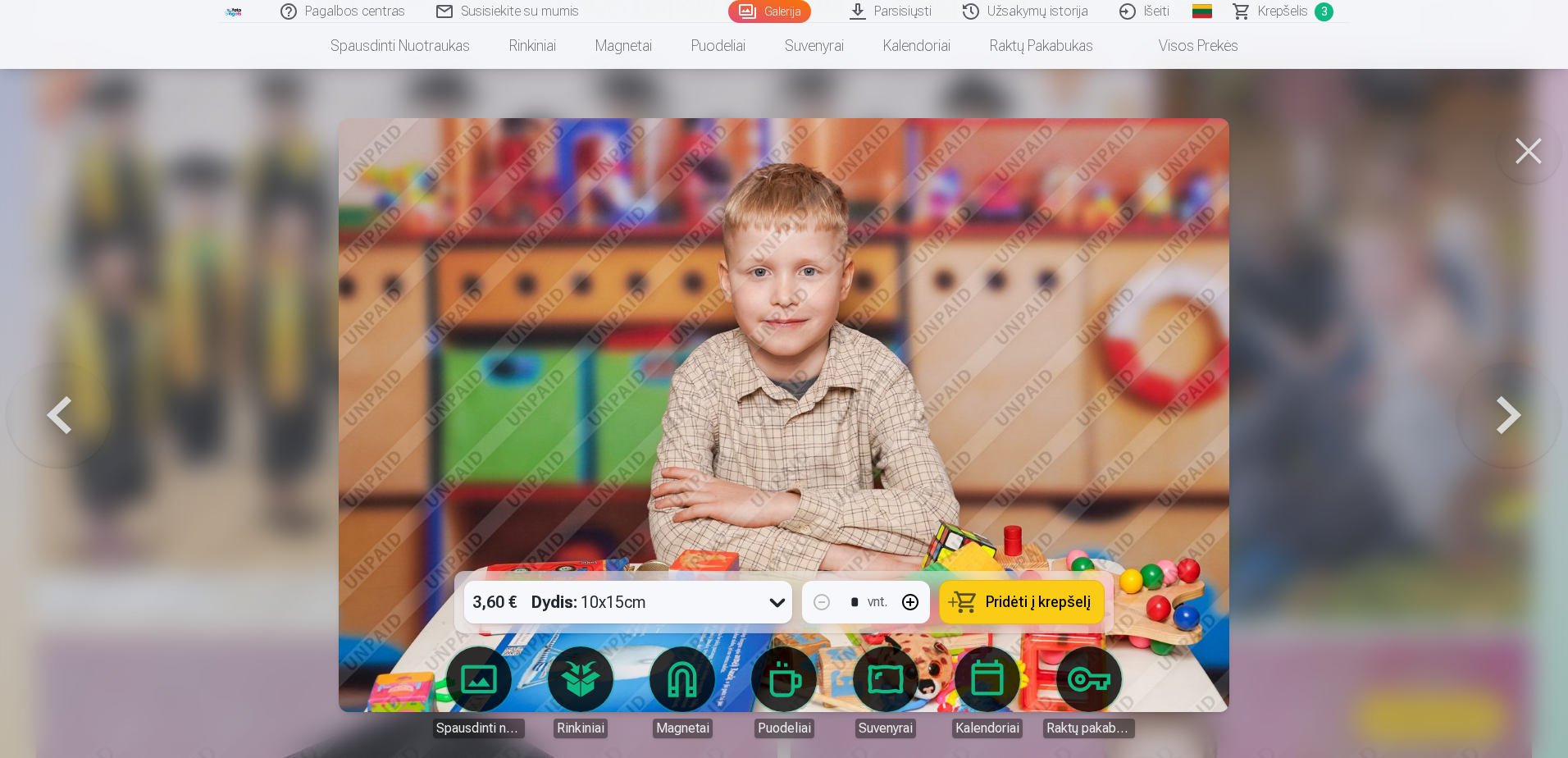
click at [1489, 409] on button at bounding box center [1509, 415] width 105 height 279
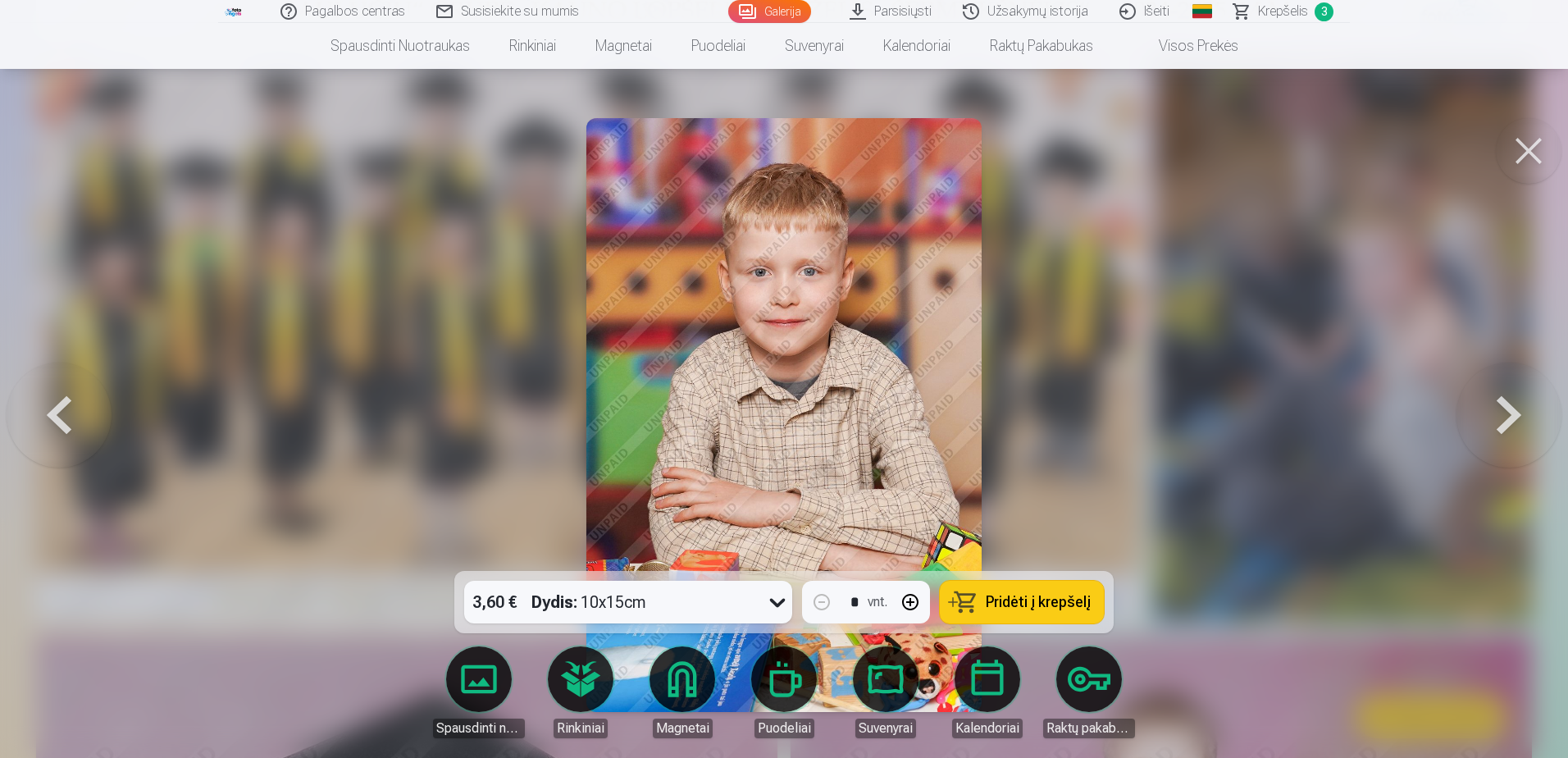
click at [1489, 409] on button at bounding box center [1509, 415] width 105 height 279
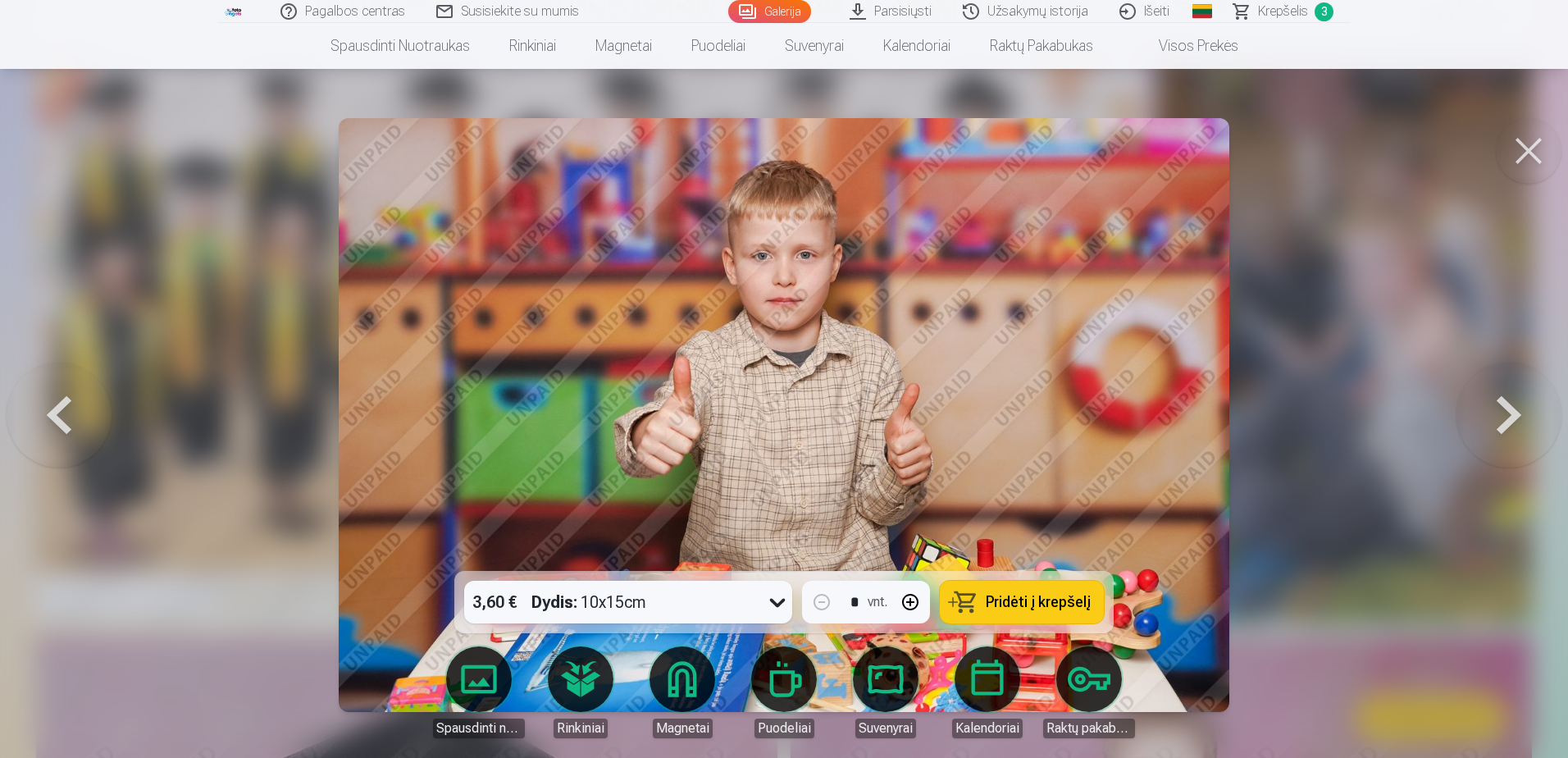
click at [1489, 409] on button at bounding box center [1509, 415] width 105 height 279
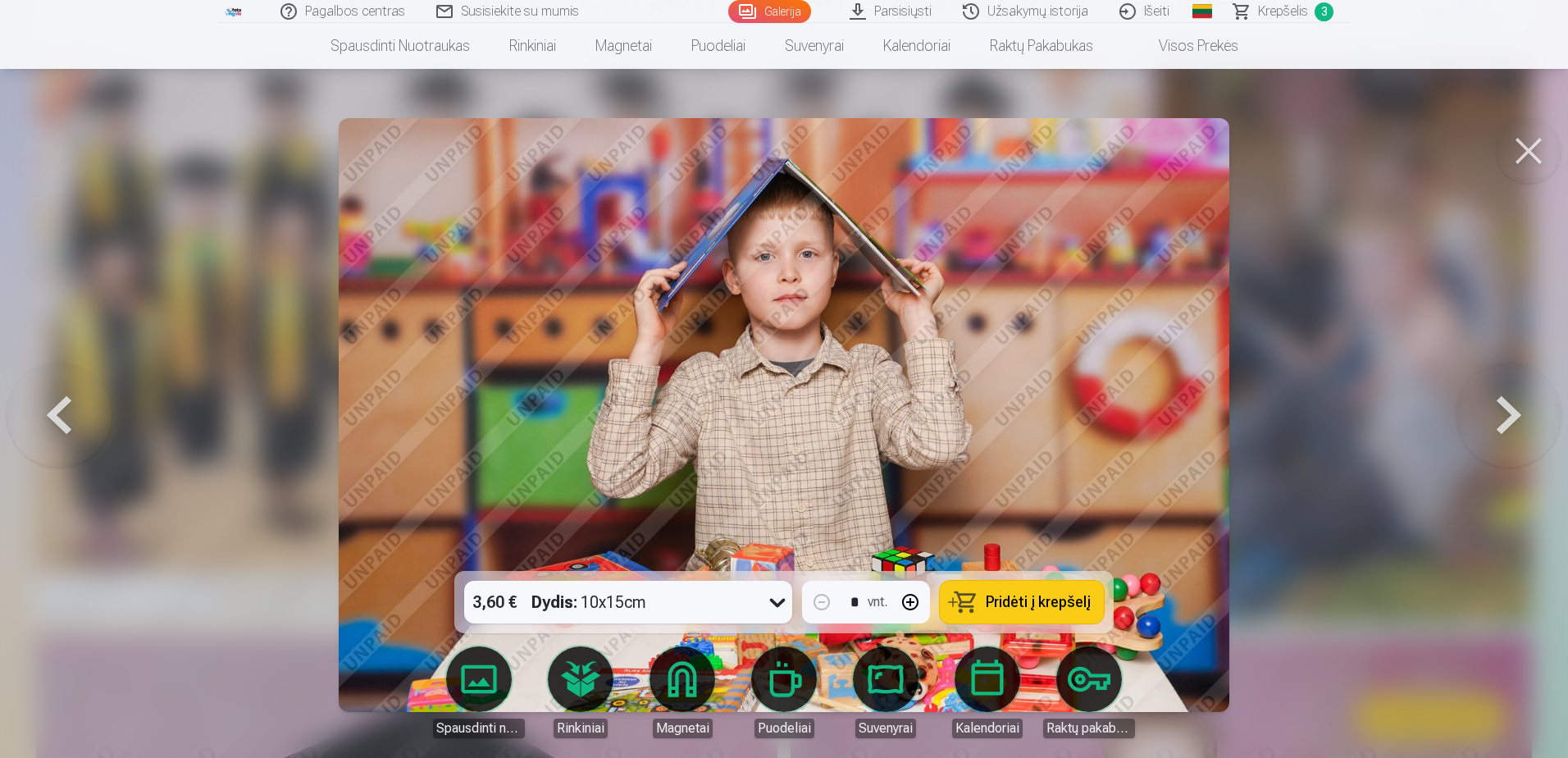
click at [1489, 409] on button at bounding box center [1509, 415] width 105 height 279
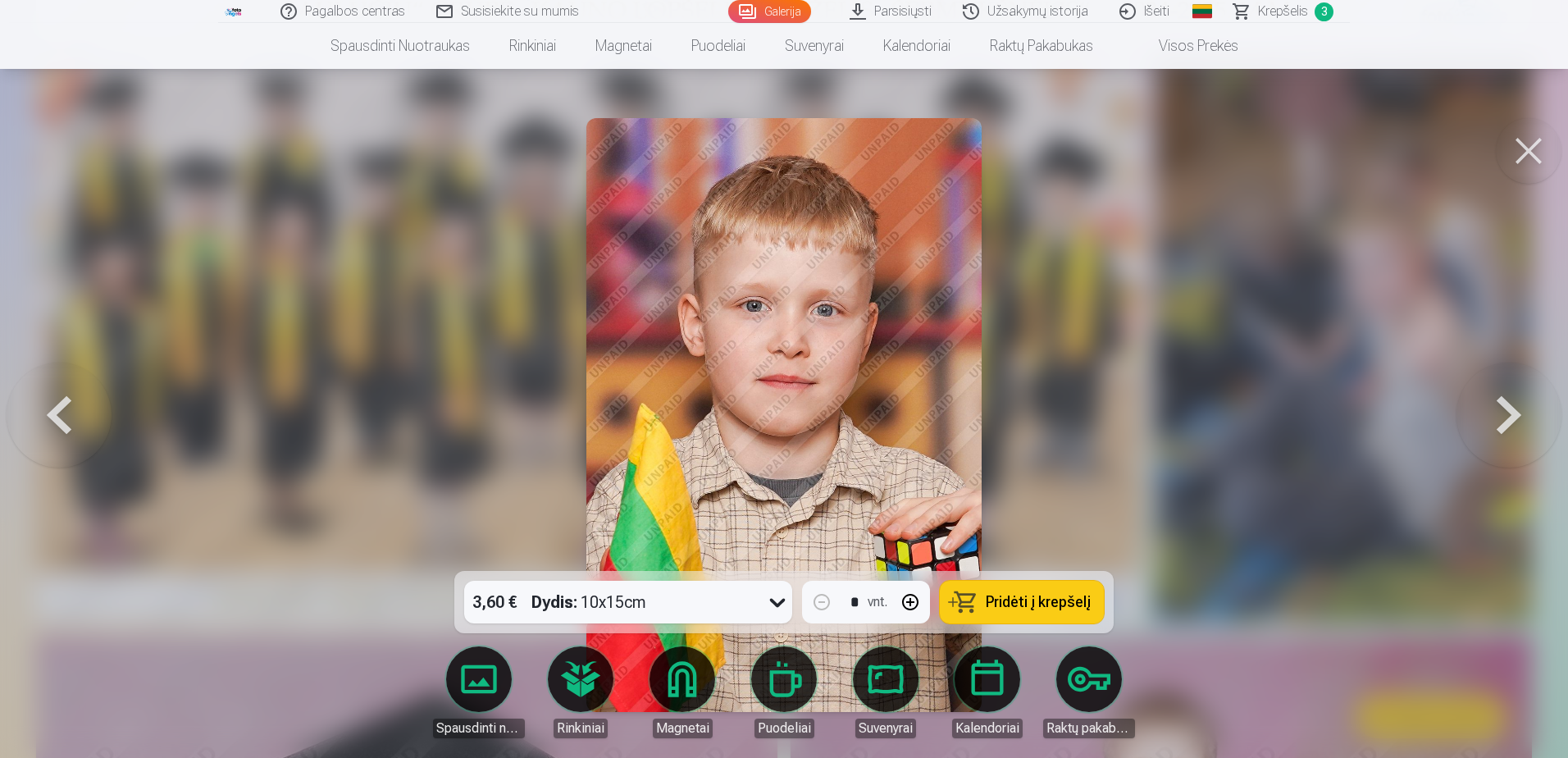
click at [1489, 409] on button at bounding box center [1509, 415] width 105 height 279
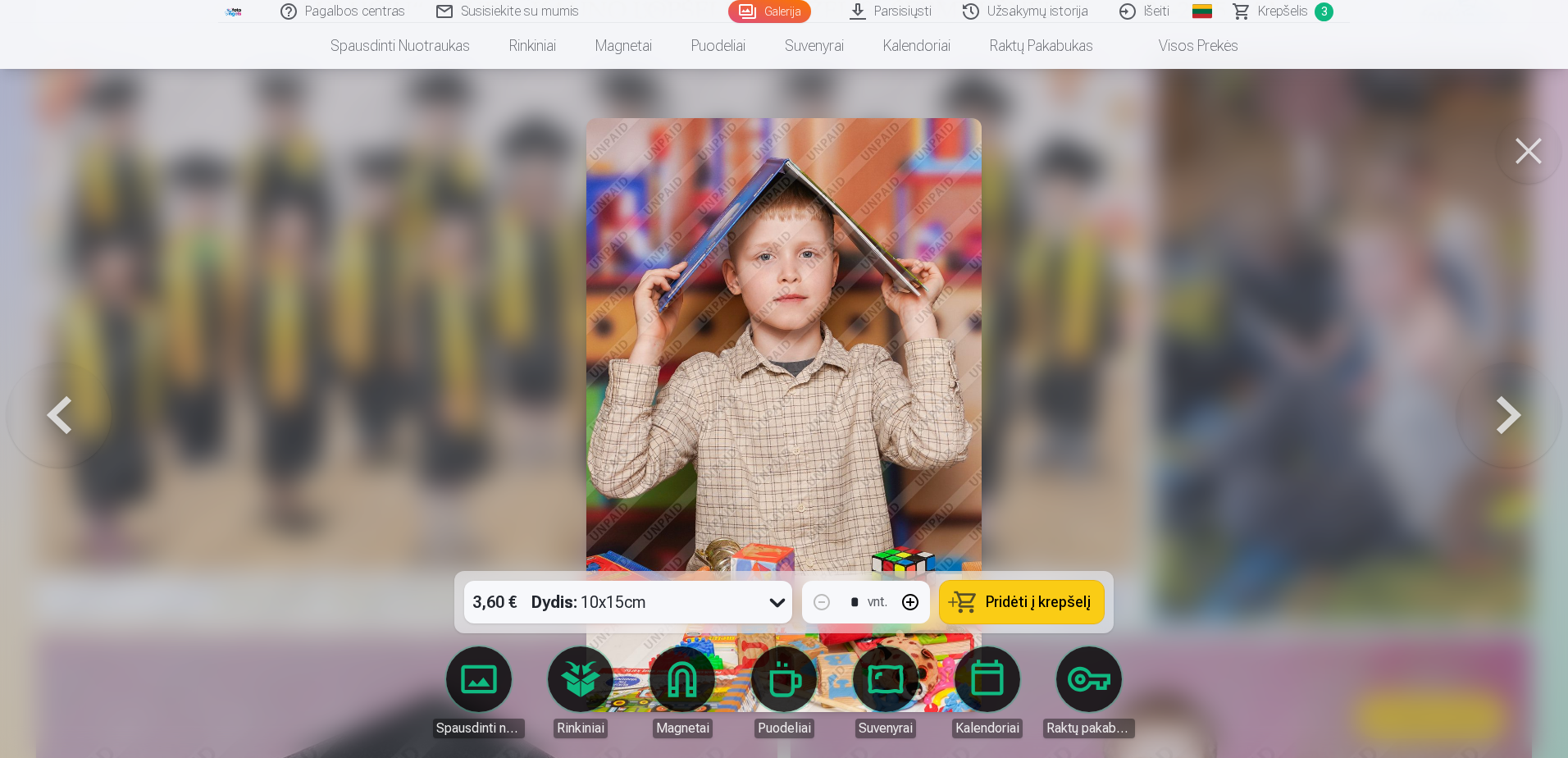
click at [1489, 409] on button at bounding box center [1509, 415] width 105 height 279
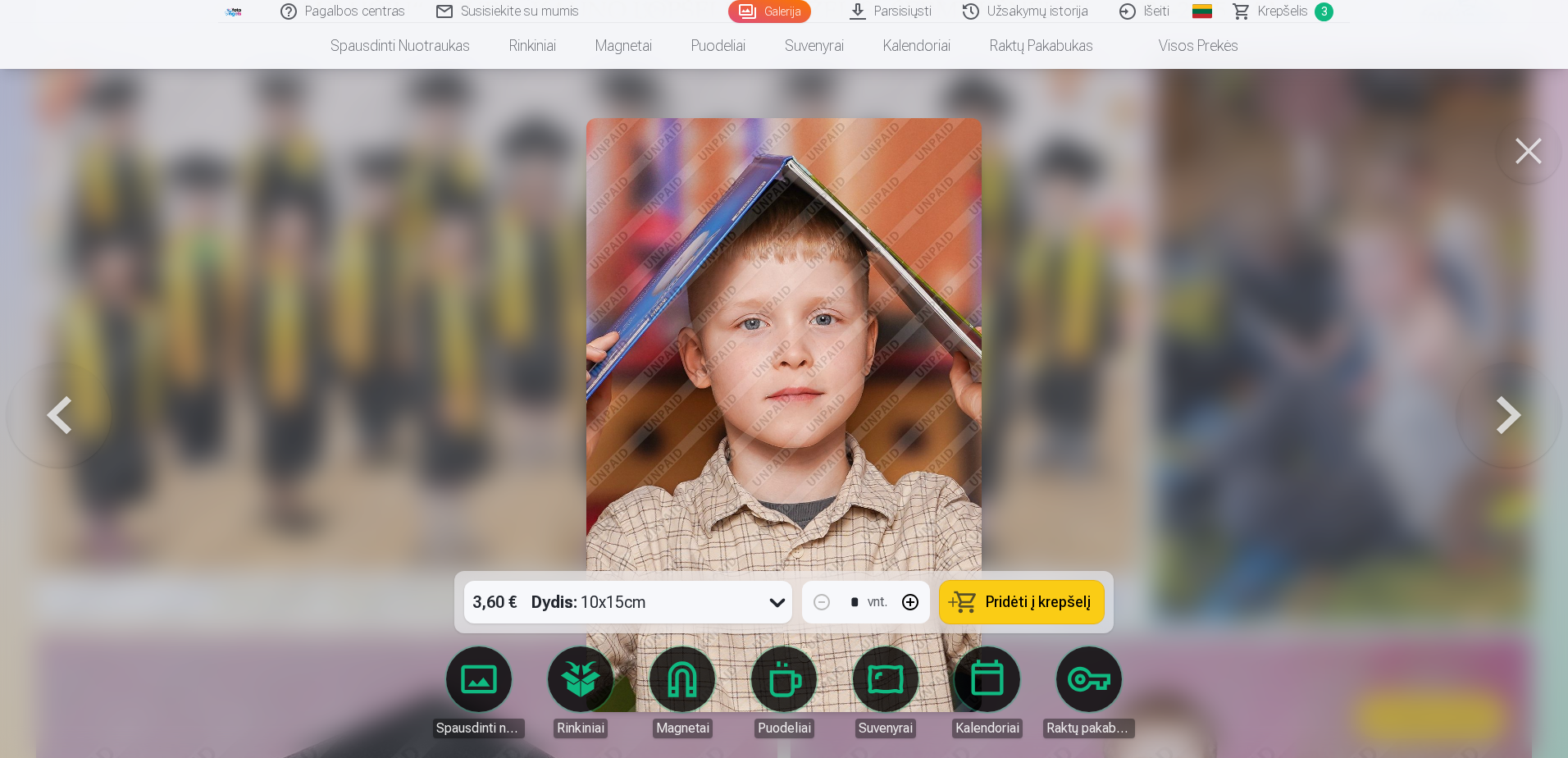
click at [1489, 409] on button at bounding box center [1509, 415] width 105 height 279
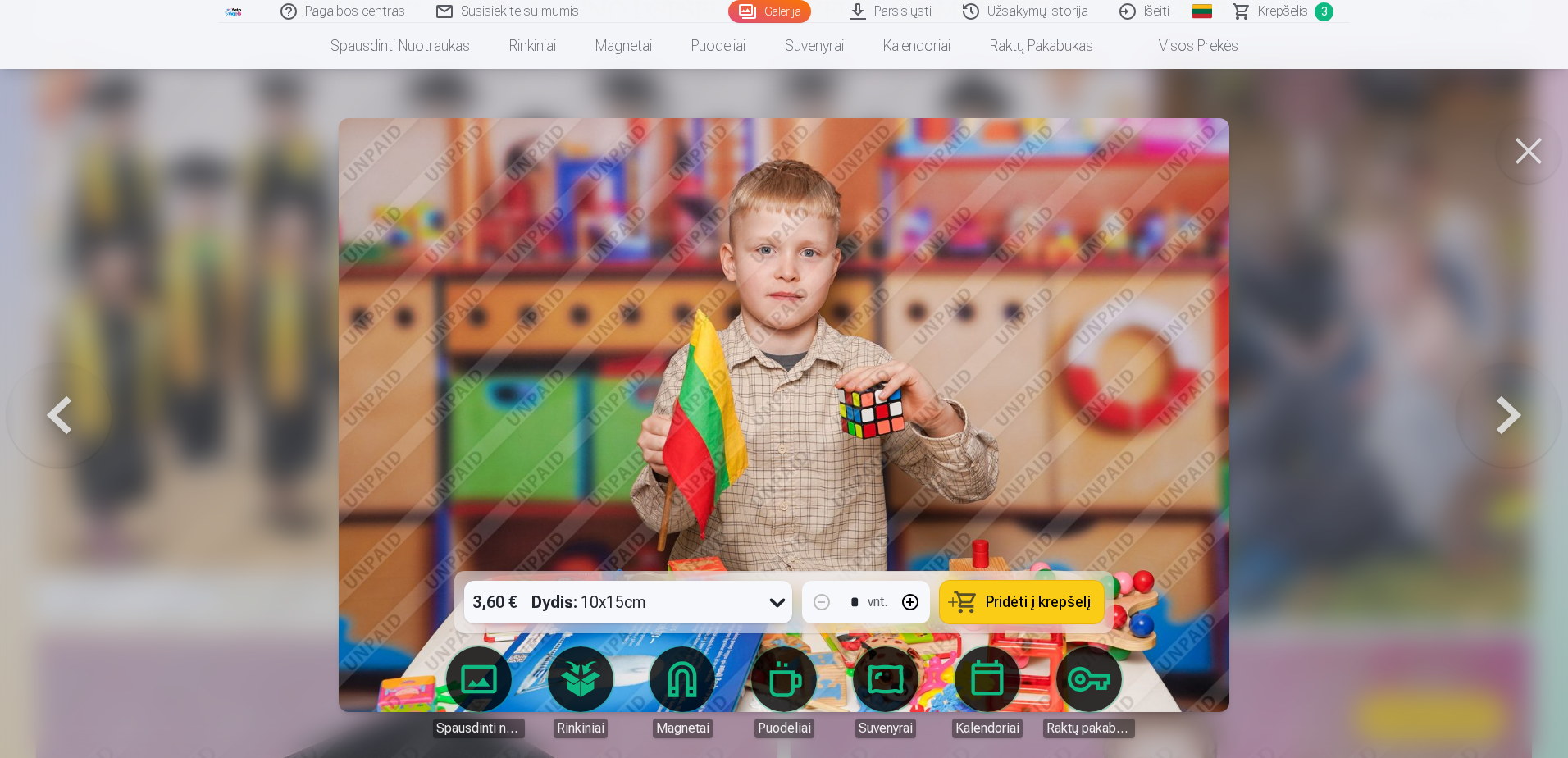
click at [1489, 409] on button at bounding box center [1509, 415] width 105 height 279
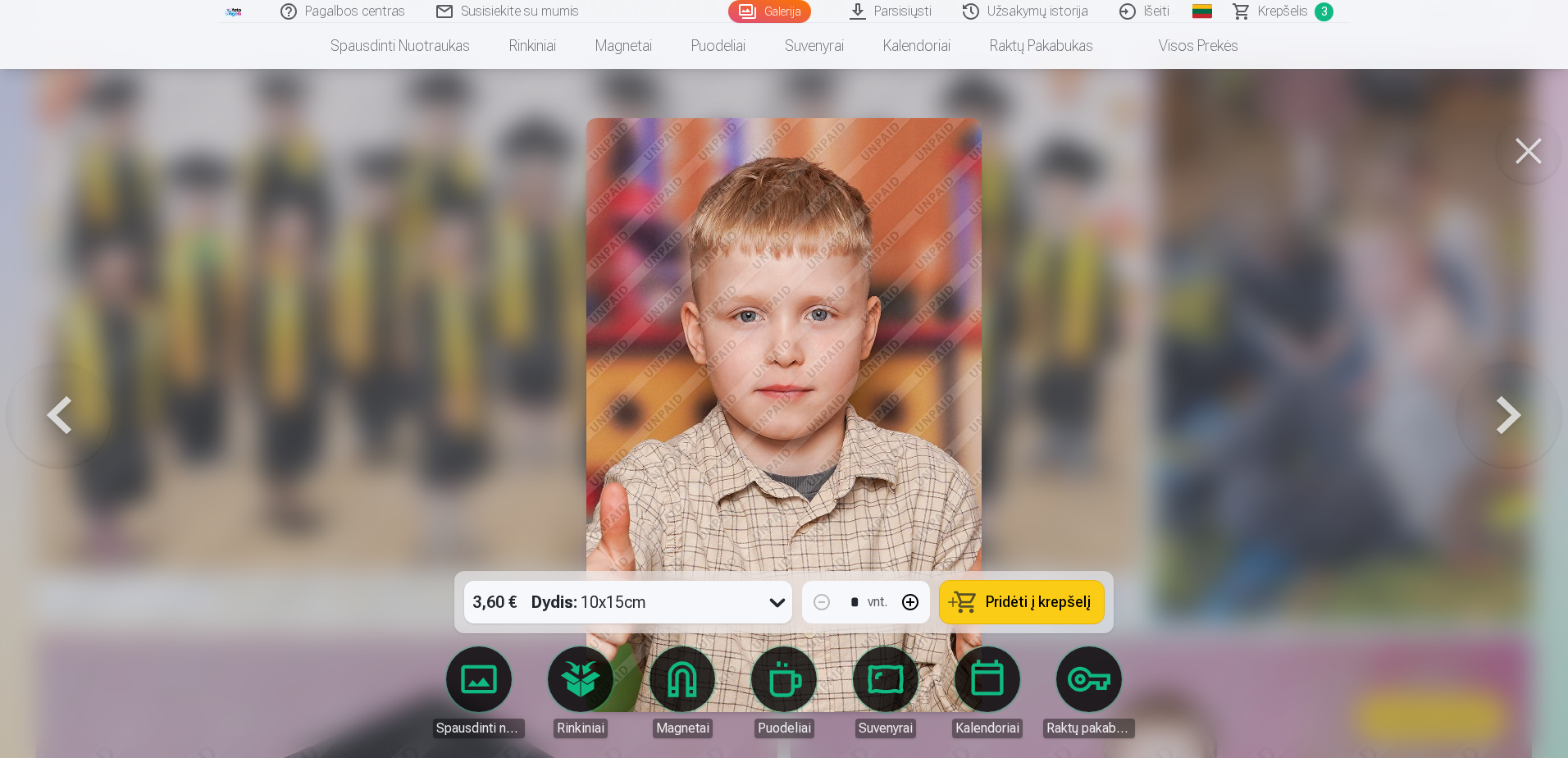
click at [1489, 409] on button at bounding box center [1509, 415] width 105 height 279
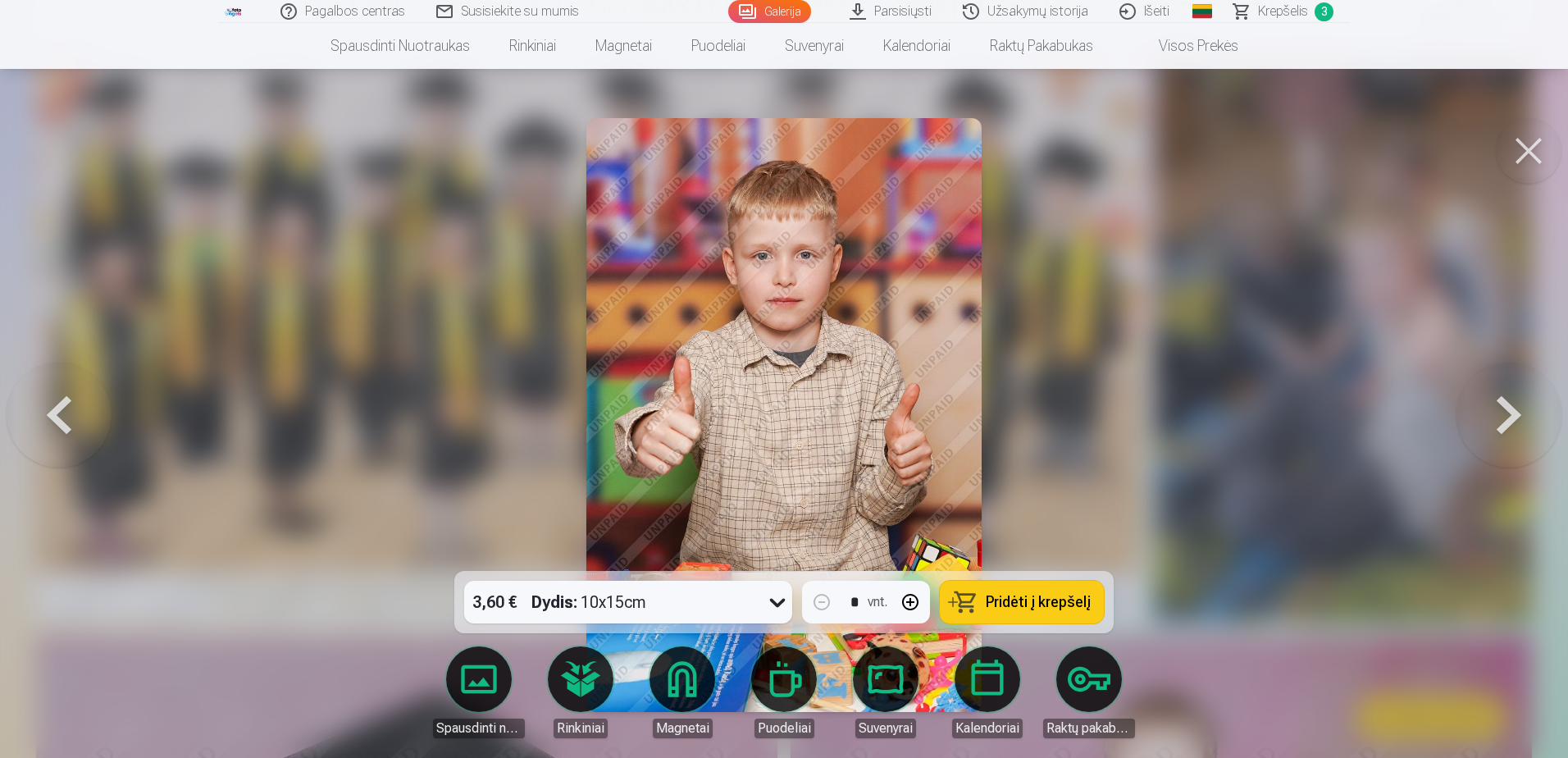
click at [1489, 409] on button at bounding box center [1509, 415] width 105 height 279
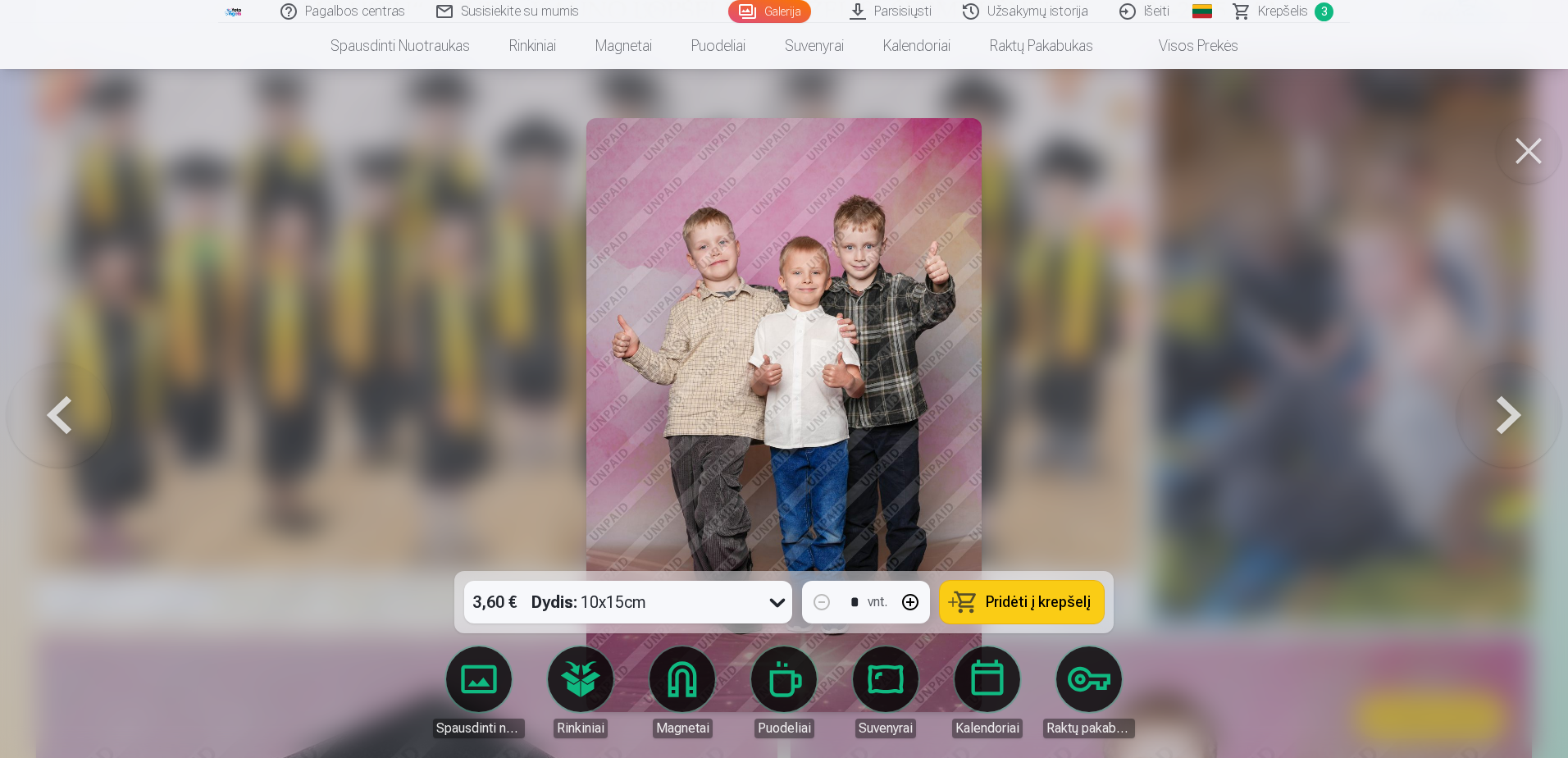
click at [1489, 409] on button at bounding box center [1509, 415] width 105 height 279
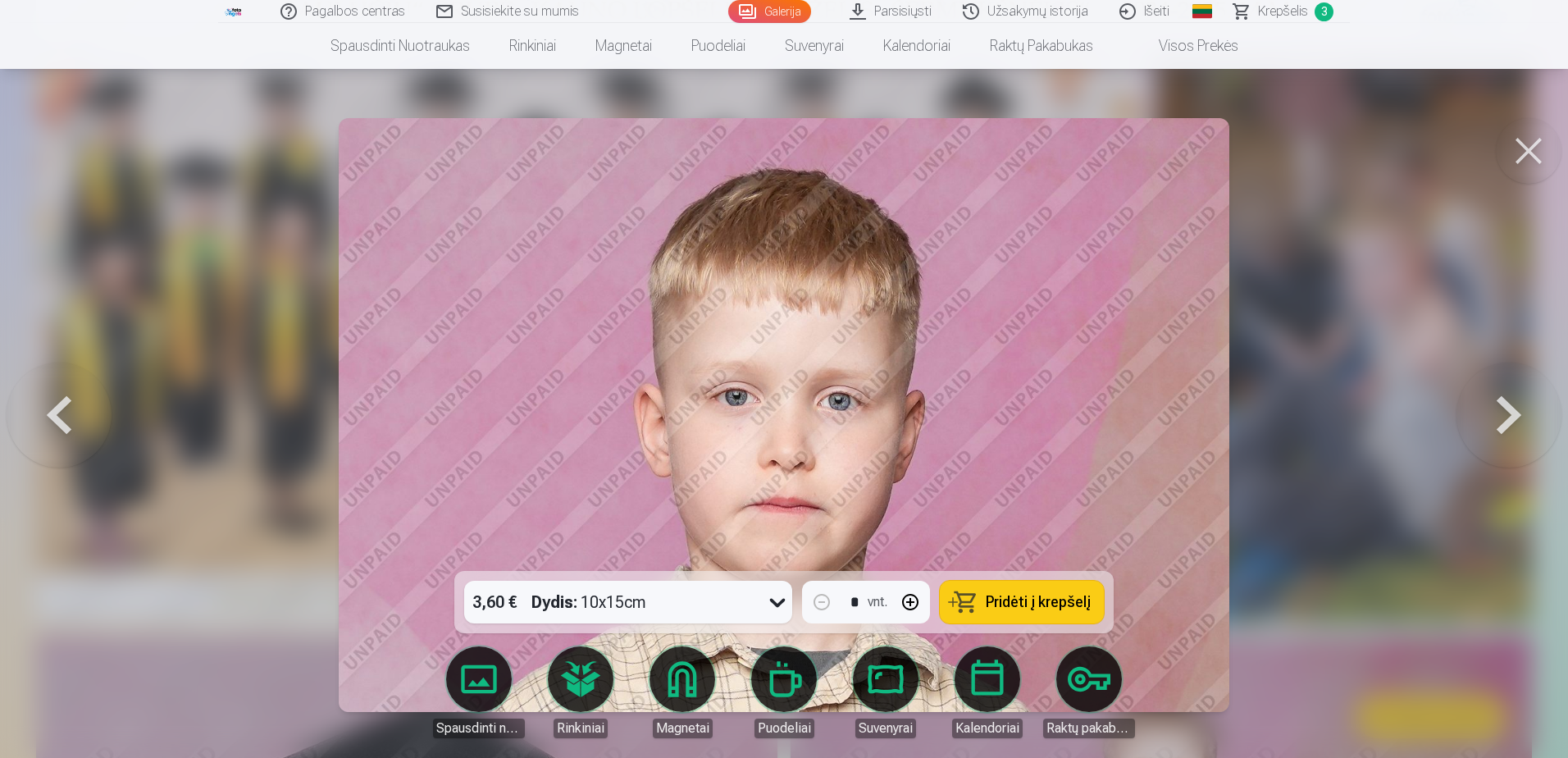
click at [1489, 409] on button at bounding box center [1509, 415] width 105 height 279
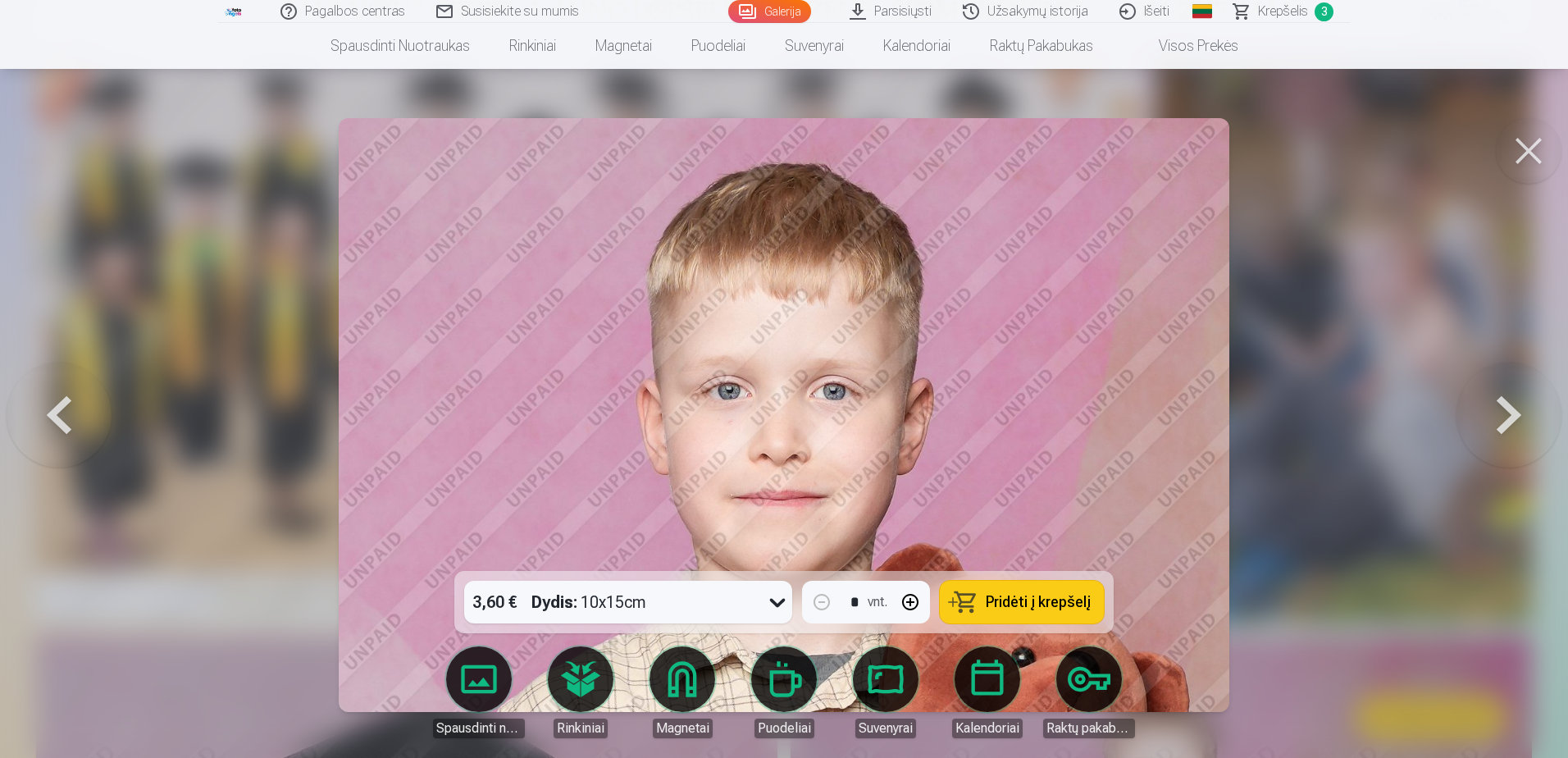
click at [1489, 409] on button at bounding box center [1509, 415] width 105 height 279
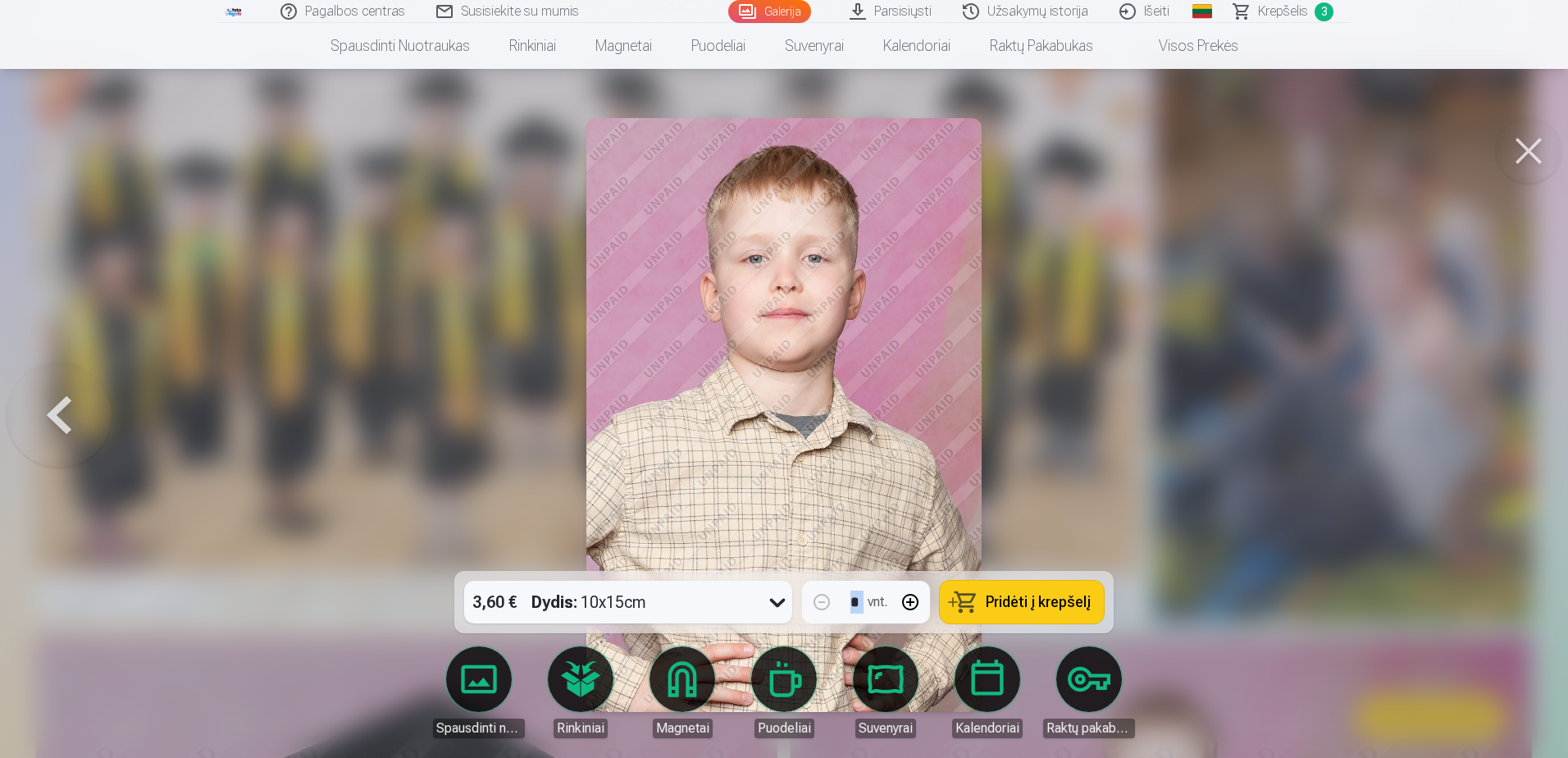
click at [1489, 409] on div at bounding box center [784, 379] width 1568 height 758
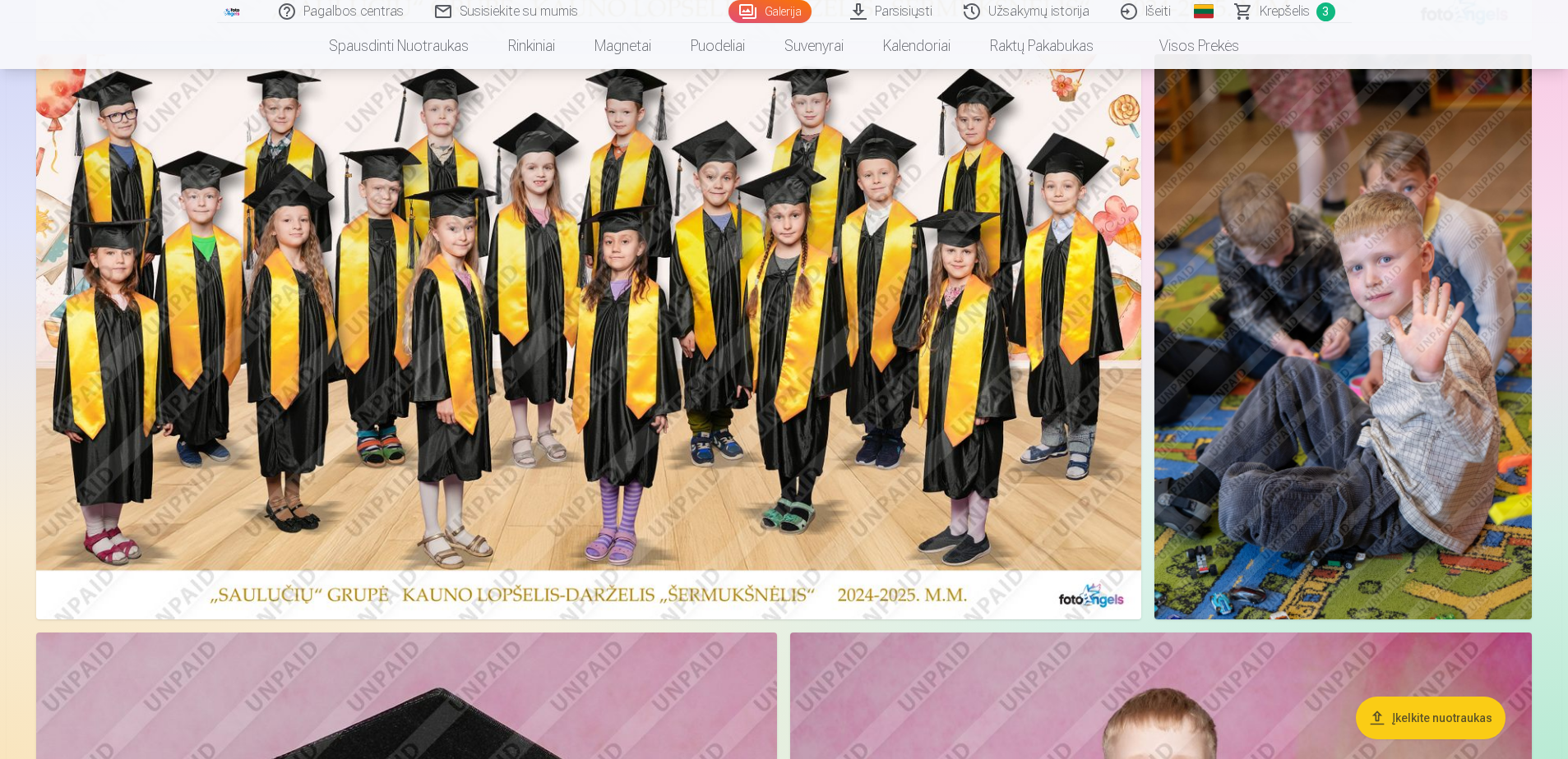
click at [1492, 409] on img at bounding box center [1343, 337] width 377 height 565
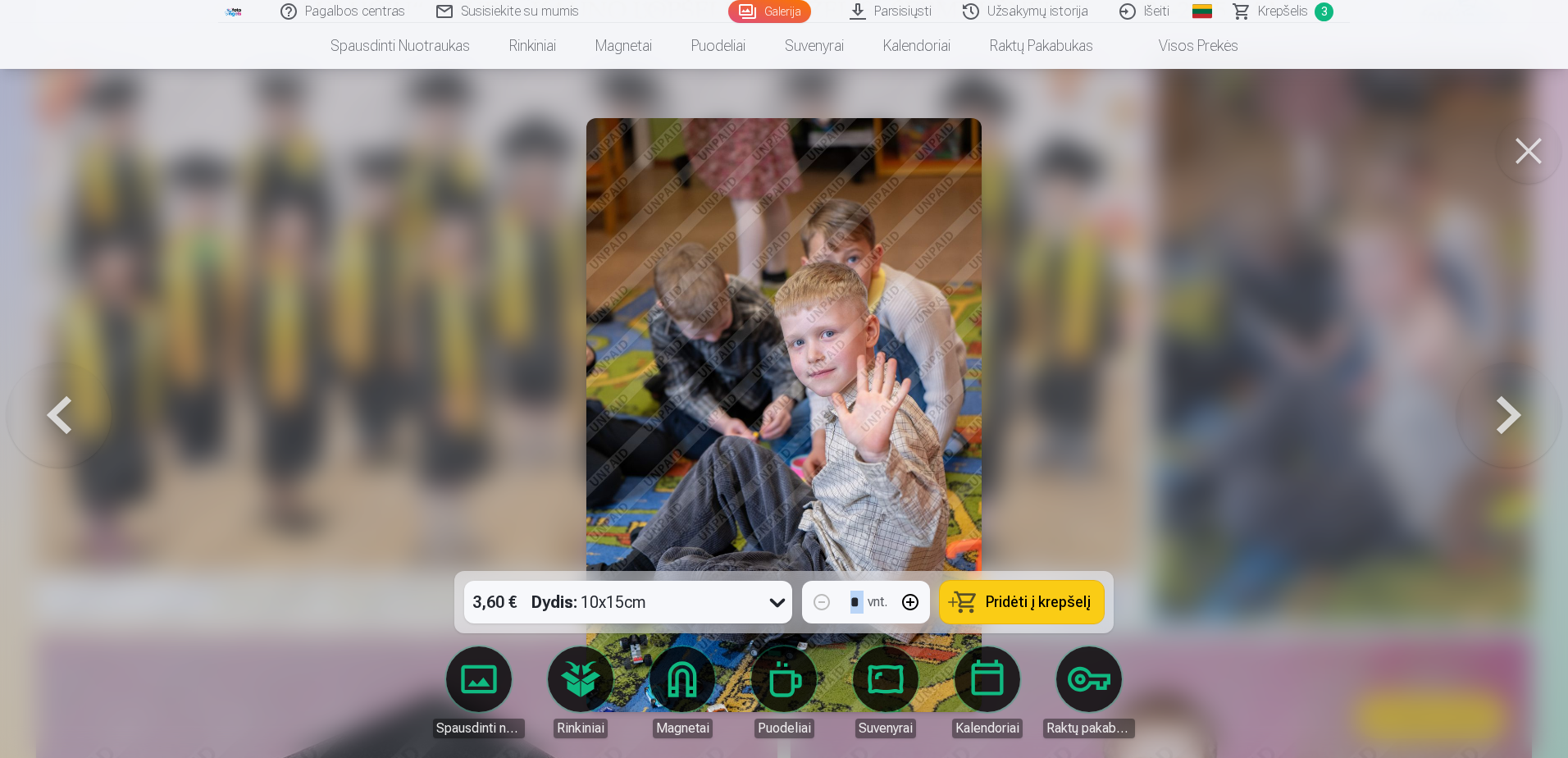
click at [1489, 409] on button at bounding box center [1509, 415] width 105 height 279
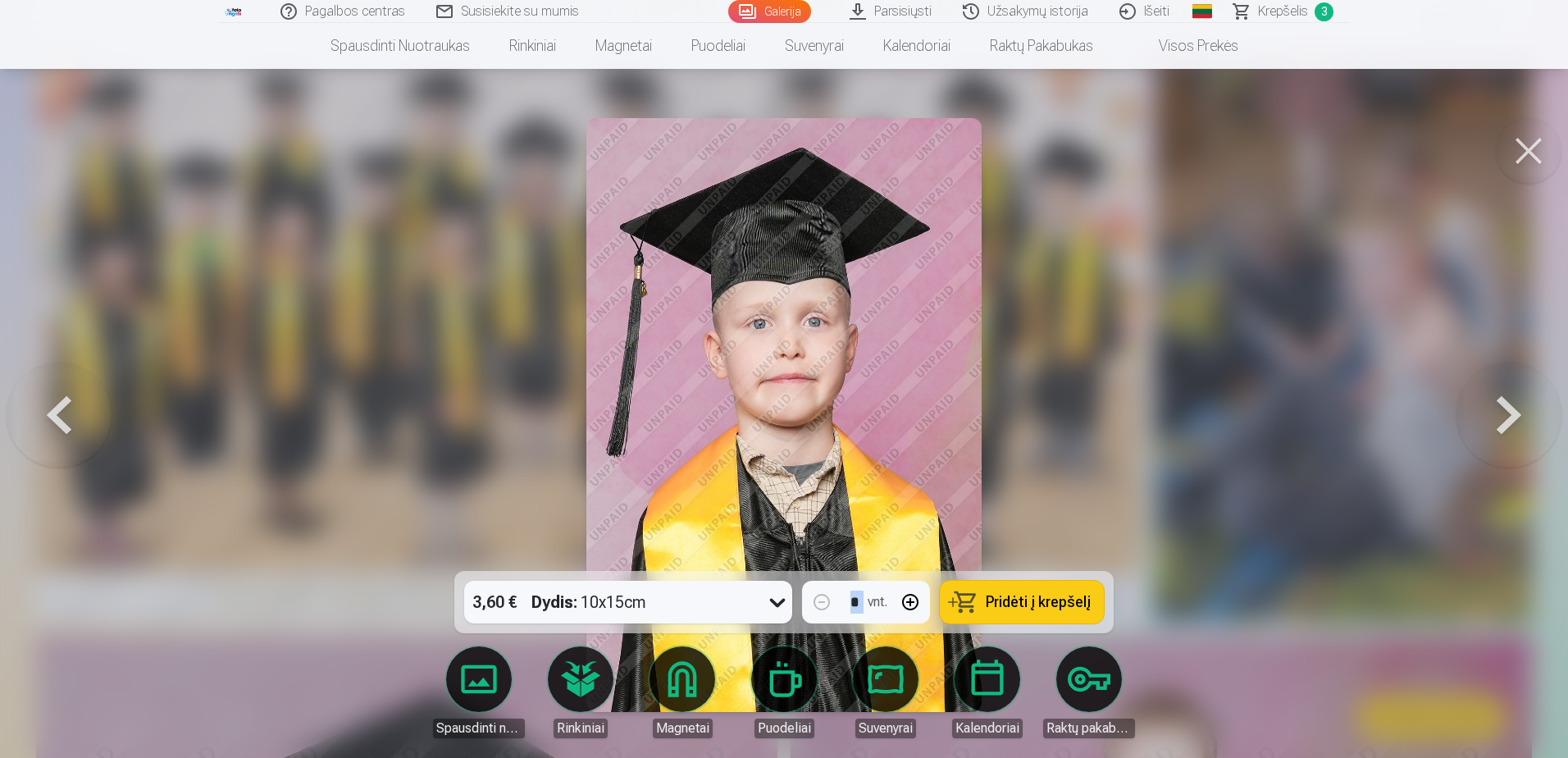
click at [1489, 409] on button at bounding box center [1509, 415] width 105 height 279
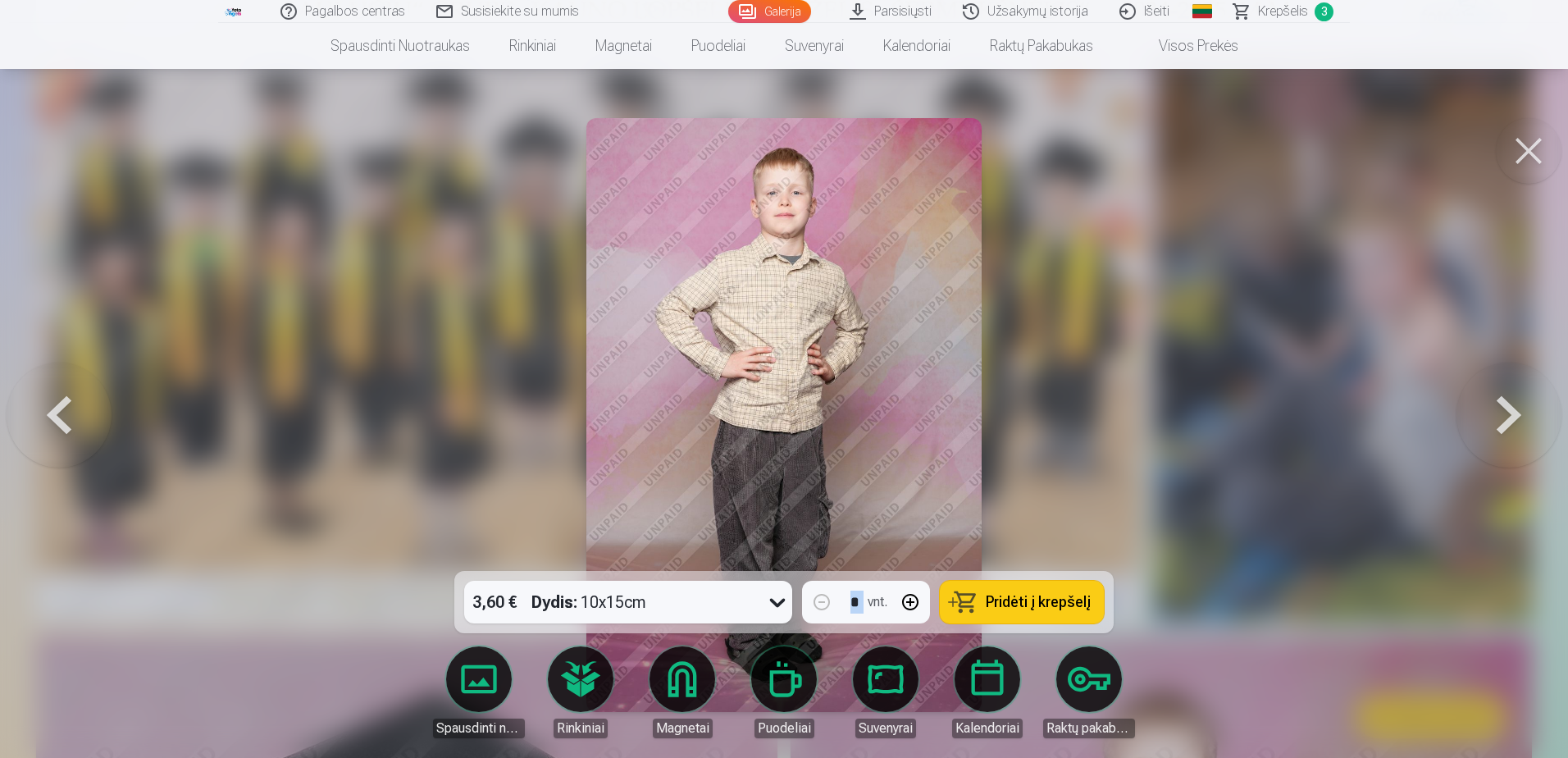
click at [58, 427] on button at bounding box center [59, 415] width 105 height 279
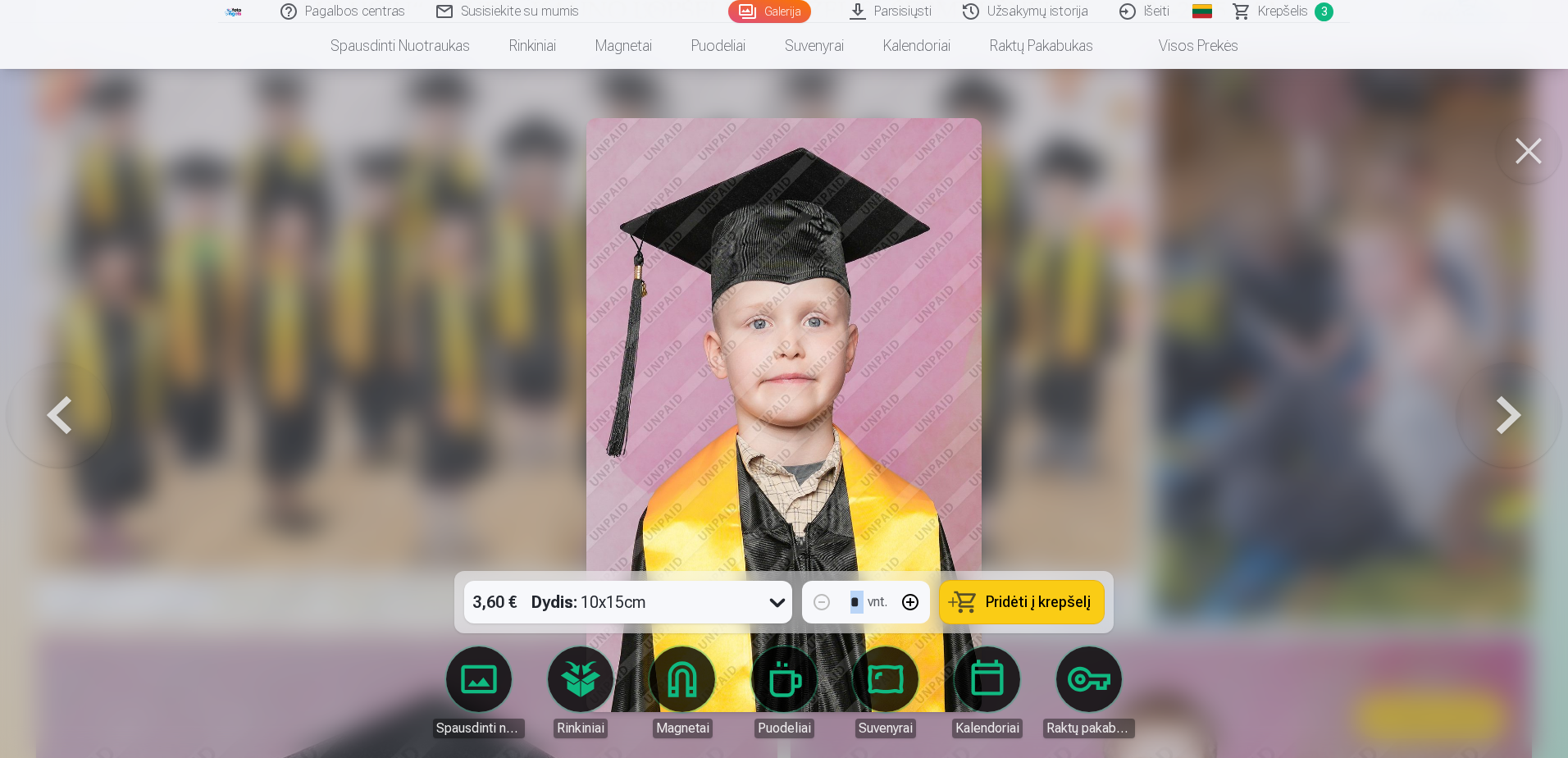
click at [1489, 415] on button at bounding box center [1509, 415] width 105 height 279
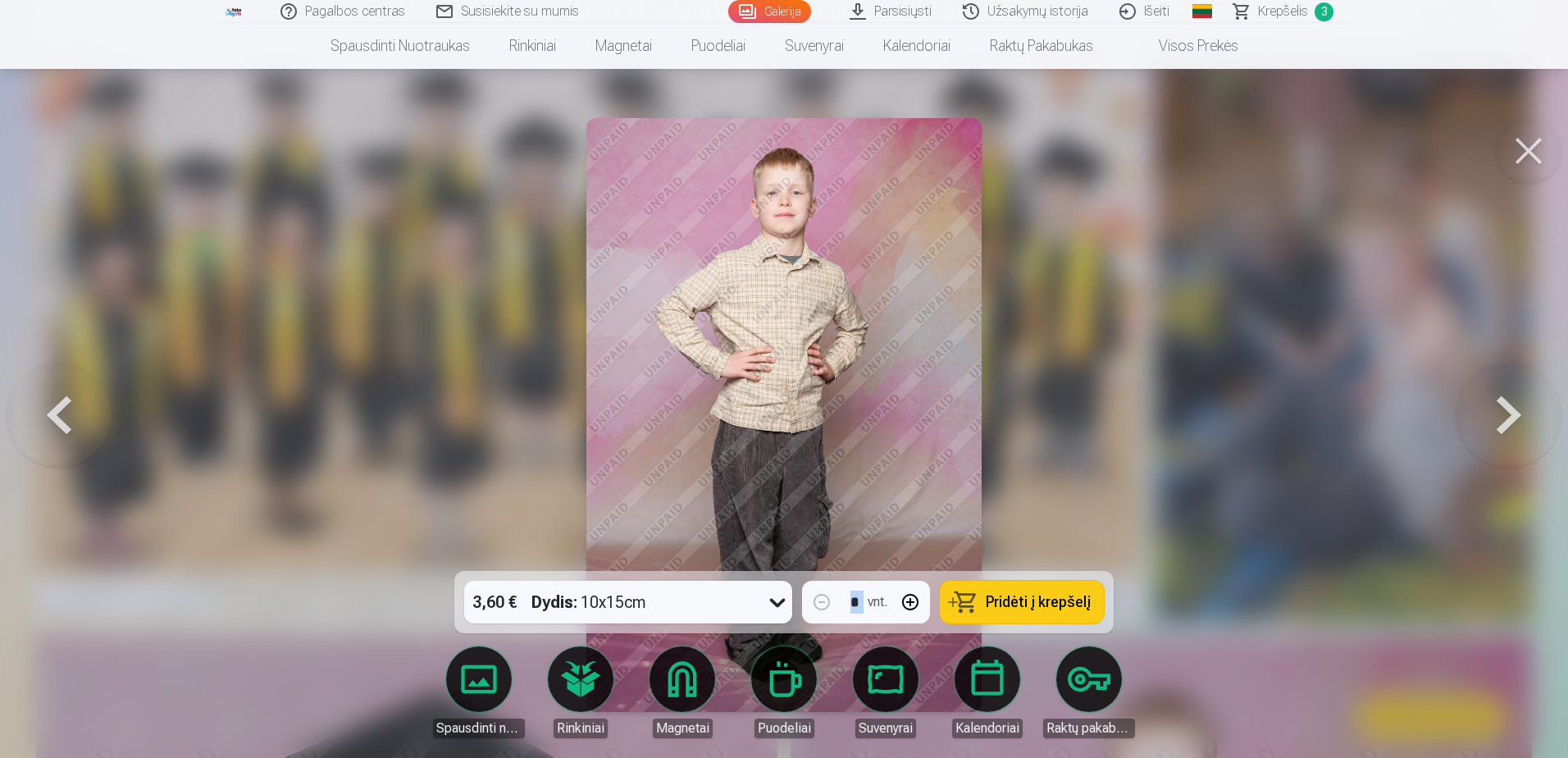
click at [1489, 415] on button at bounding box center [1509, 415] width 105 height 279
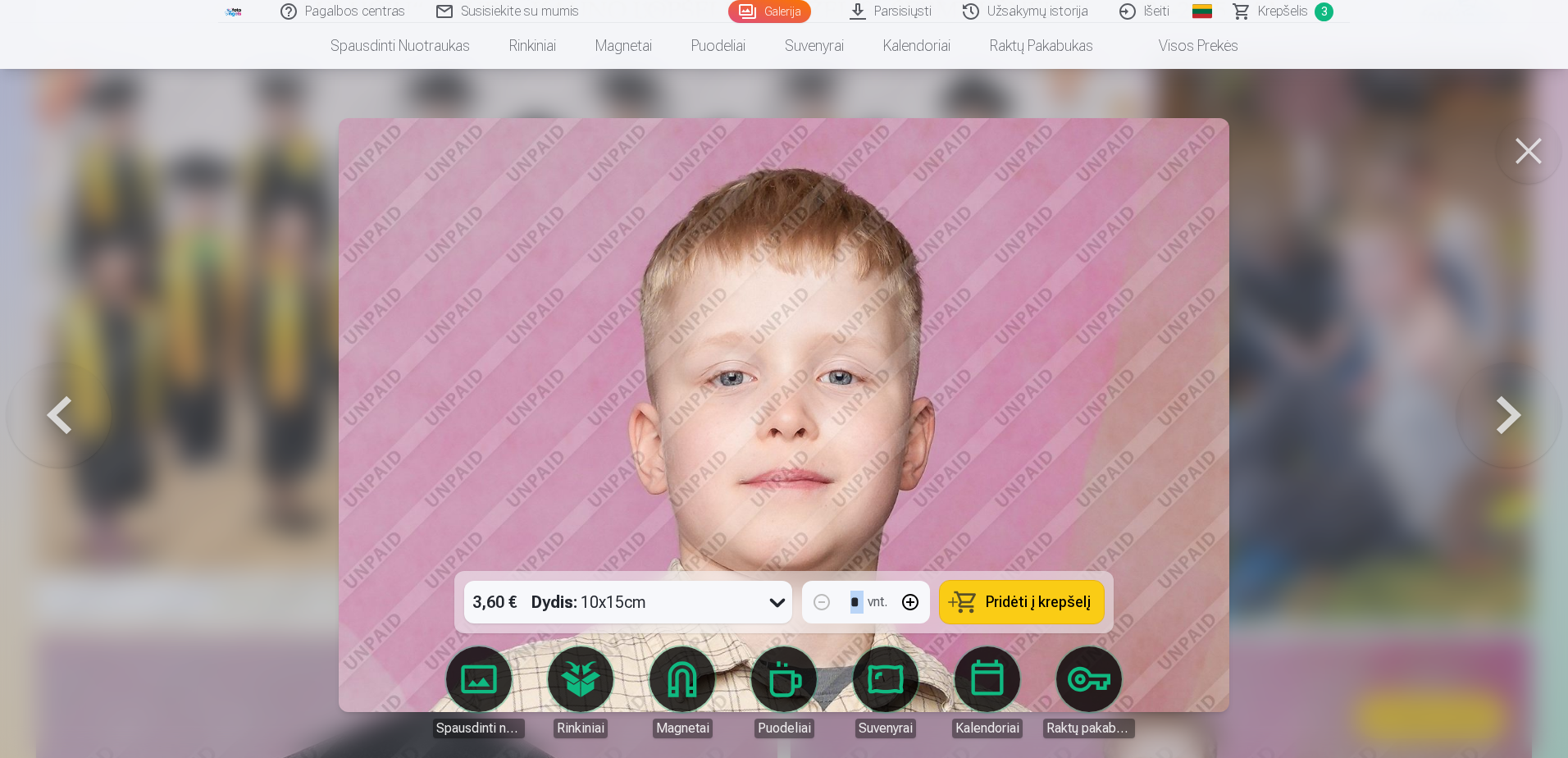
click at [1489, 415] on button at bounding box center [1509, 415] width 105 height 279
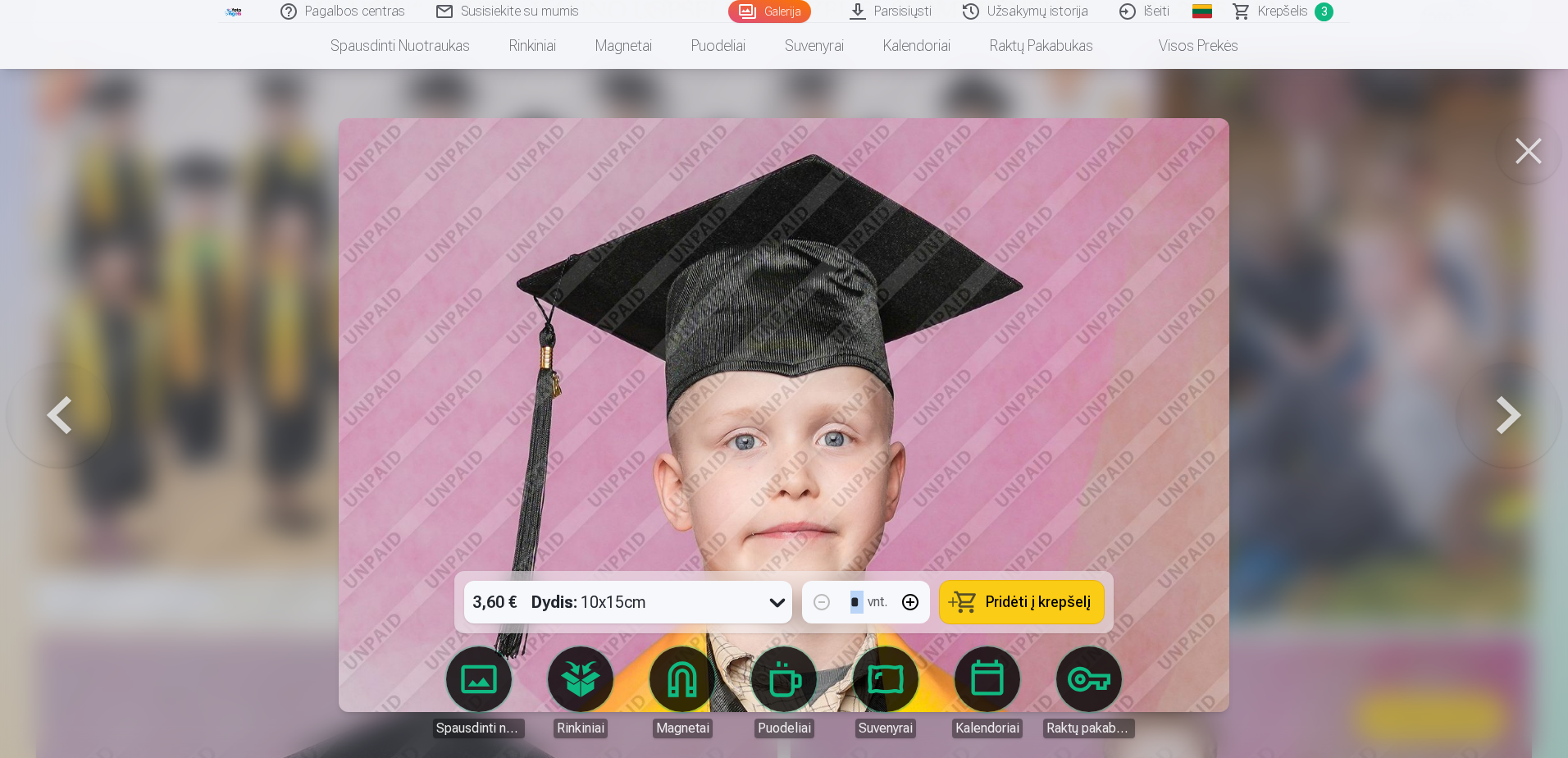
click at [1489, 415] on button at bounding box center [1509, 415] width 105 height 279
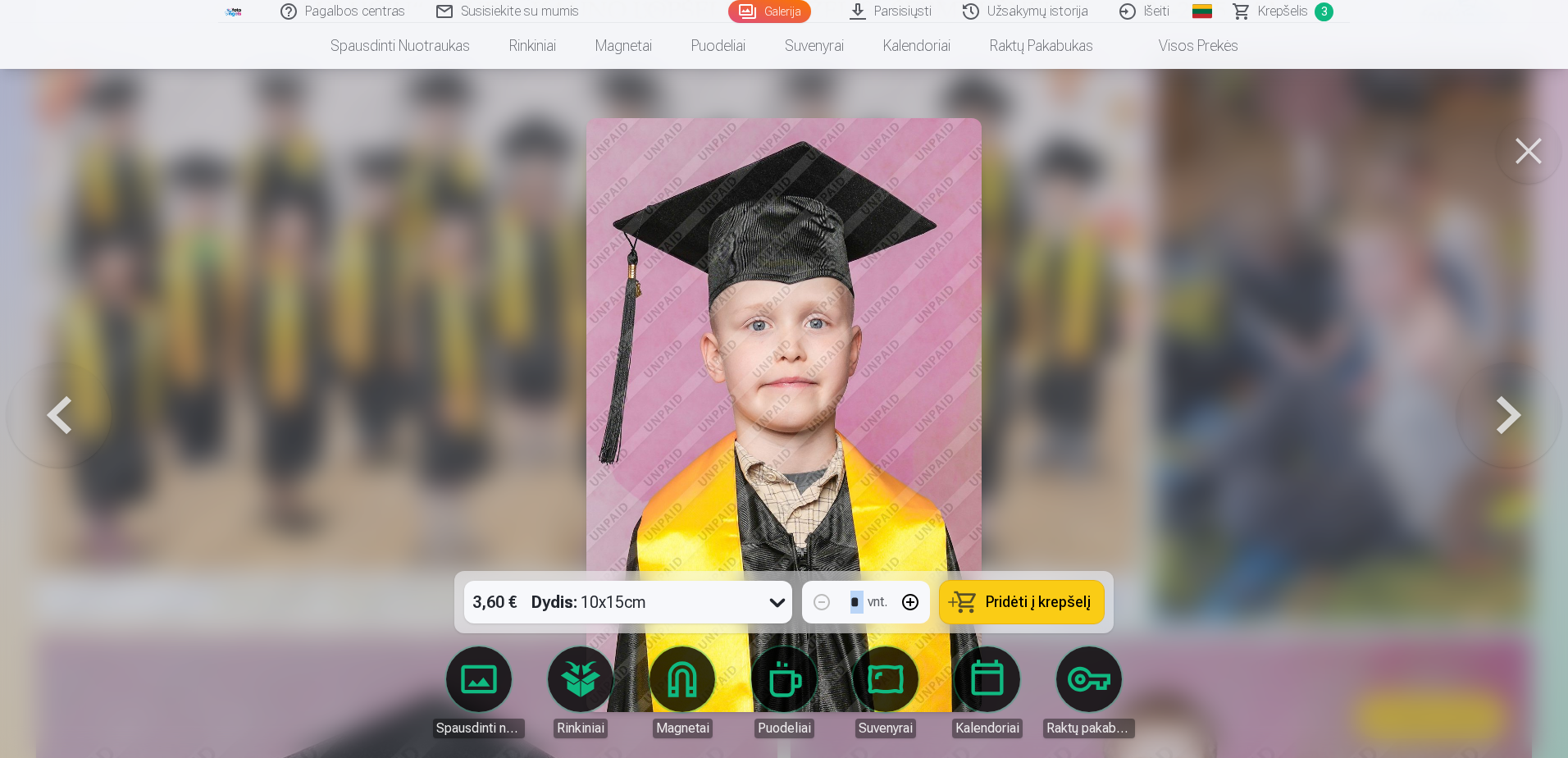
click at [1489, 415] on button at bounding box center [1509, 415] width 105 height 279
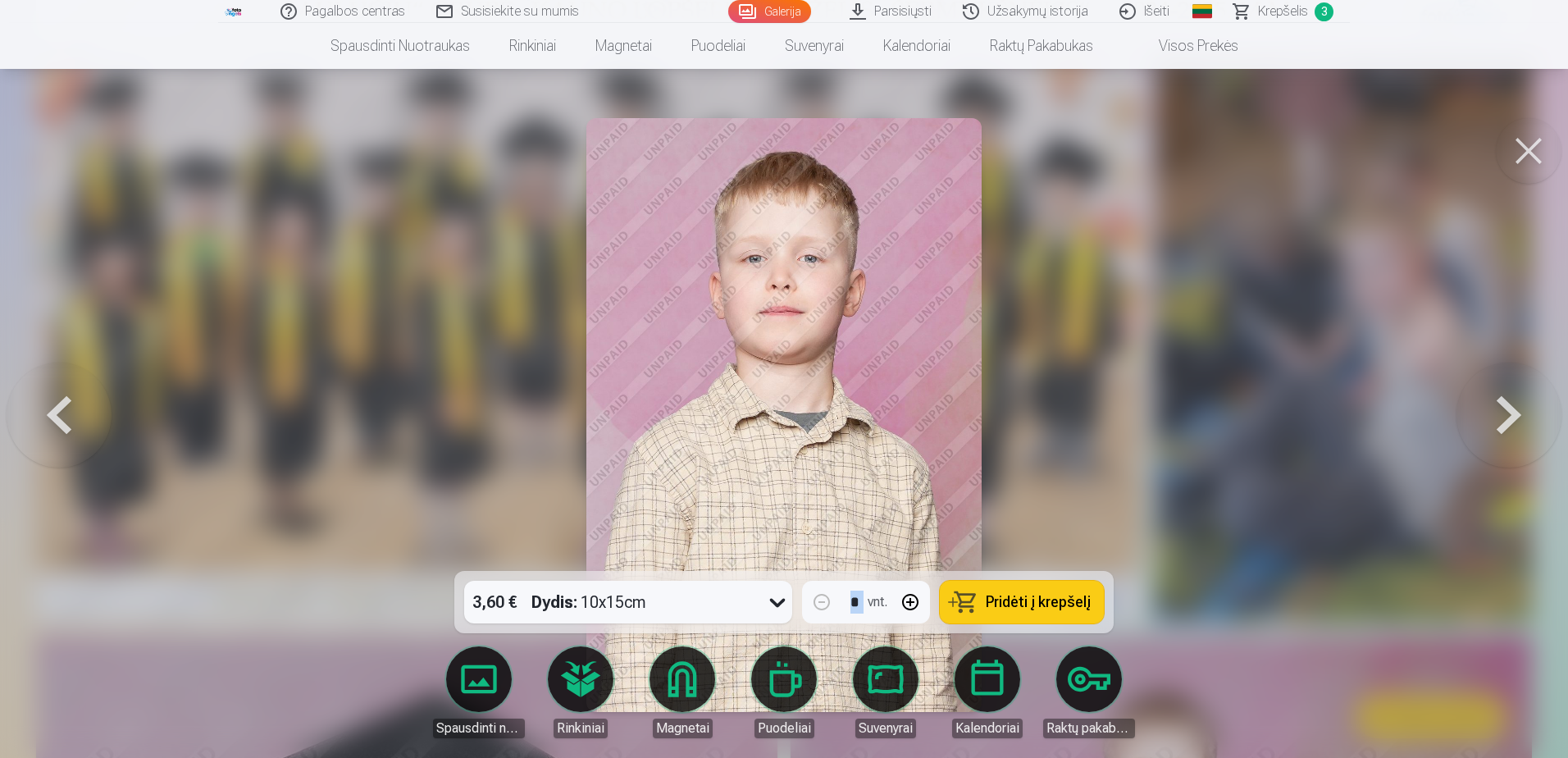
click at [1489, 415] on button at bounding box center [1509, 415] width 105 height 279
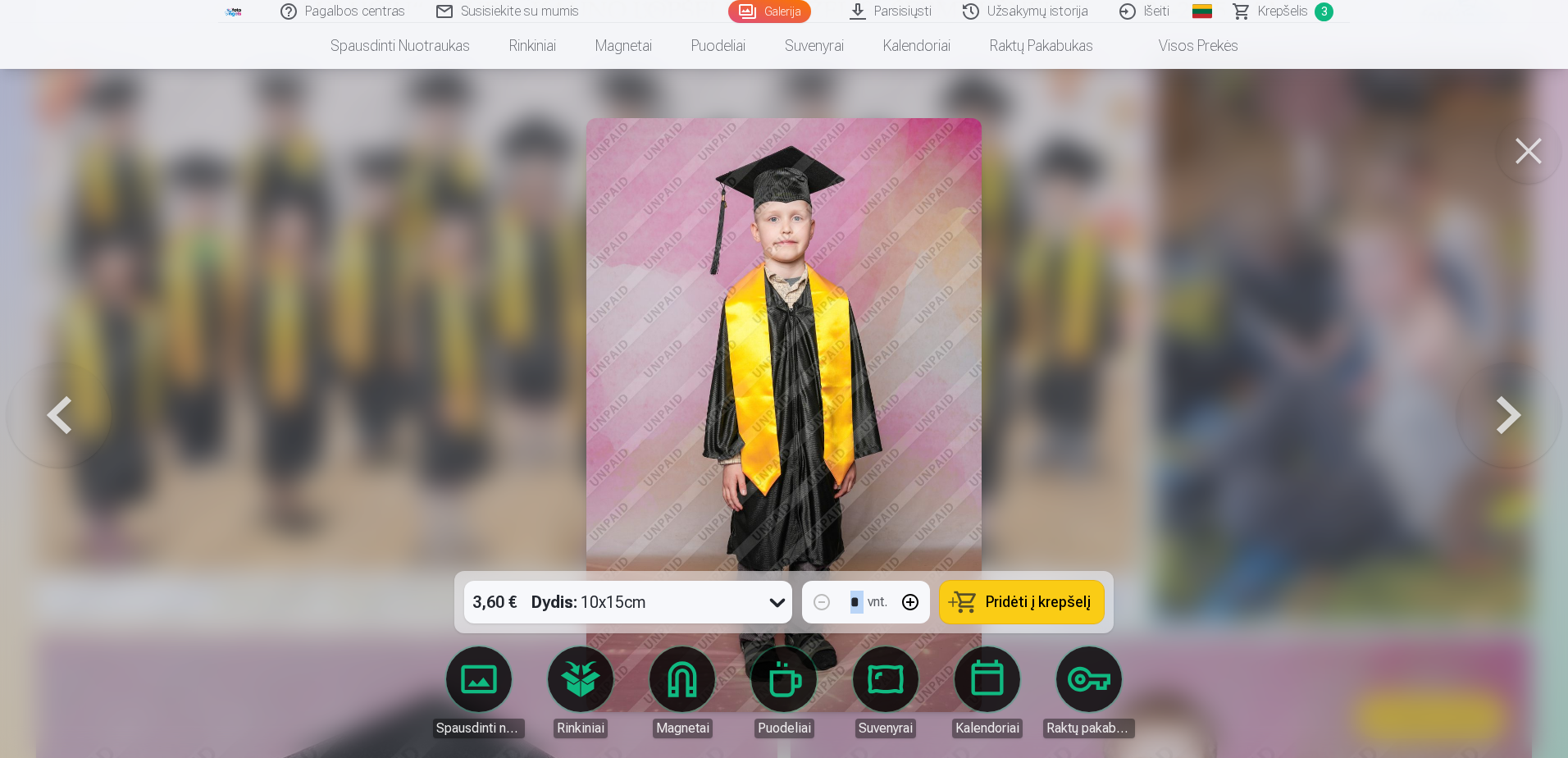
click at [975, 589] on button "Pridėti į krepšelį" at bounding box center [1022, 603] width 164 height 43
click at [1516, 154] on button at bounding box center [1529, 151] width 66 height 66
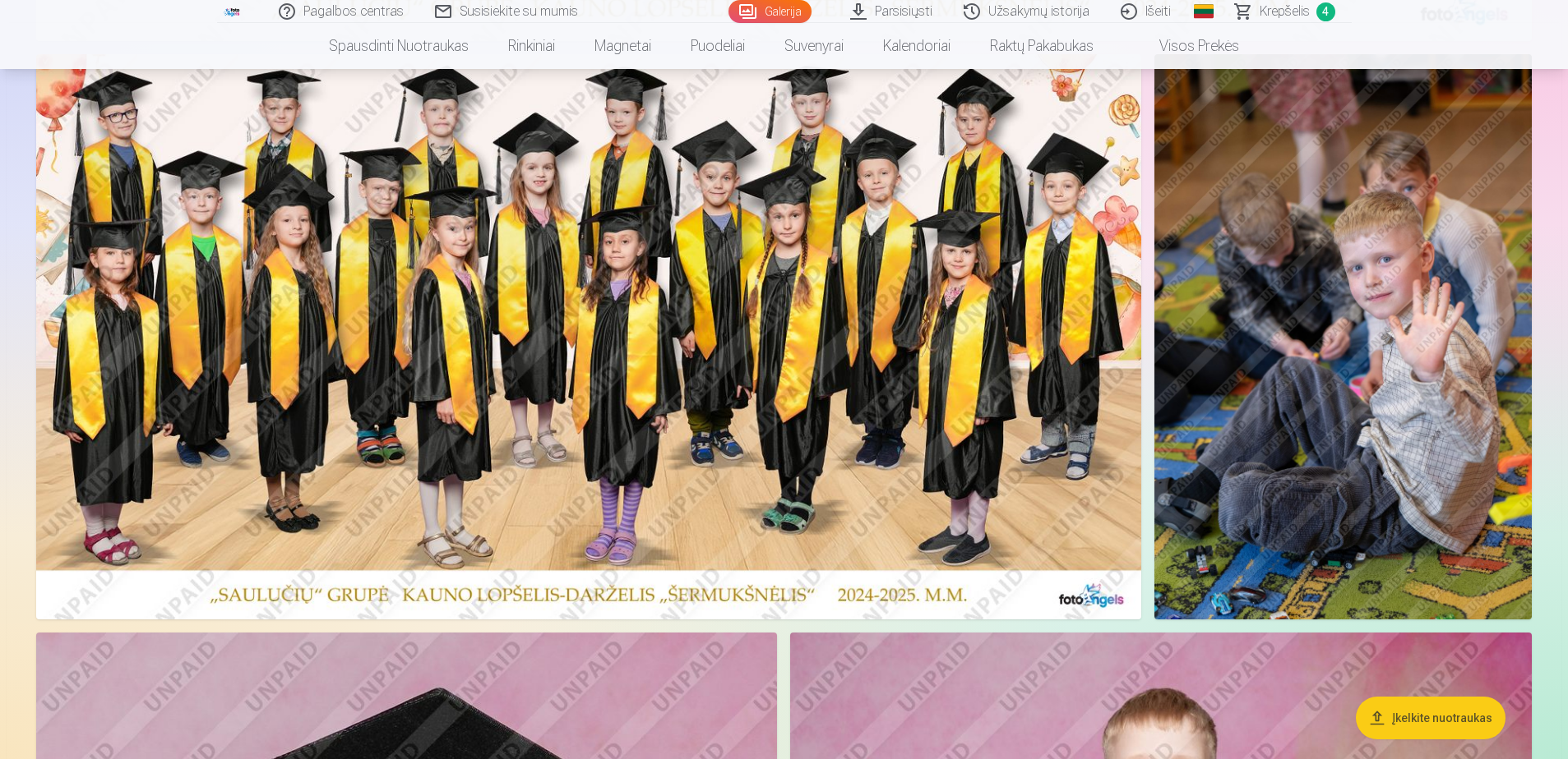
click at [1302, 19] on span "Krepšelis" at bounding box center [1284, 12] width 50 height 20
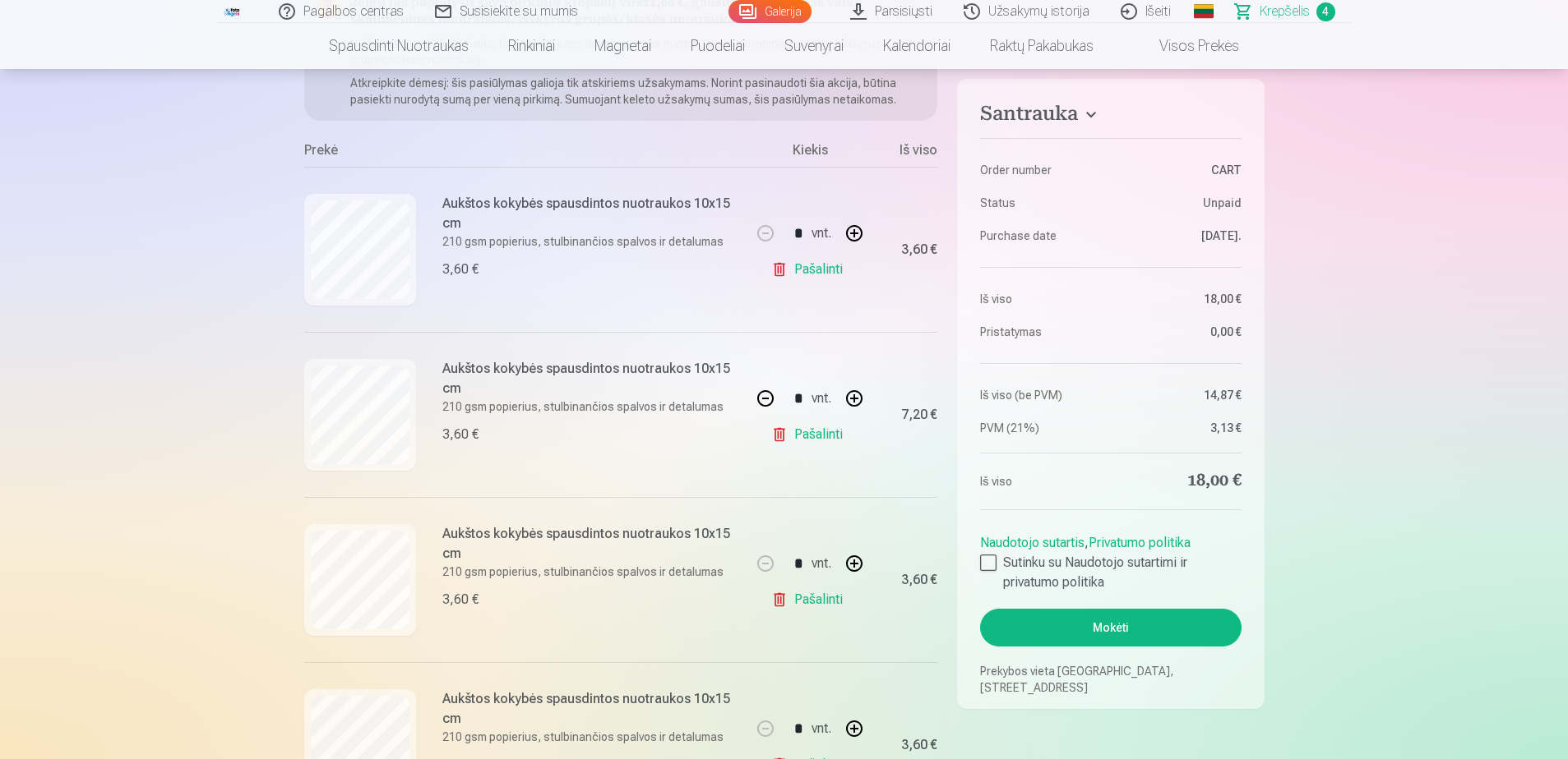
scroll to position [247, 0]
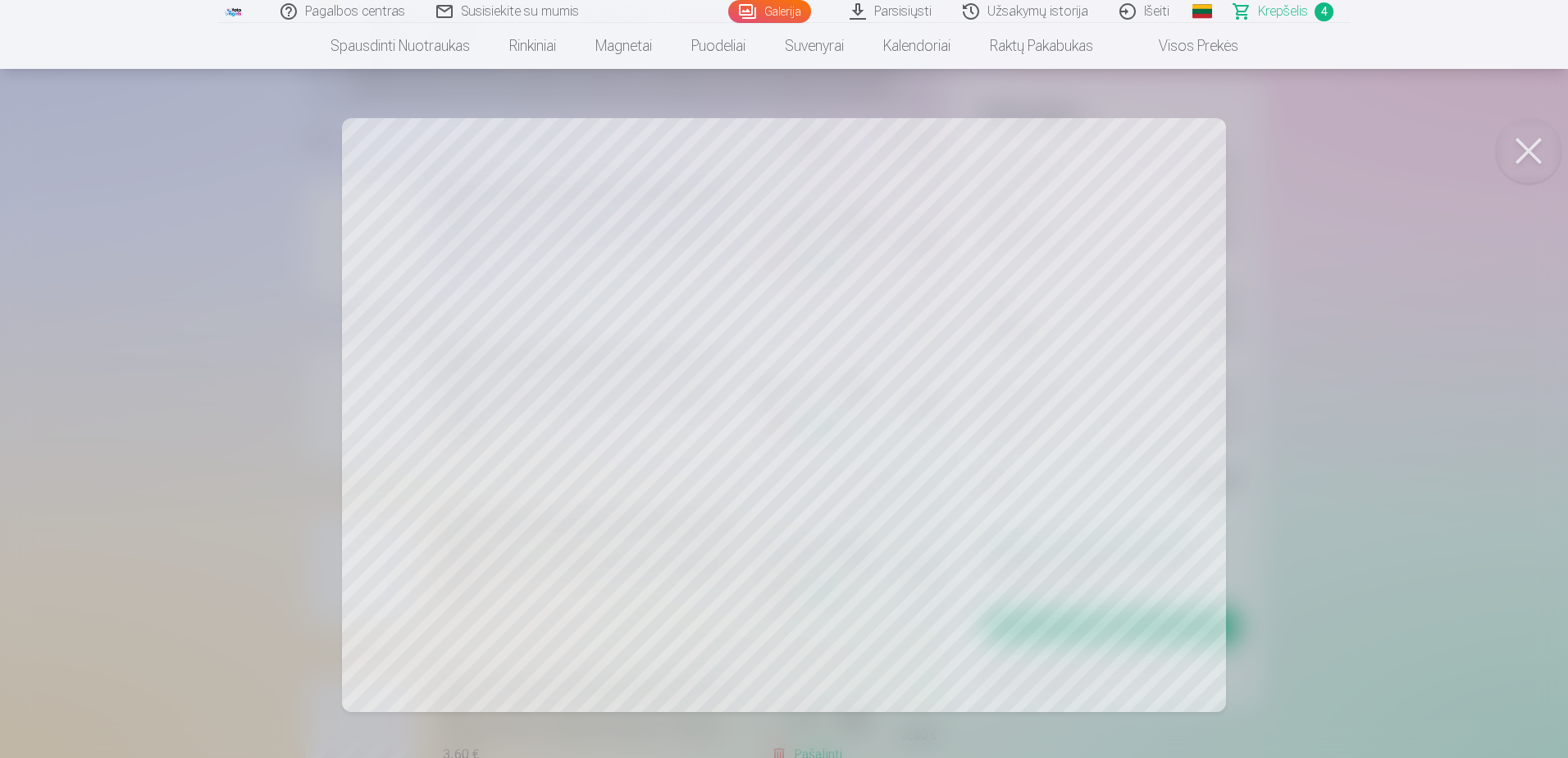
click at [1510, 154] on button at bounding box center [1529, 151] width 66 height 66
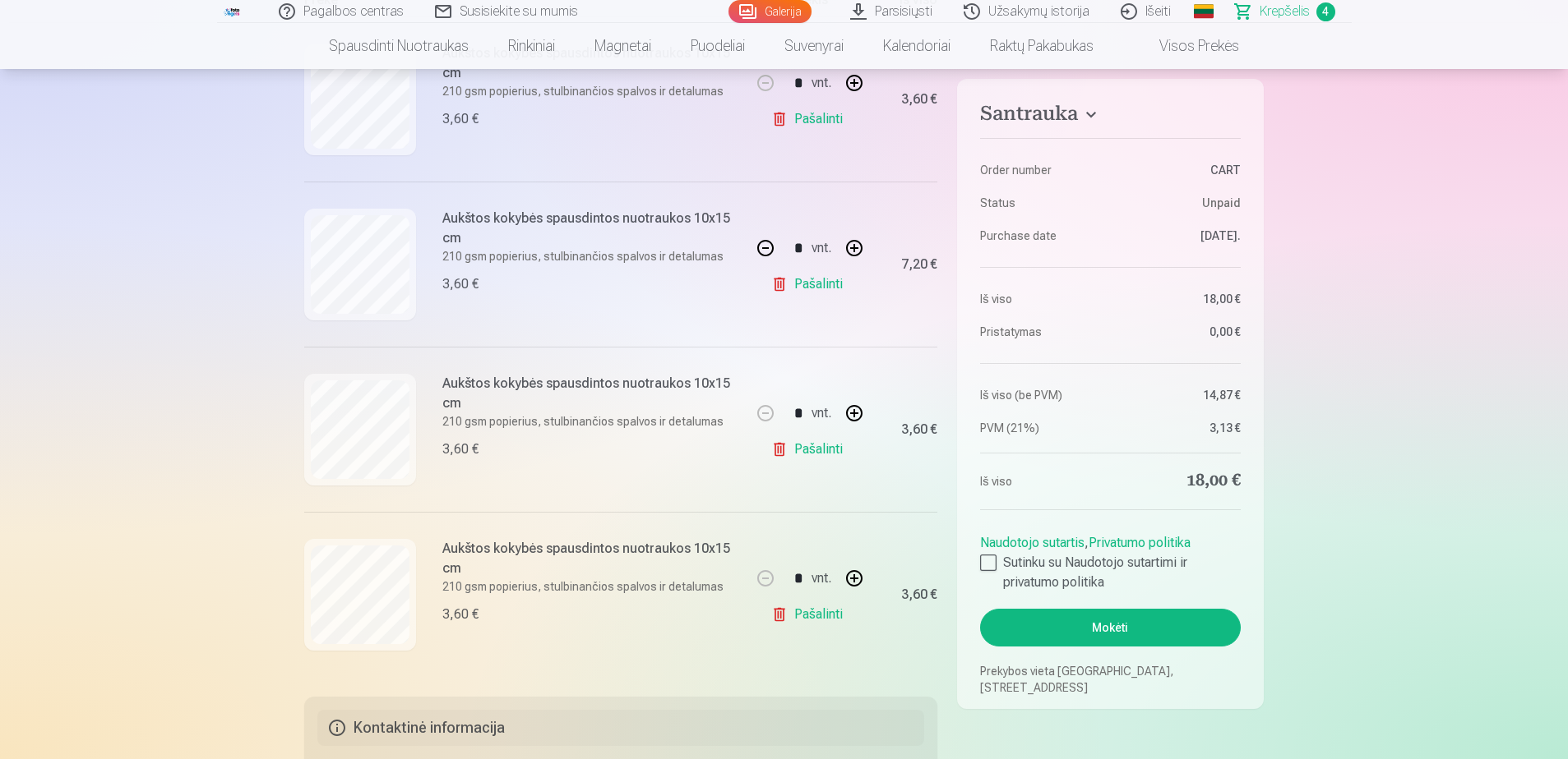
scroll to position [411, 0]
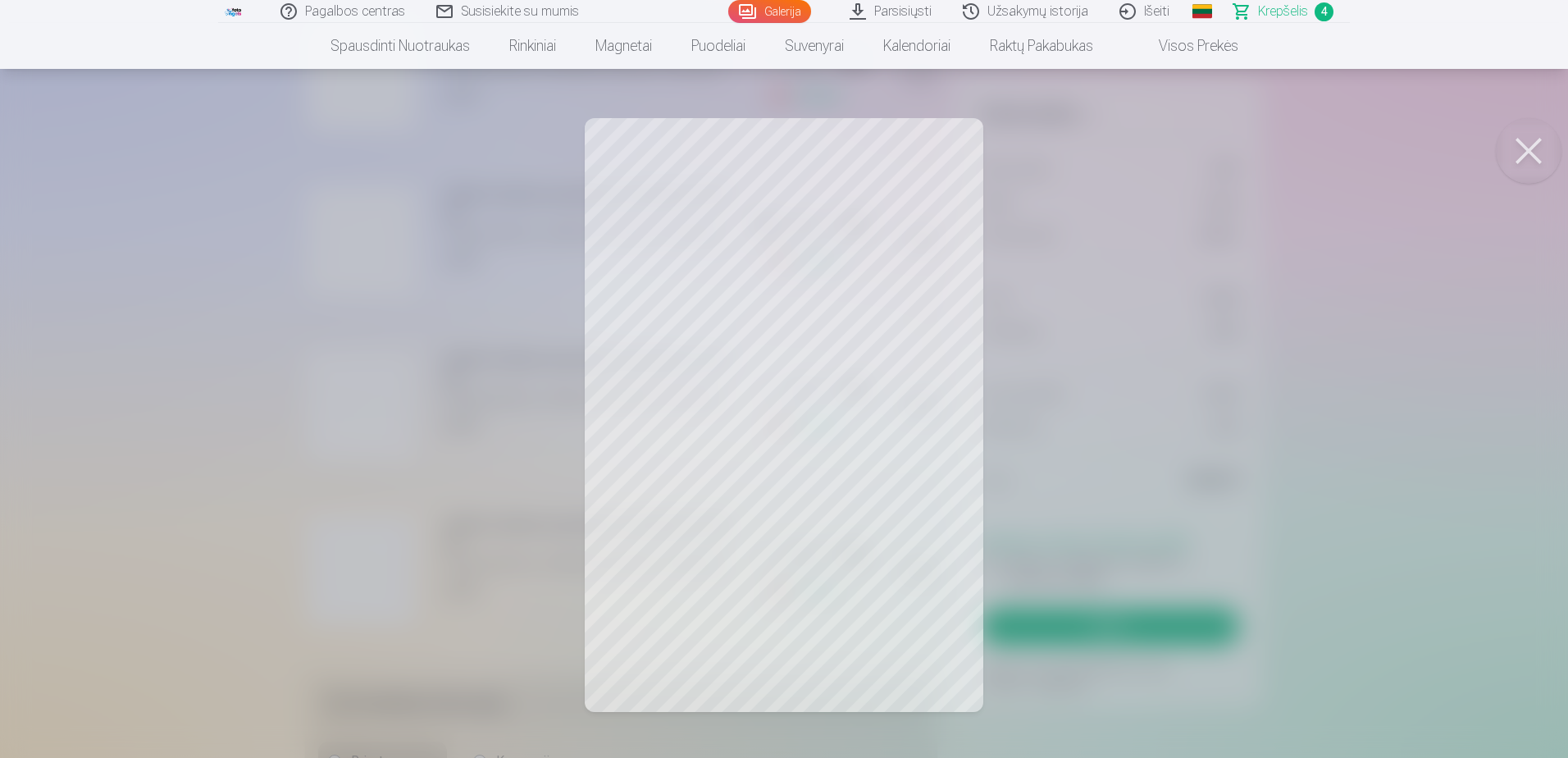
click at [1540, 155] on button at bounding box center [1529, 151] width 66 height 66
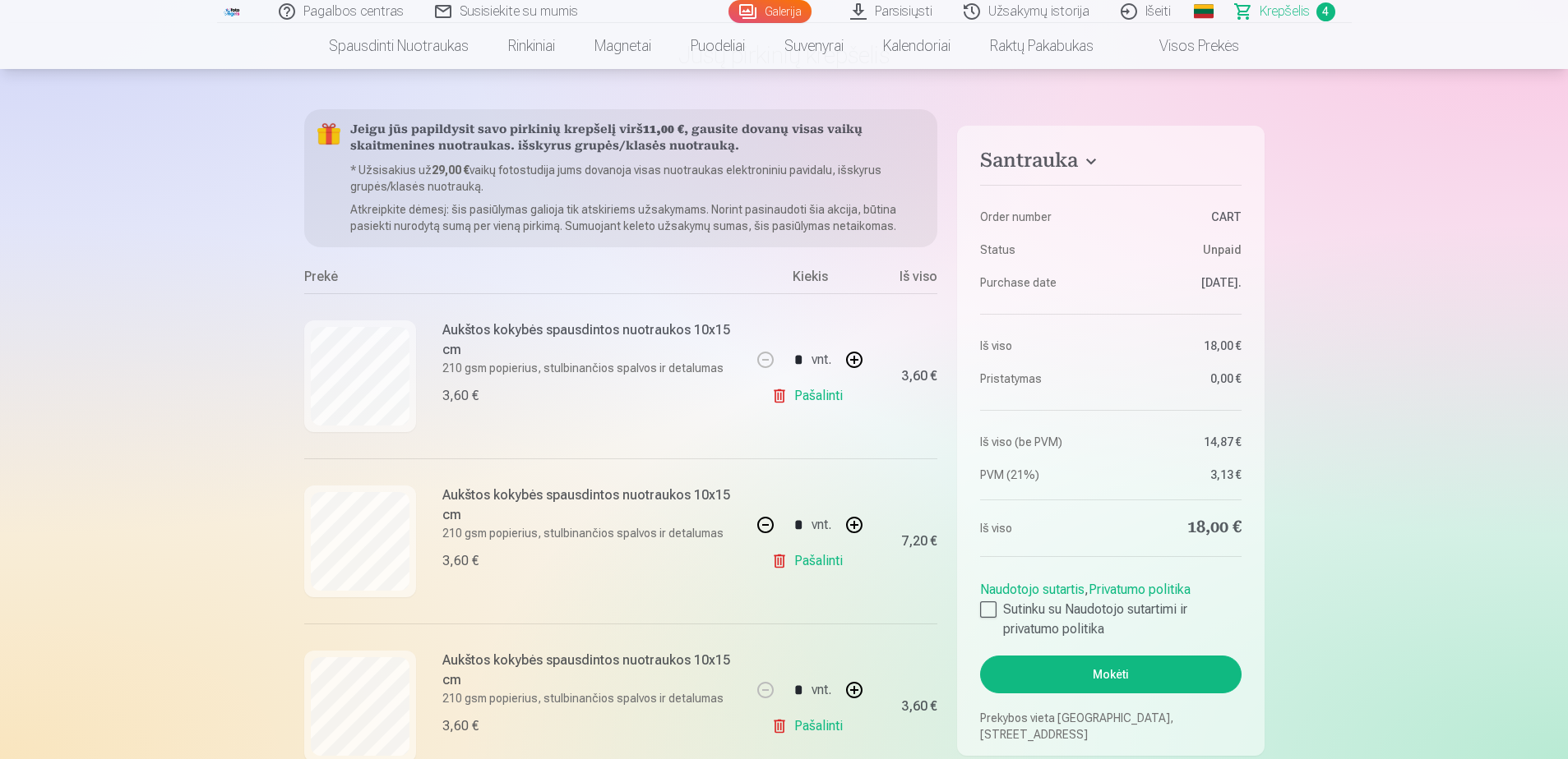
scroll to position [82, 0]
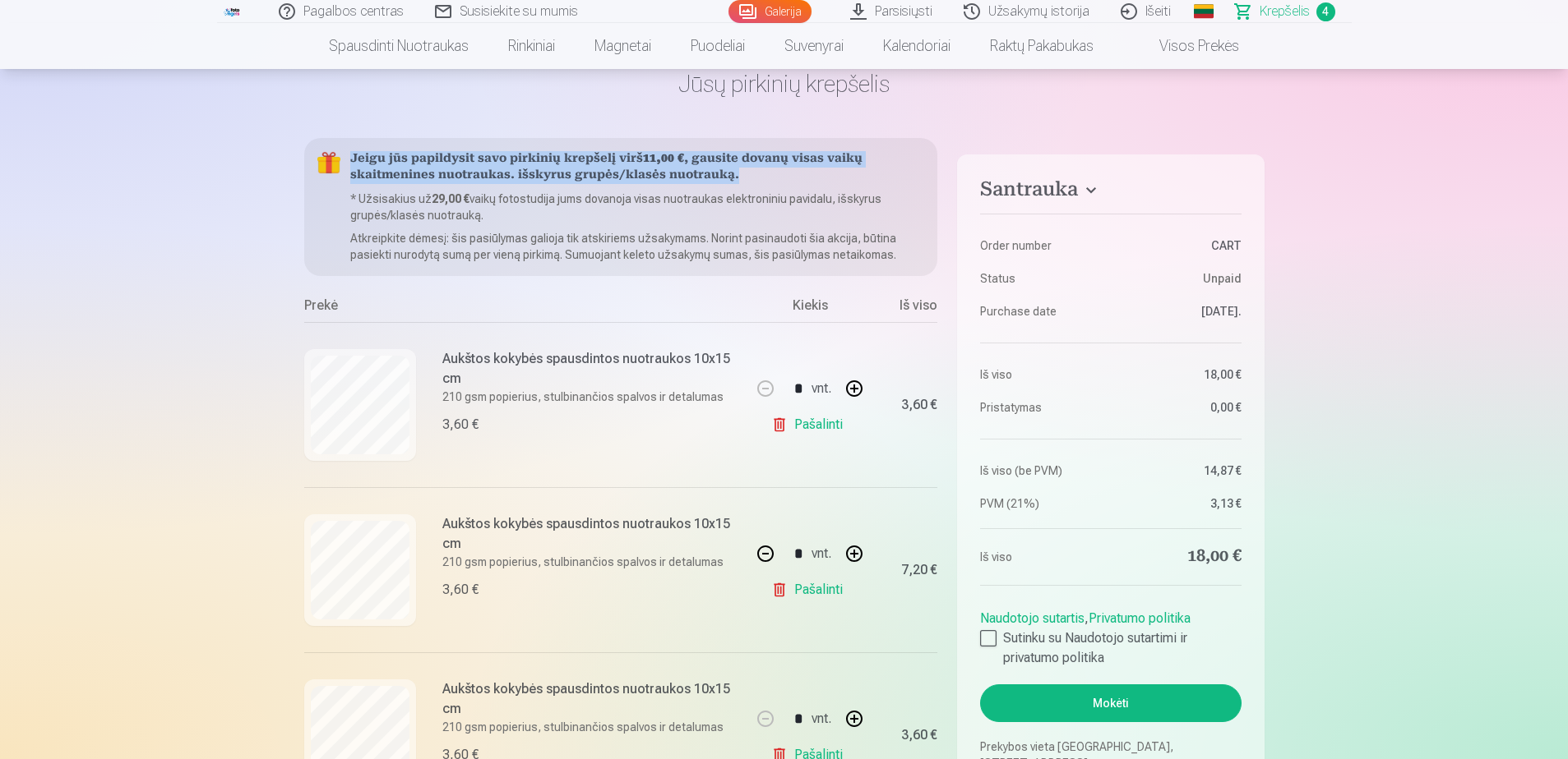
drag, startPoint x: 736, startPoint y: 171, endPoint x: 341, endPoint y: 165, distance: 395.0
click at [341, 165] on div "Jeigu jūs papildysit savo pirkinių krepšelį virš 11,00 € , gausite dovanų visas…" at bounding box center [621, 207] width 634 height 138
click at [578, 164] on h5 "Jeigu jūs papildysit savo pirkinių krepšelį virš 11,00 € , gausite dovanų visas…" at bounding box center [638, 167] width 574 height 33
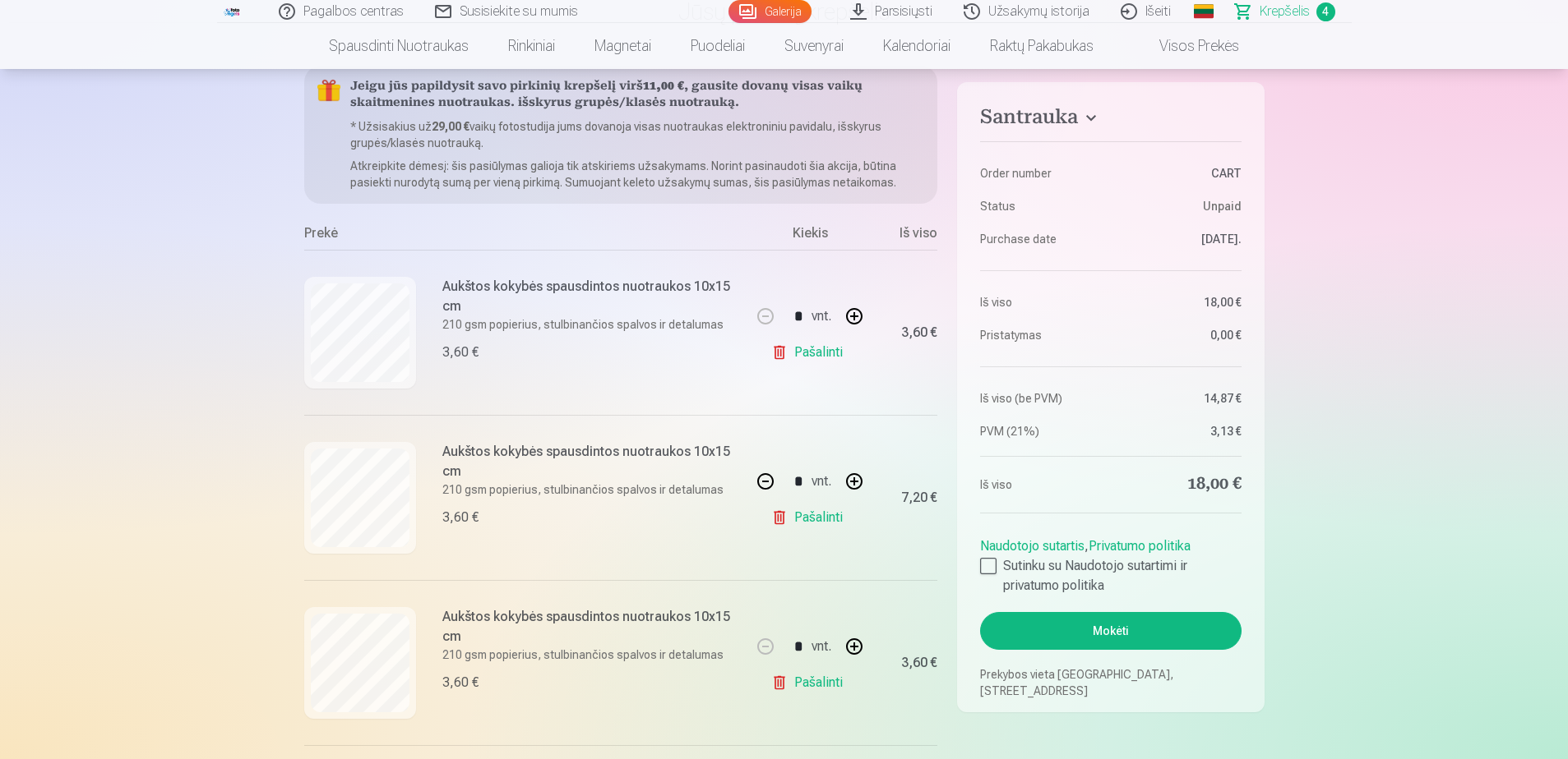
scroll to position [493, 0]
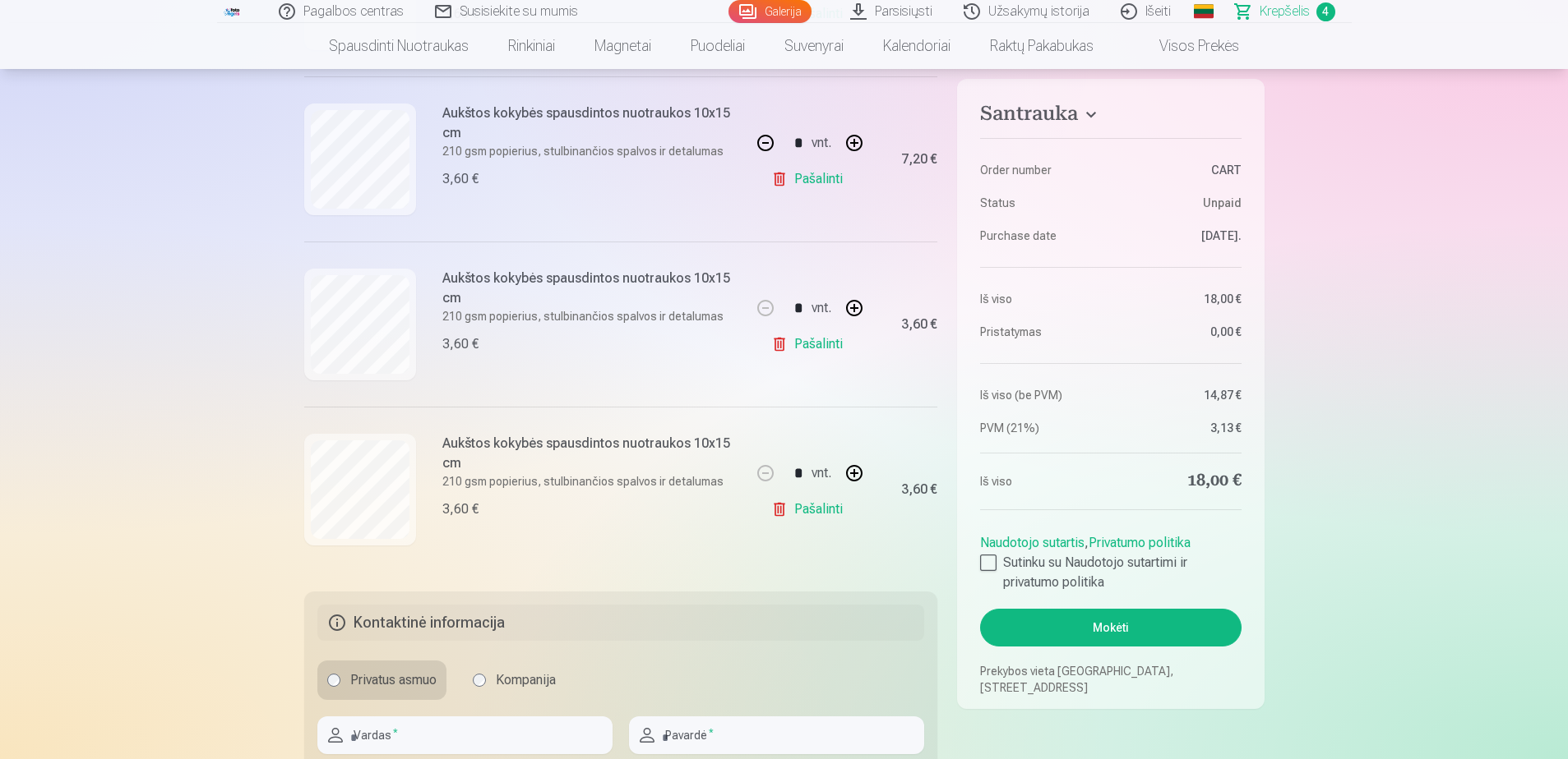
click at [1128, 624] on button "Mokėti" at bounding box center [1110, 628] width 260 height 38
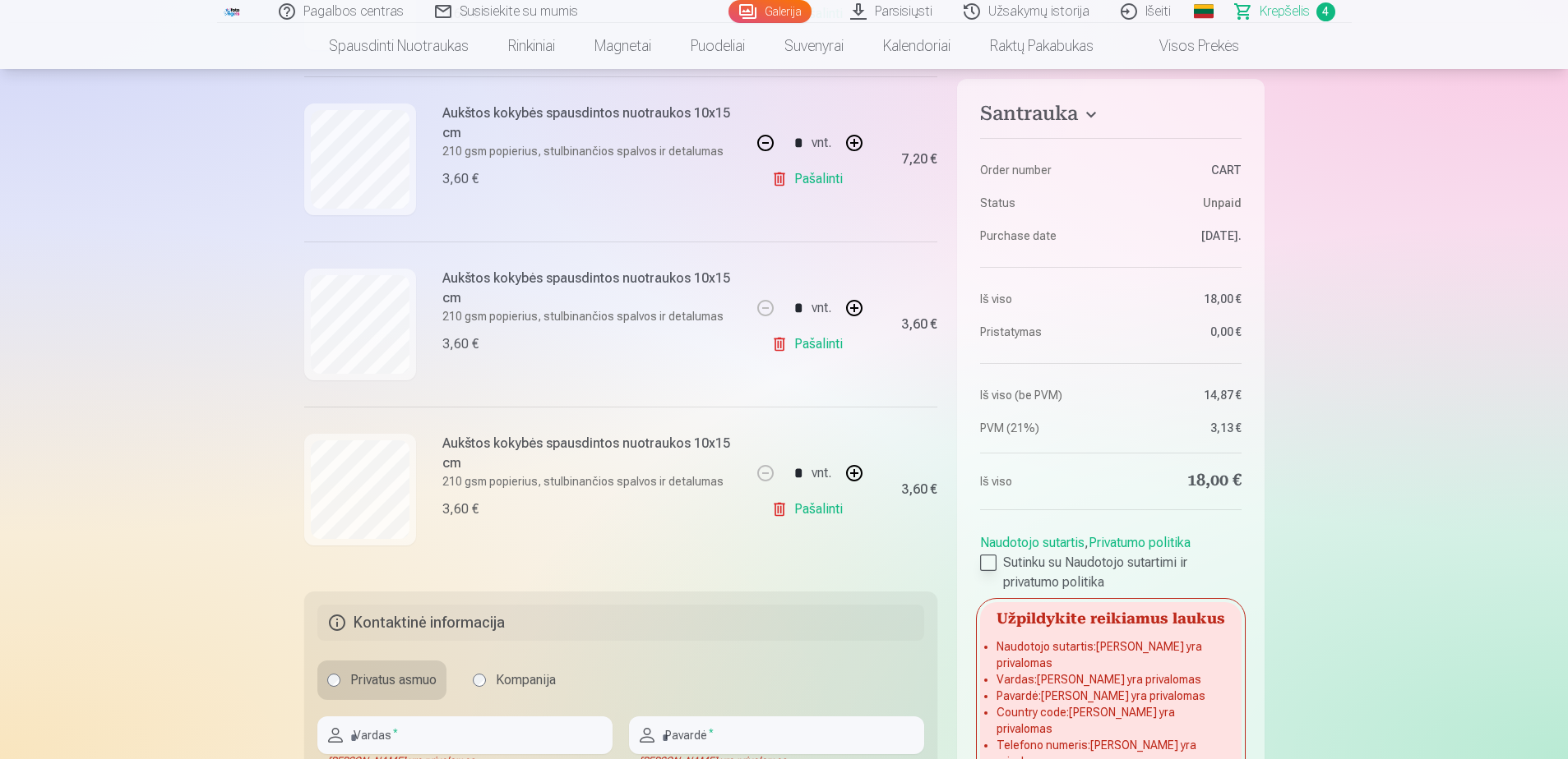
click at [991, 559] on div at bounding box center [988, 562] width 16 height 16
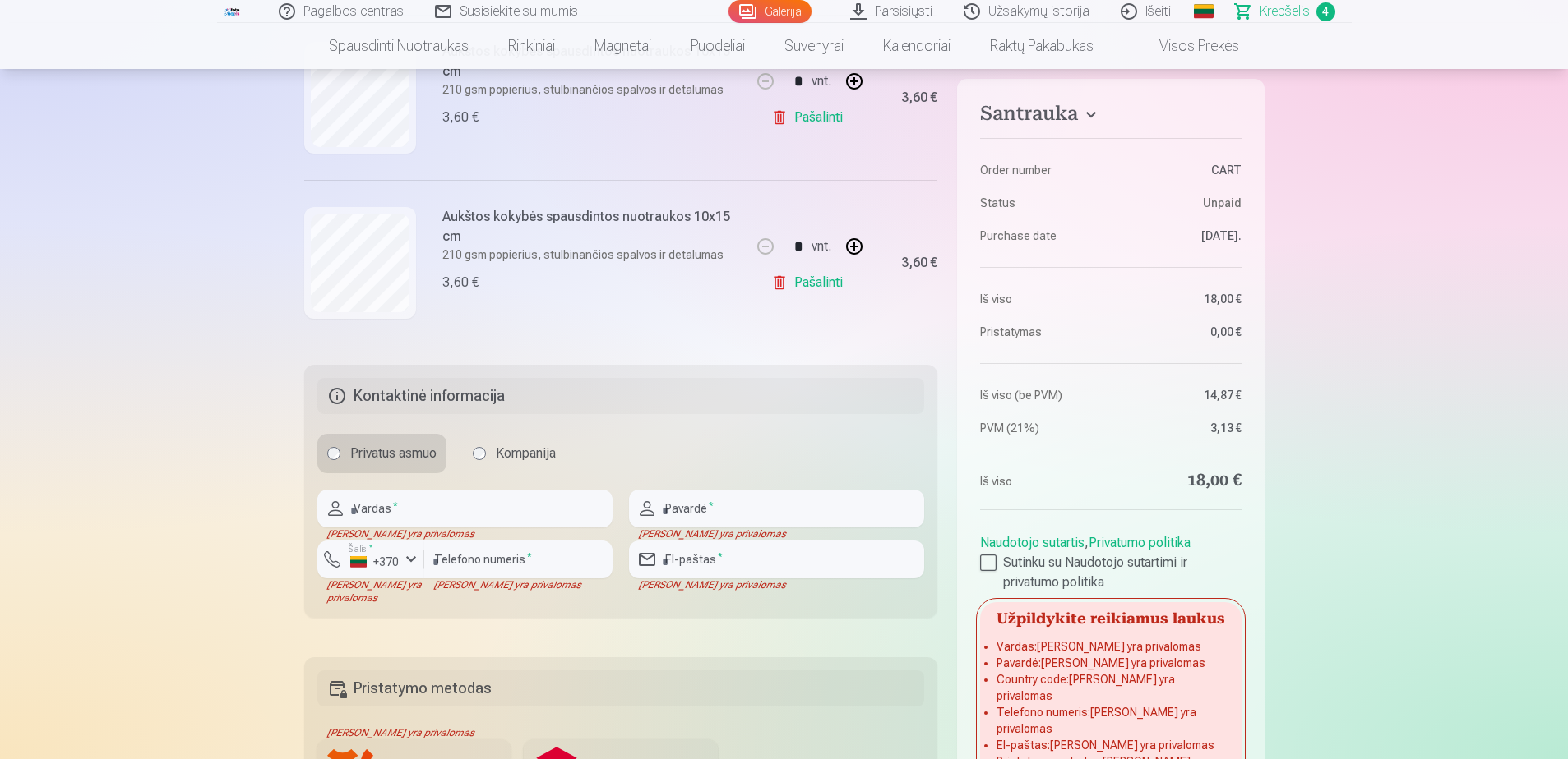
scroll to position [739, 0]
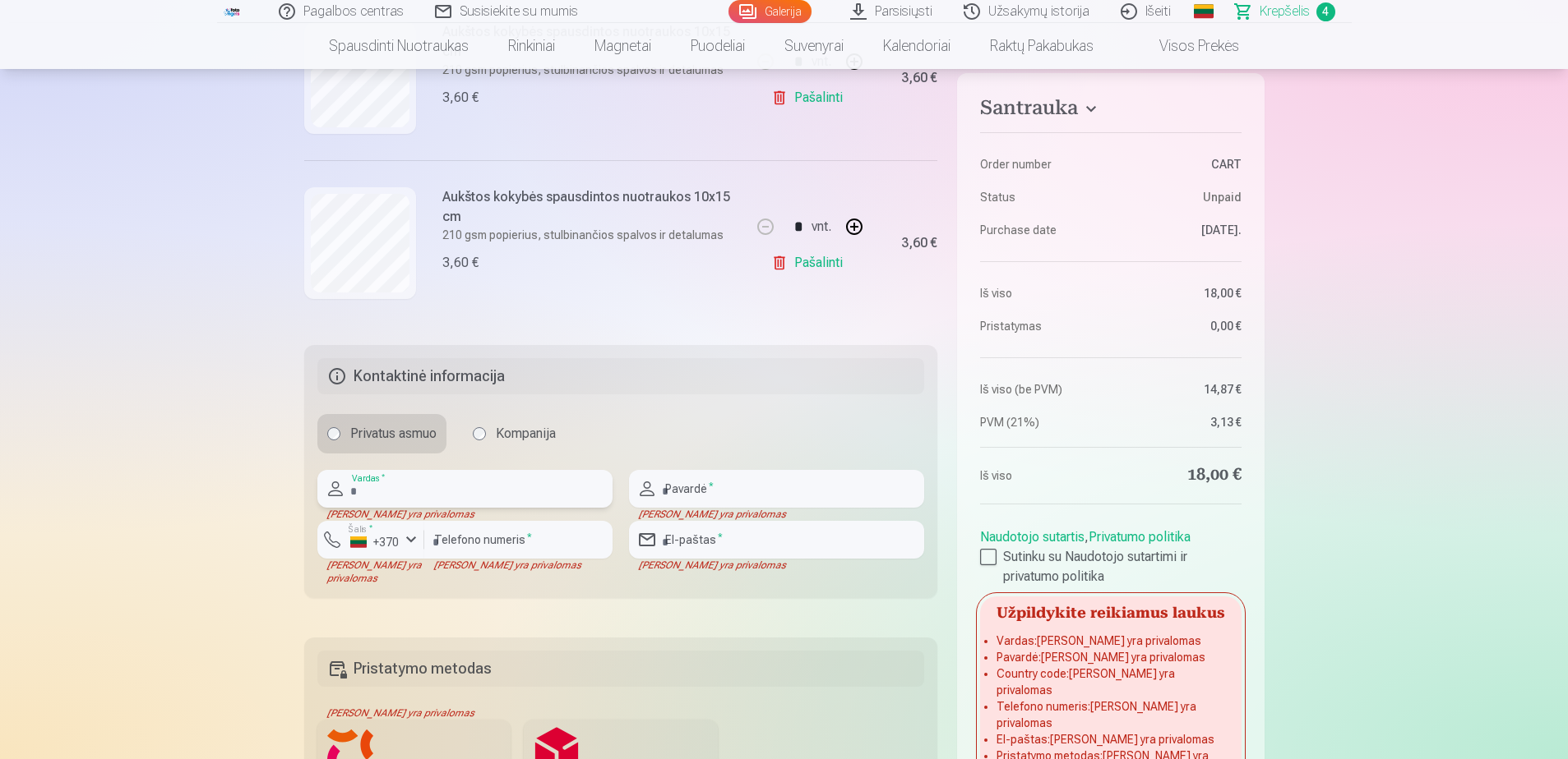
click at [440, 495] on input "text" at bounding box center [465, 489] width 295 height 38
type input "********"
type input "**********"
type input "*********"
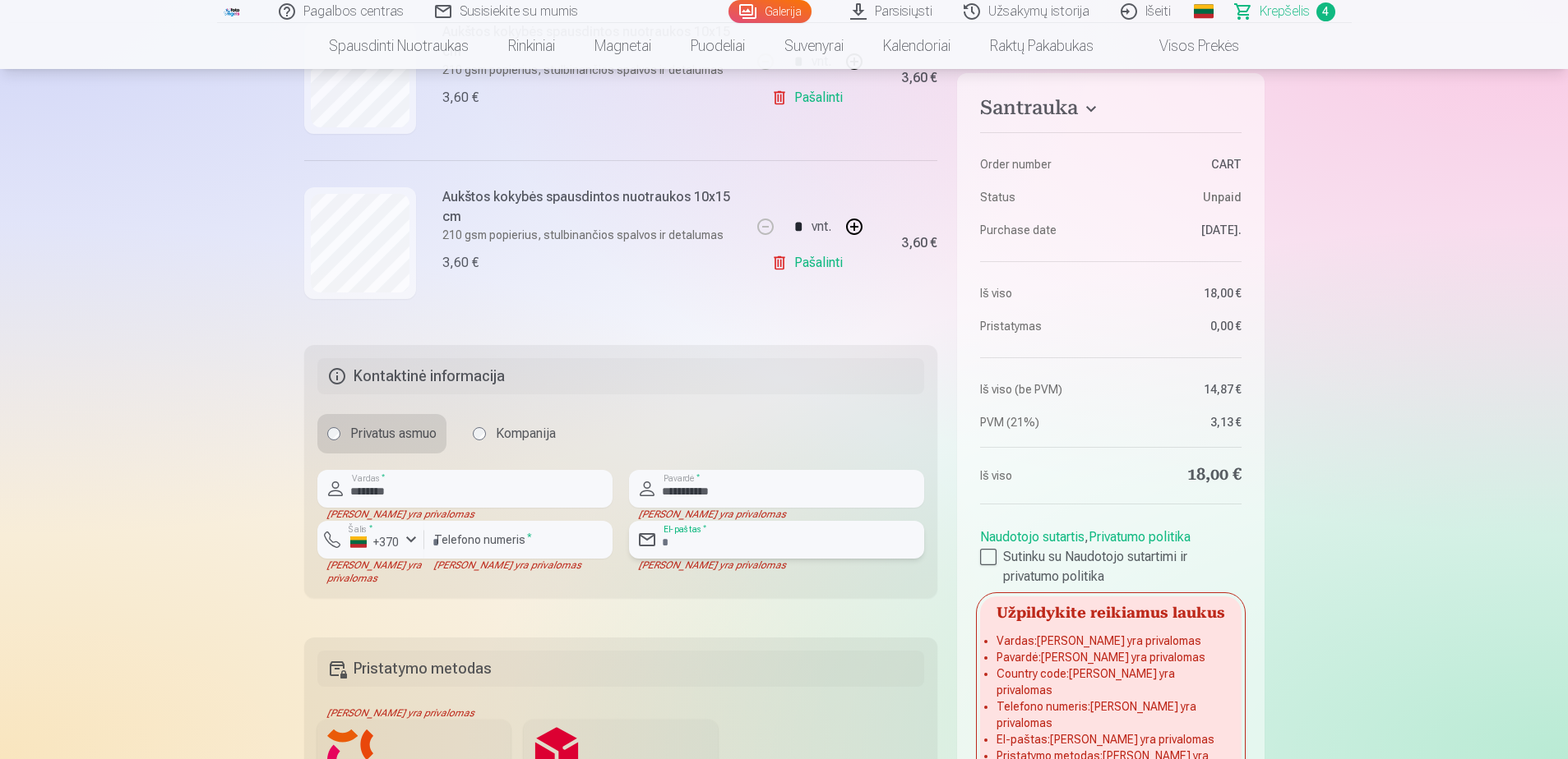
type input "**********"
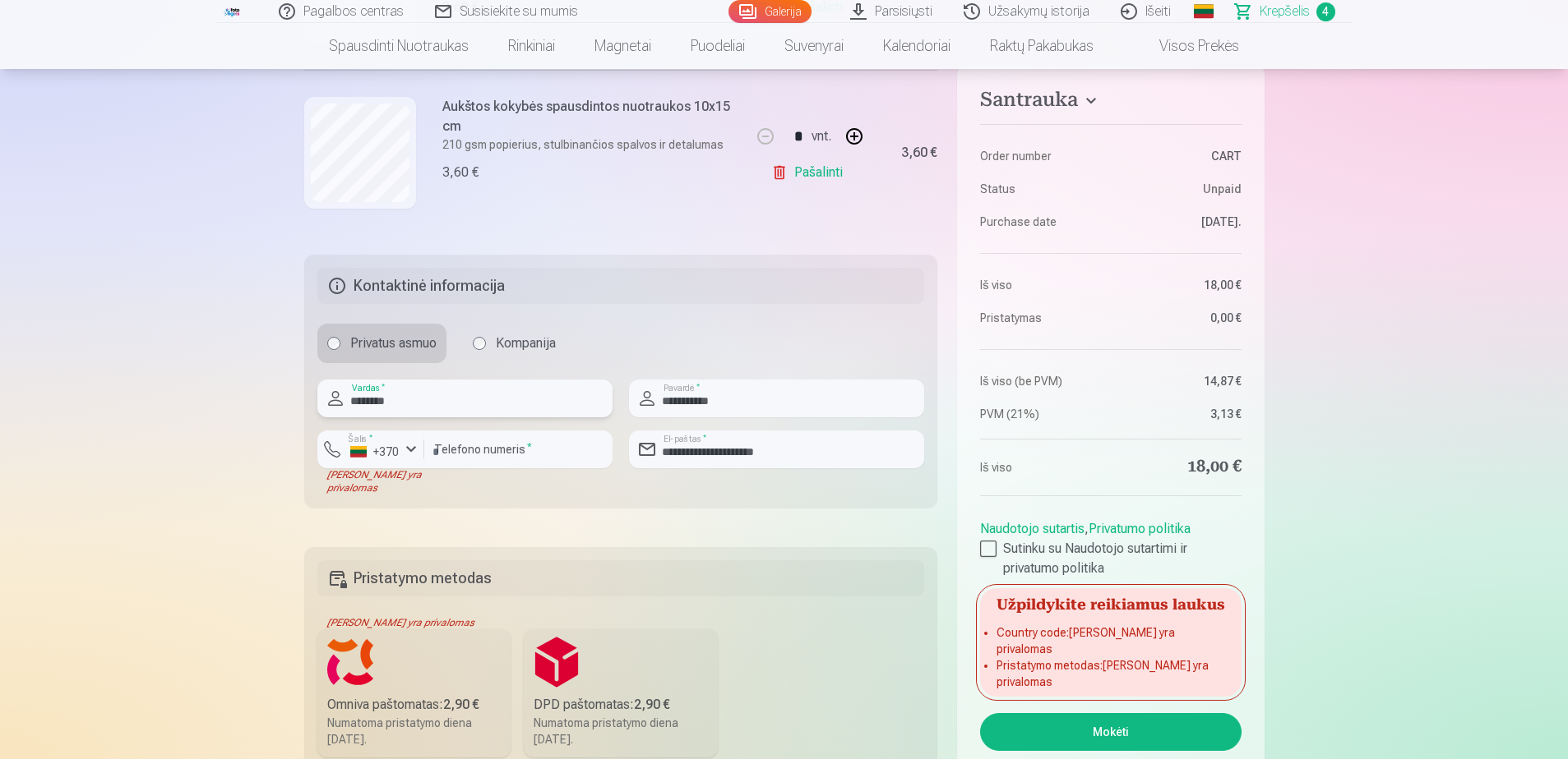
scroll to position [986, 0]
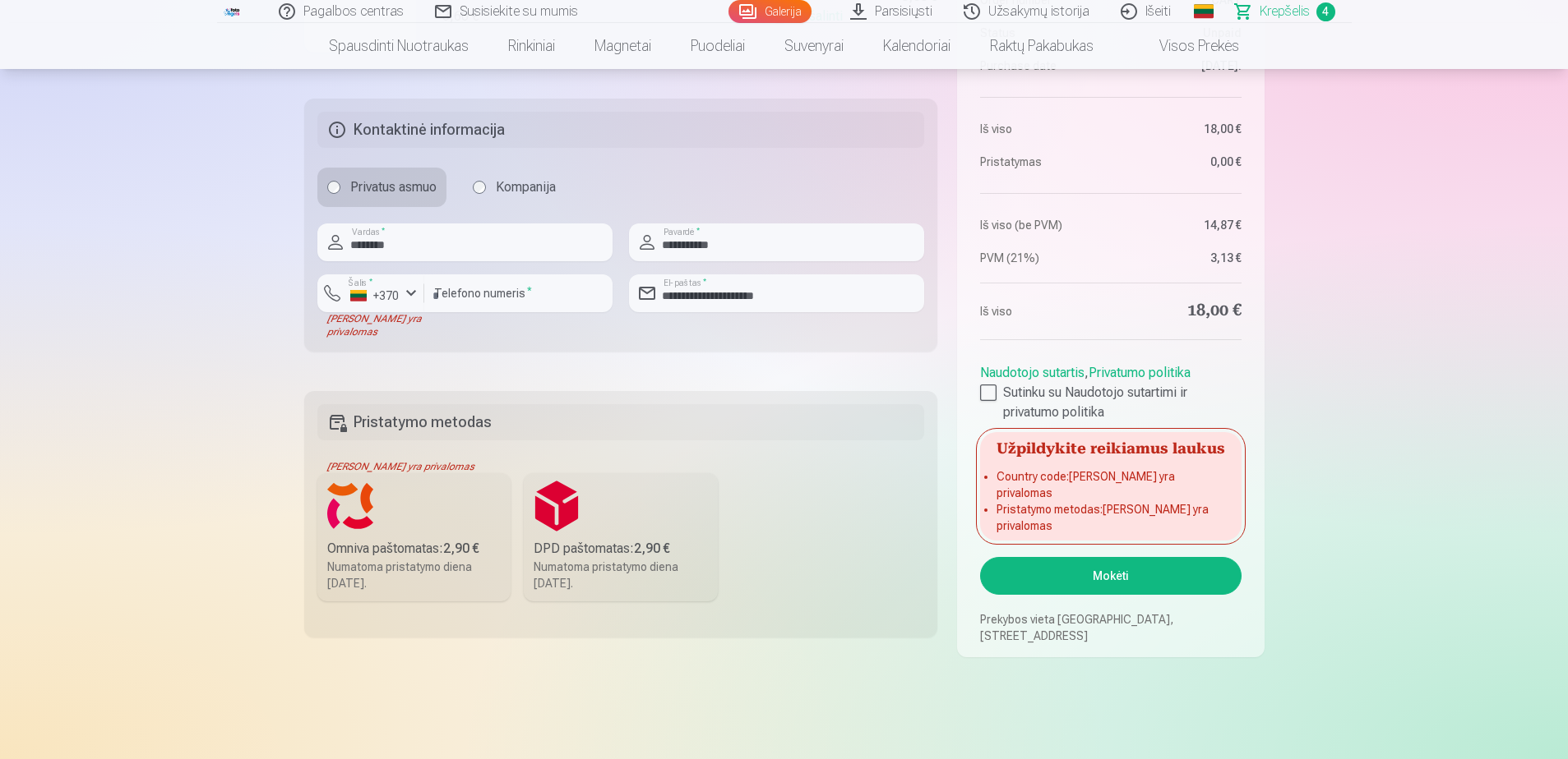
click at [1140, 578] on button "Mokėti" at bounding box center [1110, 576] width 260 height 38
click at [424, 536] on label "Omniva paštomatas : 2,90 € Numatoma pristatymo diena [DATE]." at bounding box center [414, 536] width 194 height 128
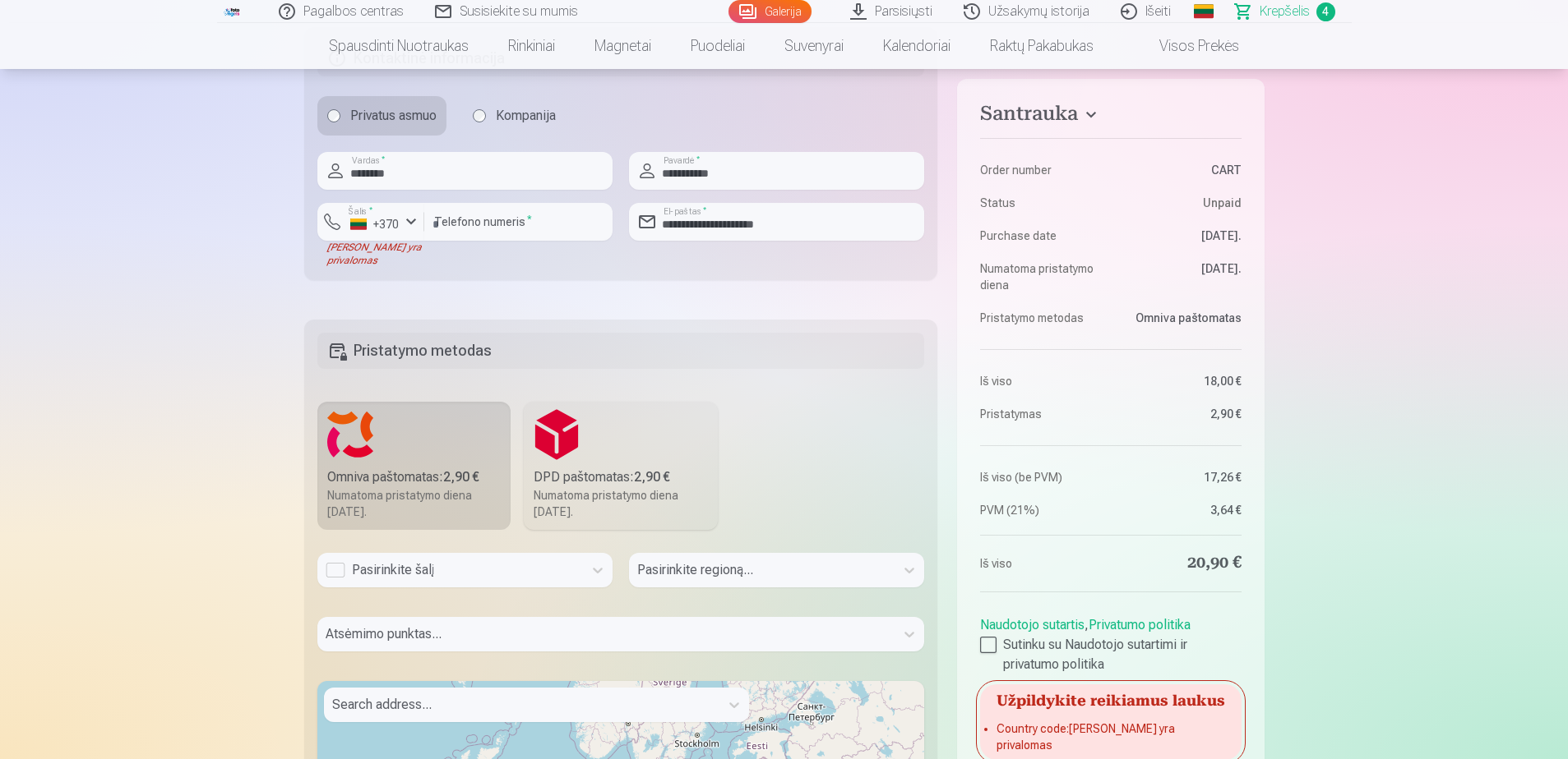
scroll to position [1068, 0]
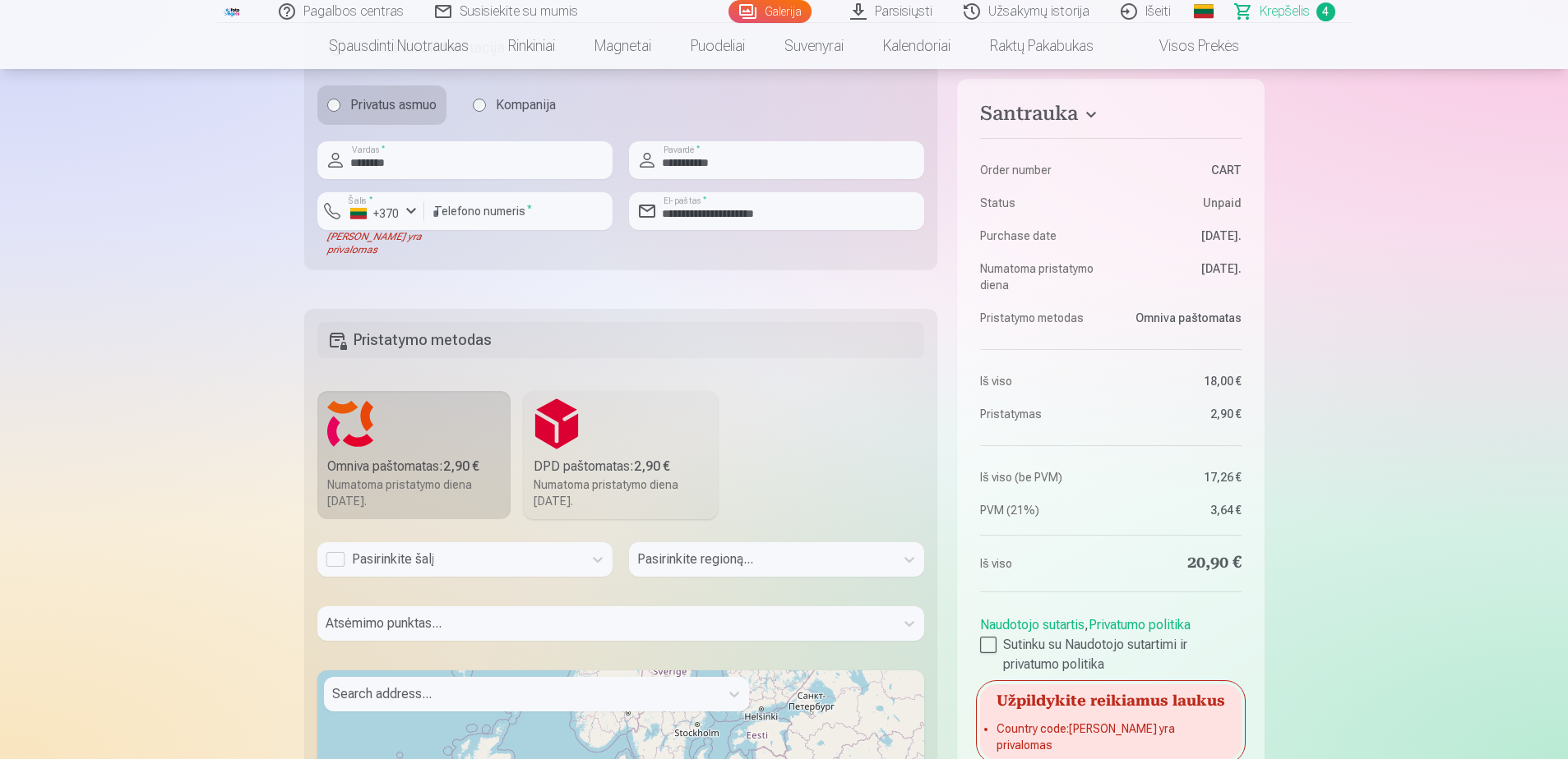
click at [462, 564] on div "Pasirinkite šalį" at bounding box center [450, 560] width 249 height 20
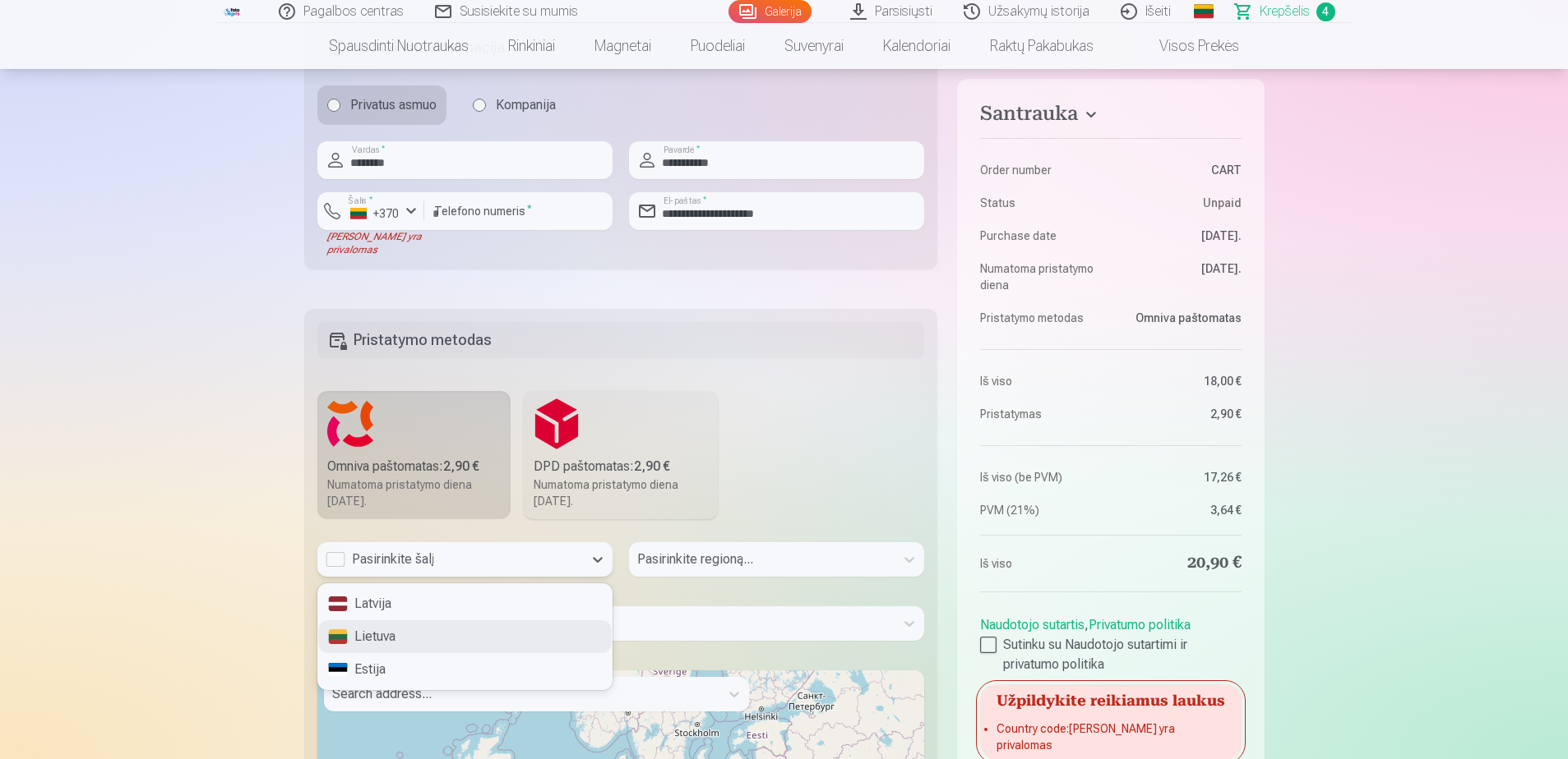
click at [417, 631] on div "Lietuva" at bounding box center [465, 637] width 293 height 33
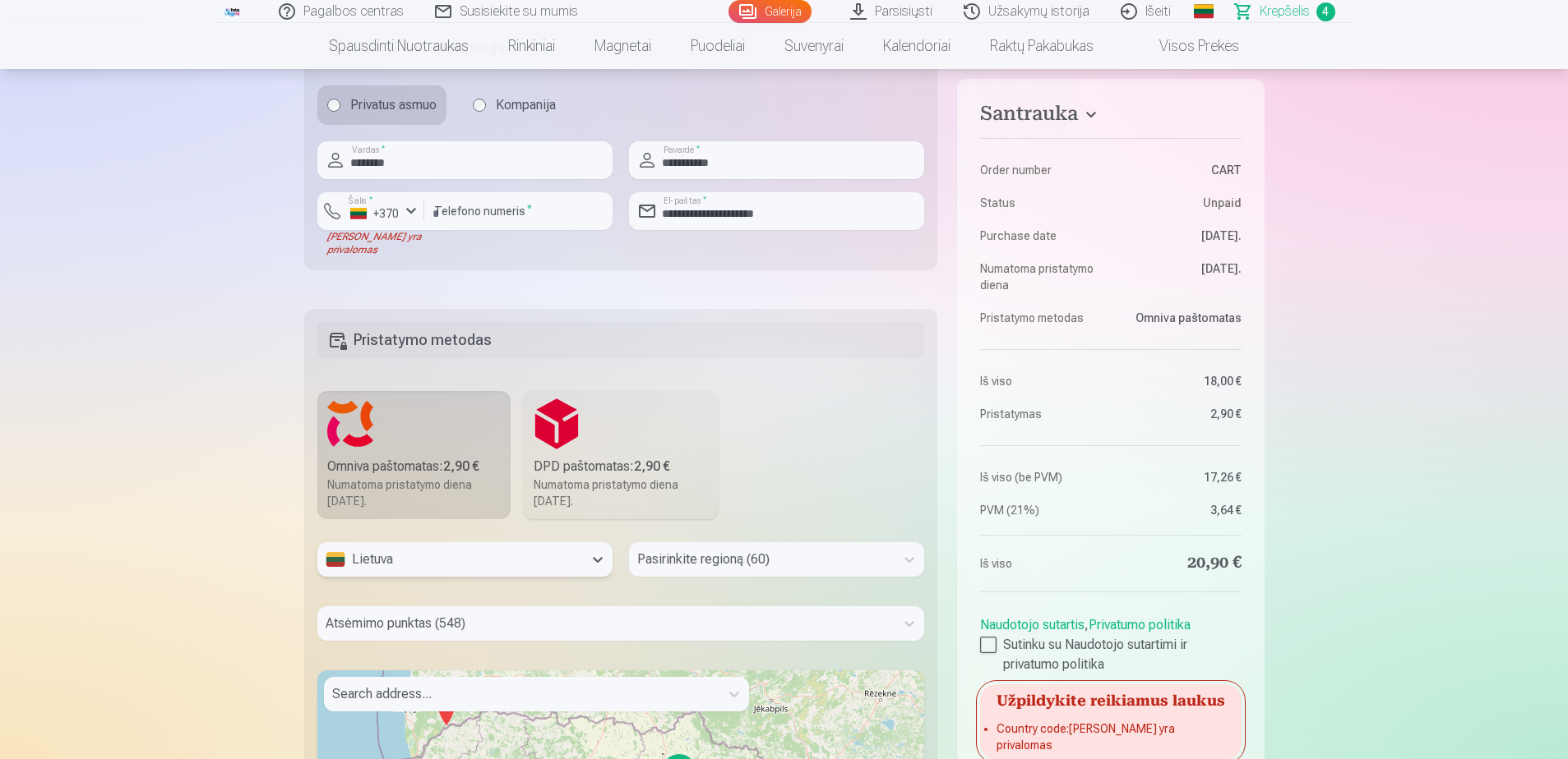
click at [742, 559] on div "Pasirinkite regioną (60)" at bounding box center [776, 560] width 295 height 35
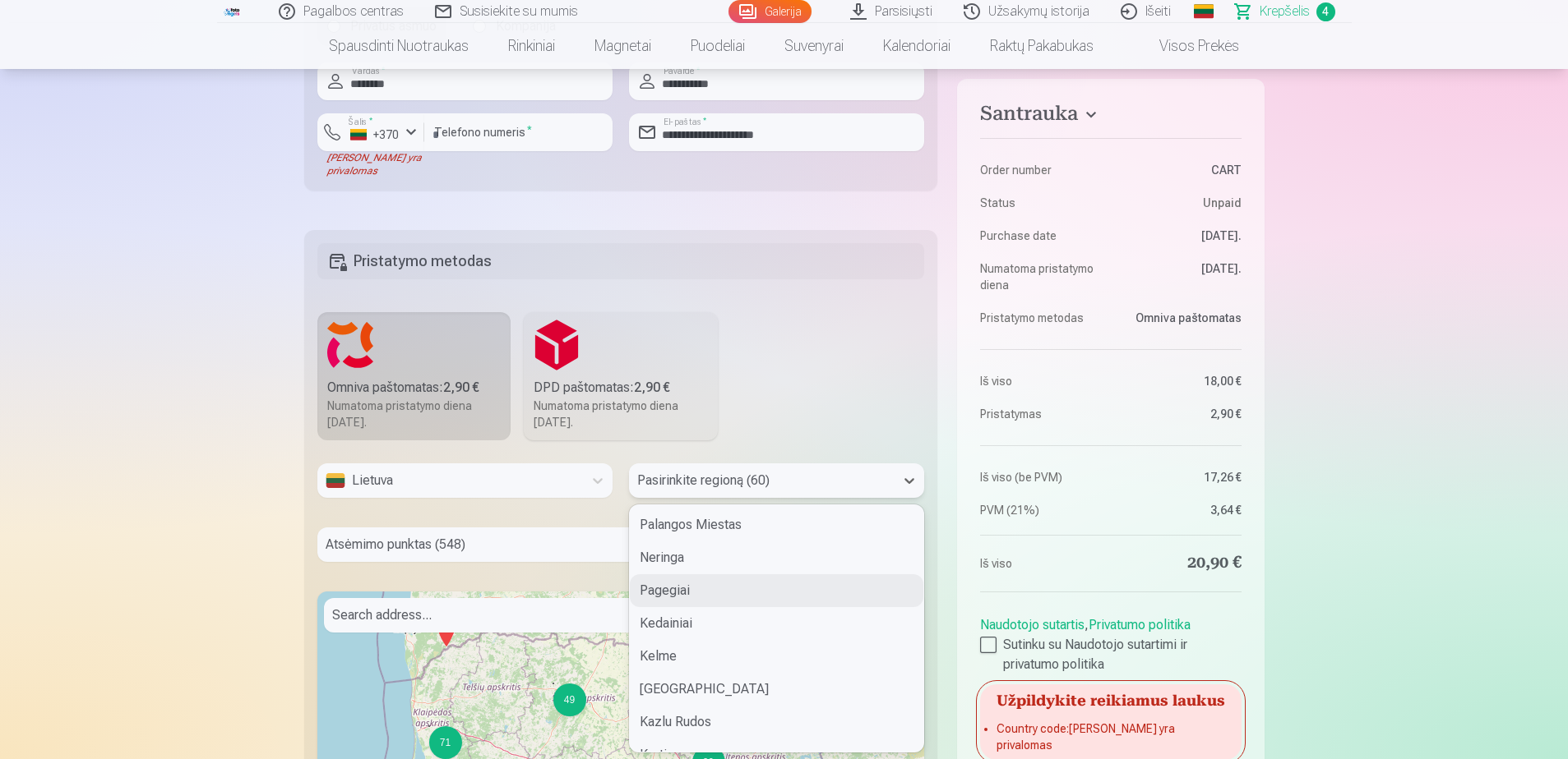
scroll to position [575, 0]
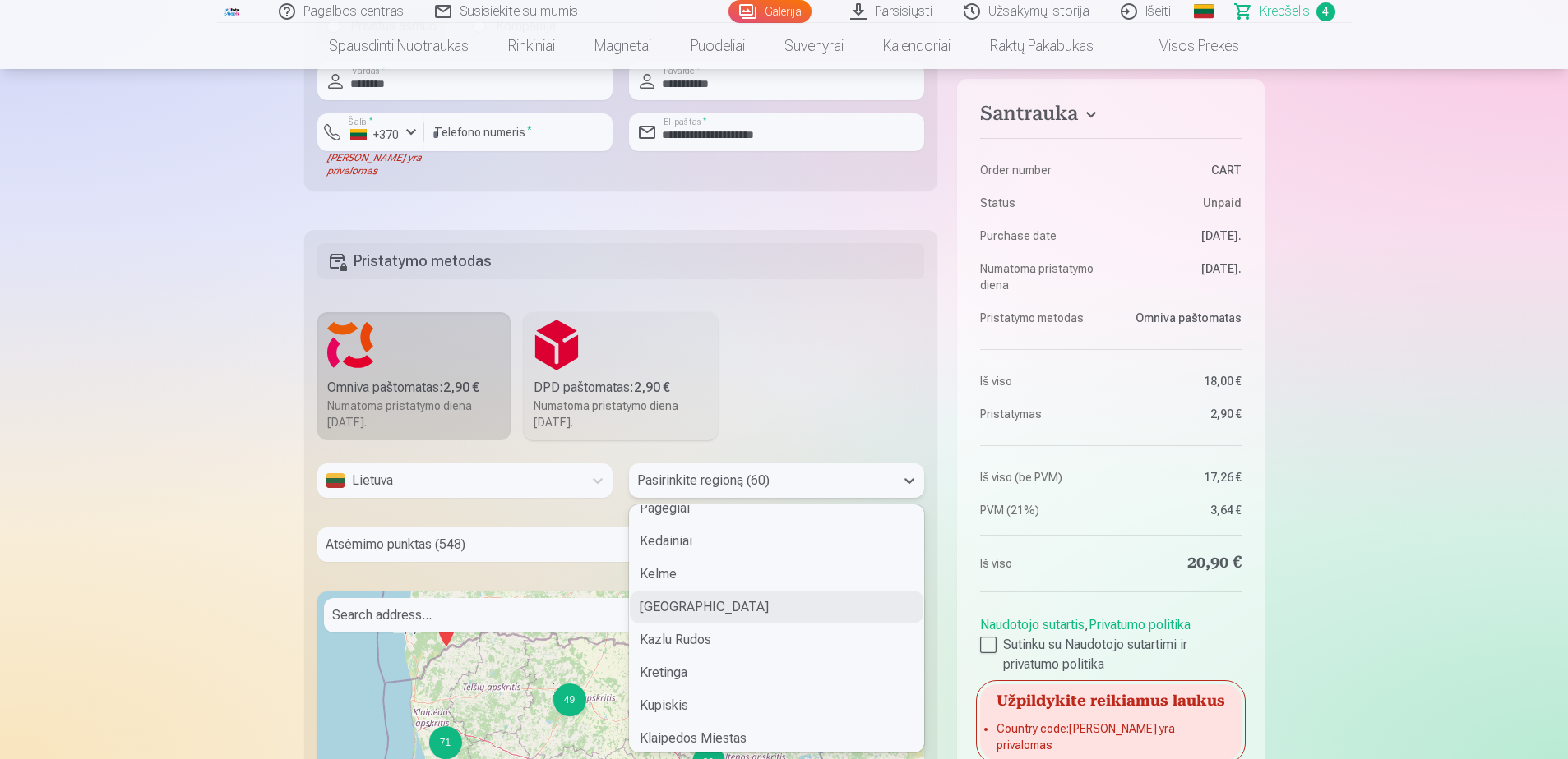
click at [716, 615] on div "[GEOGRAPHIC_DATA]" at bounding box center [776, 607] width 293 height 33
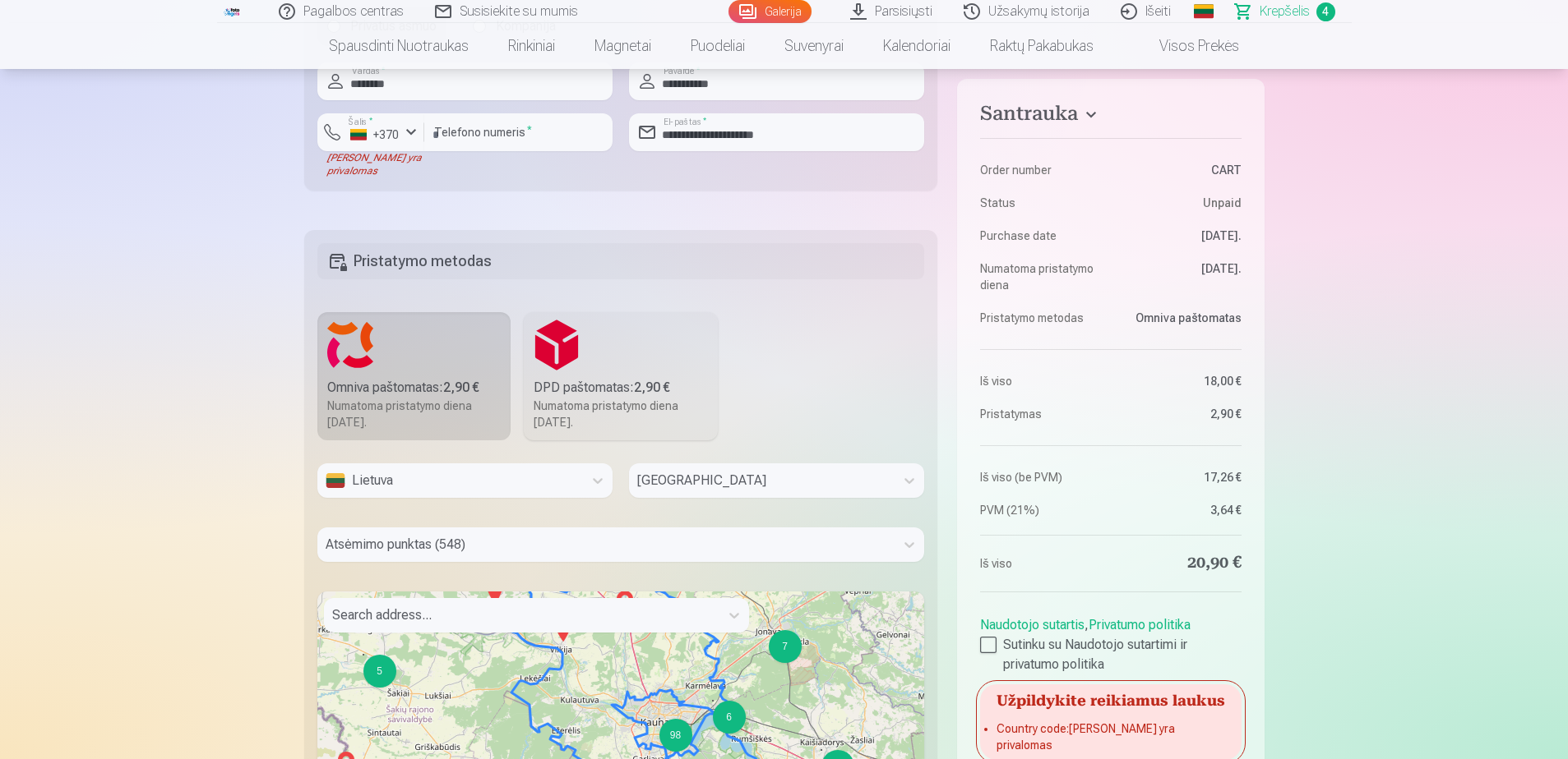
drag, startPoint x: 665, startPoint y: 676, endPoint x: 671, endPoint y: 537, distance: 139.1
click at [671, 537] on div "Lietuva [GEOGRAPHIC_DATA] Atsėmimo punktas (548) Search address... 6 3 6 25 2 4…" at bounding box center [621, 732] width 607 height 539
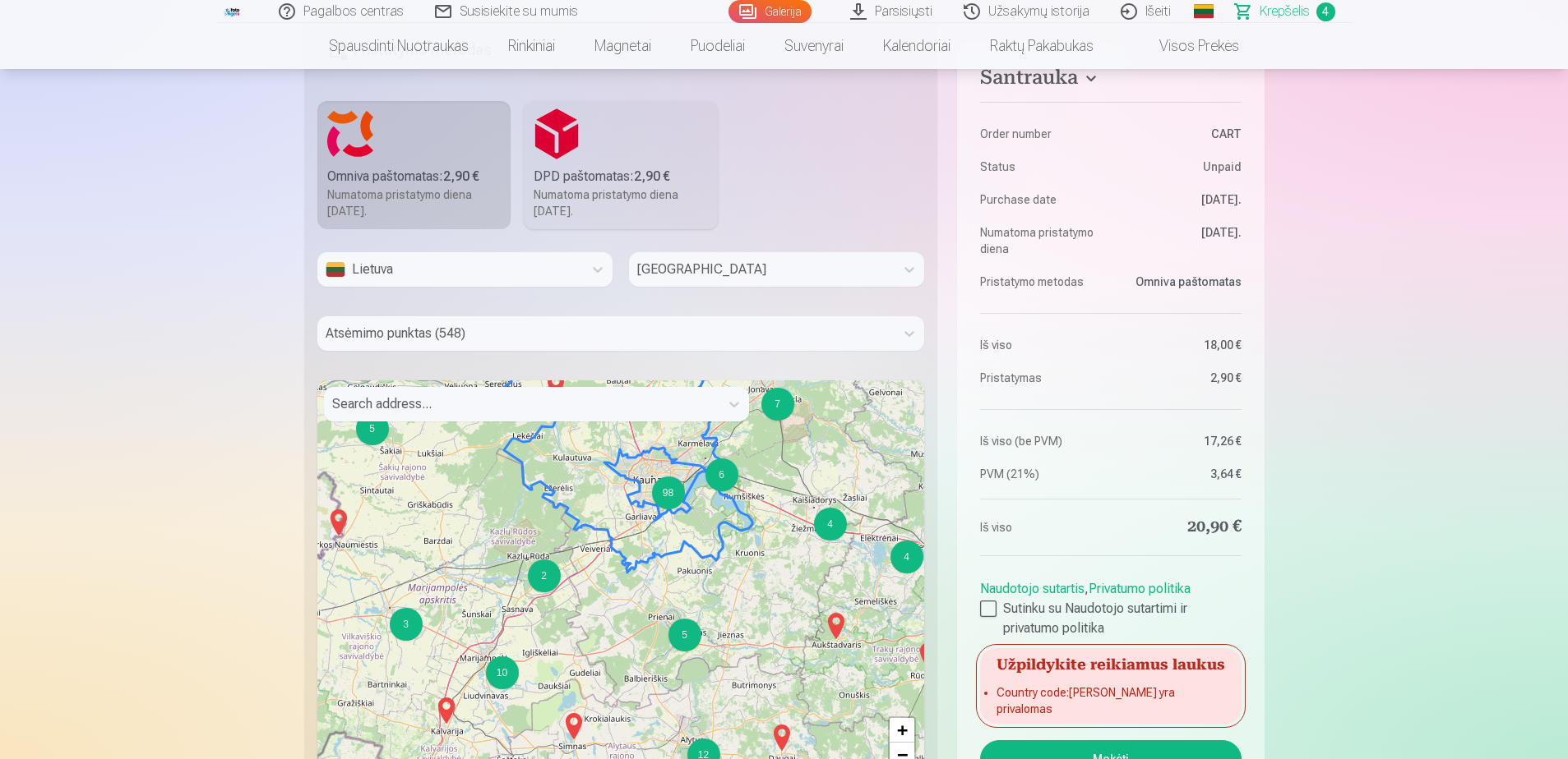
scroll to position [1476, 0]
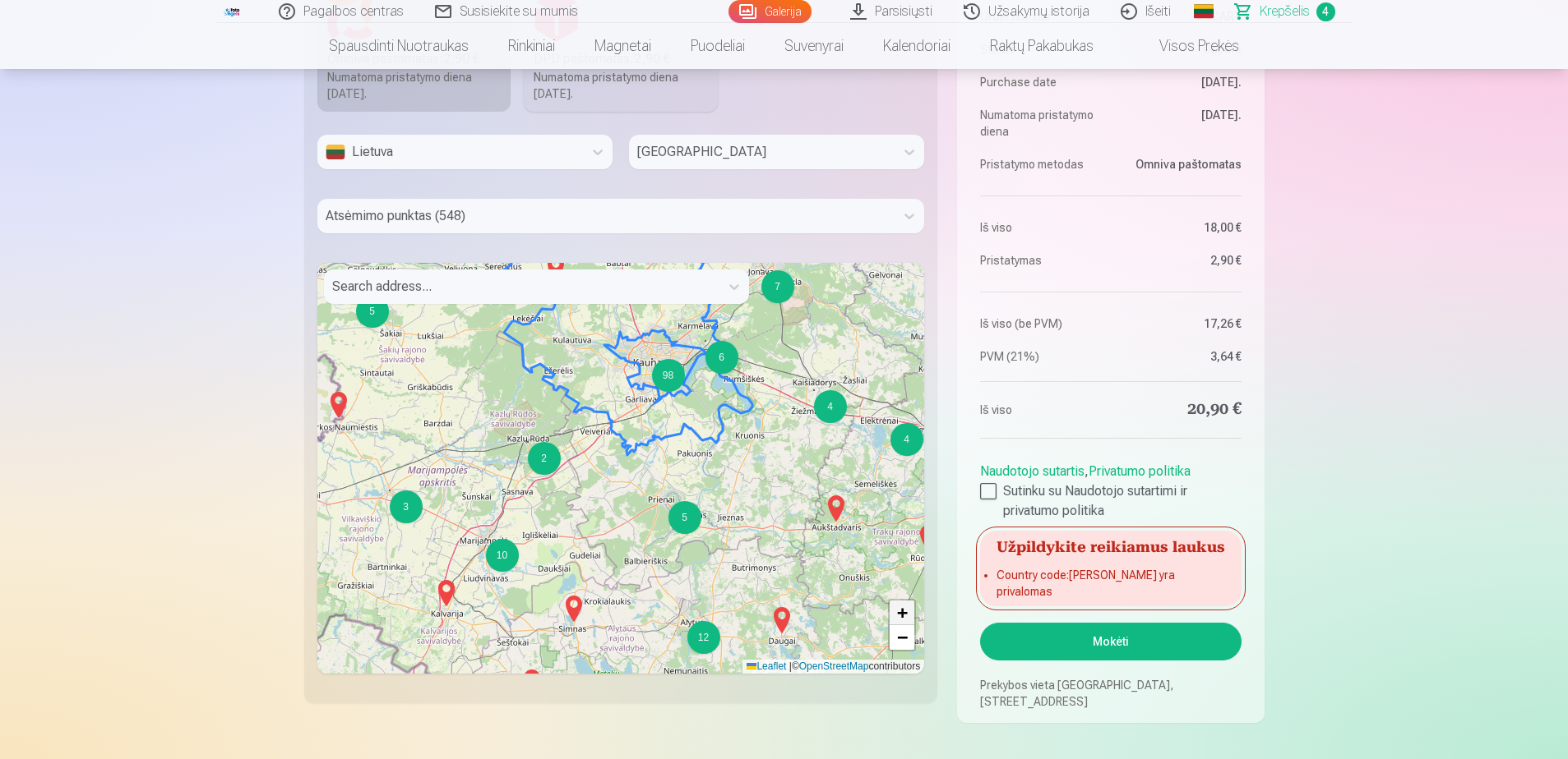
click at [898, 620] on span "+" at bounding box center [903, 612] width 11 height 21
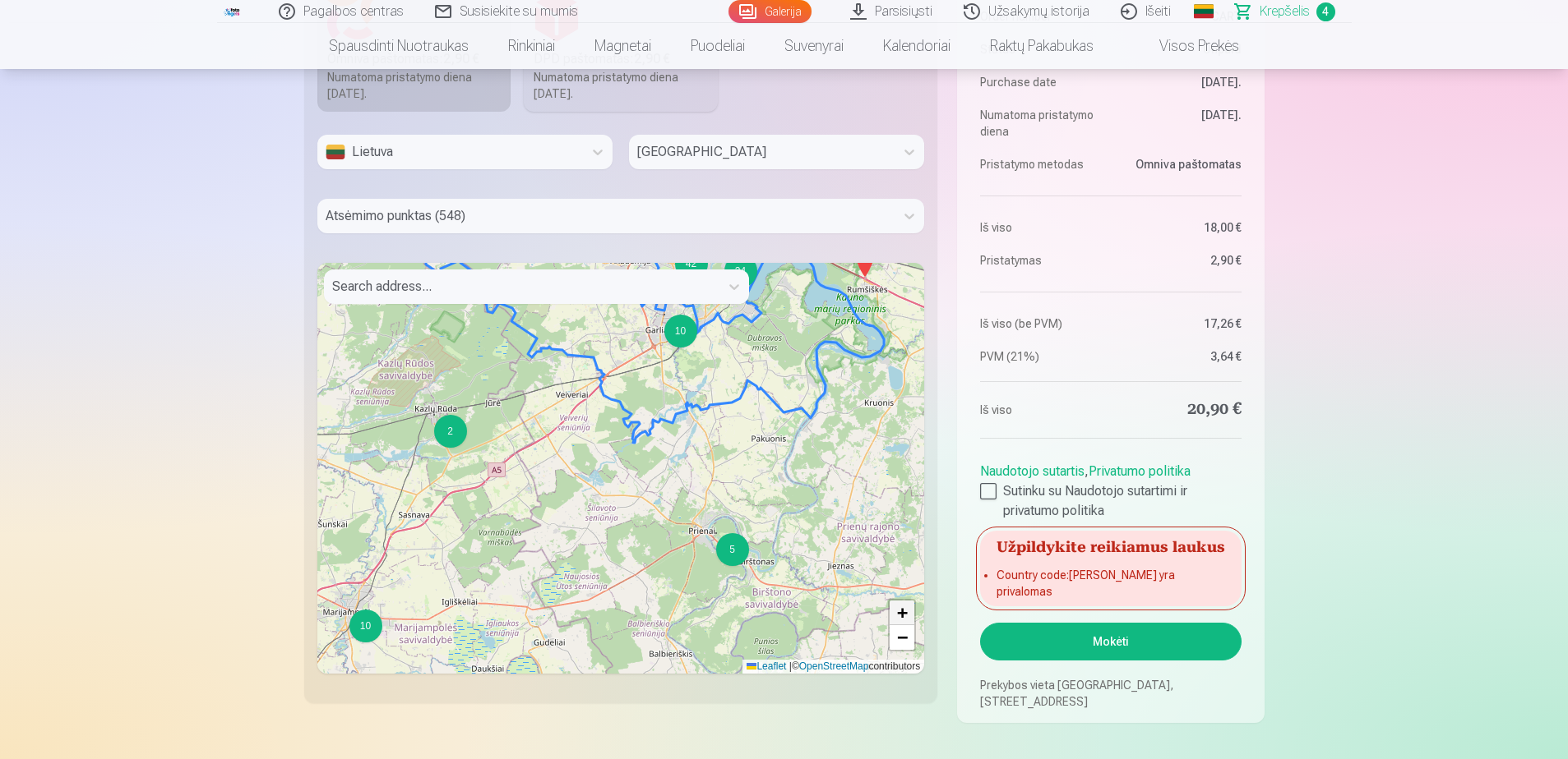
click at [897, 611] on span "+" at bounding box center [903, 612] width 11 height 21
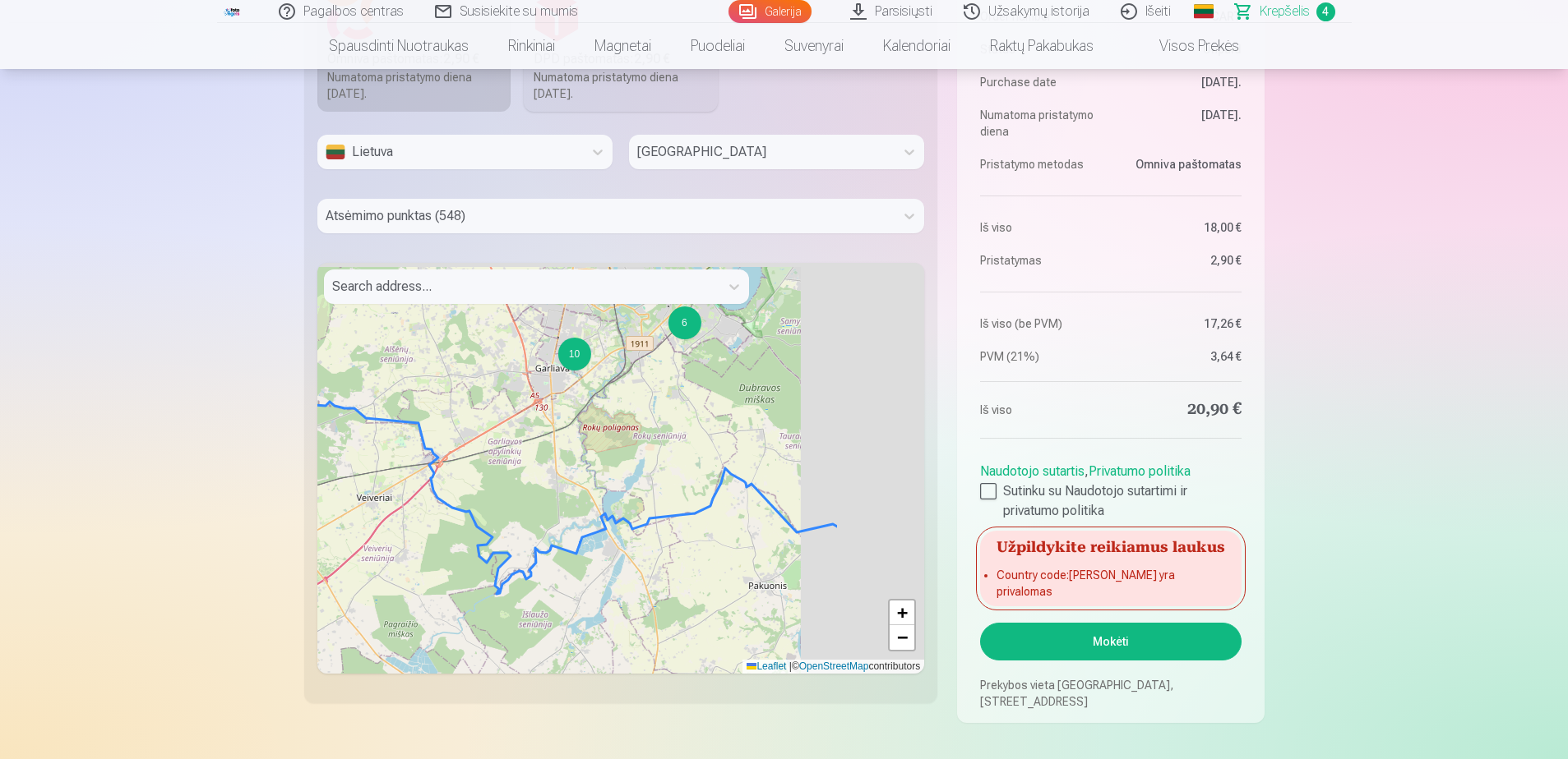
drag, startPoint x: 764, startPoint y: 464, endPoint x: 587, endPoint y: 656, distance: 261.1
click at [587, 662] on div "24 21 42 5 4 5 2 10 6 18 20 3 31 8 2 4 3 10 4 12 + − Leaflet | © OpenStreetMap …" at bounding box center [621, 468] width 607 height 411
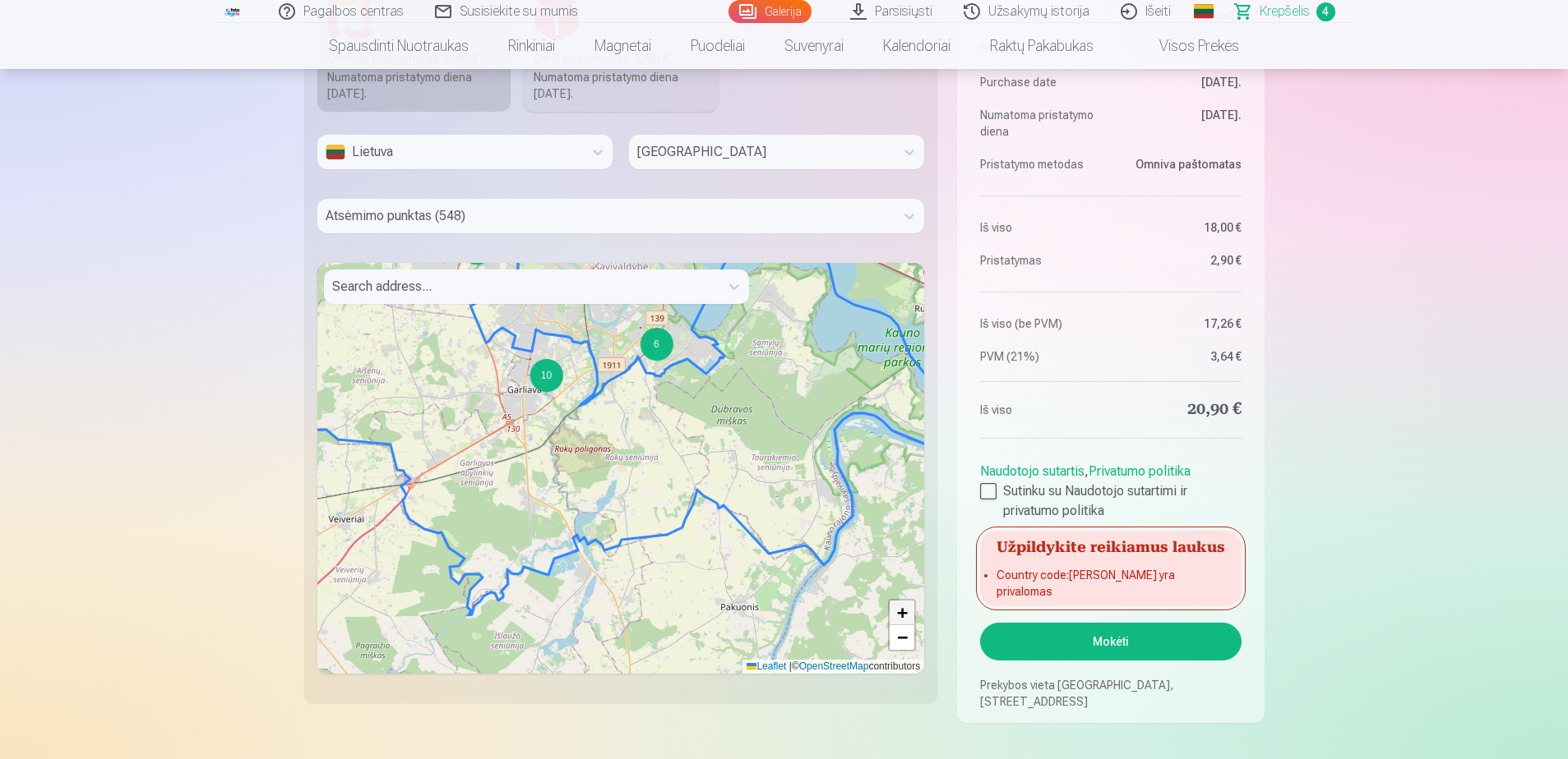
click at [895, 620] on link "+" at bounding box center [902, 613] width 25 height 25
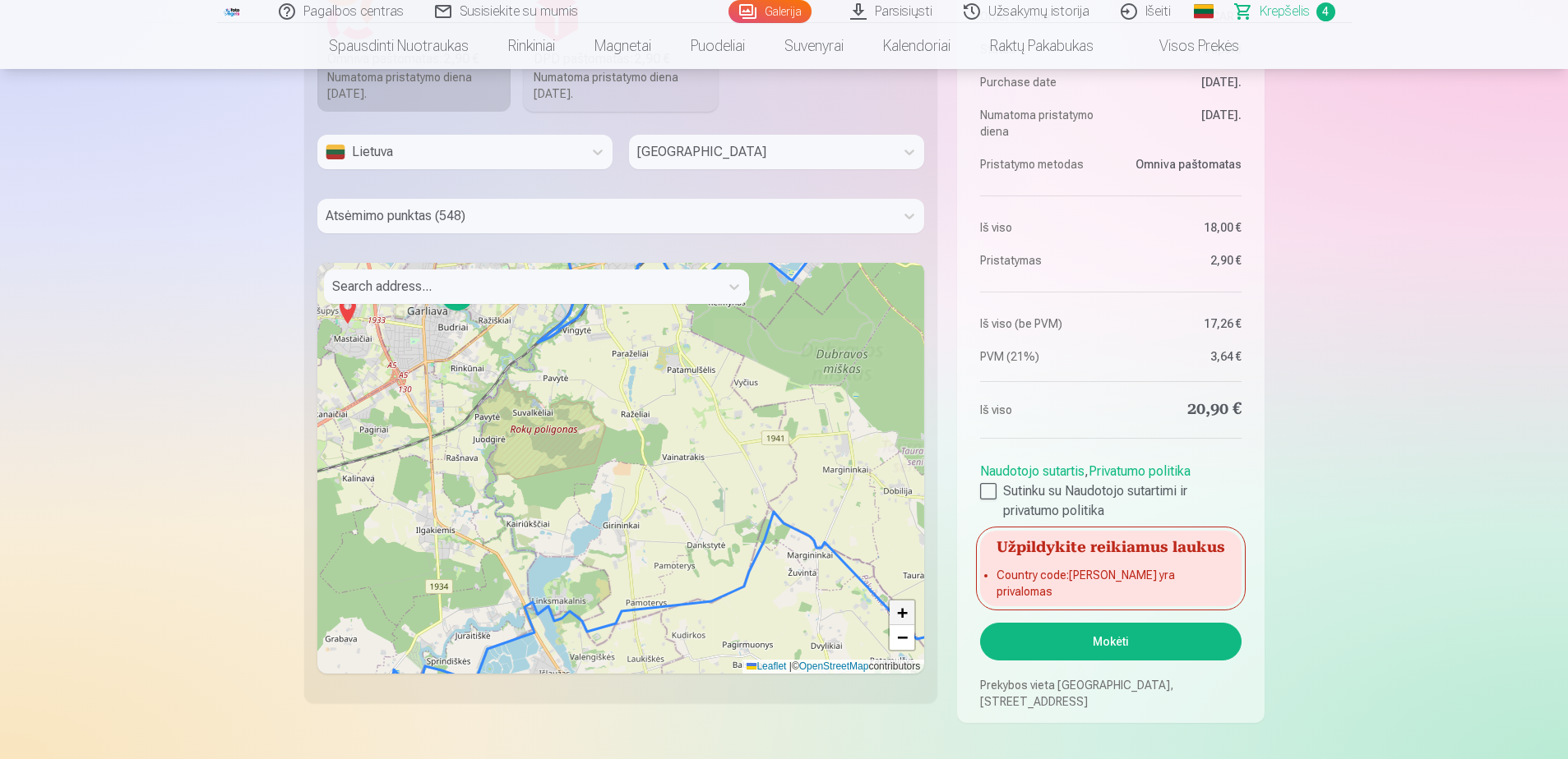
click at [892, 618] on link "+" at bounding box center [902, 613] width 25 height 25
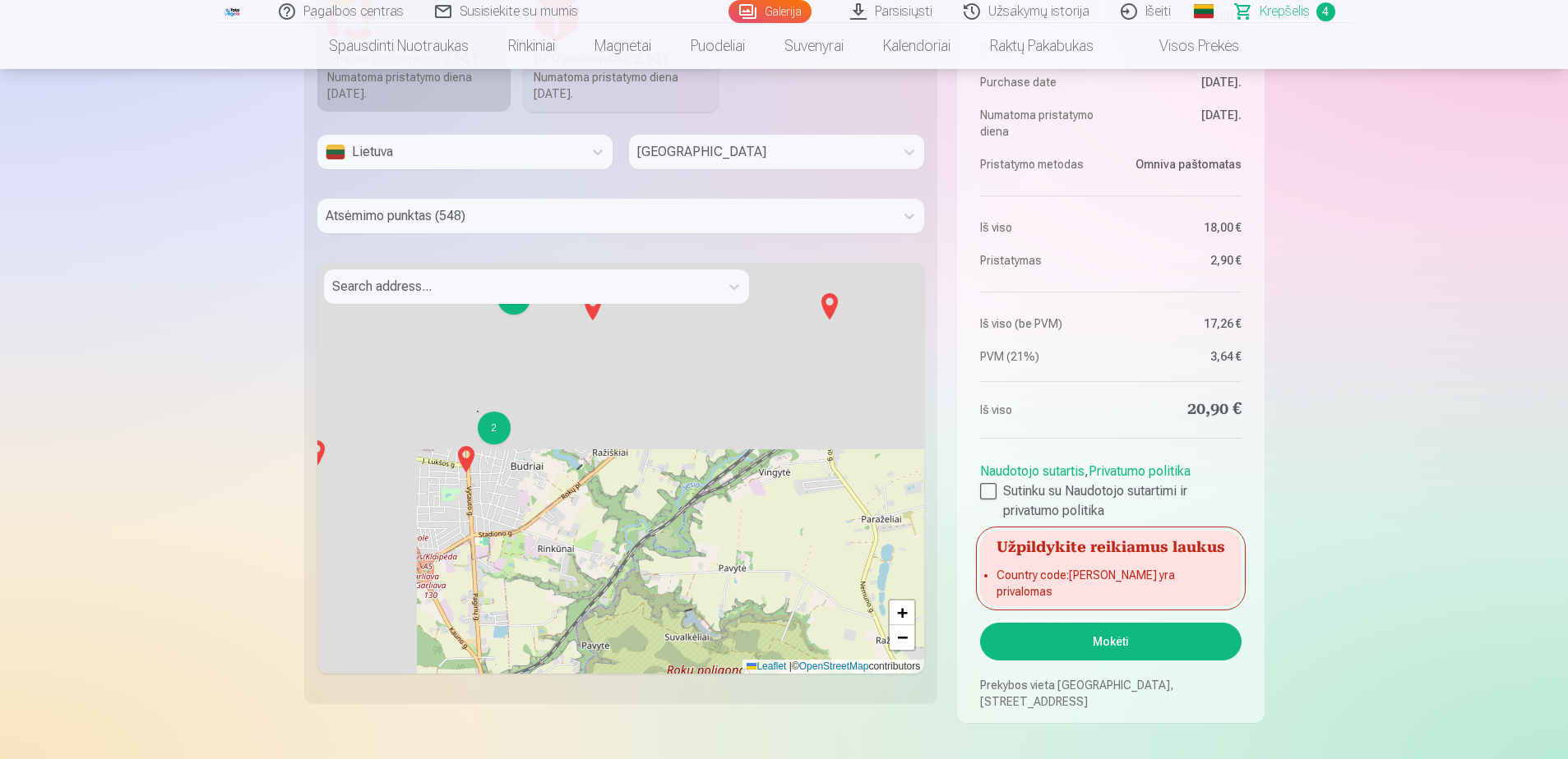
drag, startPoint x: 420, startPoint y: 382, endPoint x: 663, endPoint y: 662, distance: 370.7
click at [663, 662] on div "6 3 2 2 2 + − Leaflet | © OpenStreetMap contributors" at bounding box center [621, 468] width 607 height 411
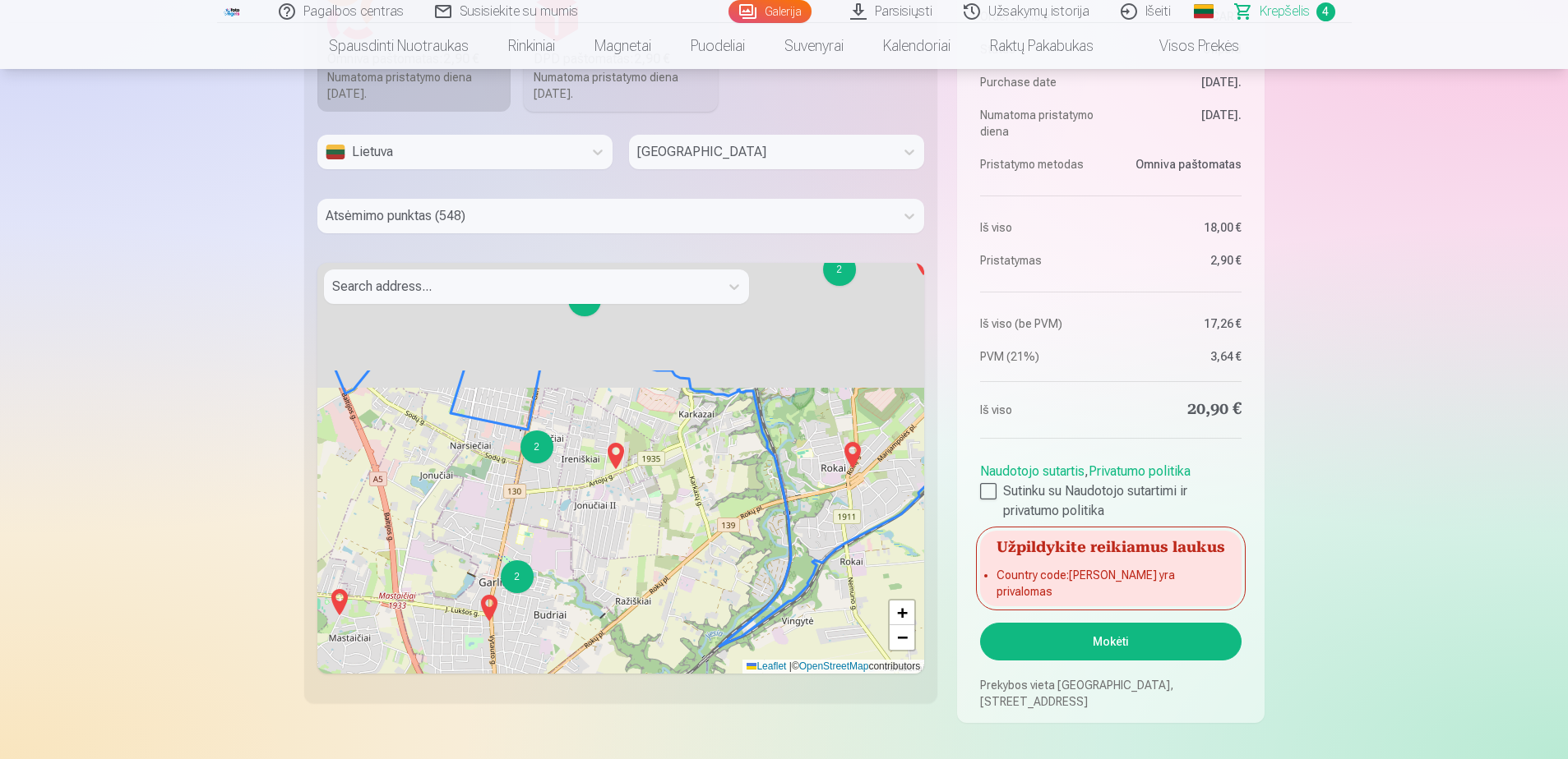
drag, startPoint x: 514, startPoint y: 494, endPoint x: 533, endPoint y: 627, distance: 134.4
click at [533, 627] on div "3 2 2 2 2 2 2 2 4 2 2 + − Leaflet | © OpenStreetMap contributors" at bounding box center [621, 468] width 607 height 411
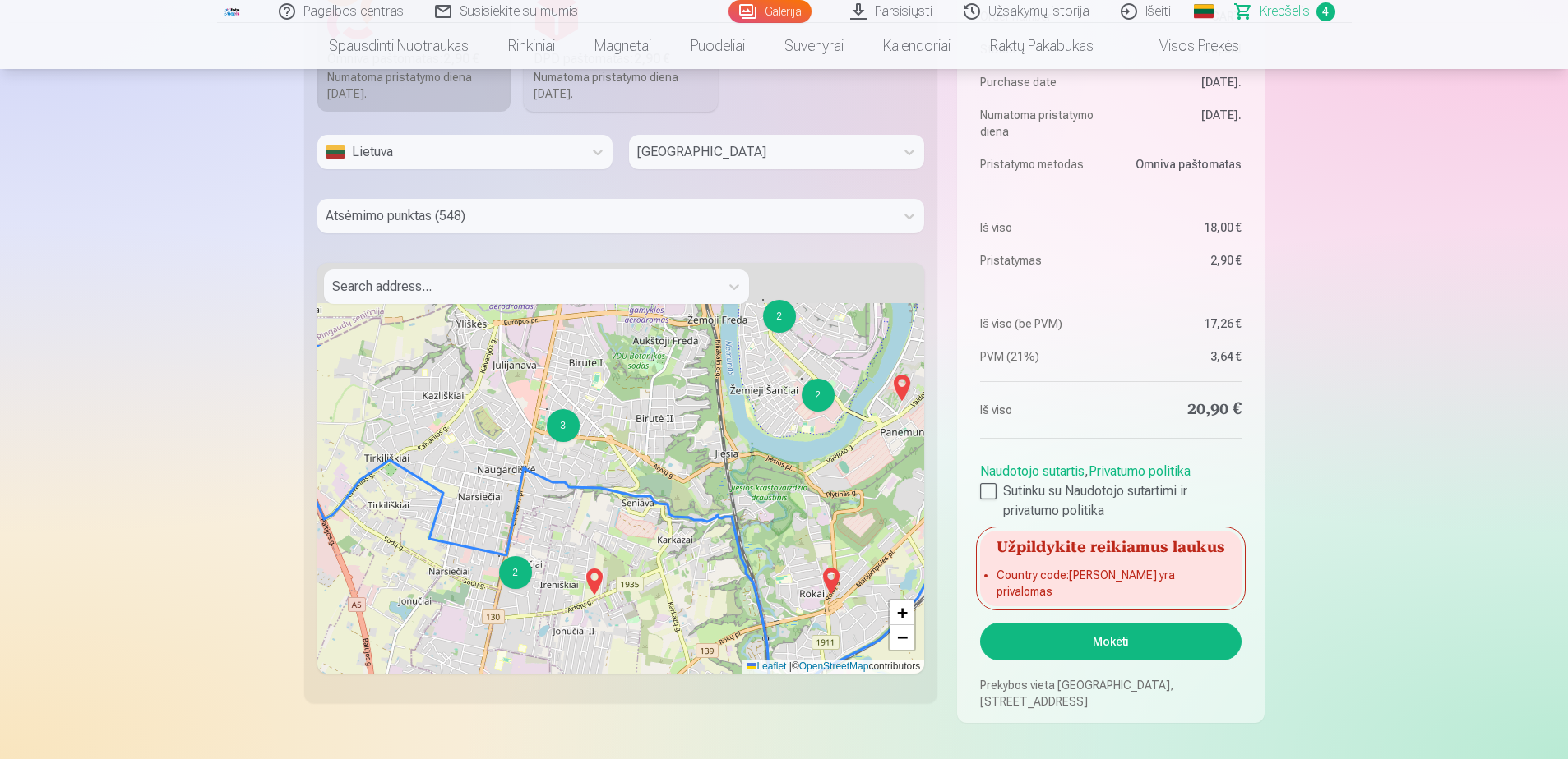
drag, startPoint x: 761, startPoint y: 483, endPoint x: 734, endPoint y: 622, distance: 141.6
click at [734, 622] on div "3 2 2 2 2 2 2 2 4 2 2 3 3 3 3 2 3 2 + − Leaflet | © OpenStreetMap contributors" at bounding box center [621, 468] width 607 height 411
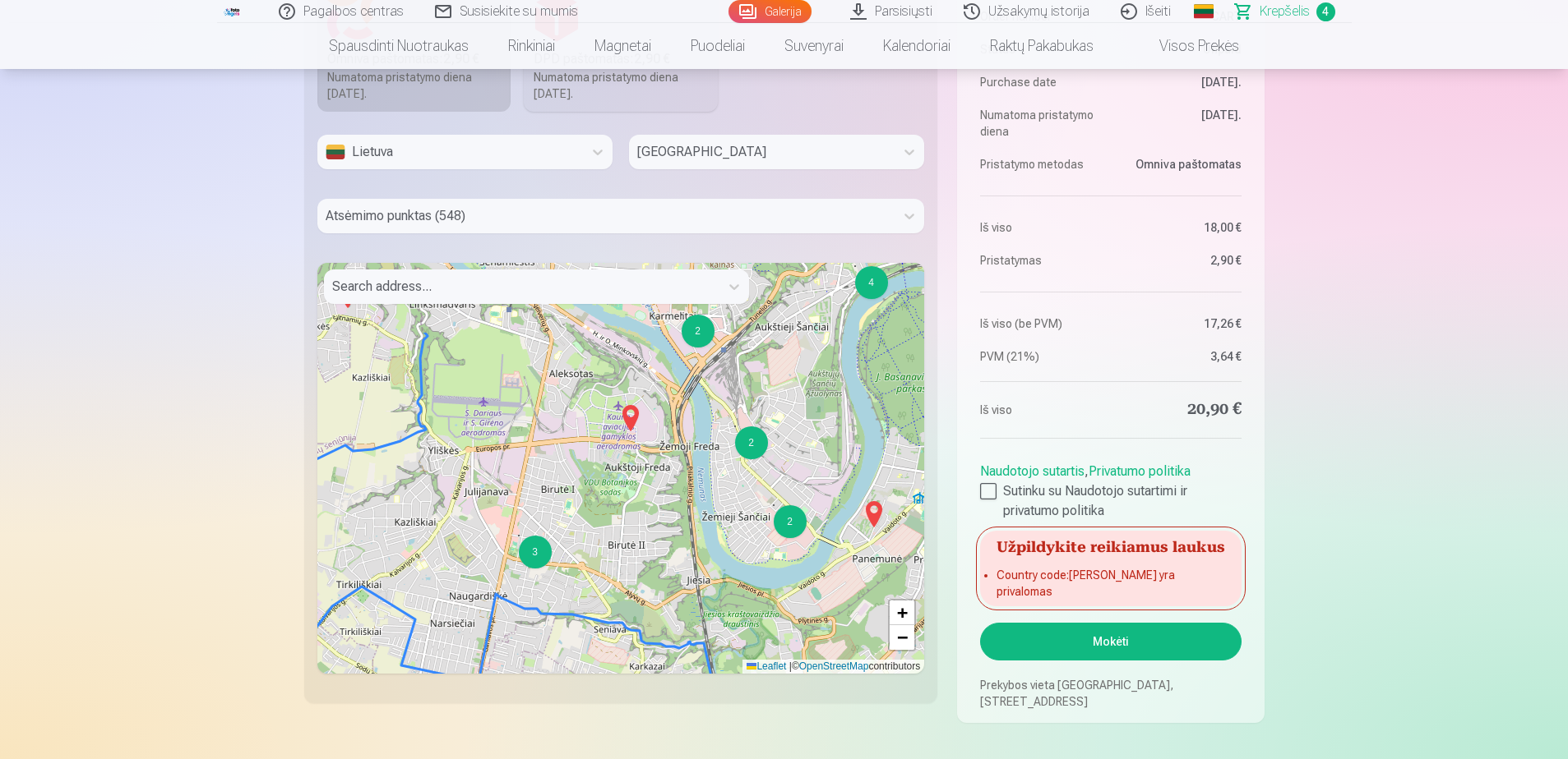
drag, startPoint x: 727, startPoint y: 510, endPoint x: 706, endPoint y: 621, distance: 113.0
click at [706, 621] on div "3 2 2 2 2 2 2 2 4 2 2 3 3 3 3 2 3 2 2 3 5 5 2 4 2 + − Leaflet | © OpenStreetMap…" at bounding box center [621, 468] width 607 height 411
click at [633, 433] on img at bounding box center [630, 418] width 26 height 39
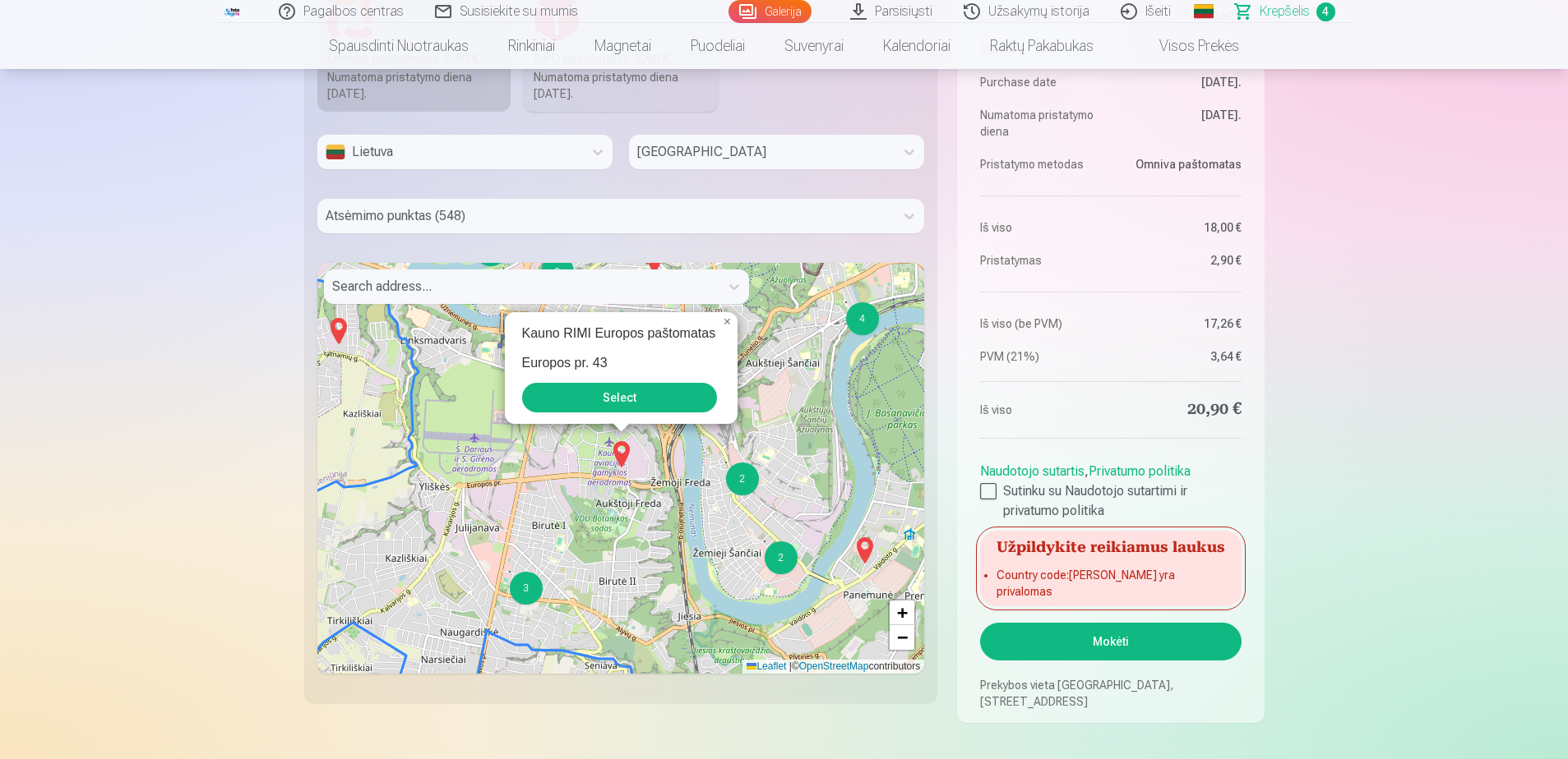
click at [640, 411] on button "Select" at bounding box center [620, 397] width 195 height 30
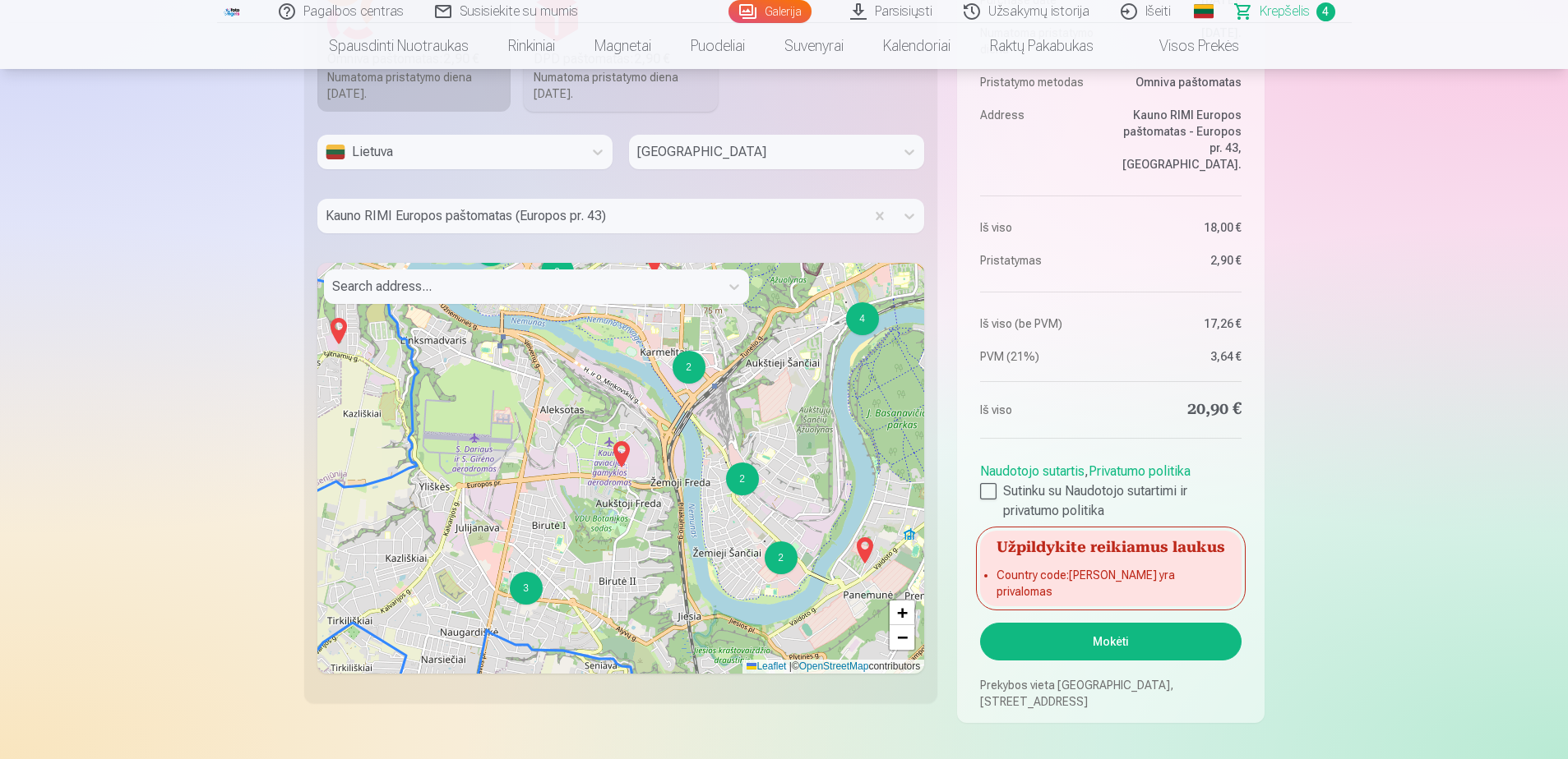
click at [1089, 648] on button "Mokėti" at bounding box center [1110, 642] width 260 height 38
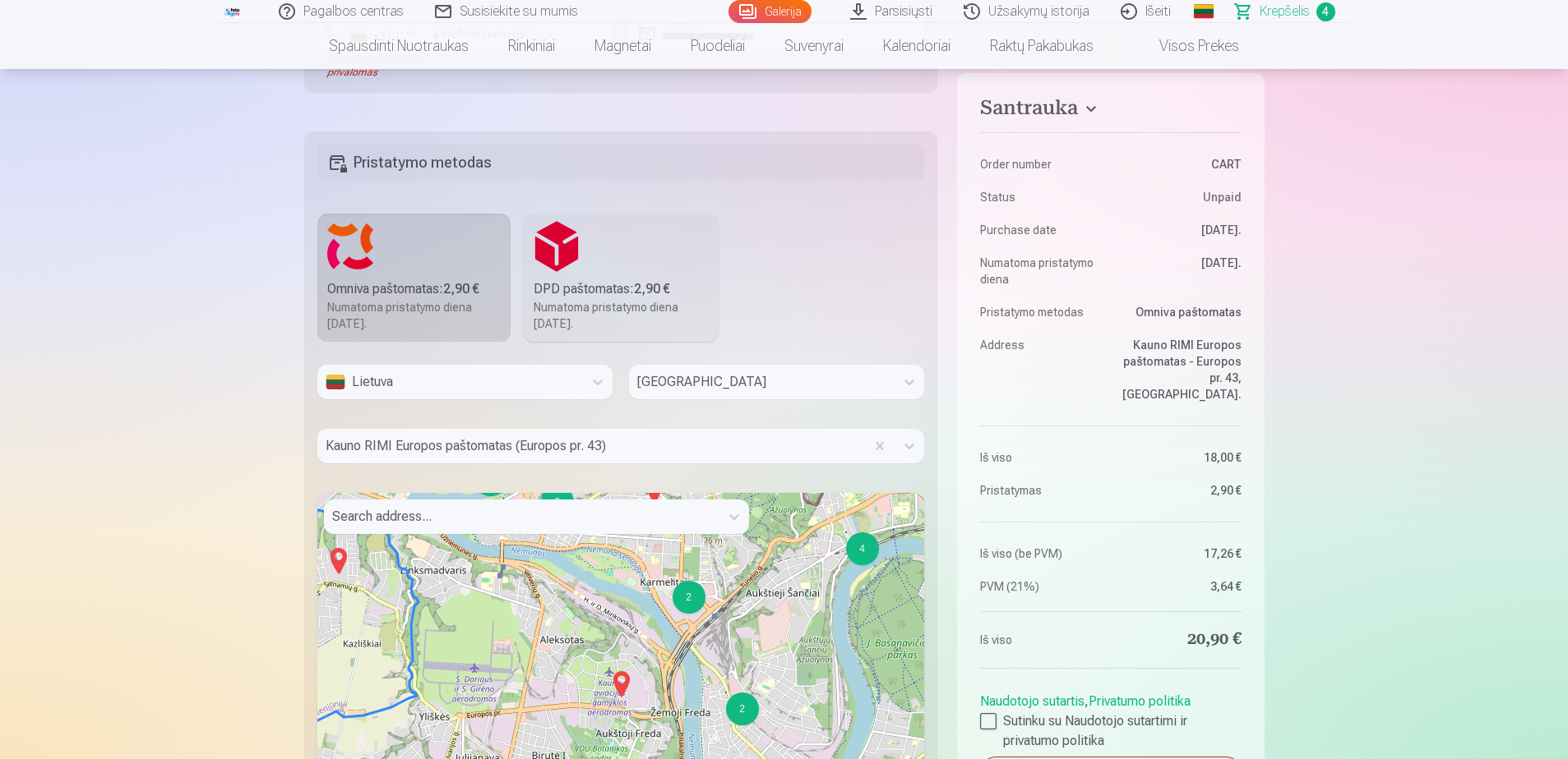
scroll to position [1394, 0]
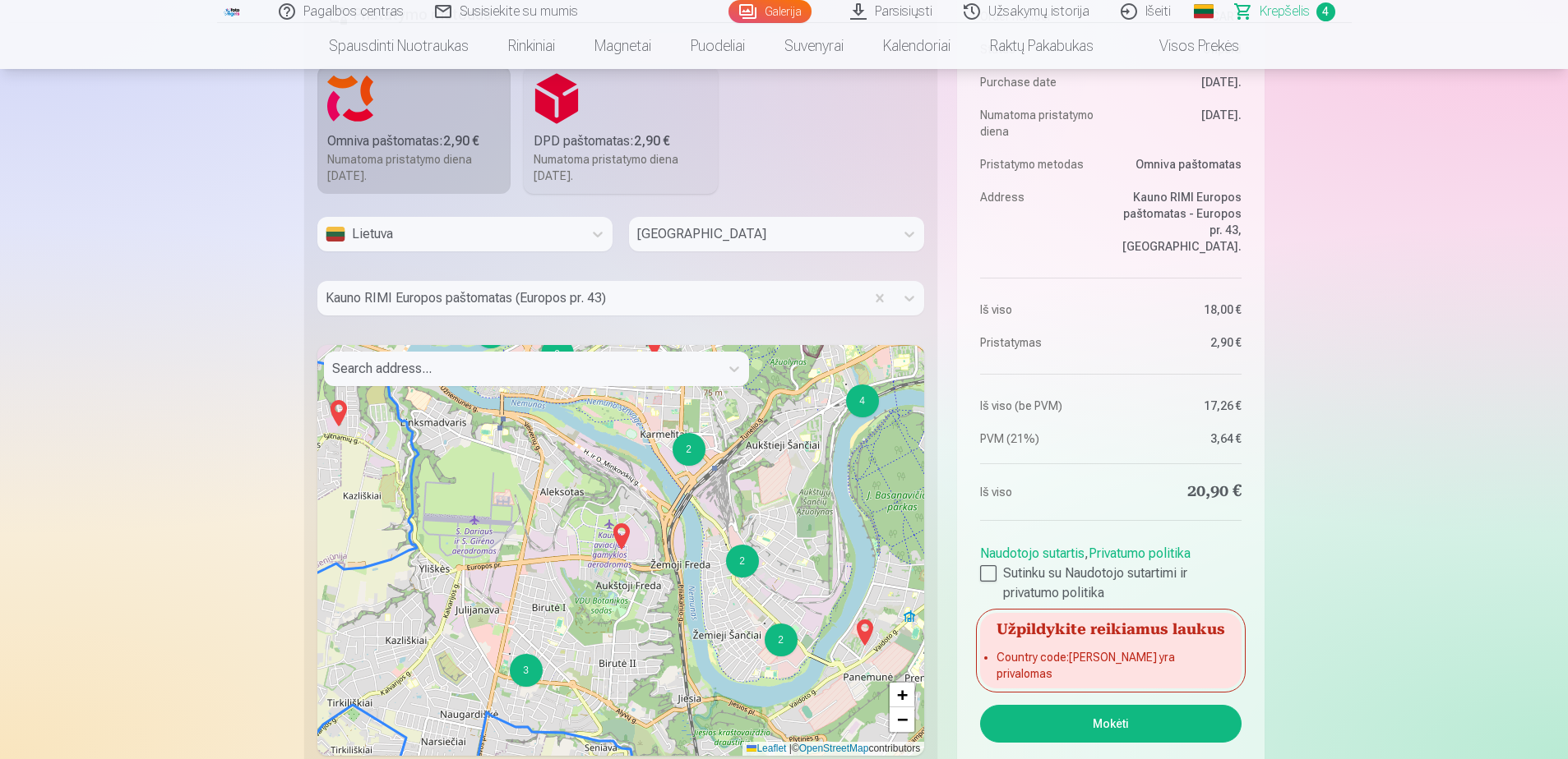
click at [1089, 720] on button "Mokėti" at bounding box center [1110, 724] width 260 height 38
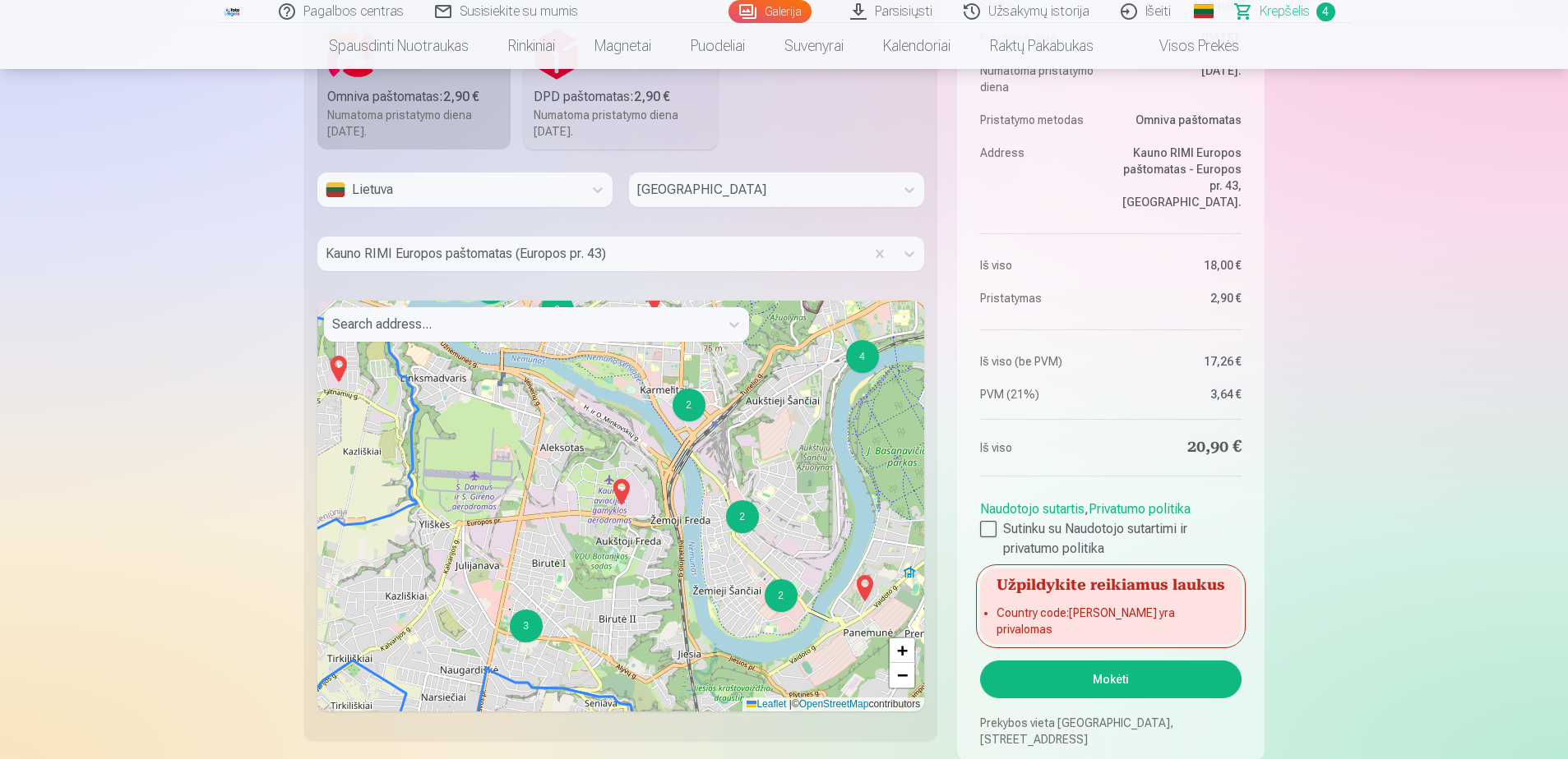
scroll to position [1476, 0]
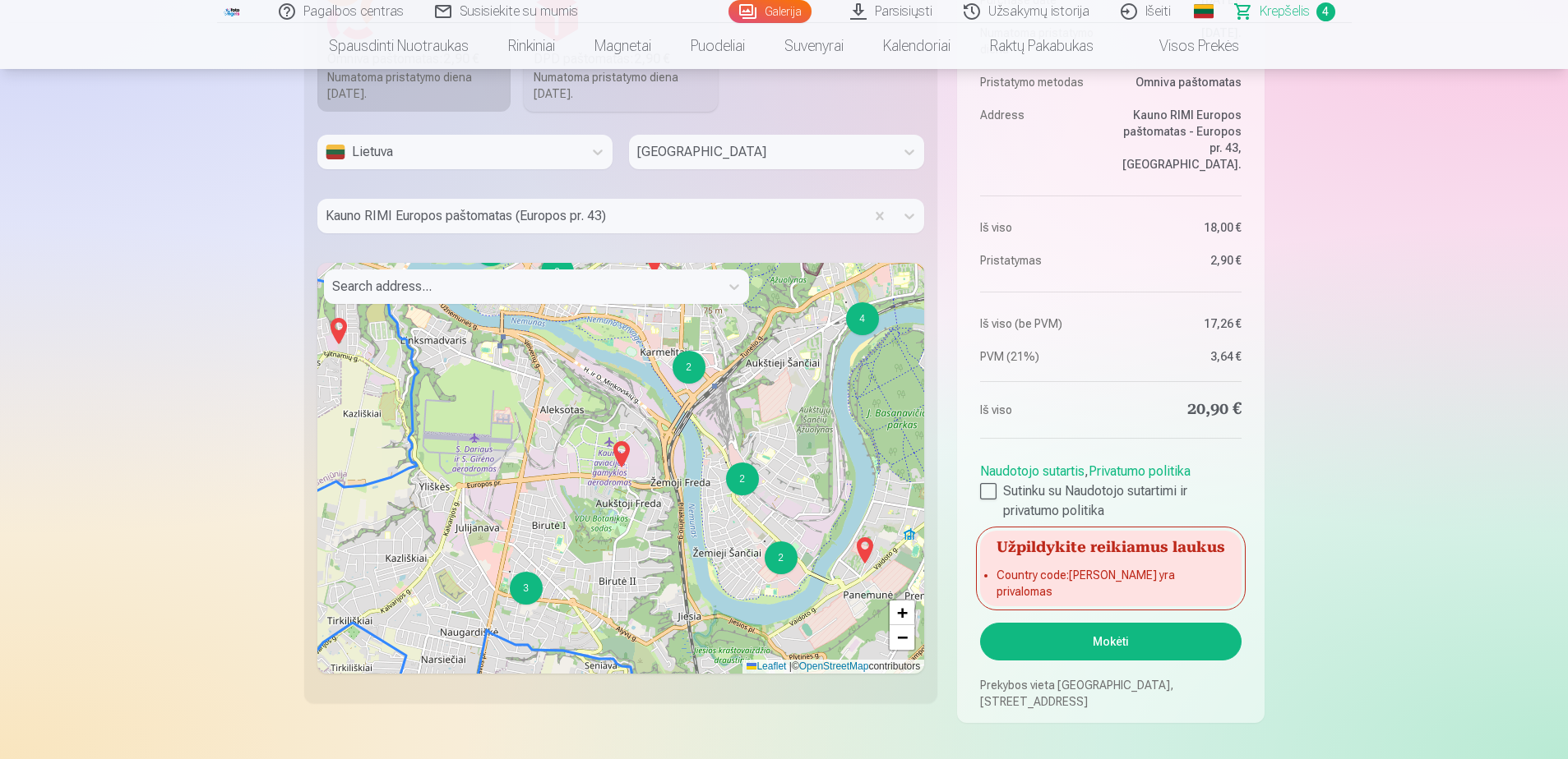
click at [801, 214] on div at bounding box center [591, 216] width 532 height 23
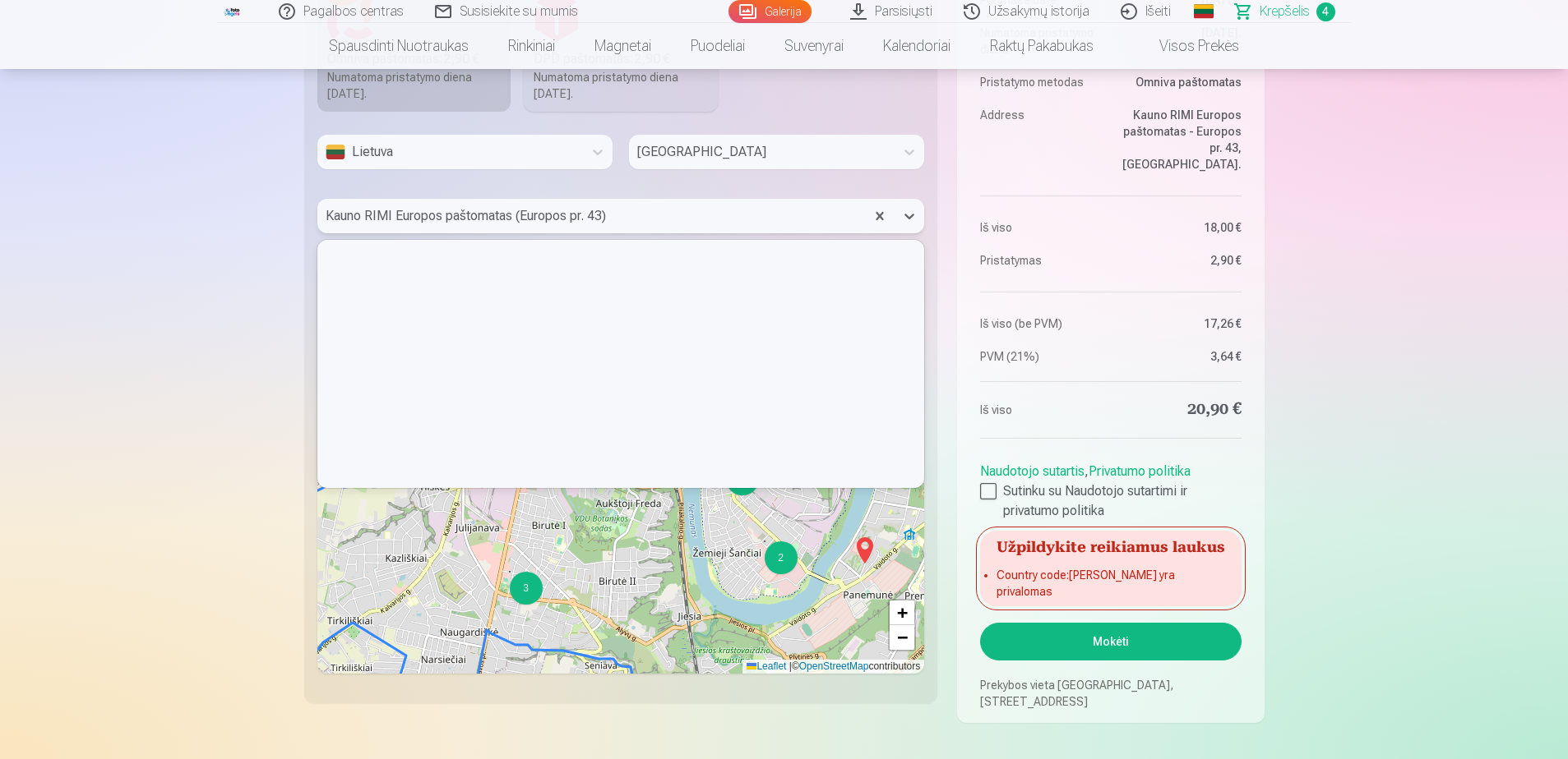
scroll to position [242, 601]
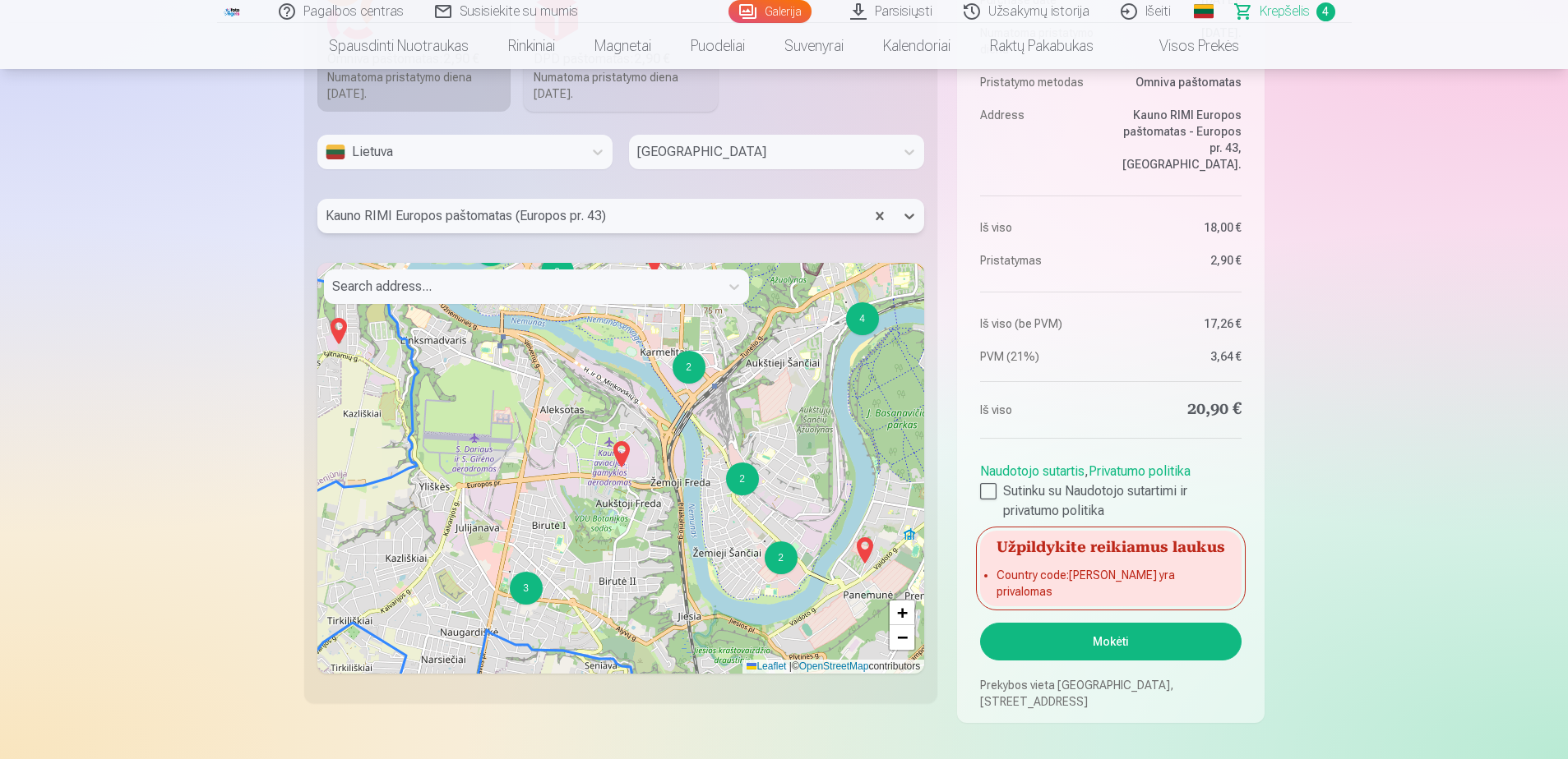
click at [801, 214] on div at bounding box center [591, 216] width 532 height 23
click at [1164, 645] on button "Mokėti" at bounding box center [1110, 642] width 260 height 38
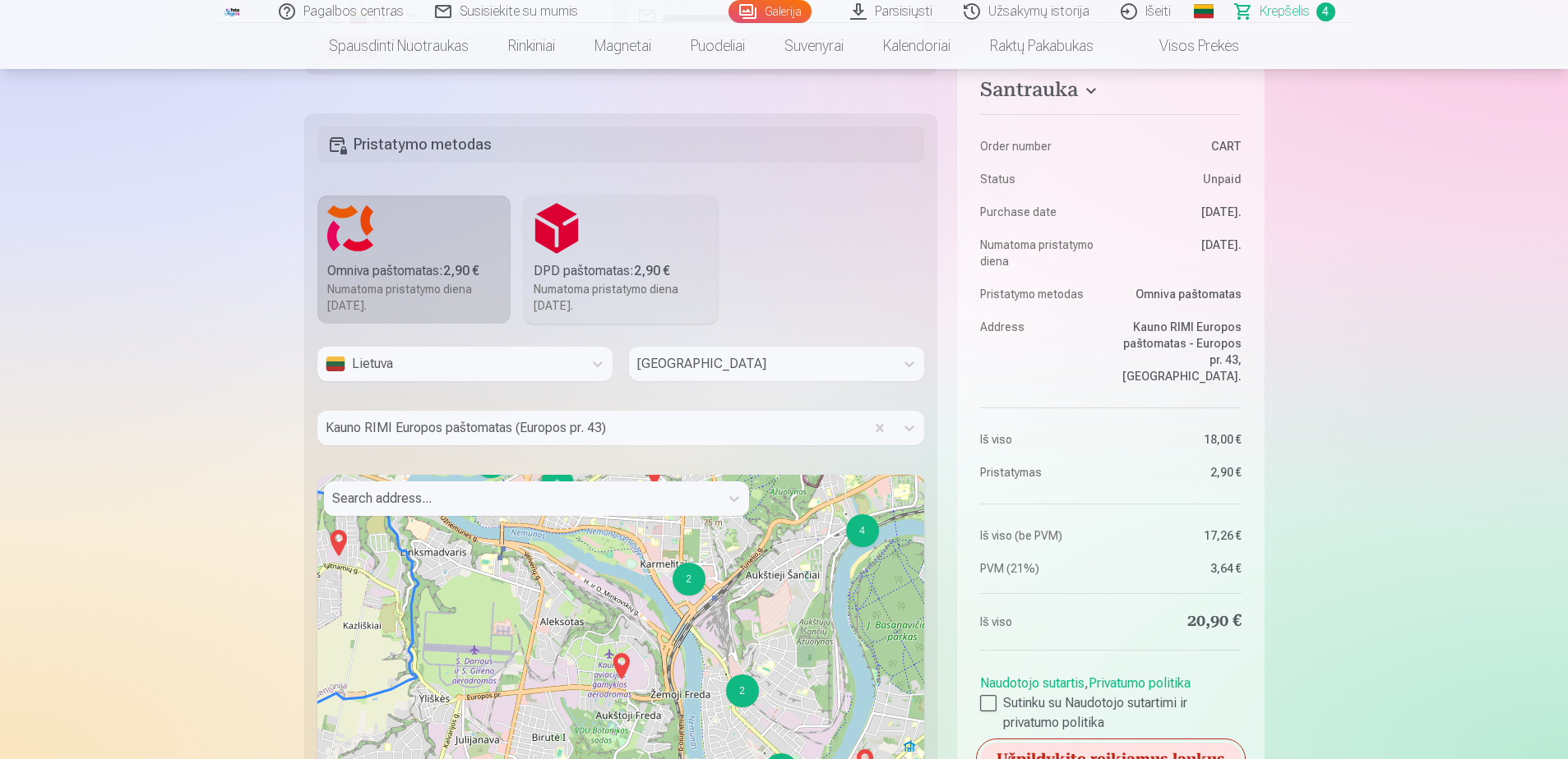
scroll to position [1229, 0]
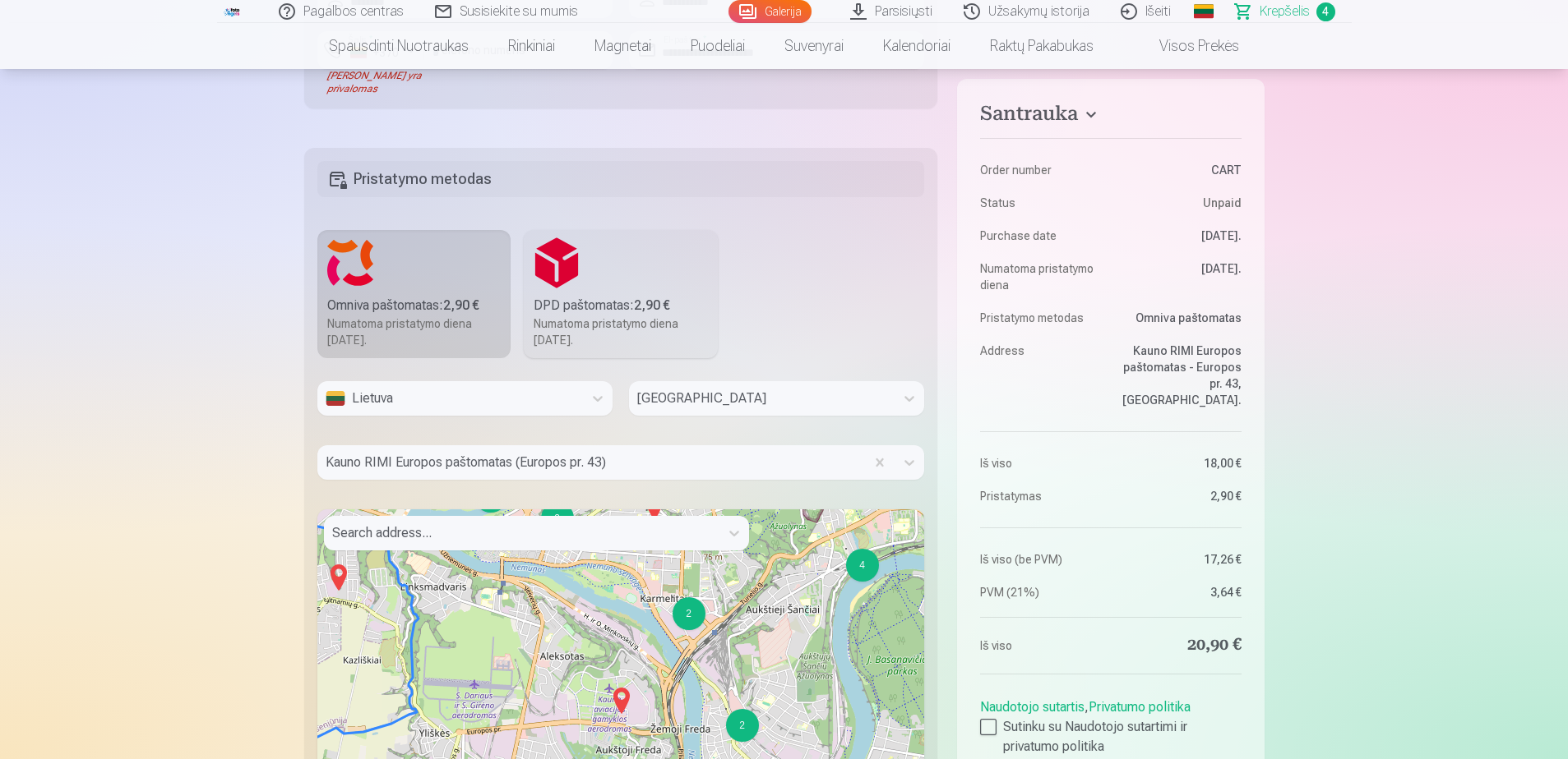
click at [513, 408] on div "Lietuva" at bounding box center [450, 399] width 249 height 20
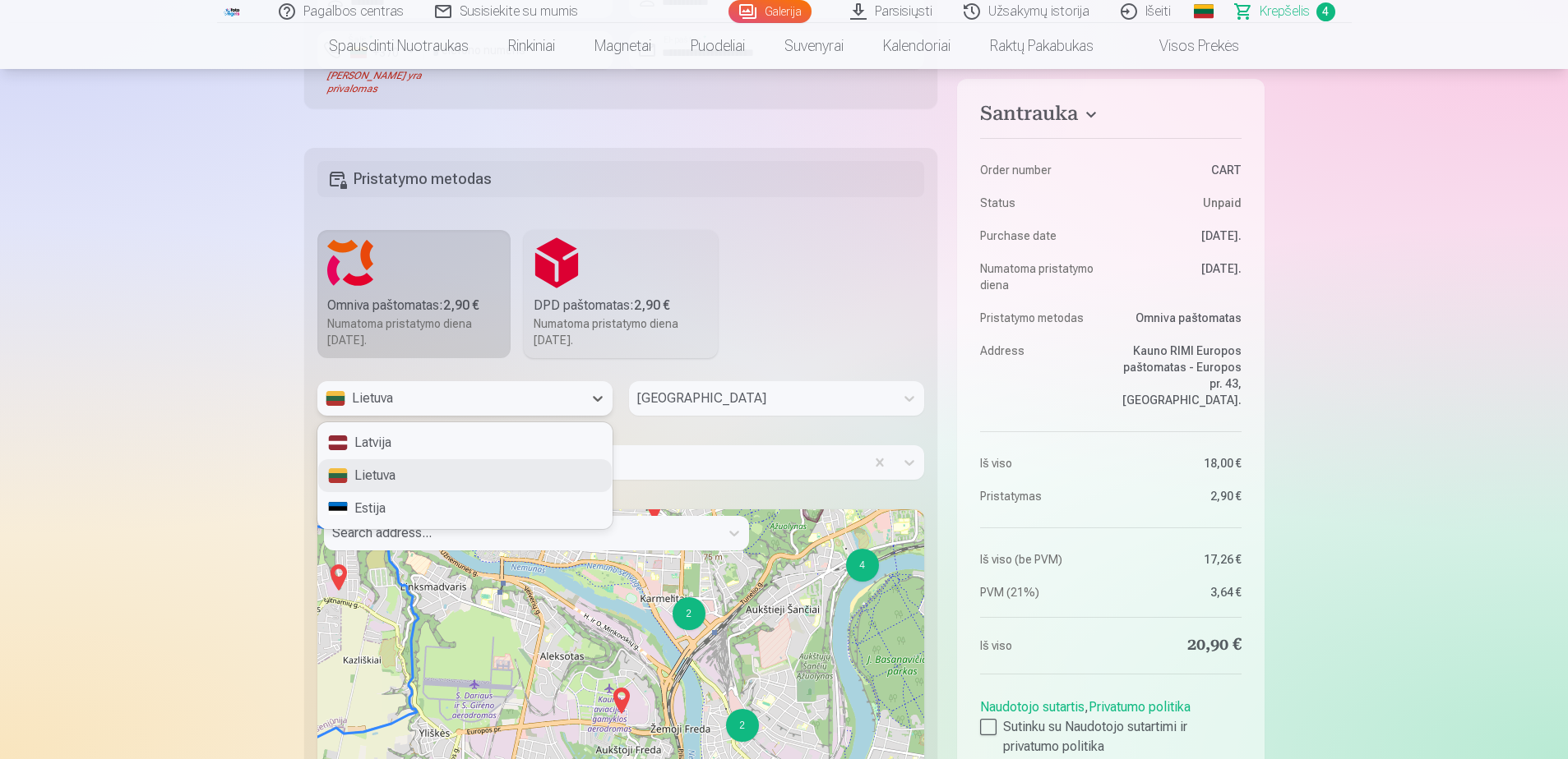
click at [461, 485] on div "Lietuva" at bounding box center [465, 476] width 293 height 33
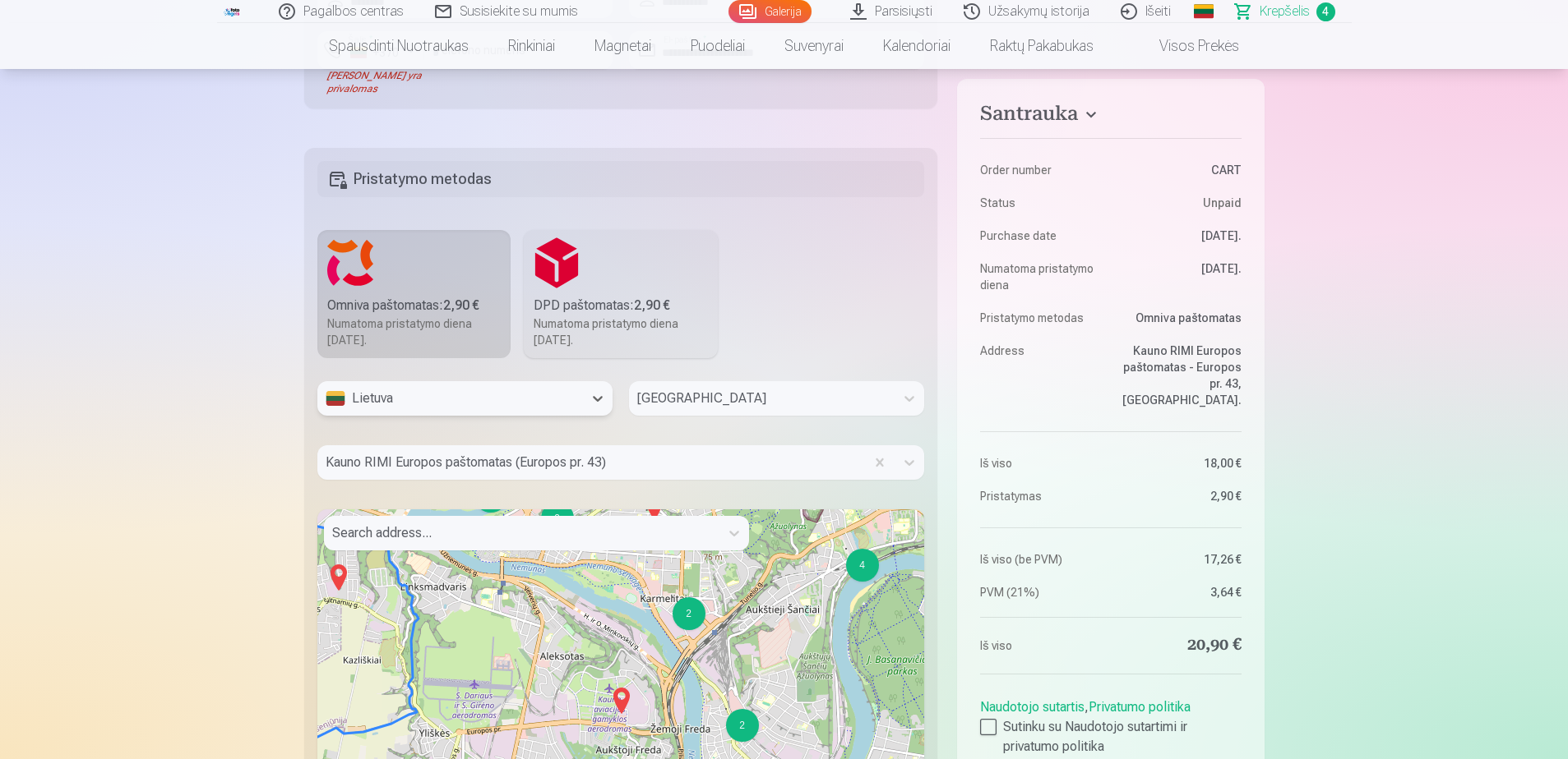
click at [706, 409] on div at bounding box center [761, 399] width 249 height 23
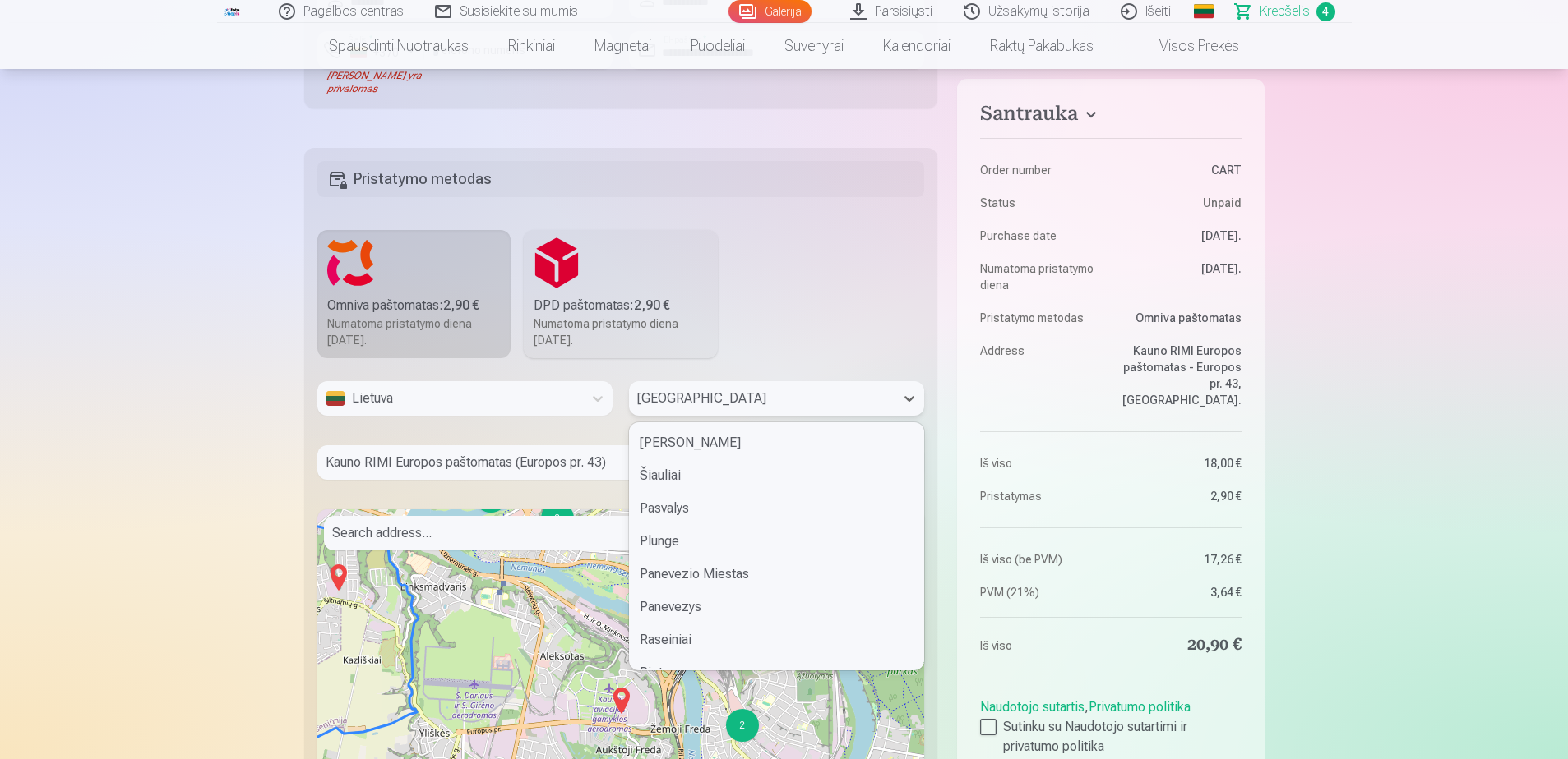
scroll to position [458, 0]
click at [675, 632] on div "[GEOGRAPHIC_DATA]" at bounding box center [776, 642] width 293 height 33
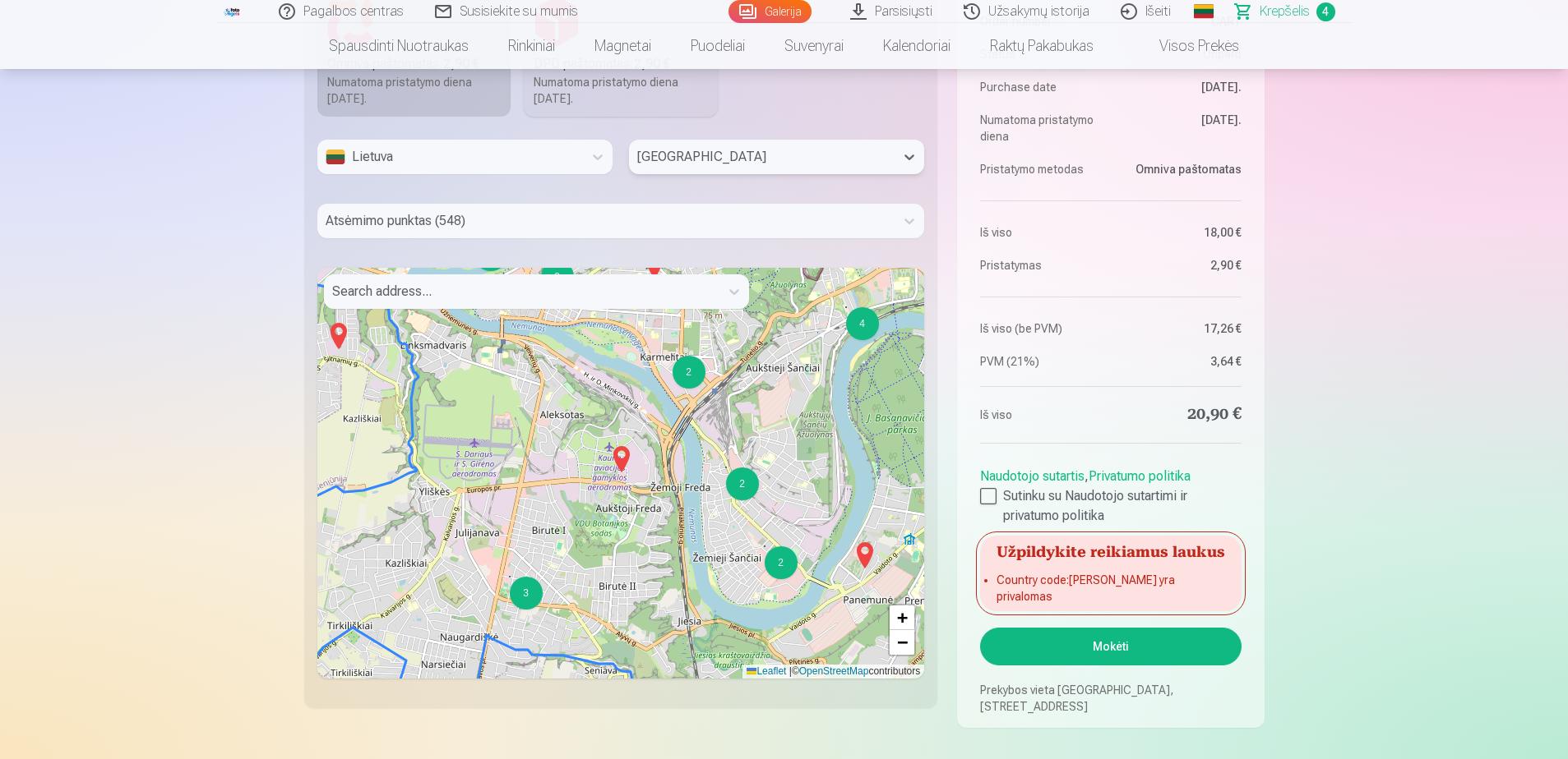
scroll to position [1476, 0]
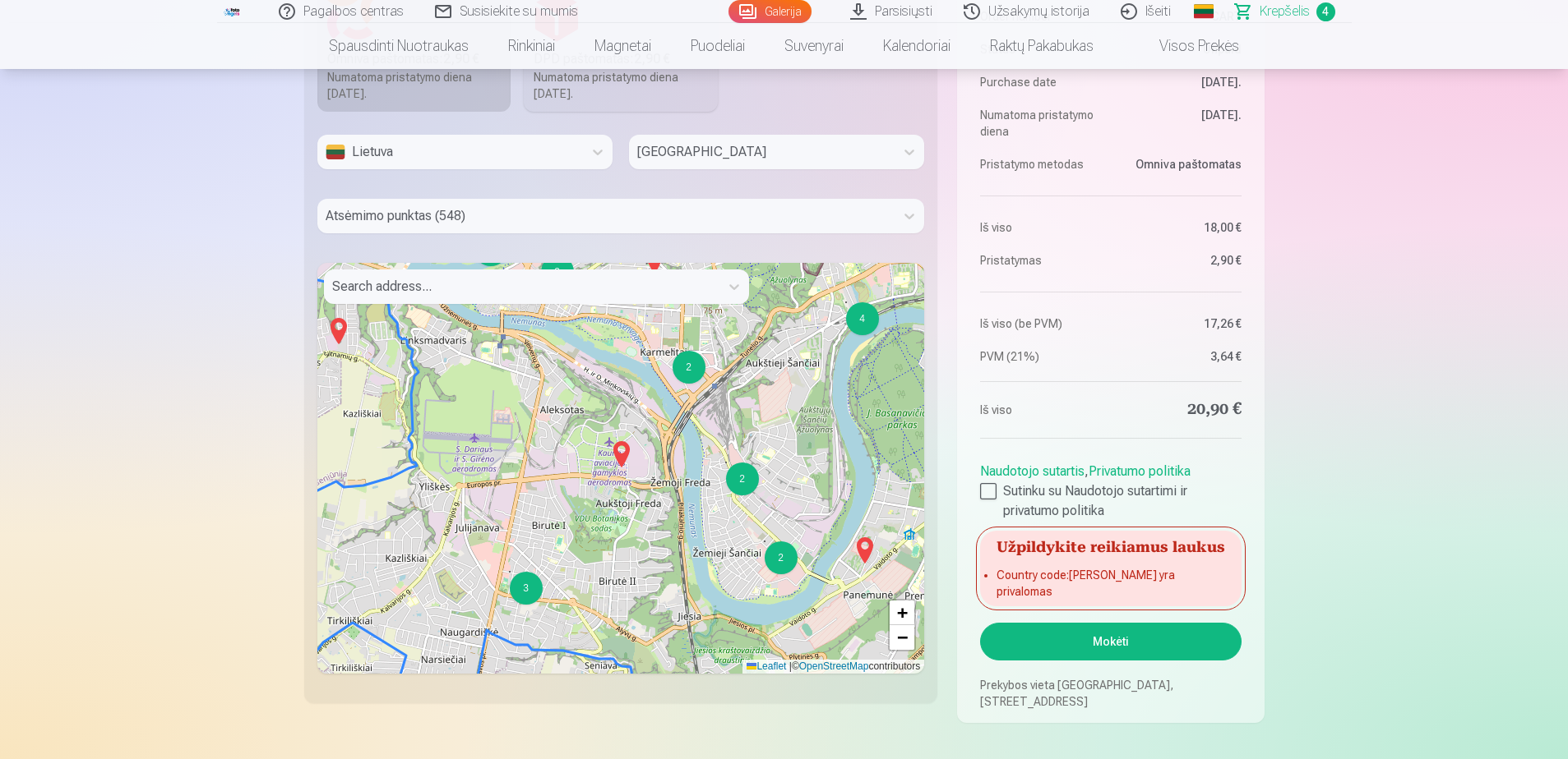
click at [1089, 561] on h5 "Užpildykite reikiamus laukus" at bounding box center [1110, 545] width 260 height 30
click at [1090, 643] on button "Mokėti" at bounding box center [1110, 642] width 260 height 38
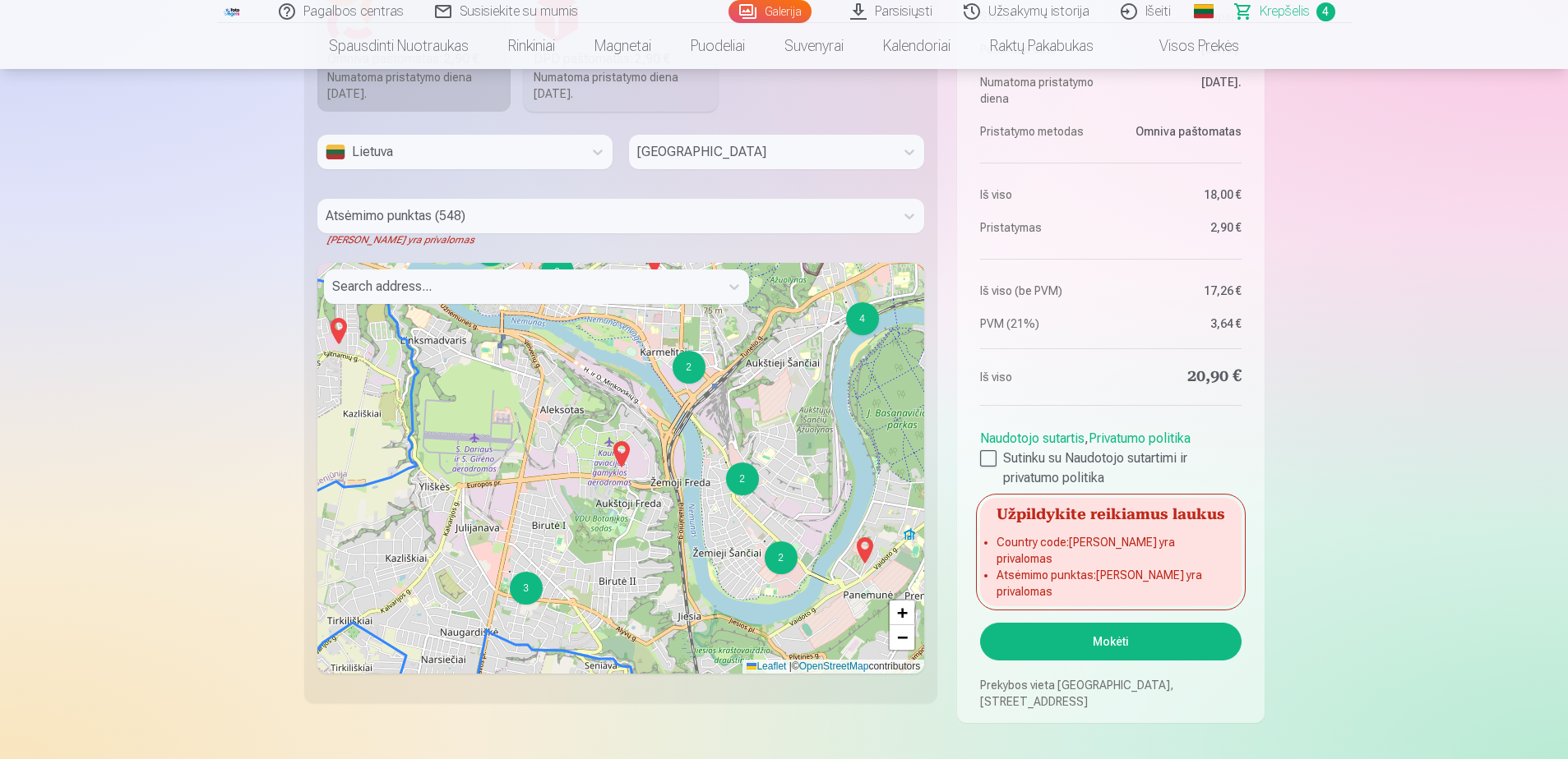
click at [548, 213] on div at bounding box center [606, 216] width 562 height 23
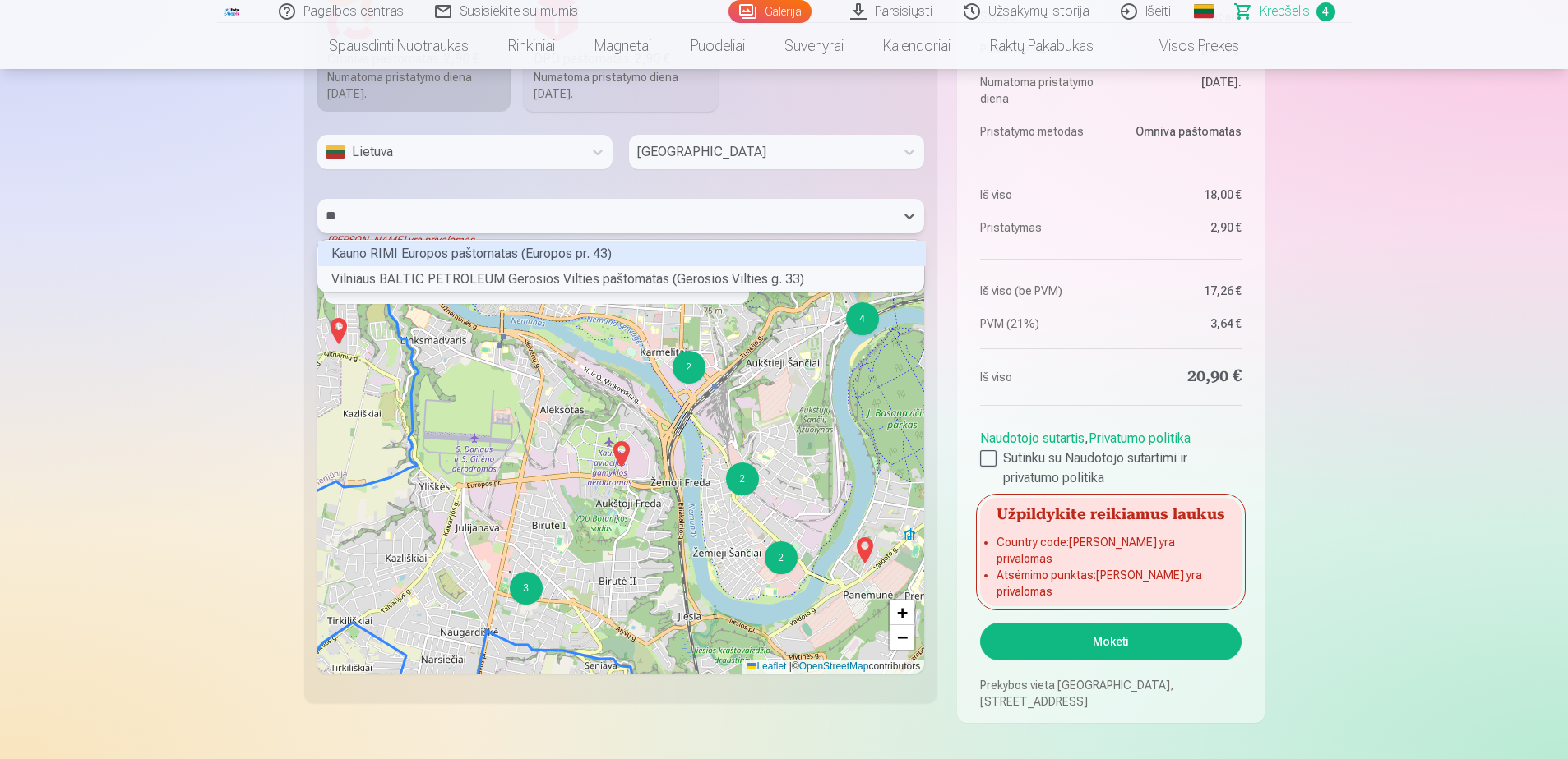
scroll to position [21, 601]
type input "****"
click at [586, 256] on div "Kauno RIMI Europos paštomatas (Europos pr. 43)" at bounding box center [622, 253] width 607 height 25
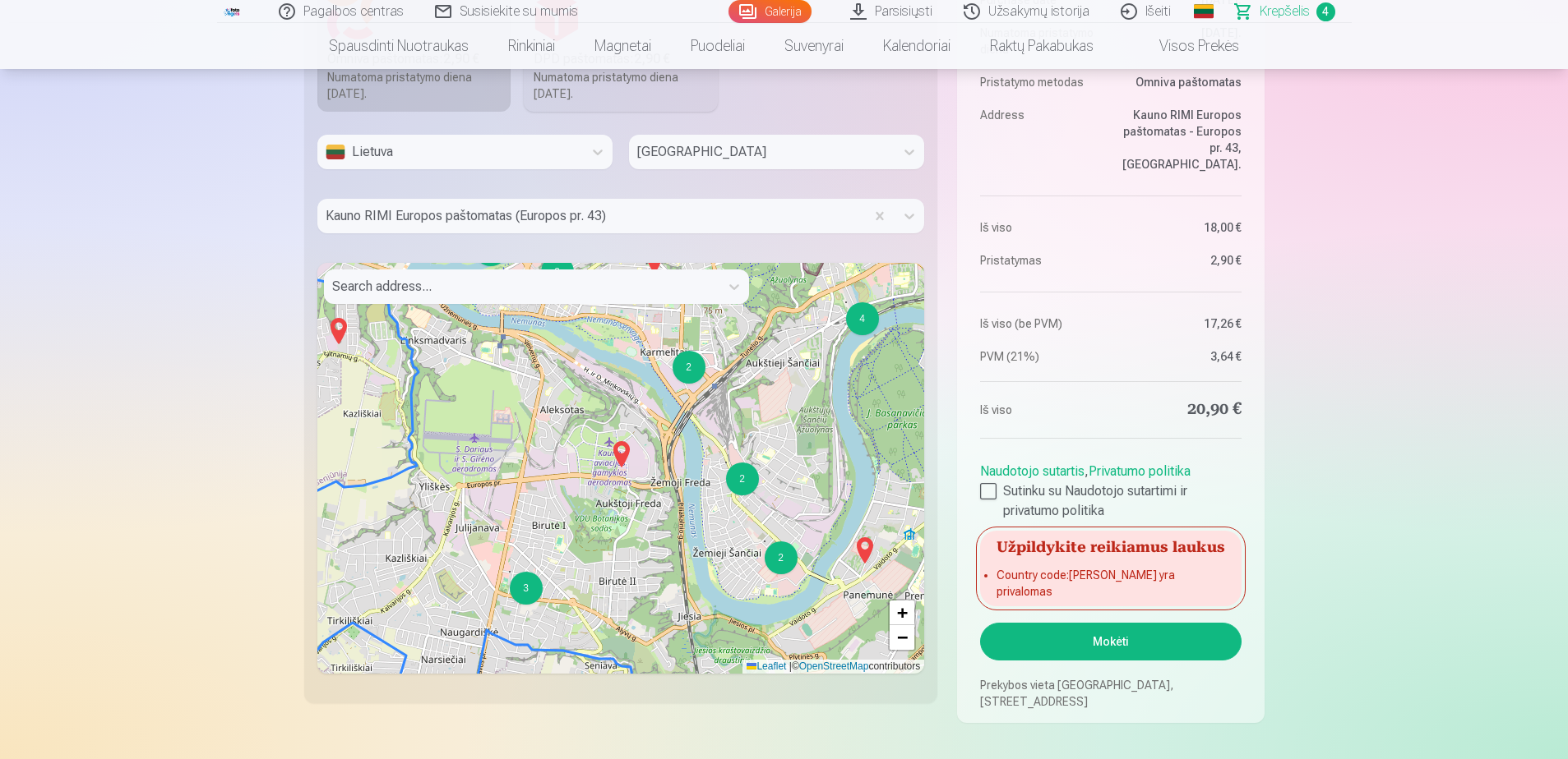
click at [1108, 646] on button "Mokėti" at bounding box center [1110, 642] width 260 height 38
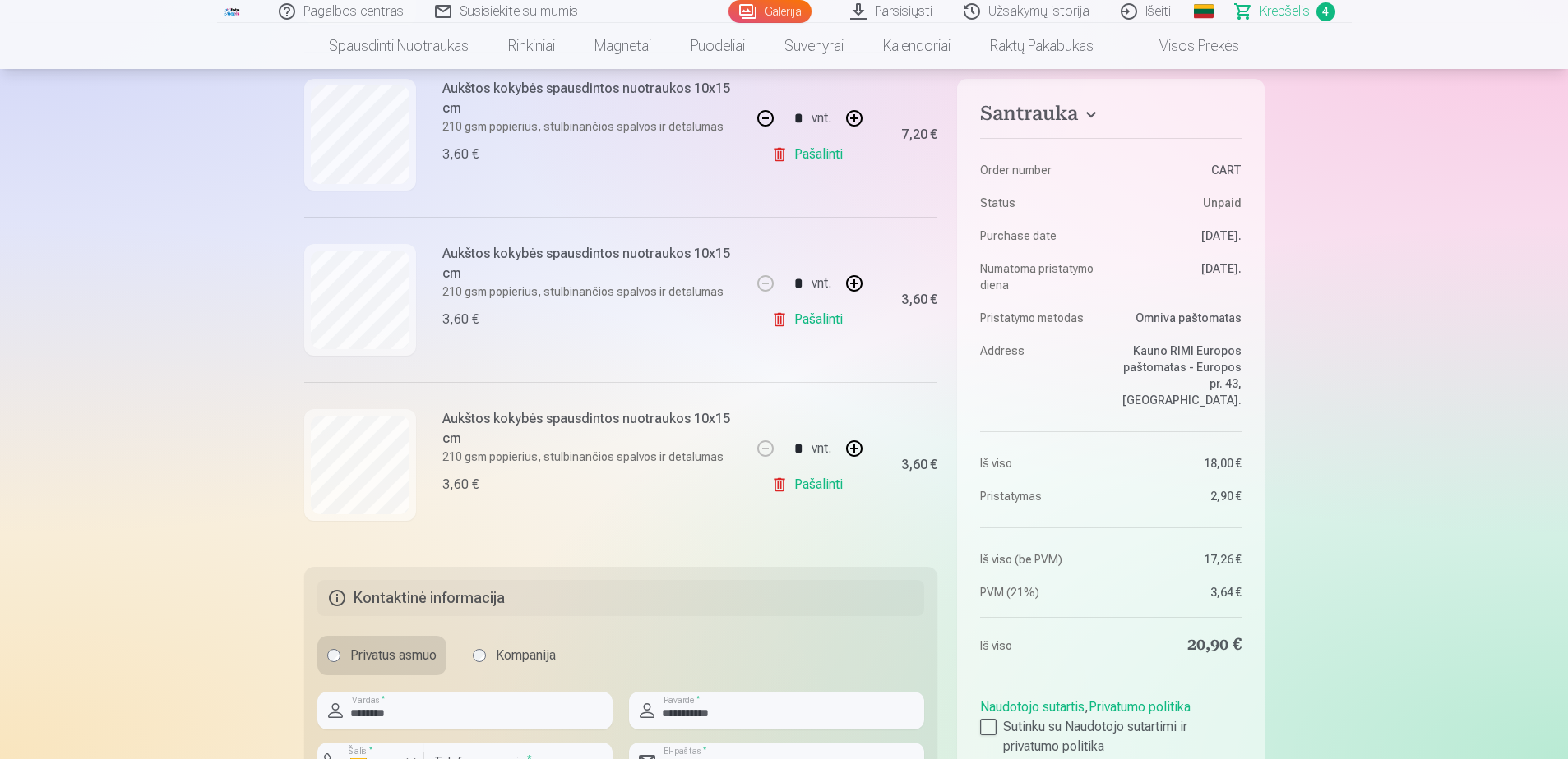
scroll to position [818, 0]
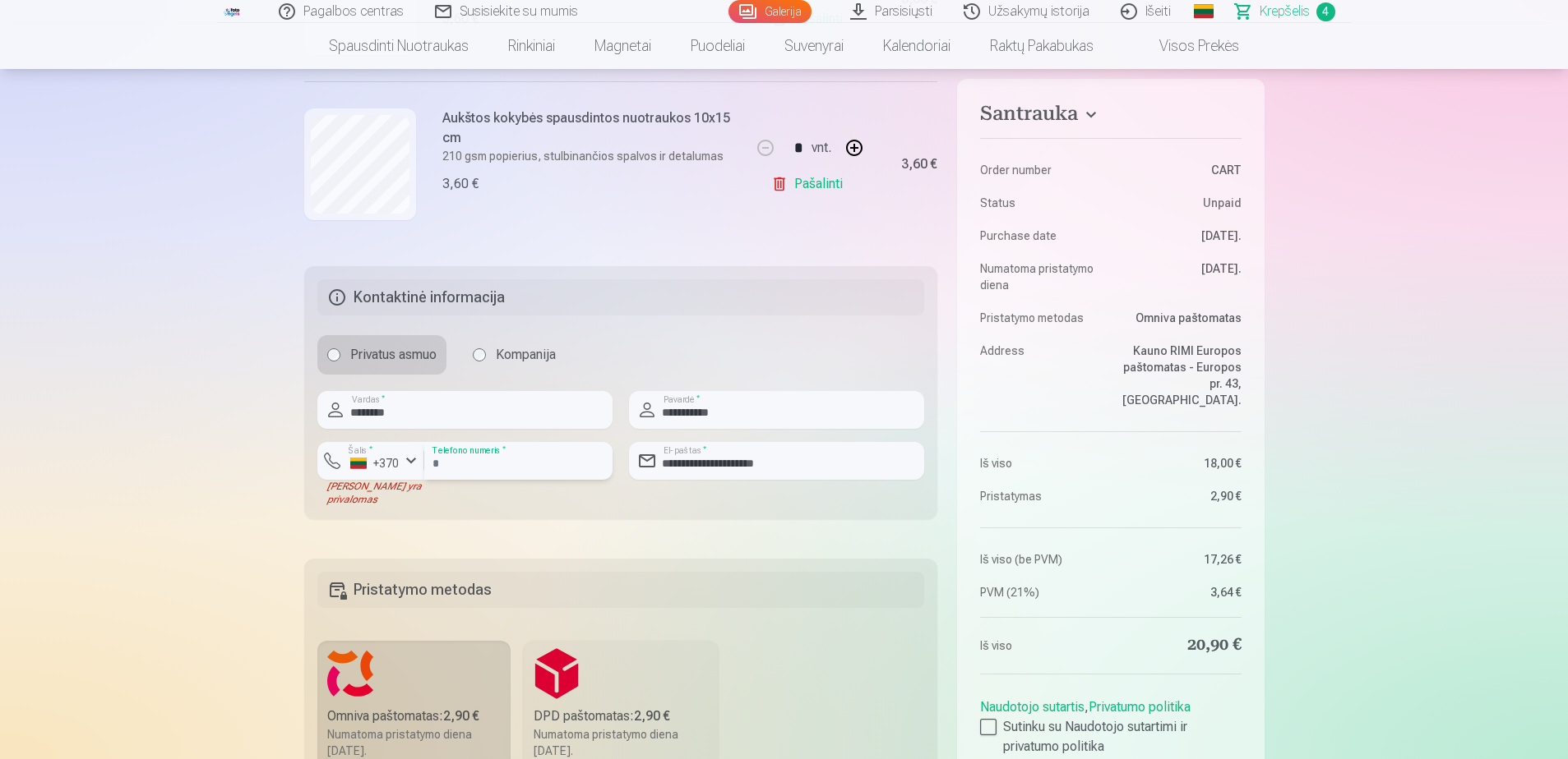
drag, startPoint x: 436, startPoint y: 465, endPoint x: 507, endPoint y: 466, distance: 71.0
click at [436, 465] on input "*********" at bounding box center [518, 460] width 188 height 38
type input "********"
click at [760, 521] on div "Santrauka Order number CART Status Unpaid Purchase date [DATE]. Numatoma prista…" at bounding box center [784, 391] width 960 height 1978
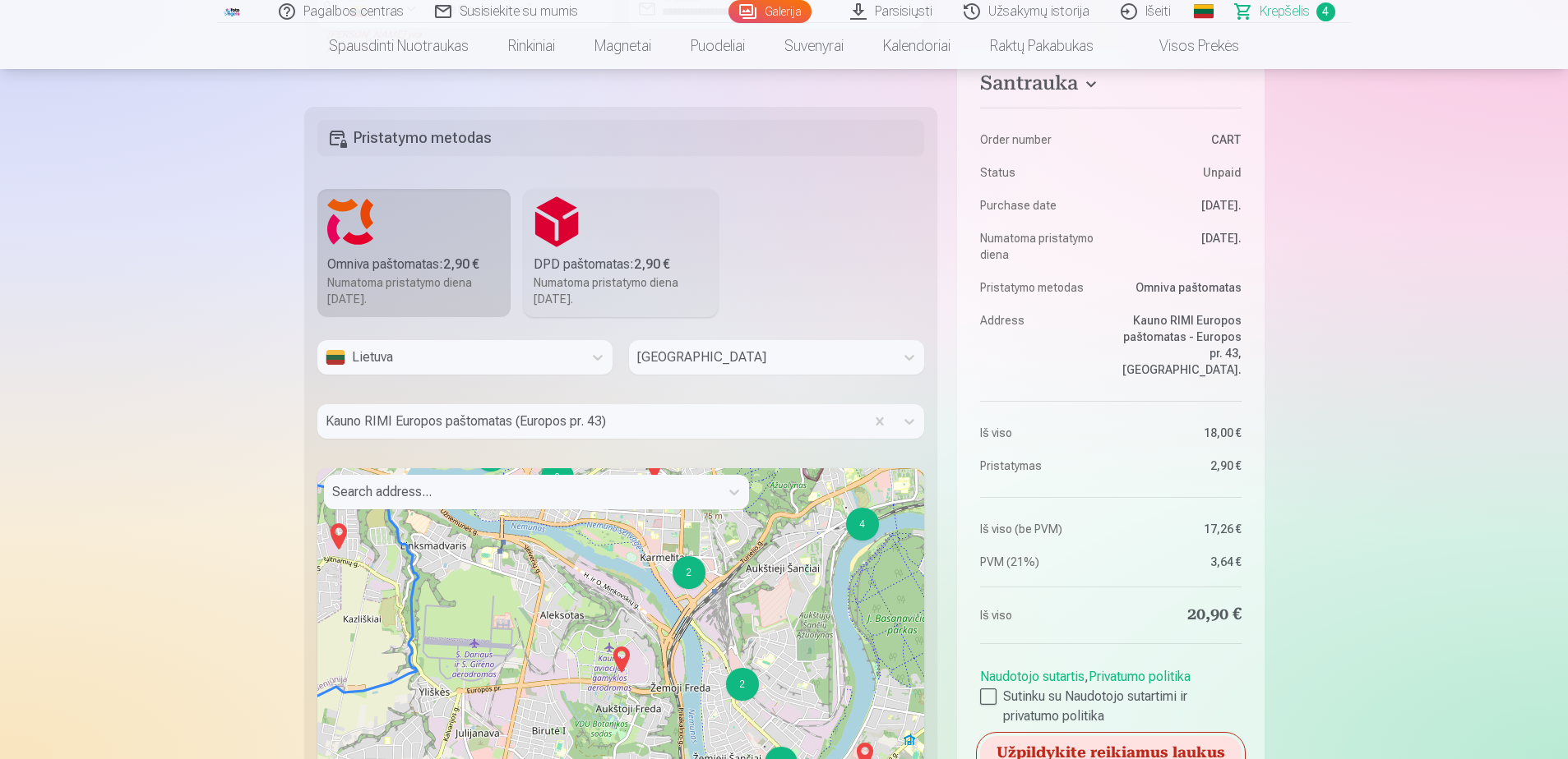
scroll to position [1476, 0]
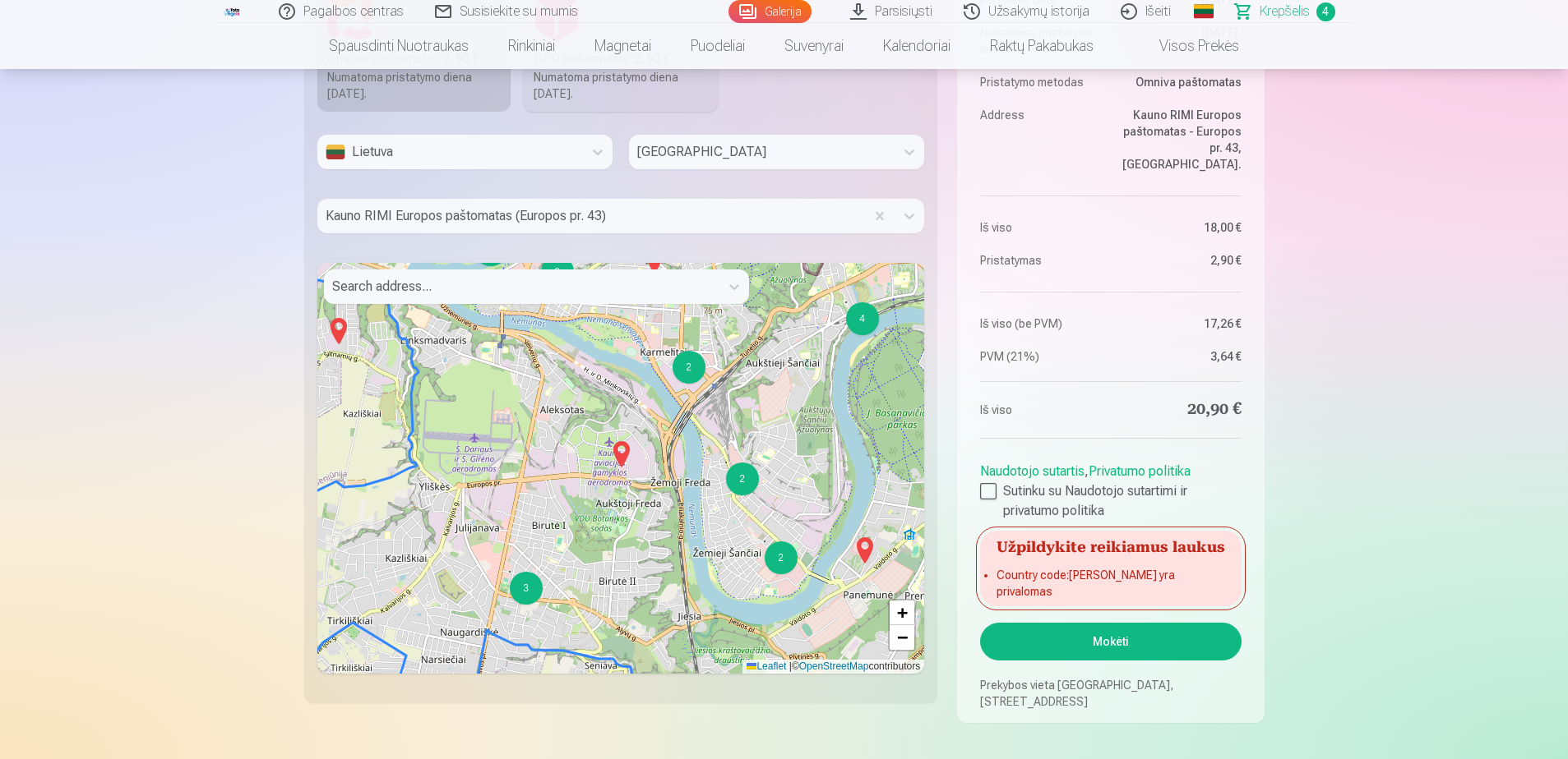
click at [1148, 639] on button "Mokėti" at bounding box center [1110, 642] width 260 height 38
click at [1102, 638] on button "Mokėti" at bounding box center [1110, 642] width 260 height 38
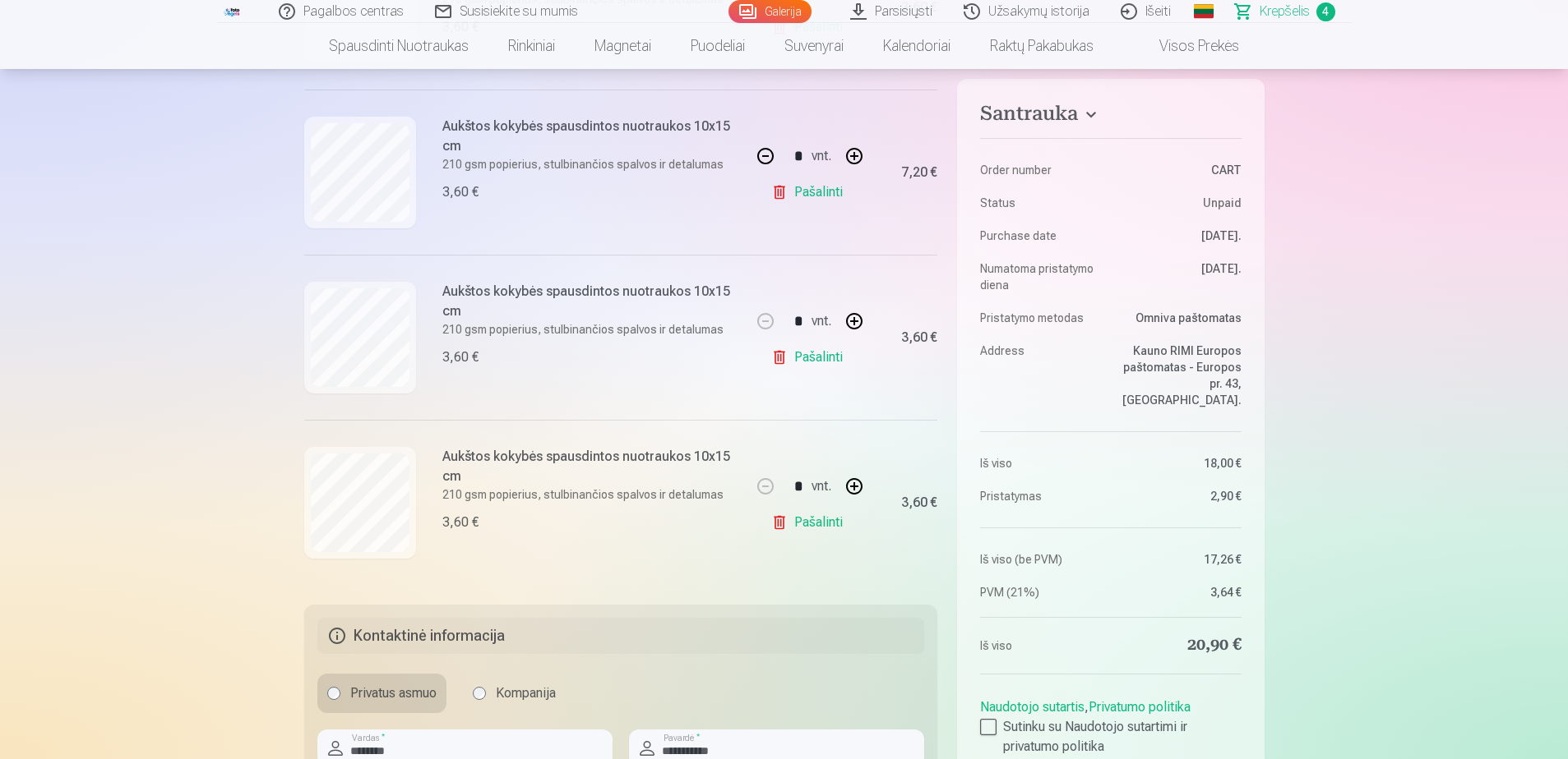
scroll to position [575, 0]
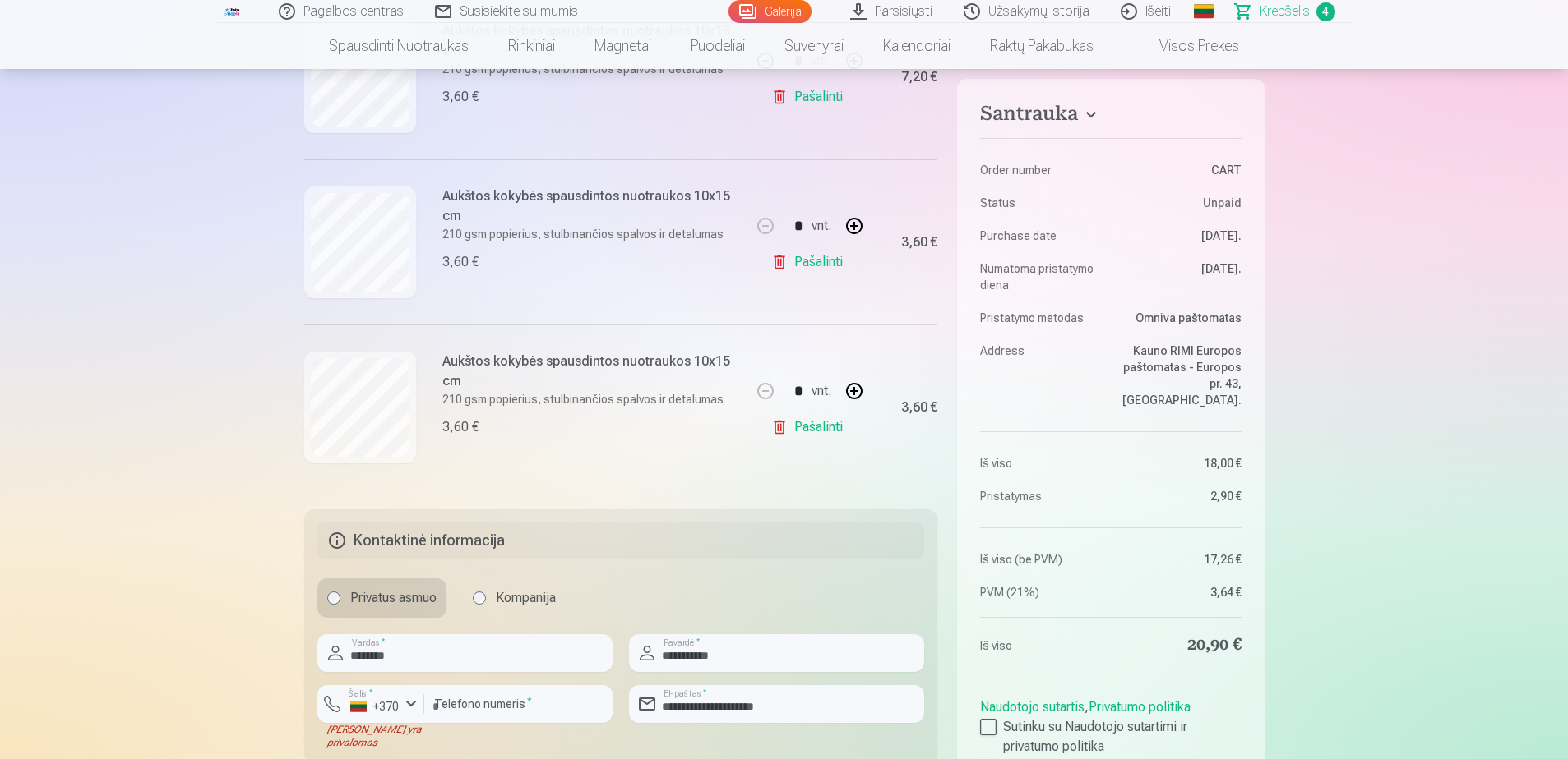
click at [576, 553] on h5 "Kontaktinė informacija" at bounding box center [621, 541] width 607 height 36
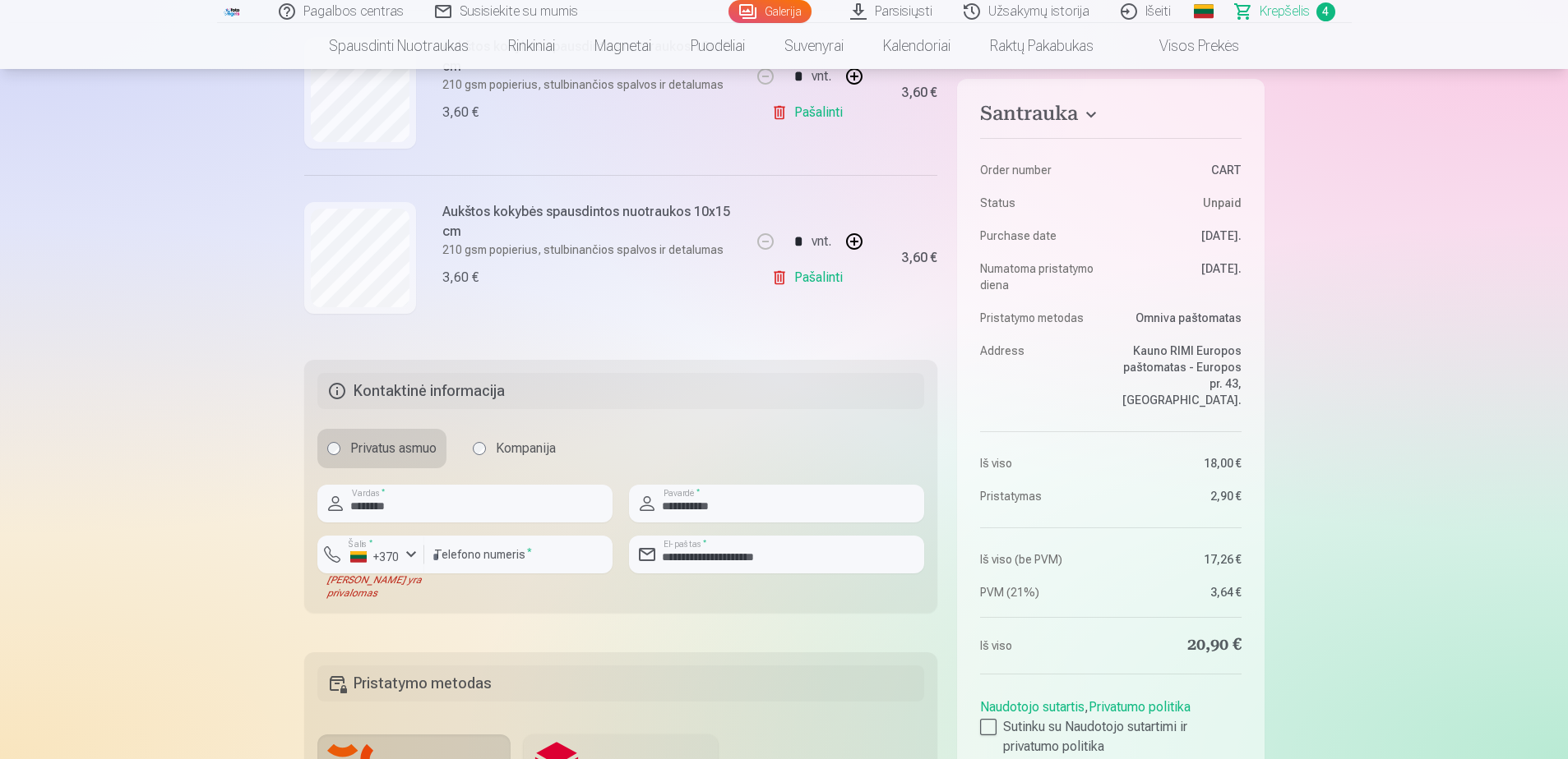
scroll to position [739, 0]
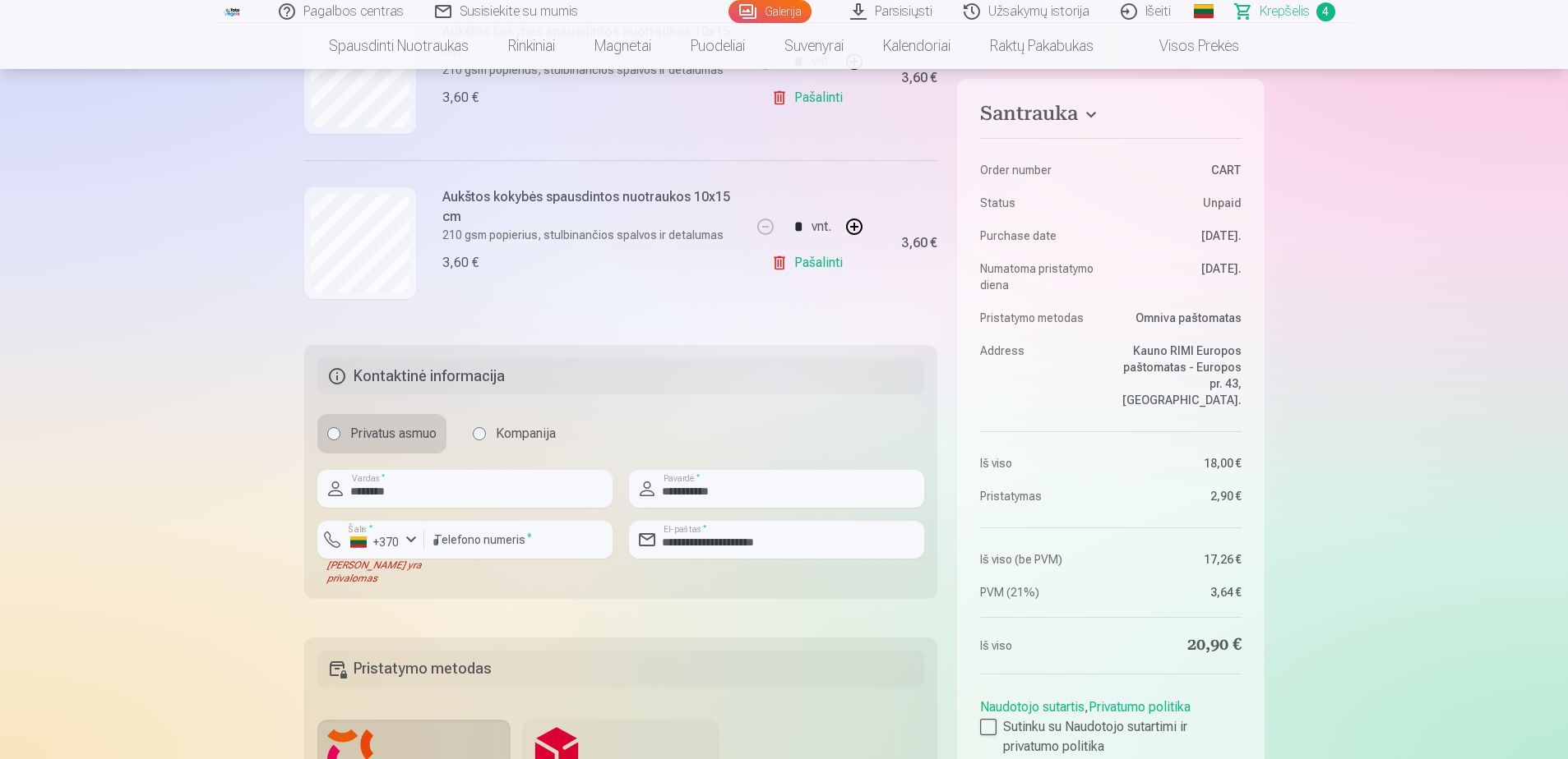
click at [342, 381] on h5 "Kontaktinė informacija" at bounding box center [621, 376] width 607 height 36
click at [436, 382] on h5 "Kontaktinė informacija" at bounding box center [621, 376] width 607 height 36
click at [607, 372] on h5 "Kontaktinė informacija" at bounding box center [621, 376] width 607 height 36
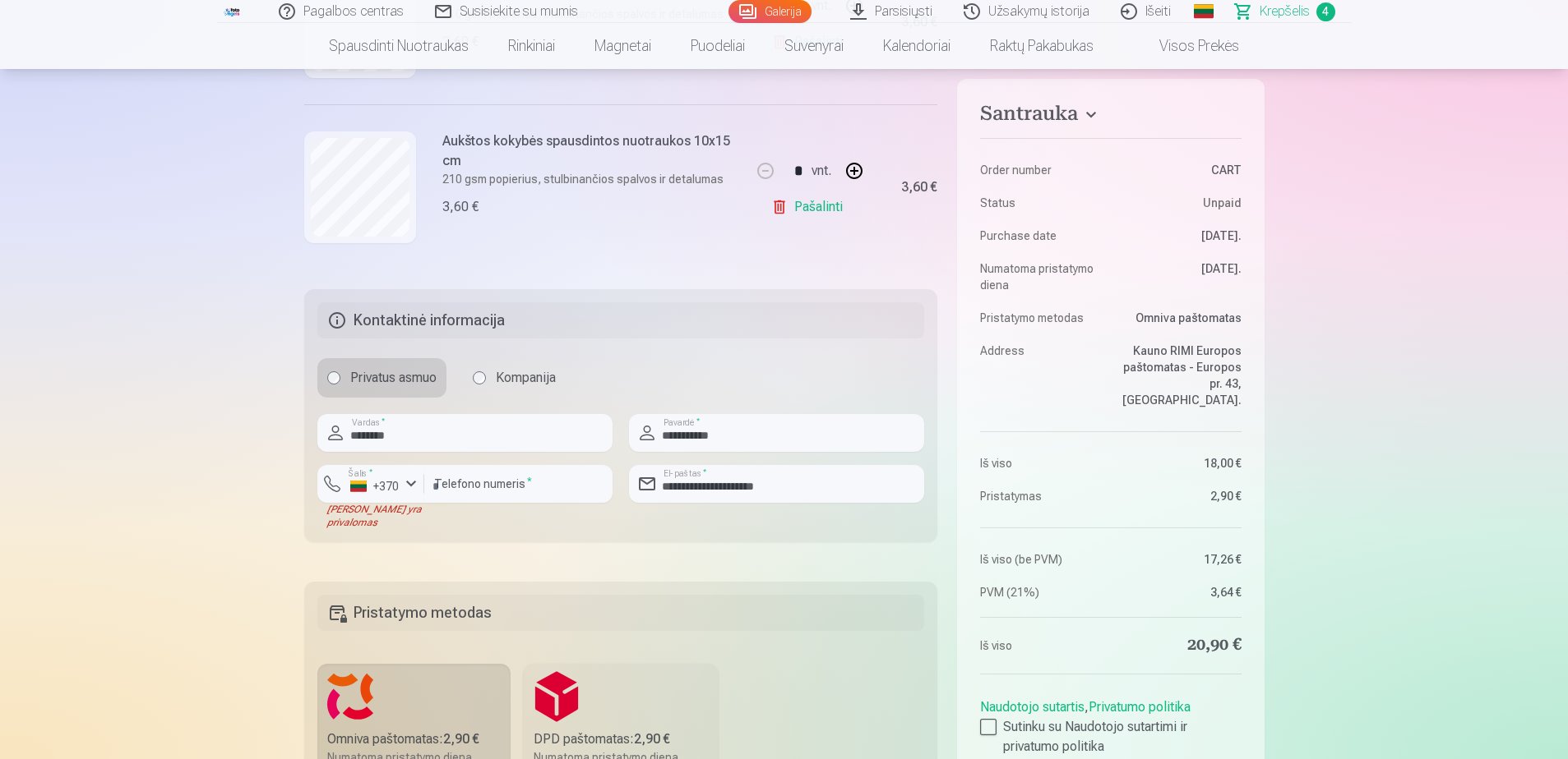
scroll to position [822, 0]
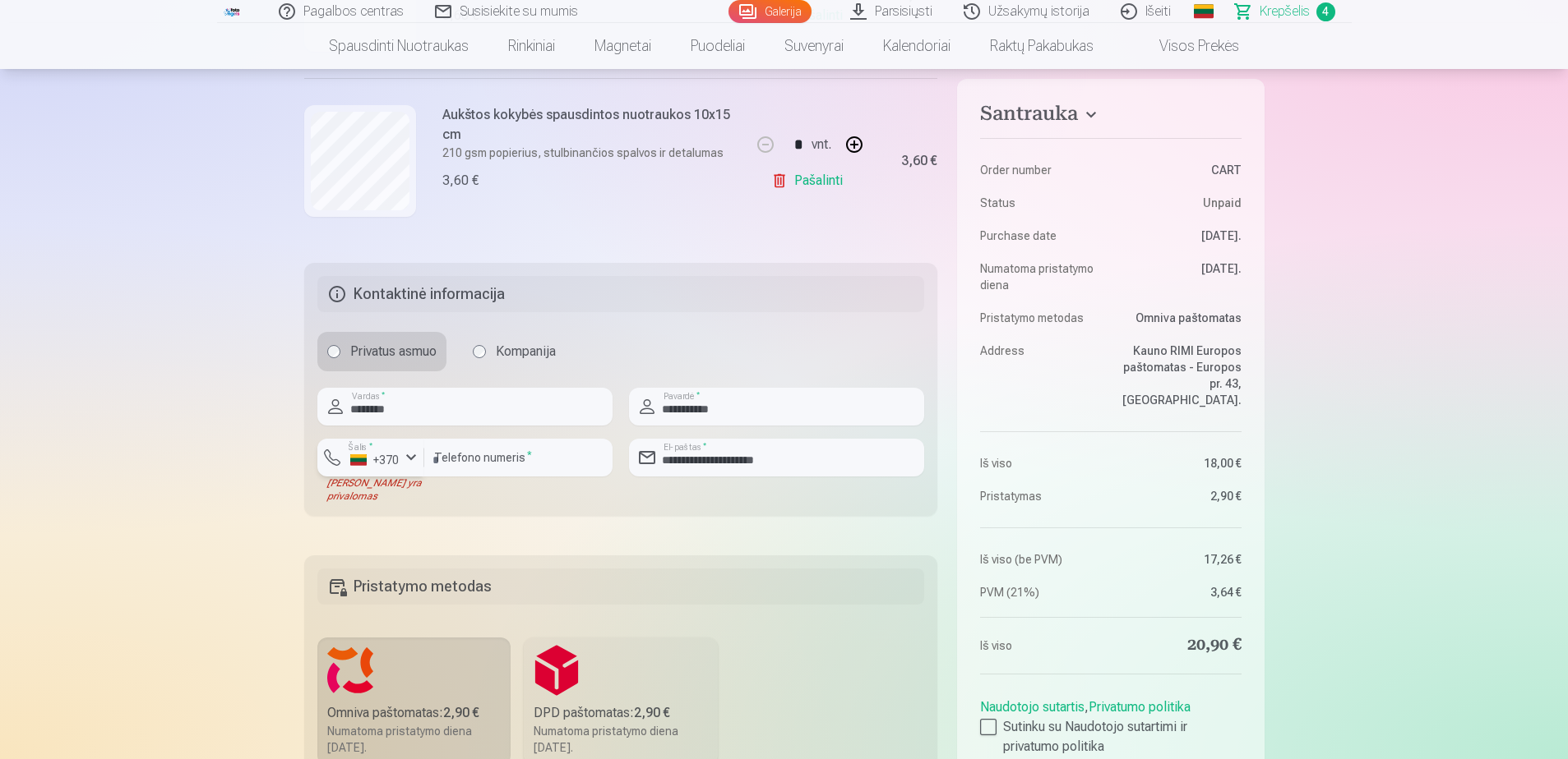
click at [390, 461] on div "+370" at bounding box center [375, 460] width 49 height 16
click at [362, 502] on li "+370 Lietuva" at bounding box center [404, 496] width 149 height 33
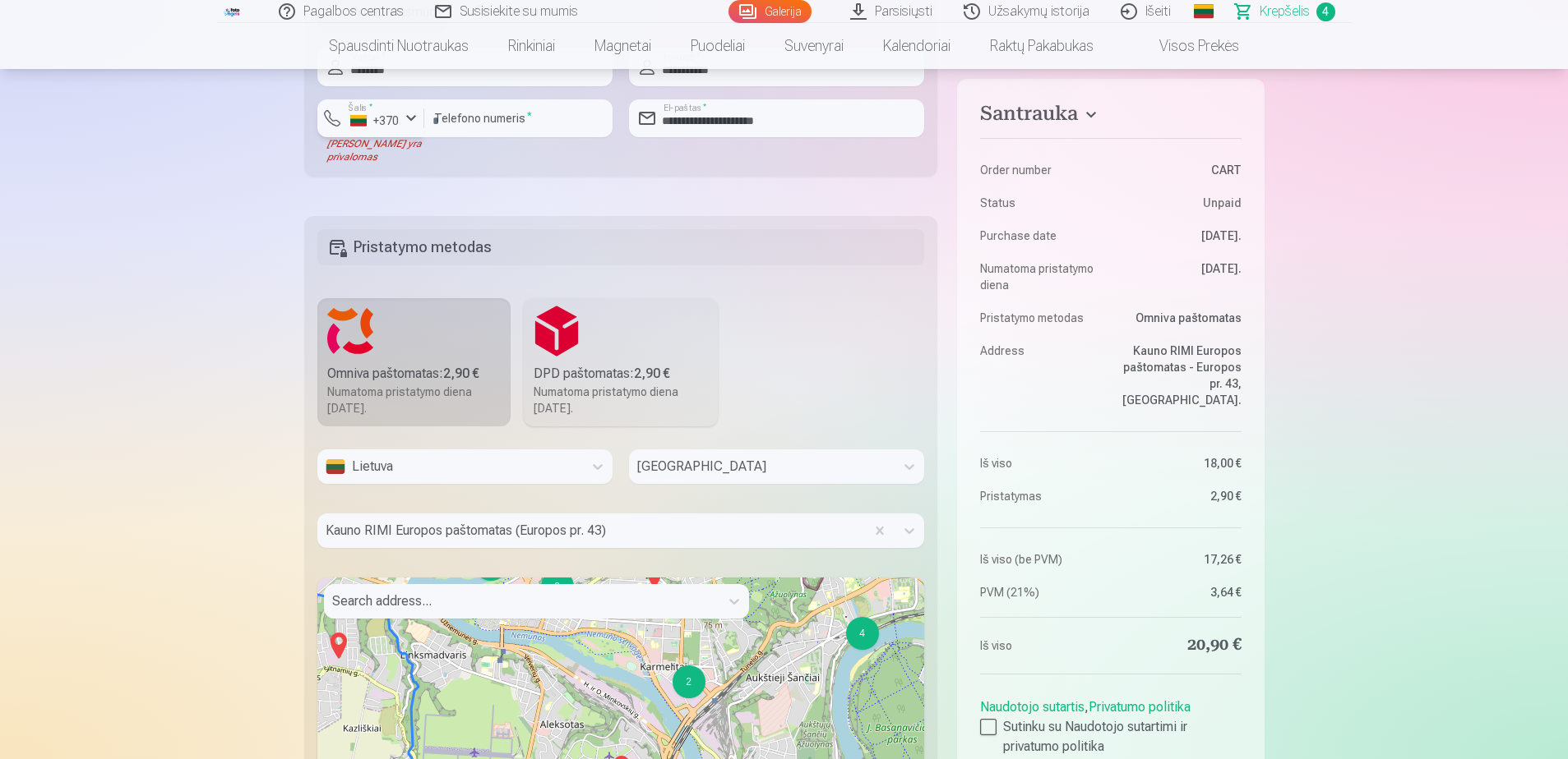
scroll to position [1233, 0]
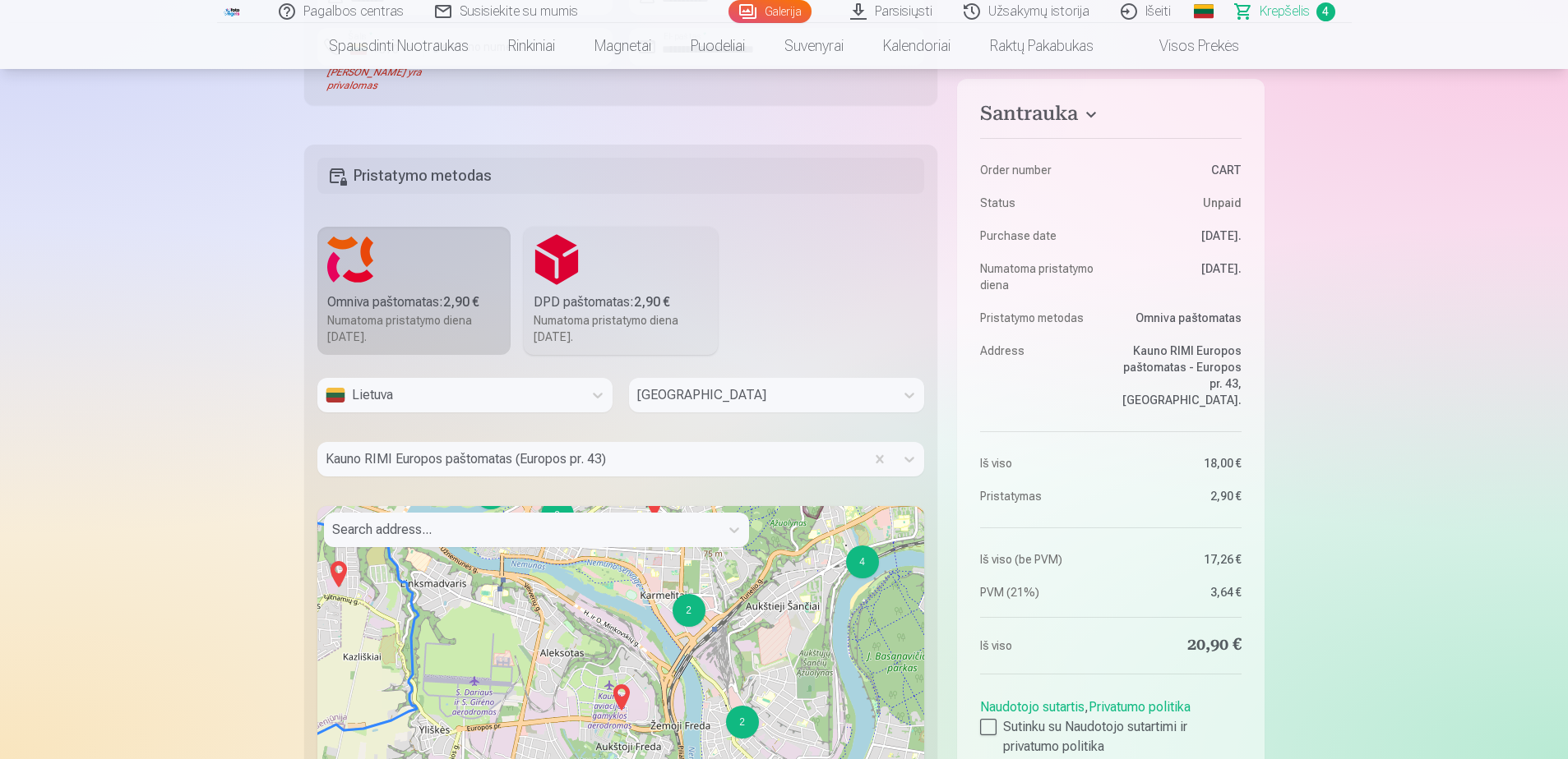
click at [1140, 746] on aside "Santrauka Order number CART Status Unpaid Purchase date [DATE]. Numatoma prista…" at bounding box center [1110, 519] width 307 height 880
click at [1140, 747] on aside "Santrauka Order number CART Status Unpaid Purchase date [DATE]. Numatoma prista…" at bounding box center [1110, 519] width 307 height 880
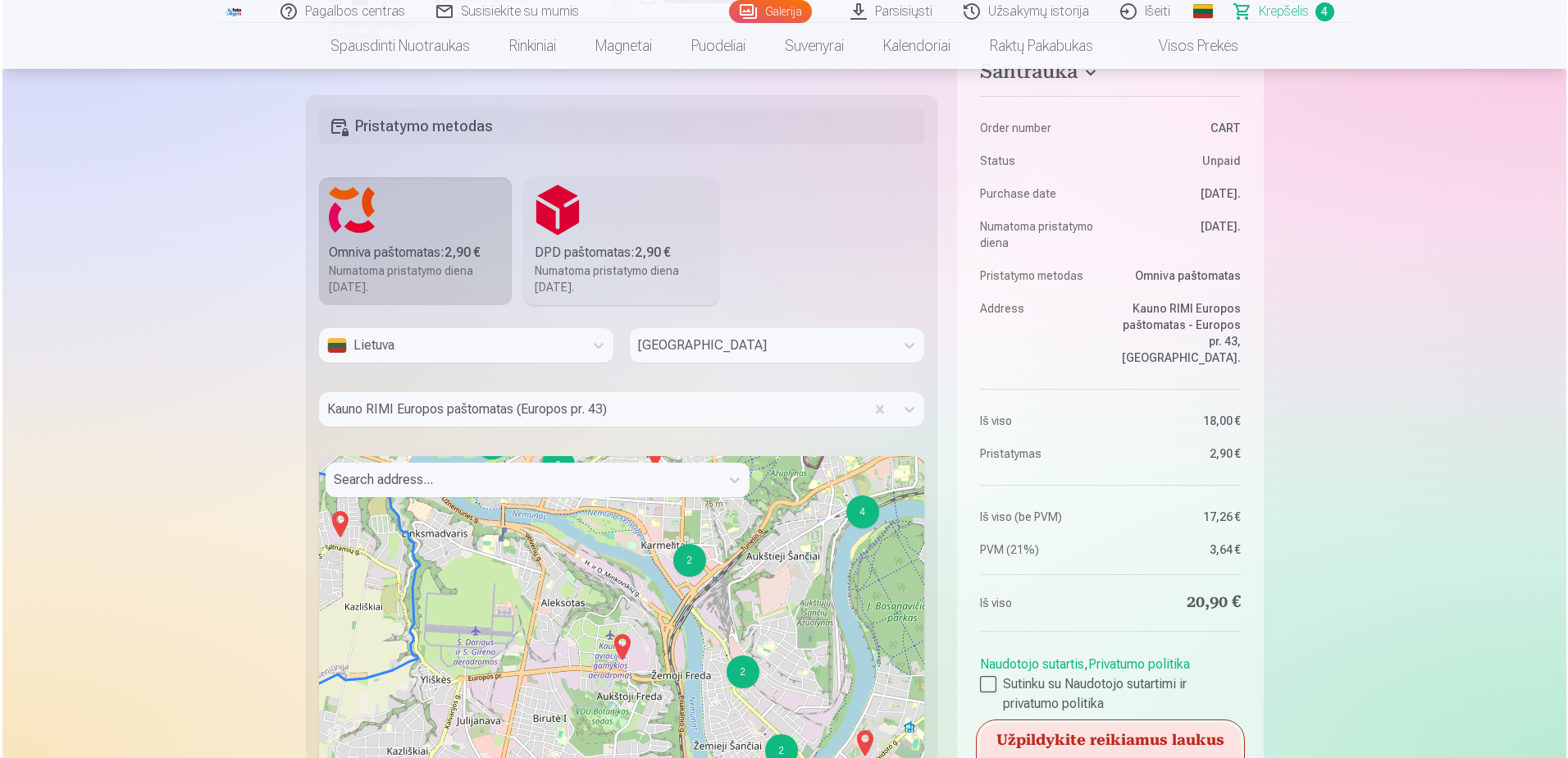
scroll to position [1477, 0]
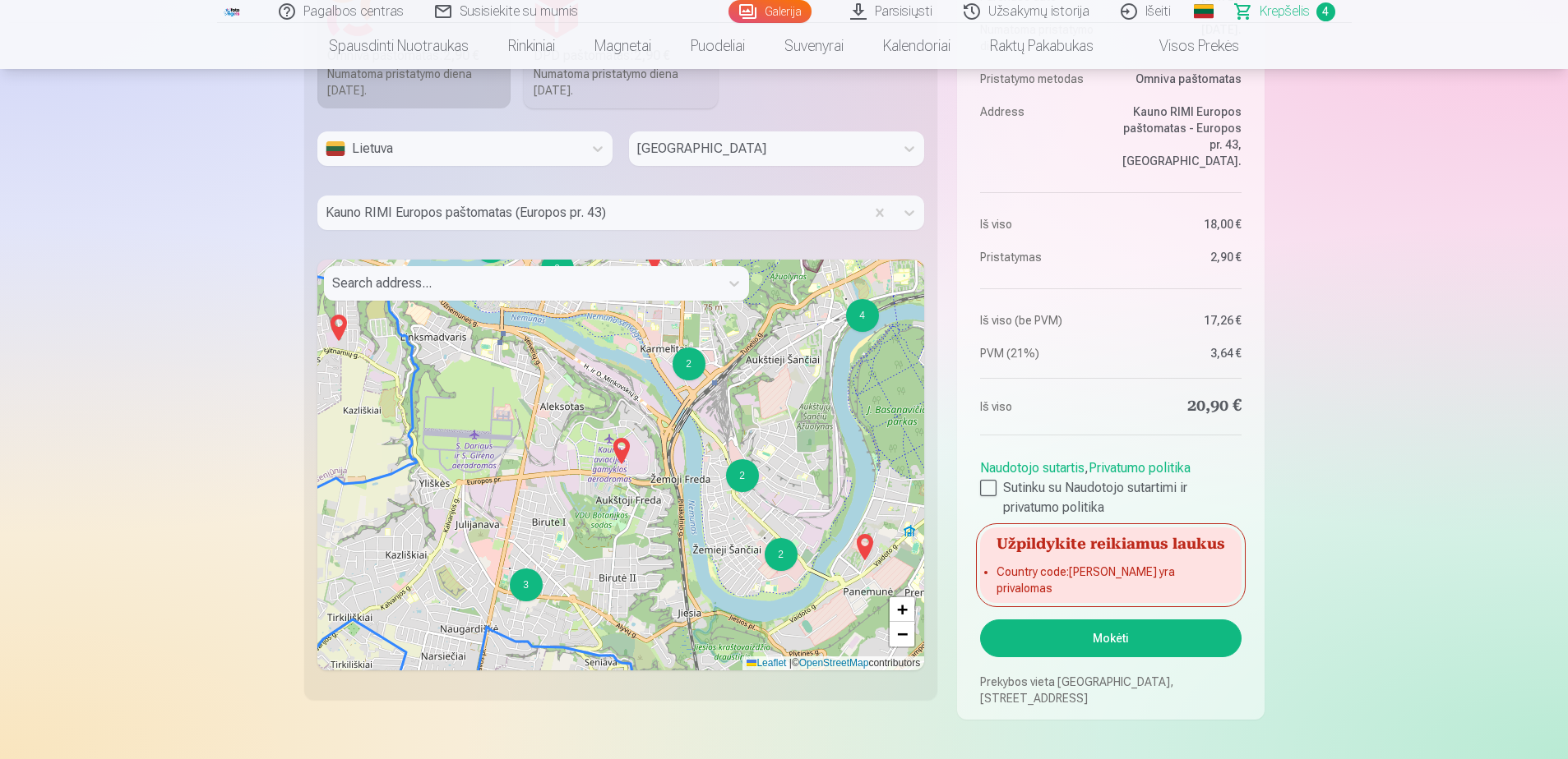
click at [1190, 643] on button "Mokėti" at bounding box center [1110, 638] width 260 height 38
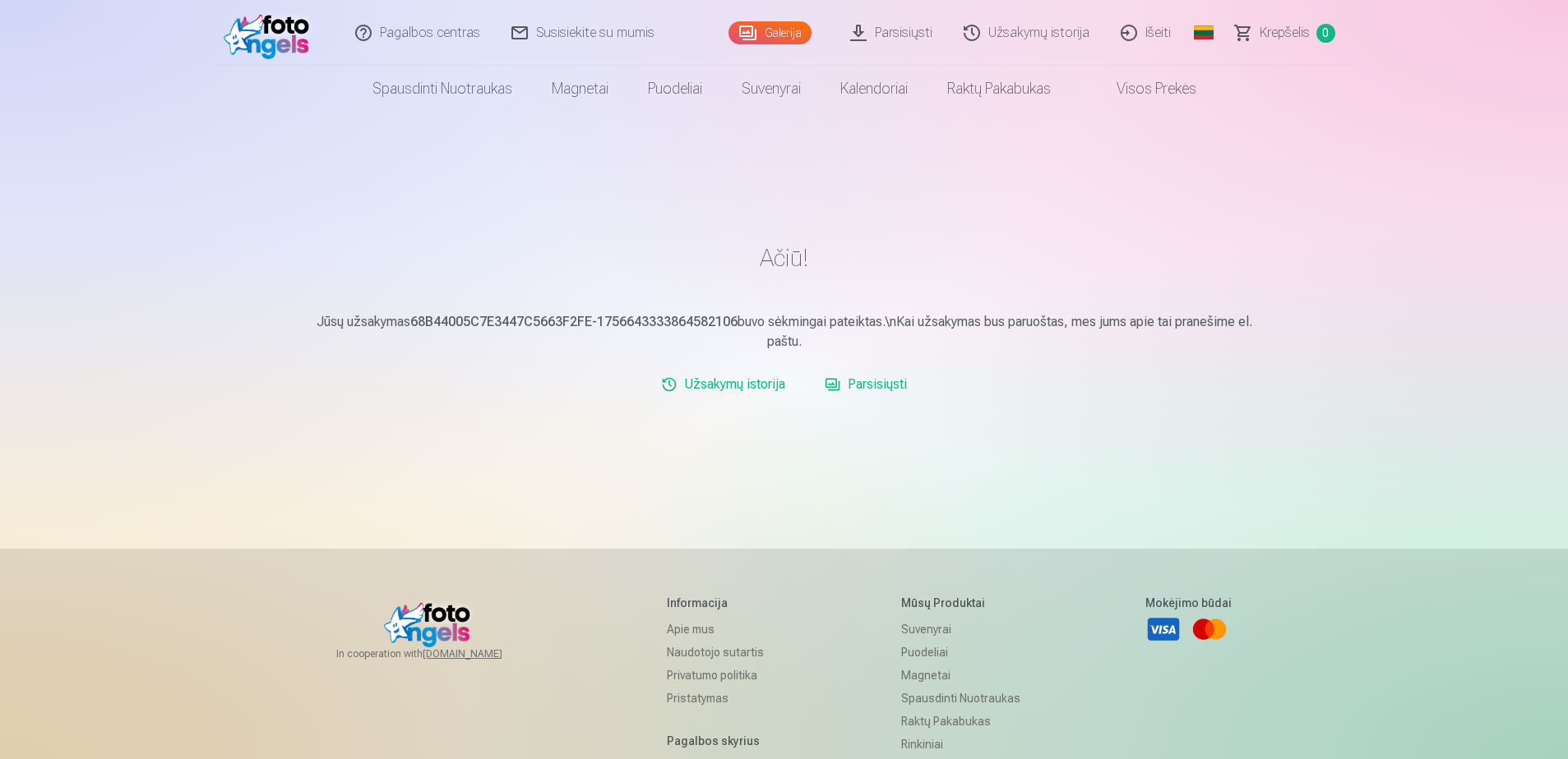
click at [1144, 33] on link "Išeiti" at bounding box center [1146, 33] width 81 height 66
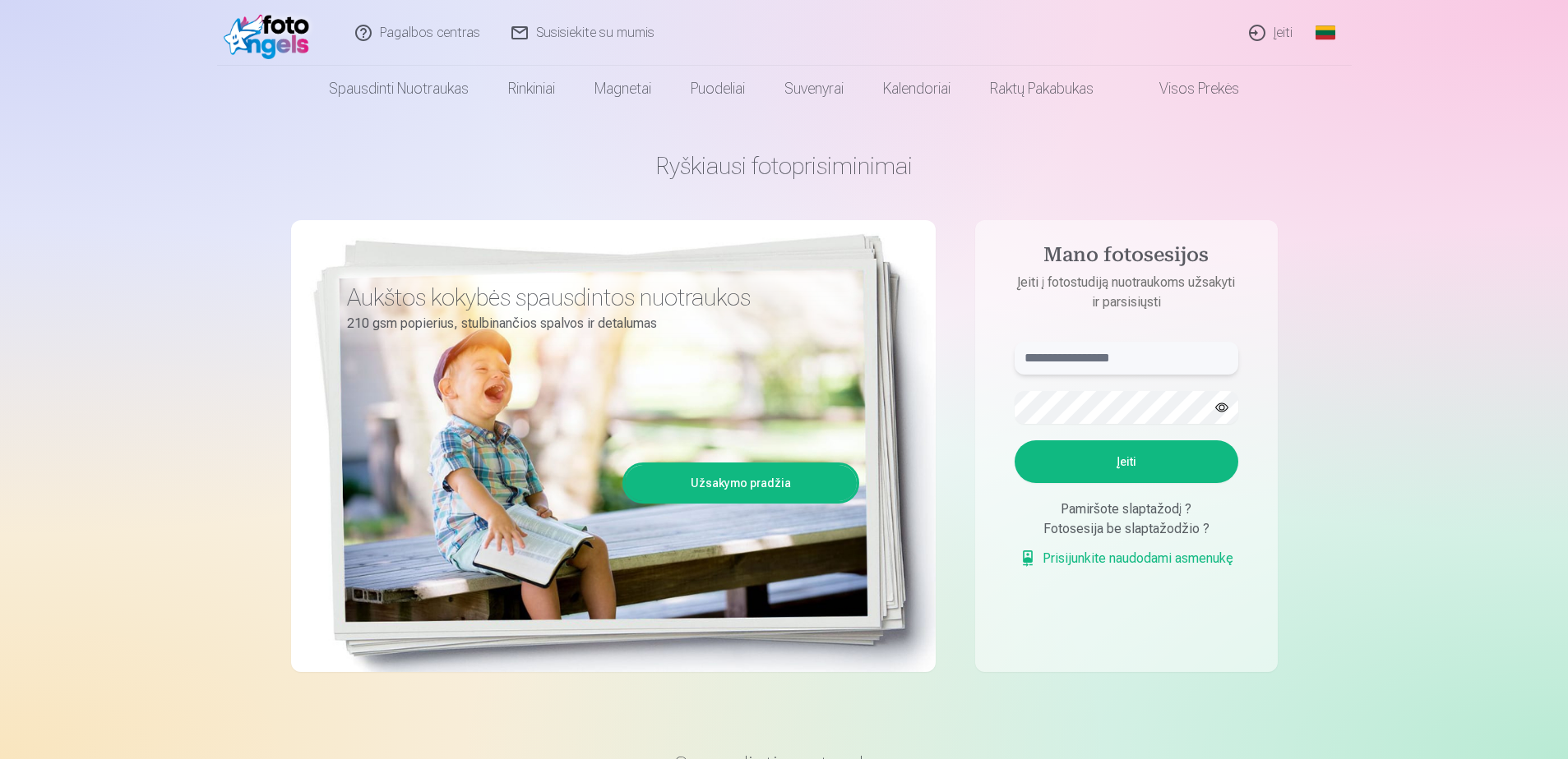
click at [1152, 362] on input "text" at bounding box center [1126, 358] width 224 height 33
click at [1154, 351] on input "******" at bounding box center [1126, 358] width 224 height 33
type input "**********"
click at [1113, 474] on button "Įeiti" at bounding box center [1126, 462] width 224 height 43
